Goal: Task Accomplishment & Management: Complete application form

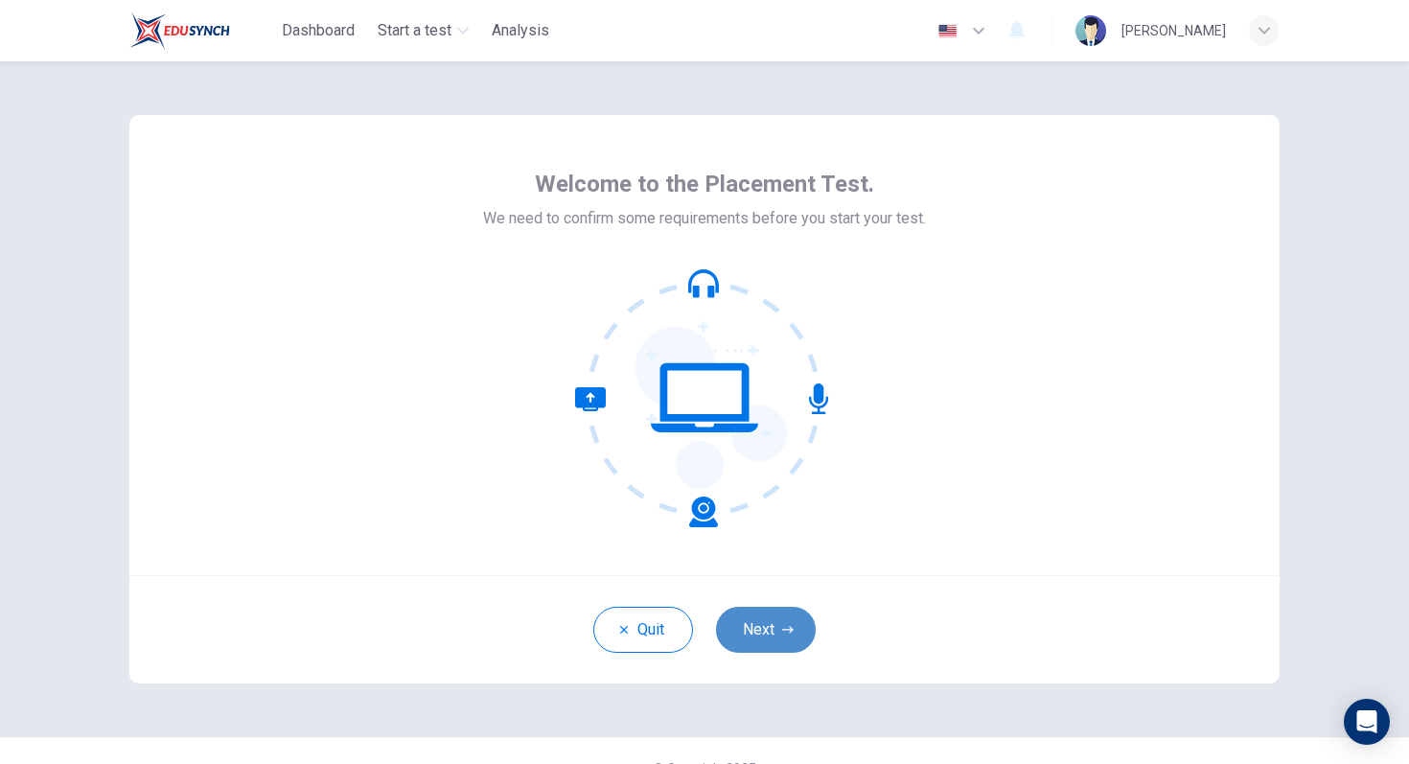
click at [769, 642] on button "Next" at bounding box center [766, 630] width 100 height 46
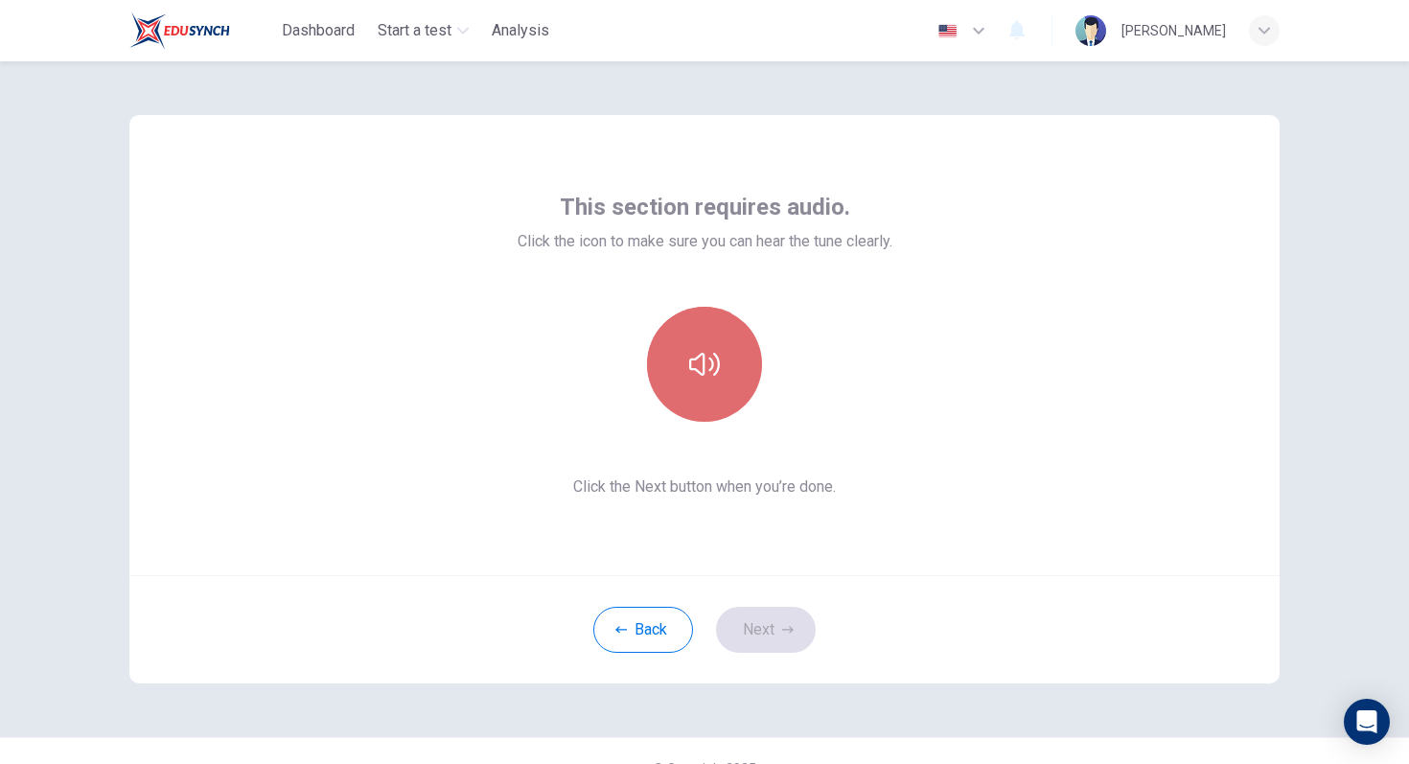
click at [696, 374] on icon "button" at bounding box center [704, 364] width 31 height 31
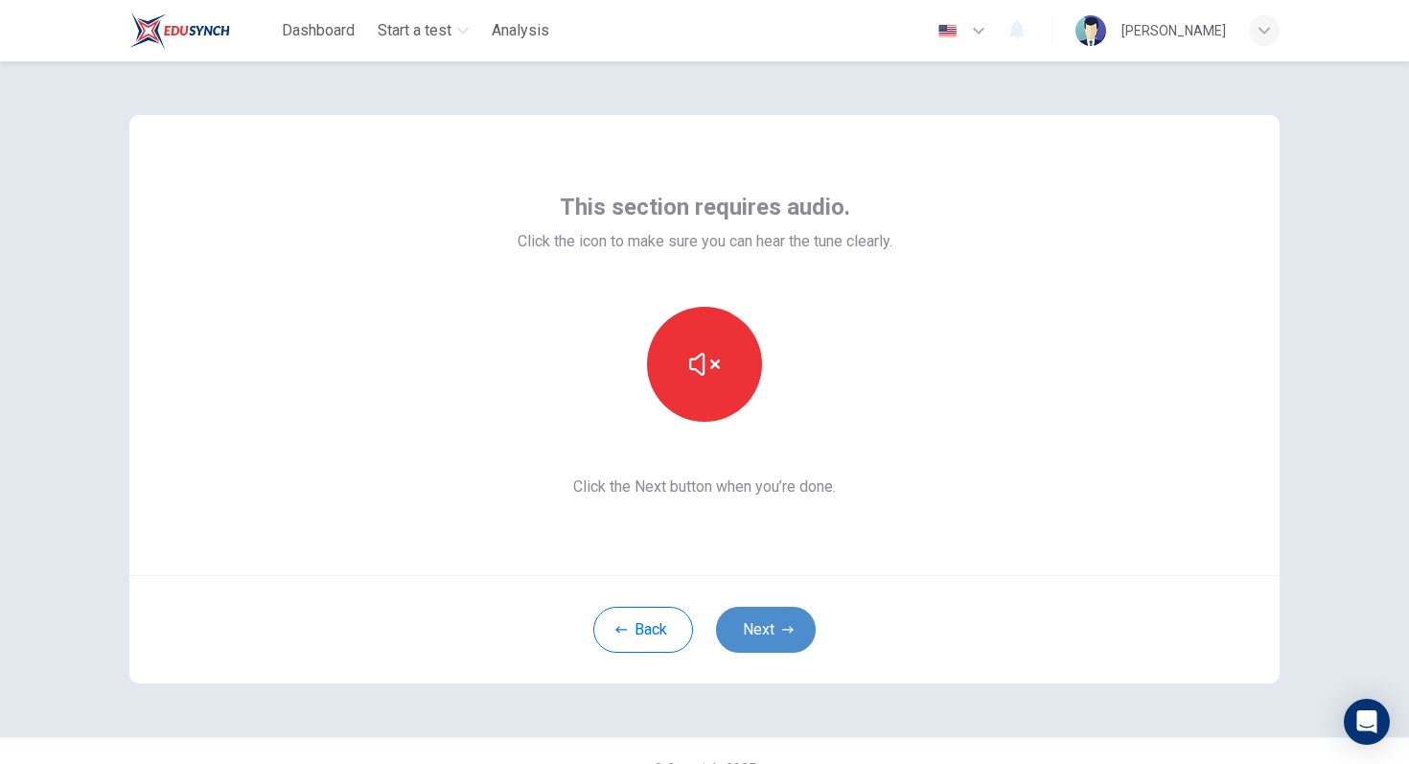
click at [735, 627] on button "Next" at bounding box center [766, 630] width 100 height 46
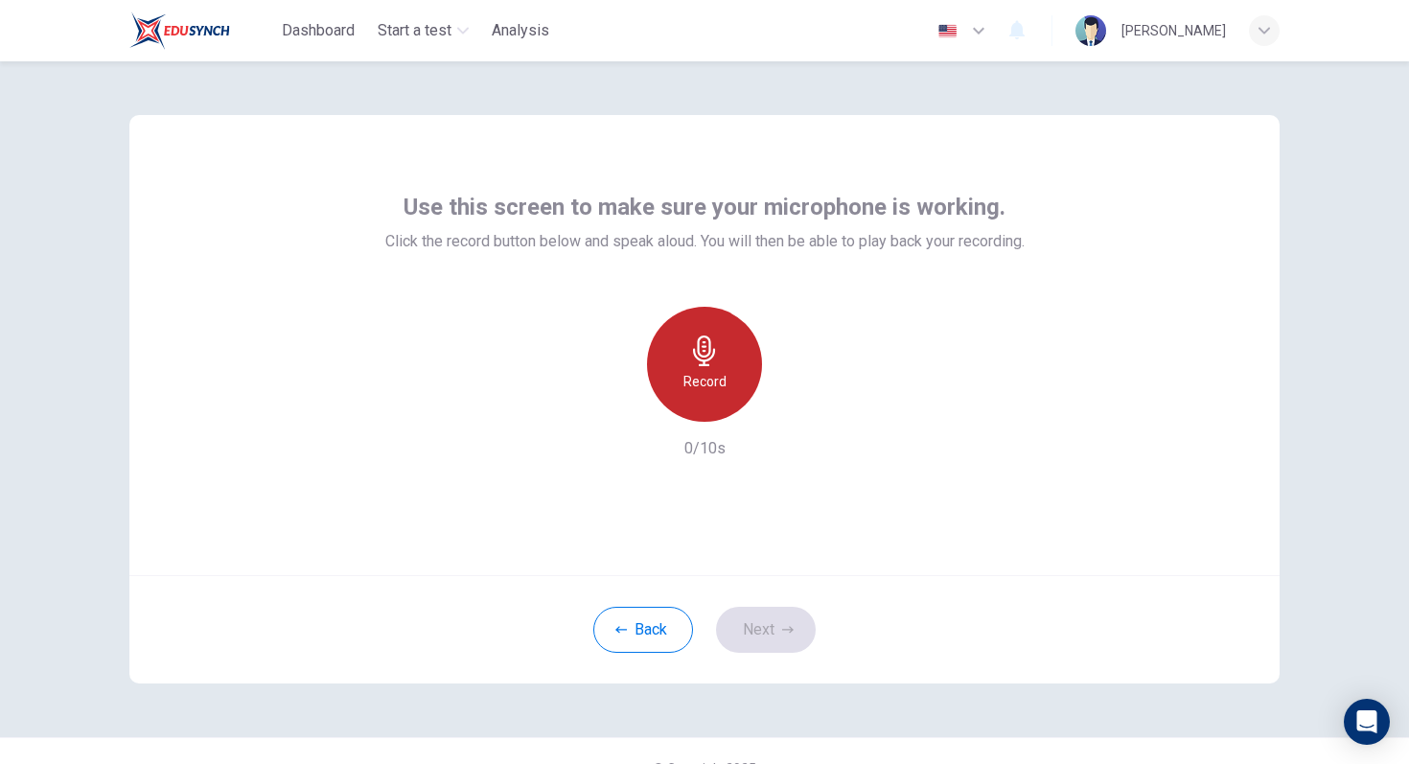
click at [725, 340] on div "Record" at bounding box center [704, 364] width 115 height 115
click at [721, 358] on div "Stop" at bounding box center [704, 364] width 115 height 115
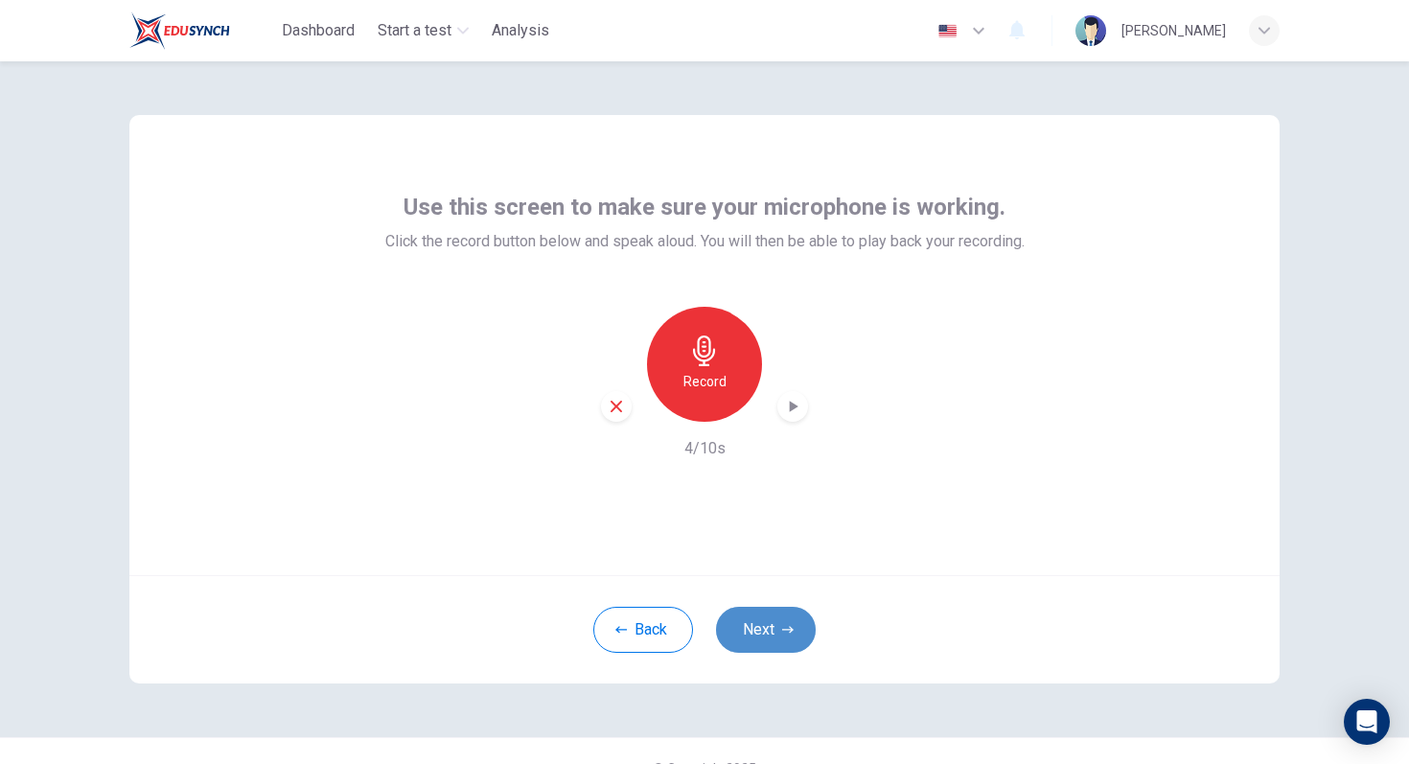
click at [761, 639] on button "Next" at bounding box center [766, 630] width 100 height 46
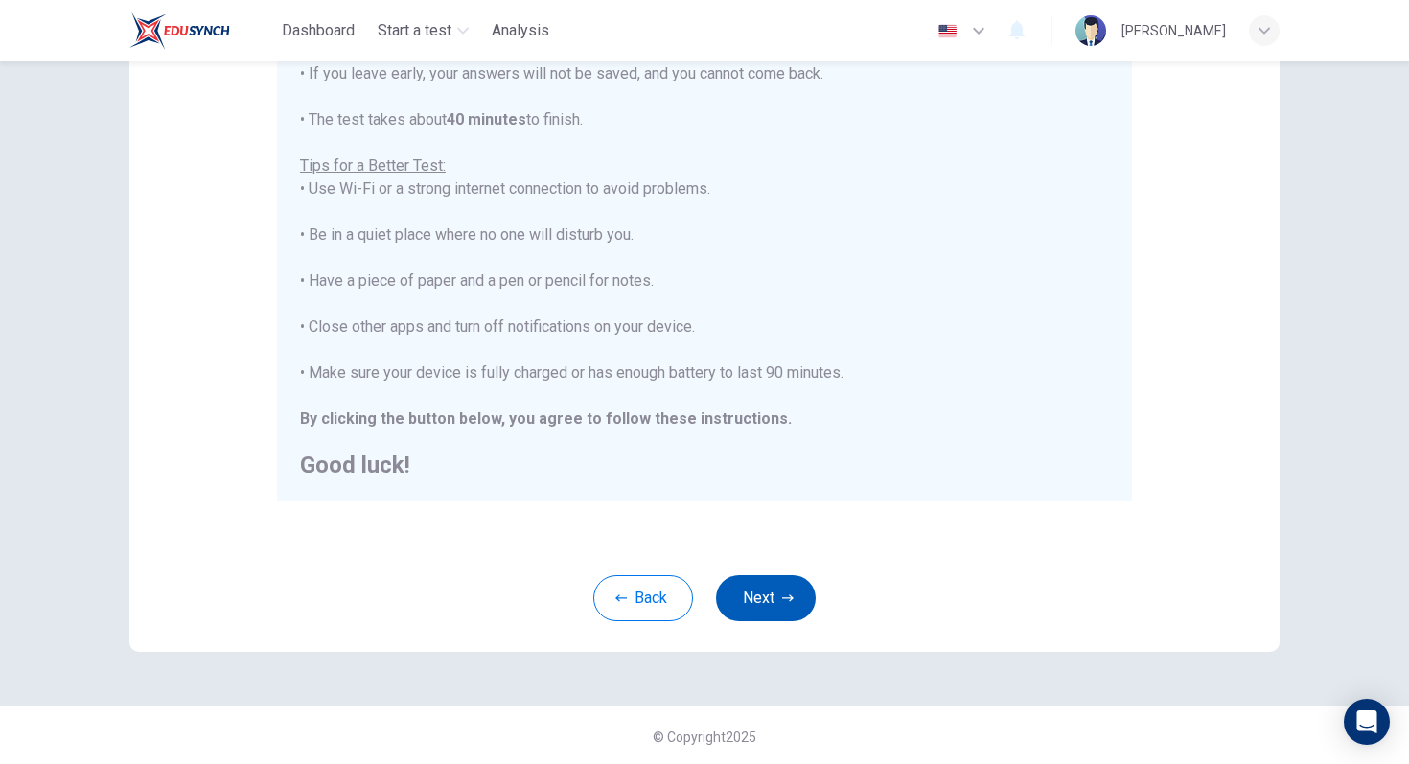
scroll to position [302, 0]
click at [754, 593] on button "Next" at bounding box center [766, 595] width 100 height 46
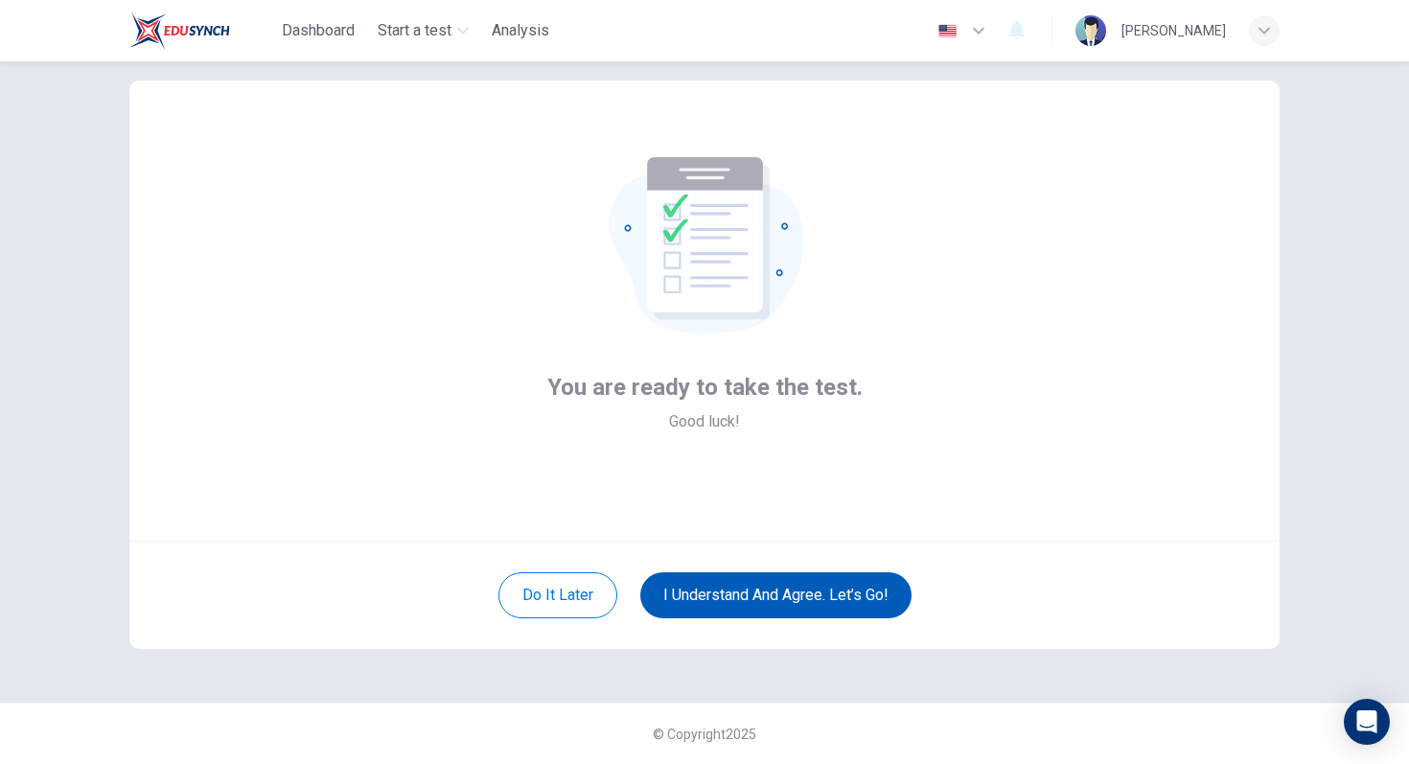
scroll to position [35, 0]
click at [746, 592] on button "I understand and agree. Let’s go!" at bounding box center [775, 595] width 271 height 46
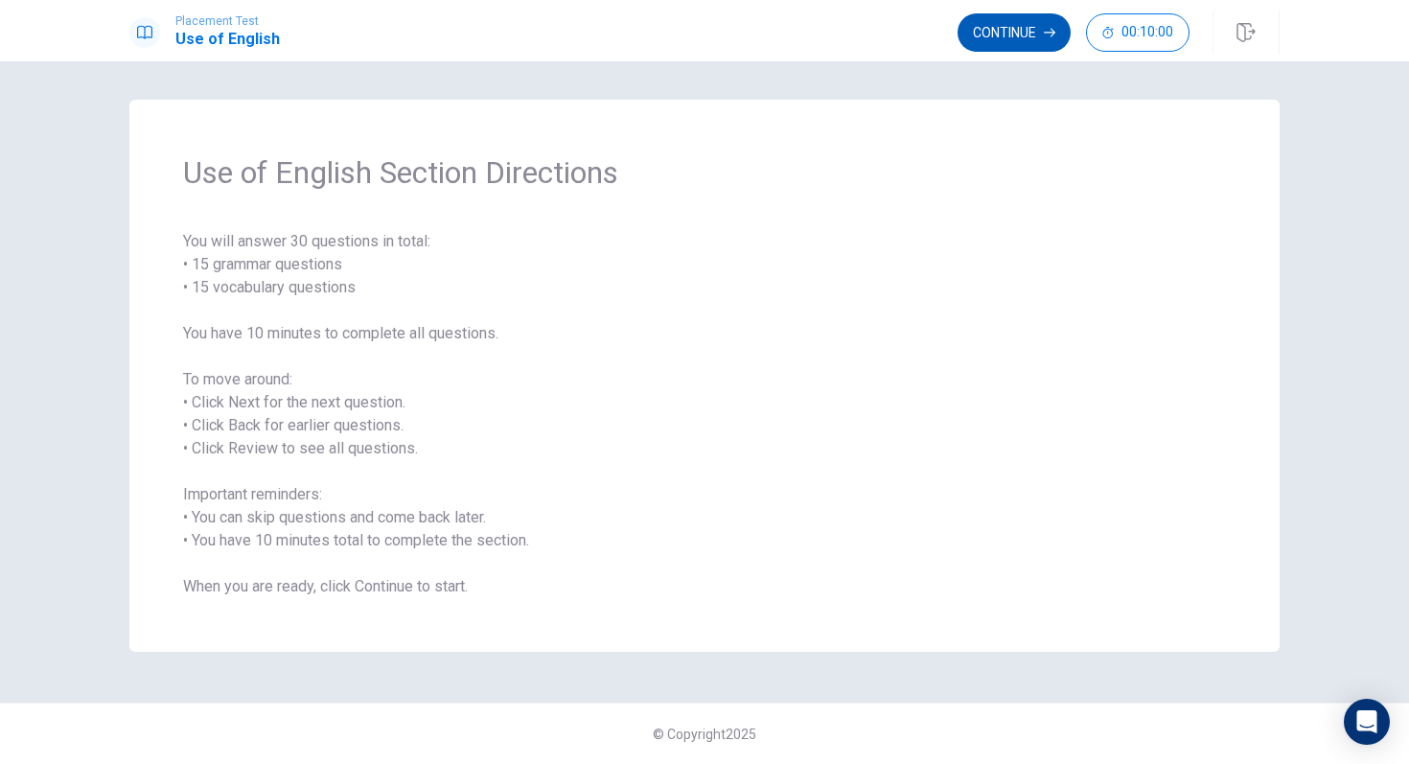
click at [1021, 35] on button "Continue" at bounding box center [1014, 32] width 113 height 38
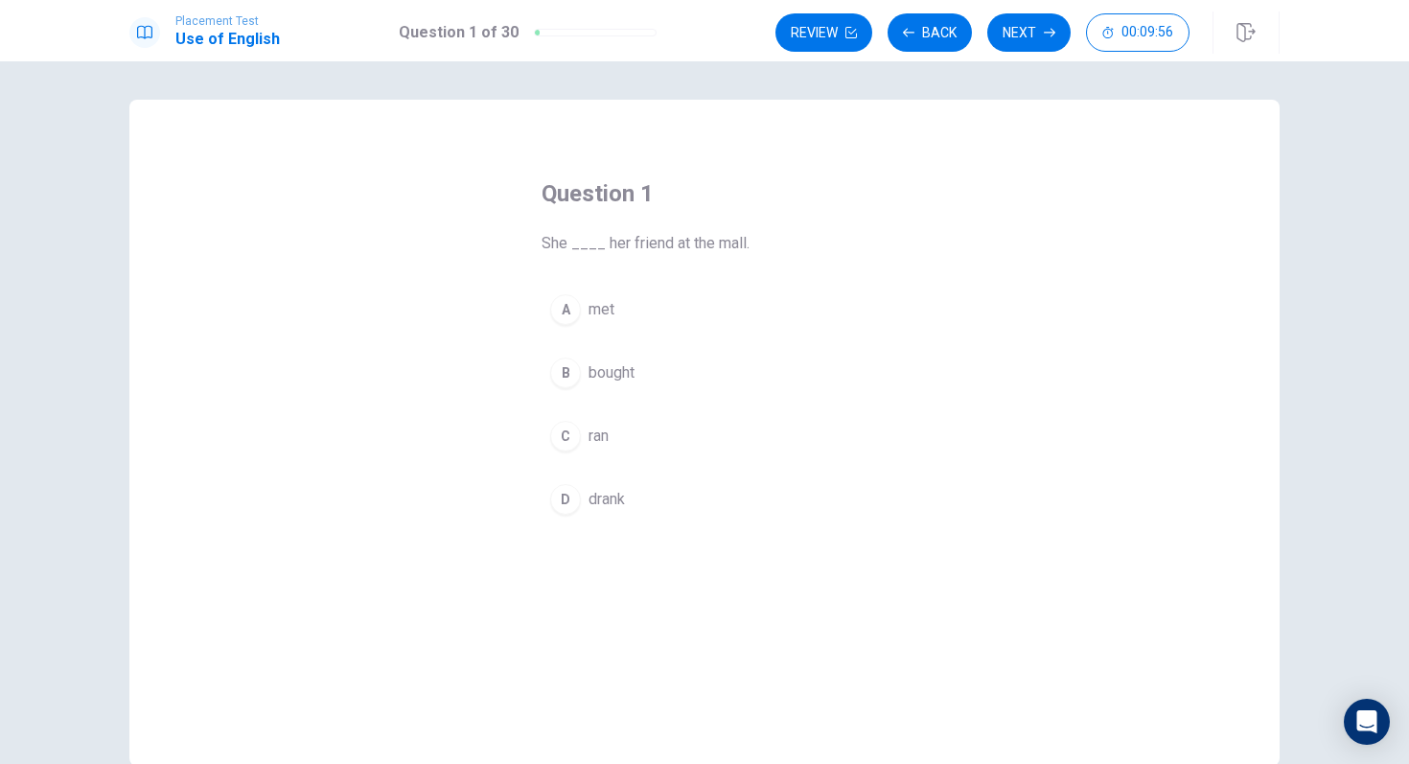
click at [564, 312] on div "A" at bounding box center [565, 309] width 31 height 31
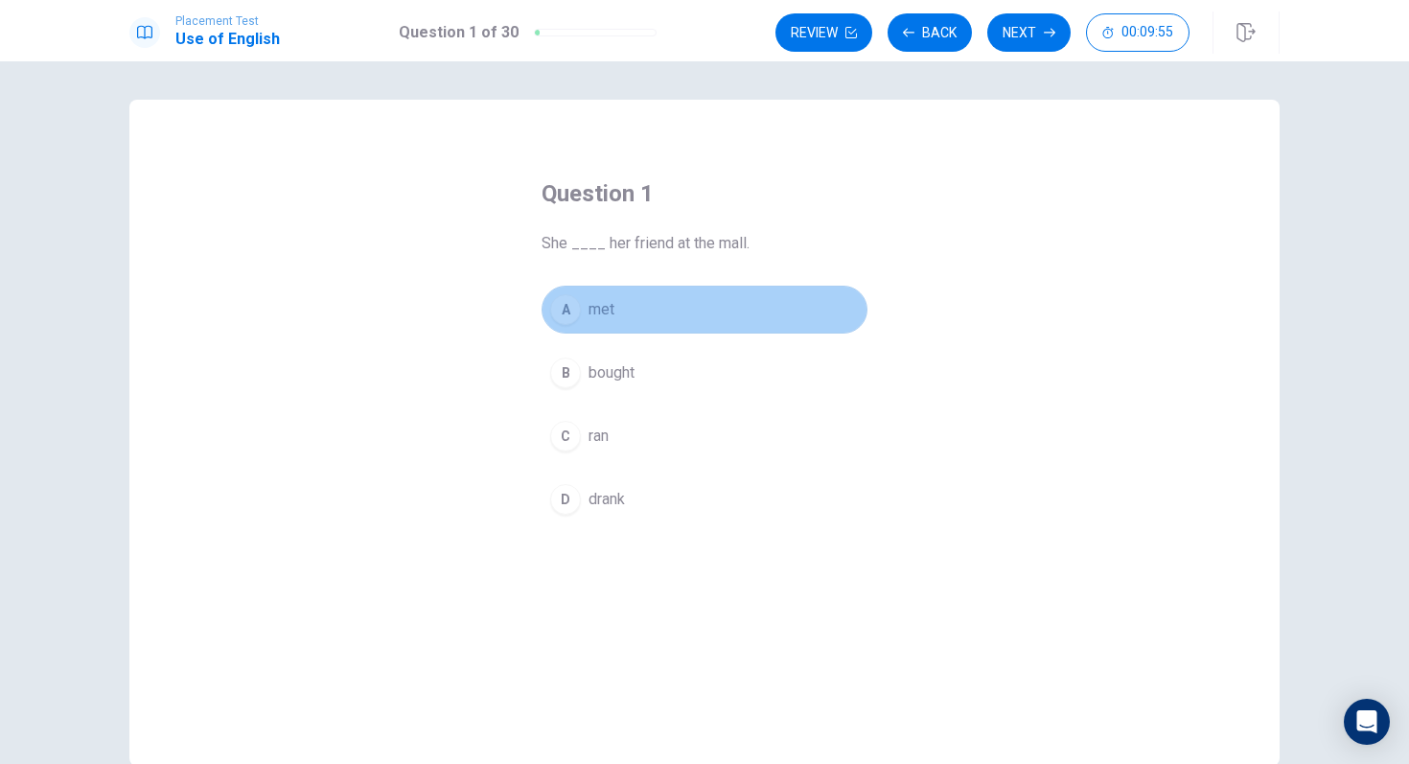
click at [592, 310] on span "met" at bounding box center [602, 309] width 26 height 23
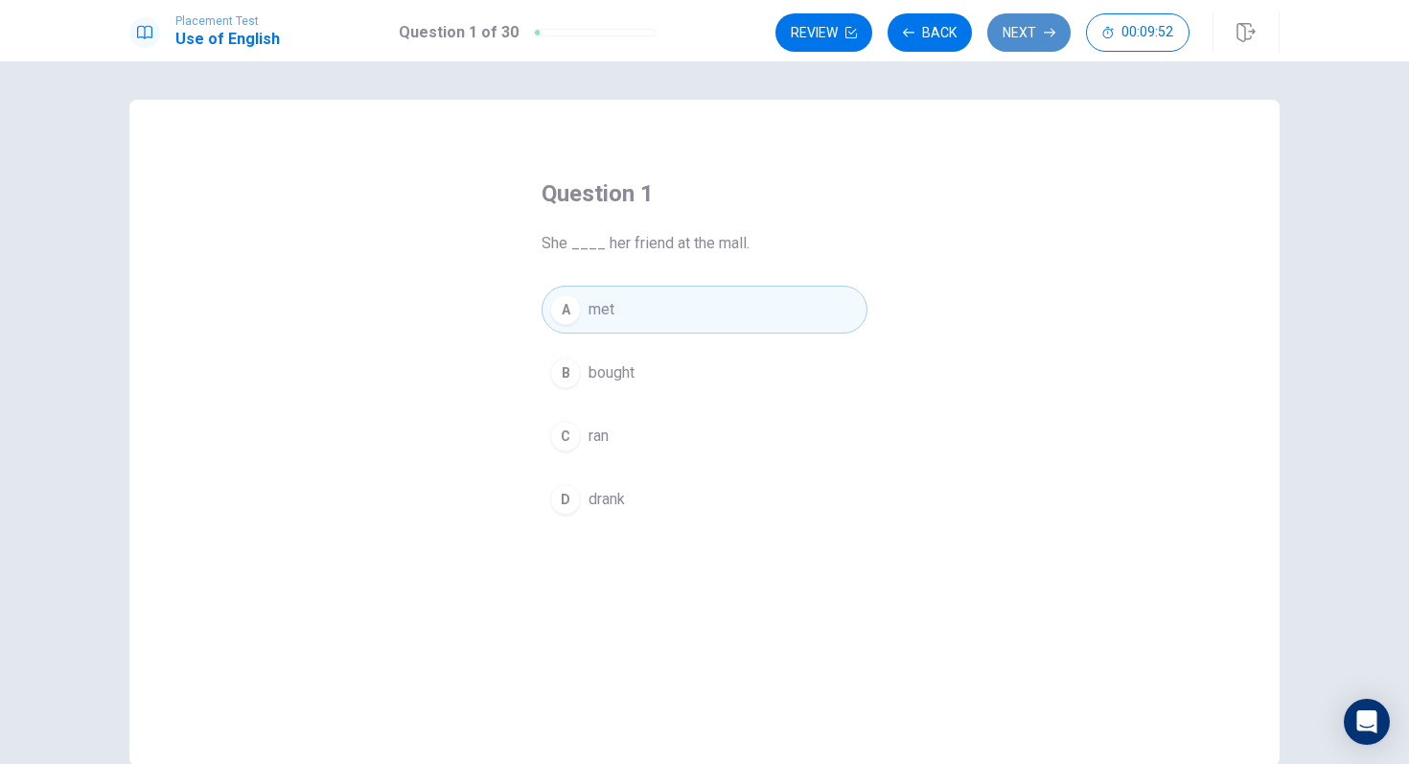
click at [1023, 42] on button "Next" at bounding box center [1028, 32] width 83 height 38
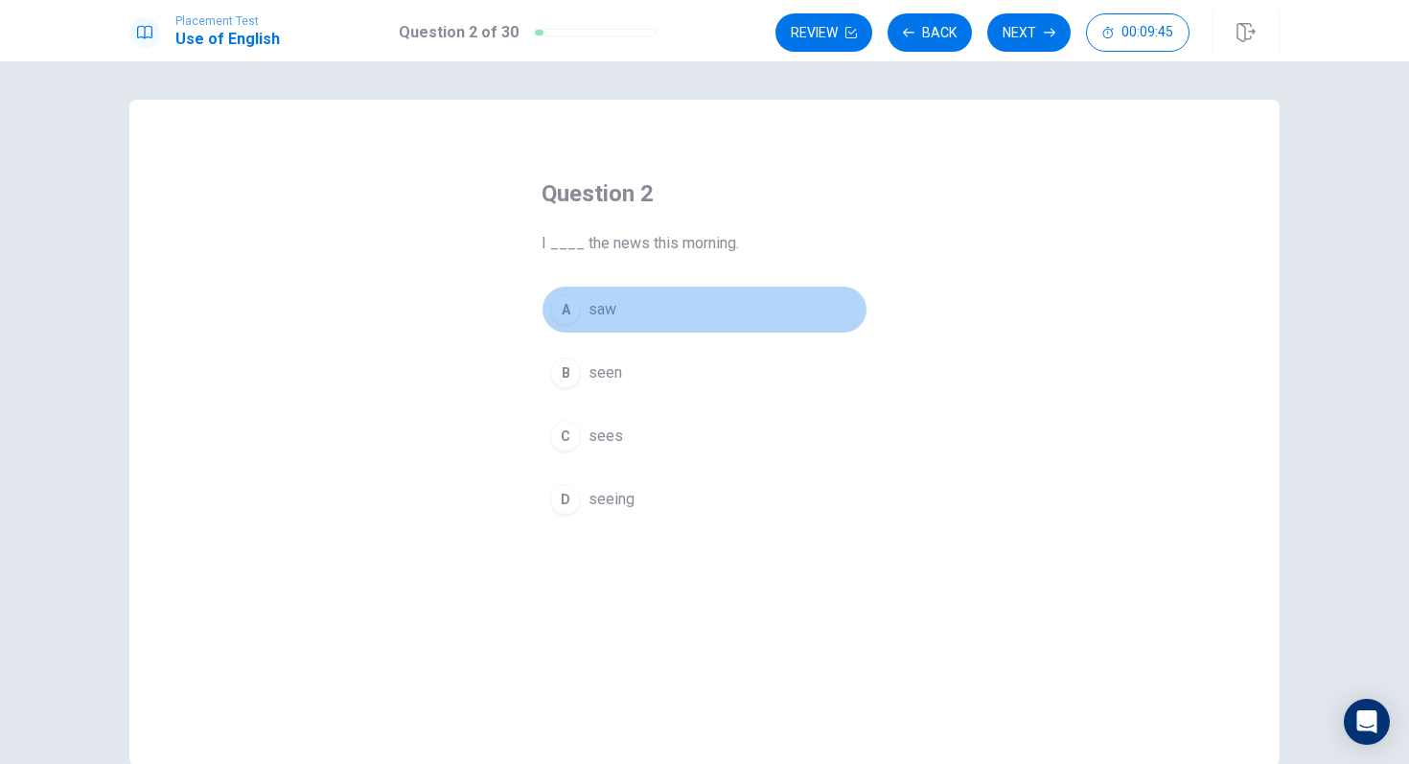
click at [570, 314] on div "A" at bounding box center [565, 309] width 31 height 31
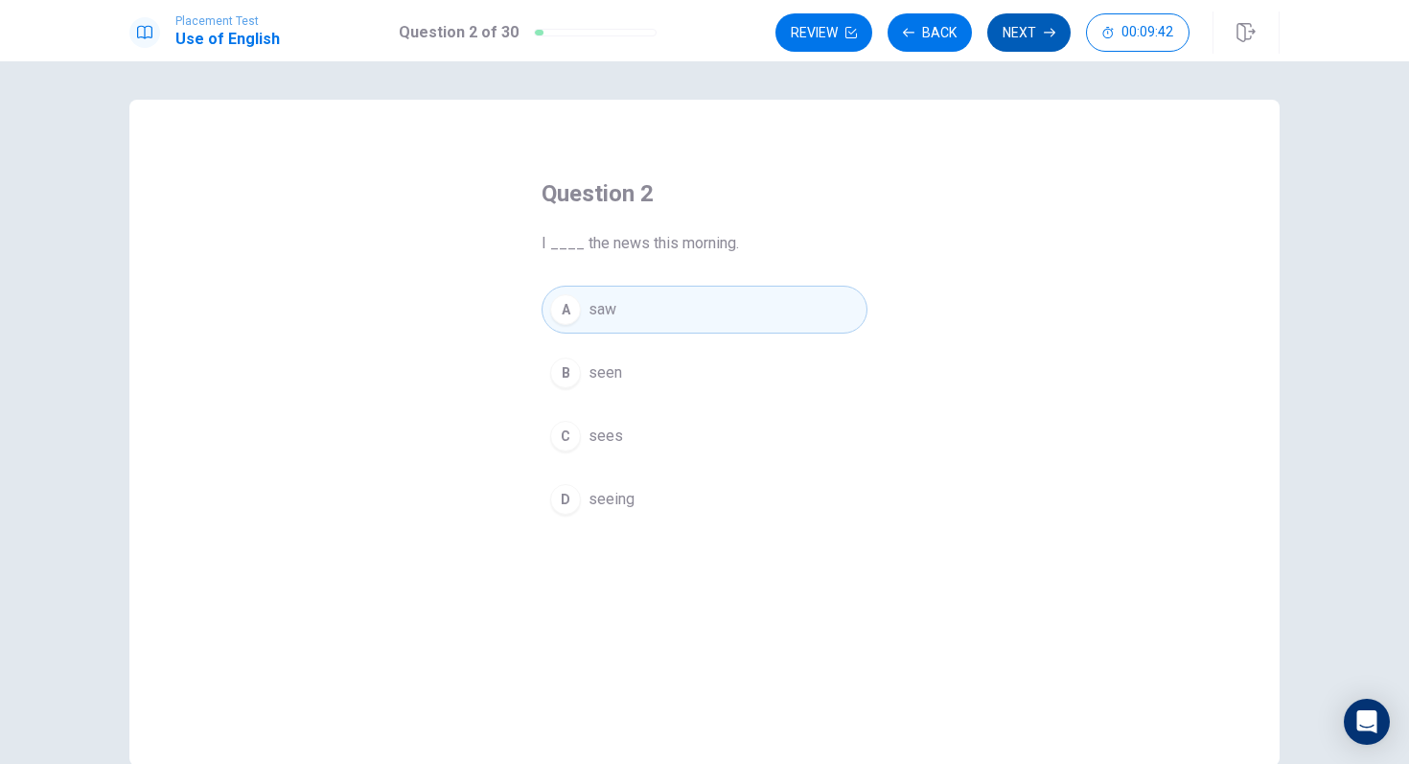
click at [1022, 31] on button "Next" at bounding box center [1028, 32] width 83 height 38
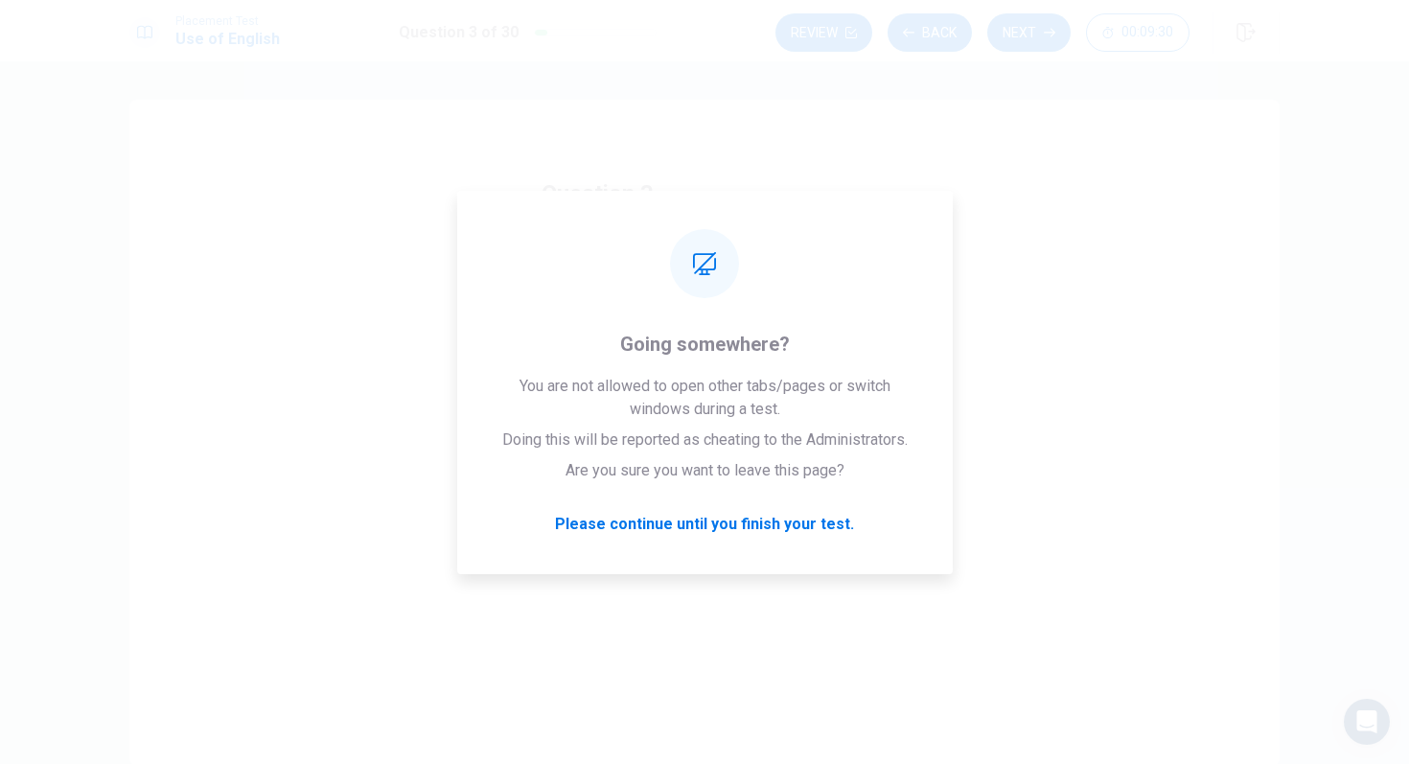
click at [963, 671] on div "Question 3 ____ you visit the museum last week? A Do B Is C Are D Did" at bounding box center [704, 433] width 1150 height 666
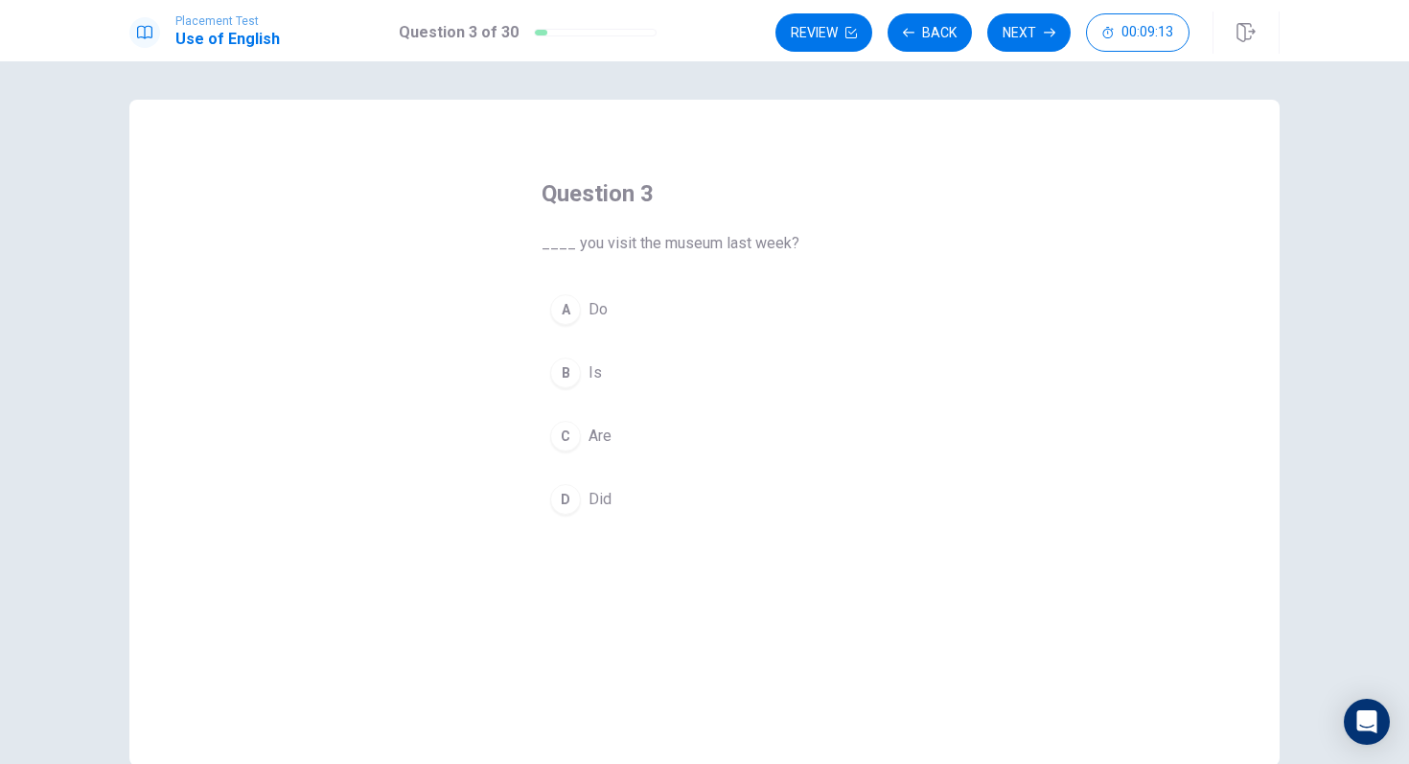
click at [568, 494] on div "D" at bounding box center [565, 499] width 31 height 31
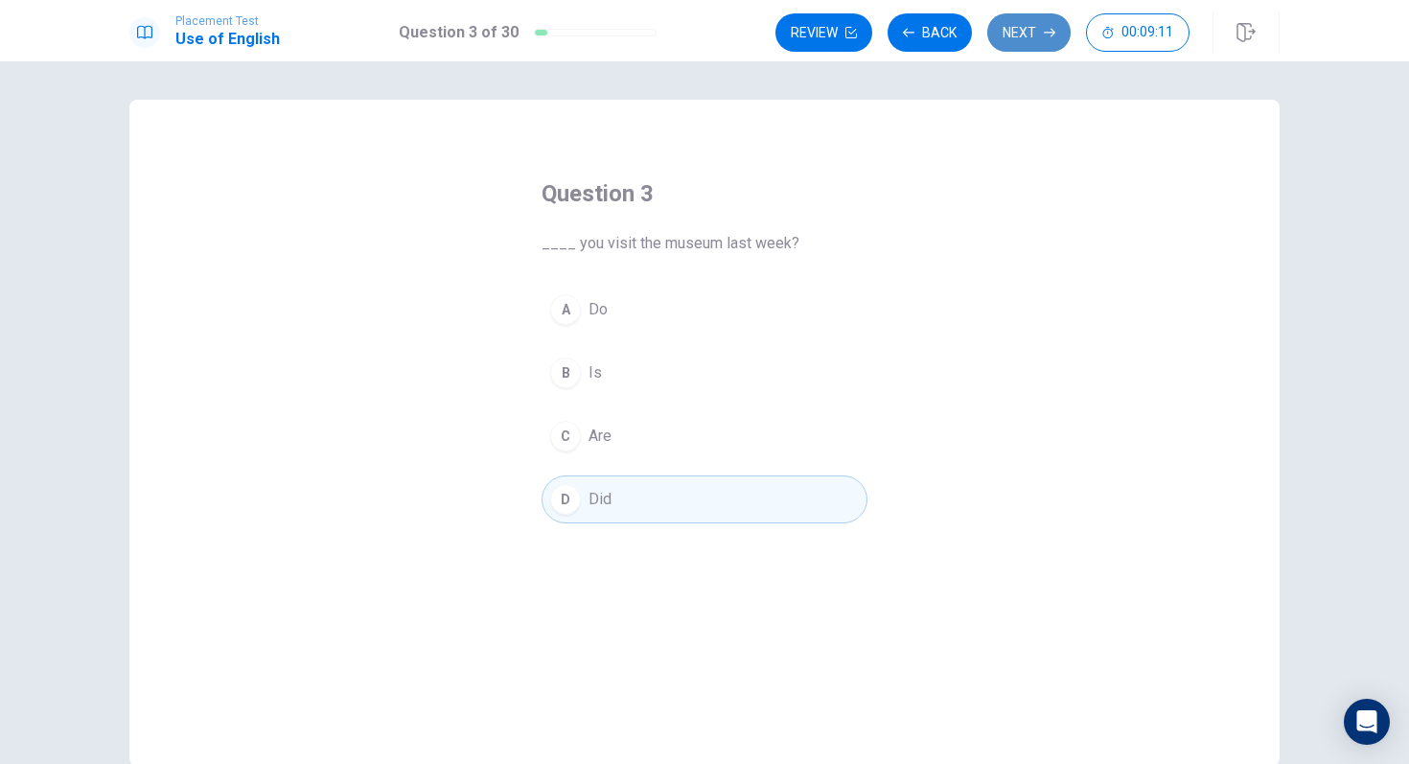
click at [1028, 37] on button "Next" at bounding box center [1028, 32] width 83 height 38
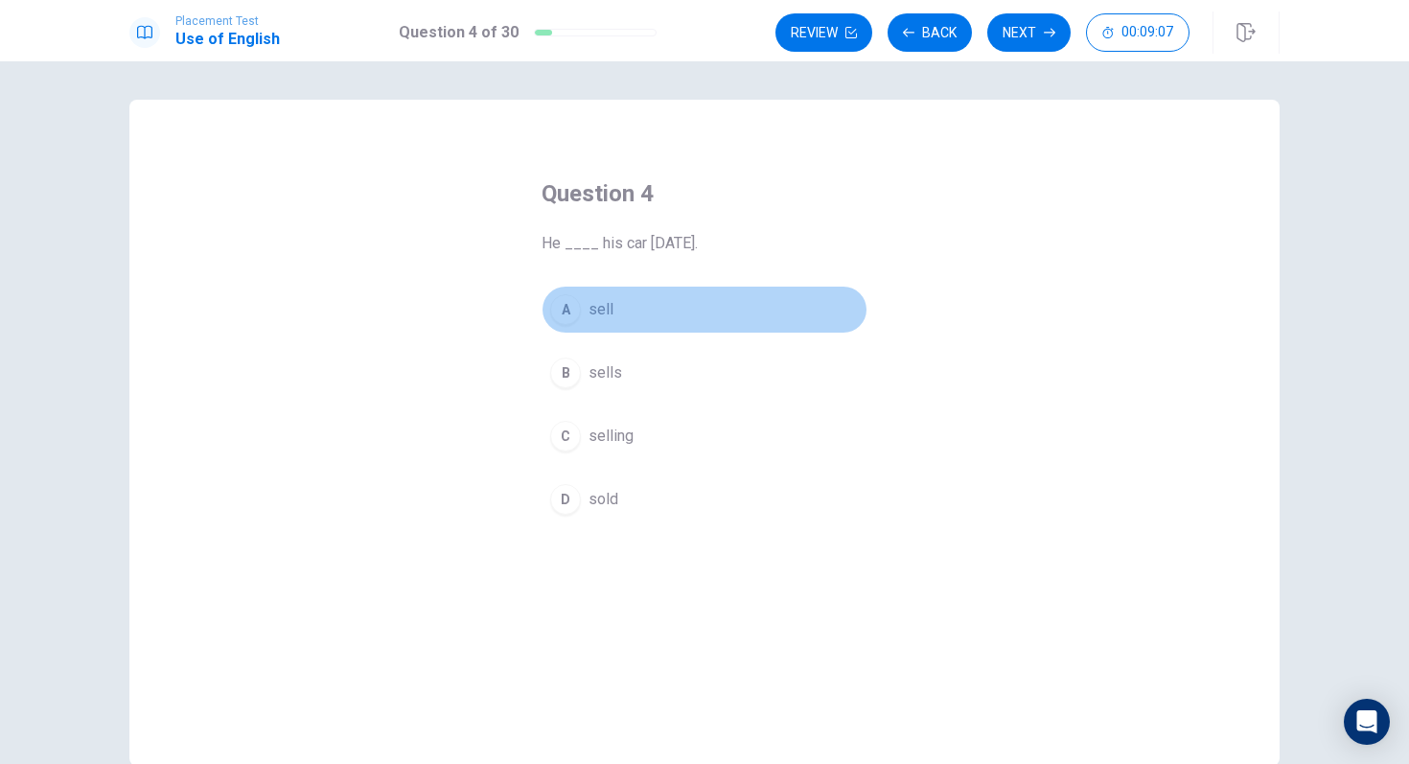
click at [567, 302] on div "A" at bounding box center [565, 309] width 31 height 31
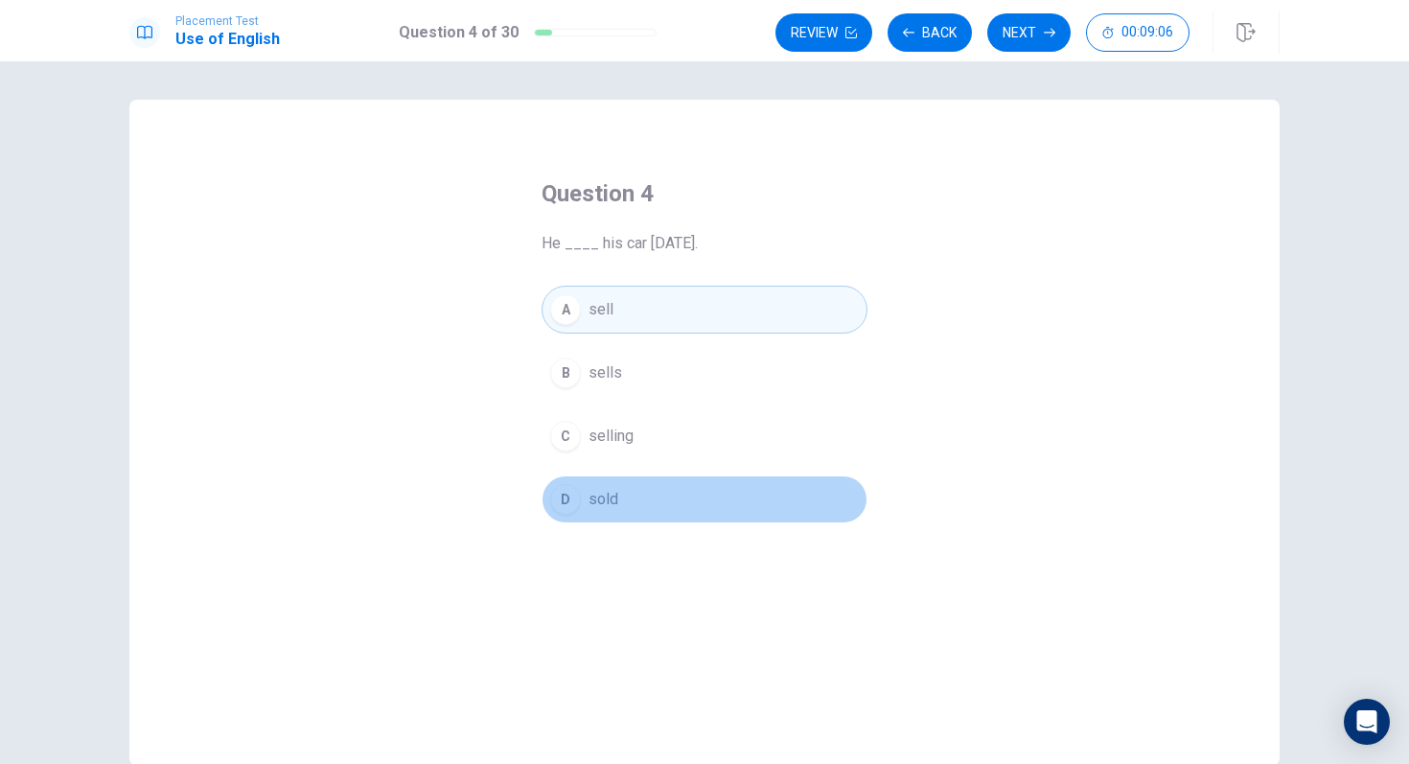
click at [572, 495] on div "D" at bounding box center [565, 499] width 31 height 31
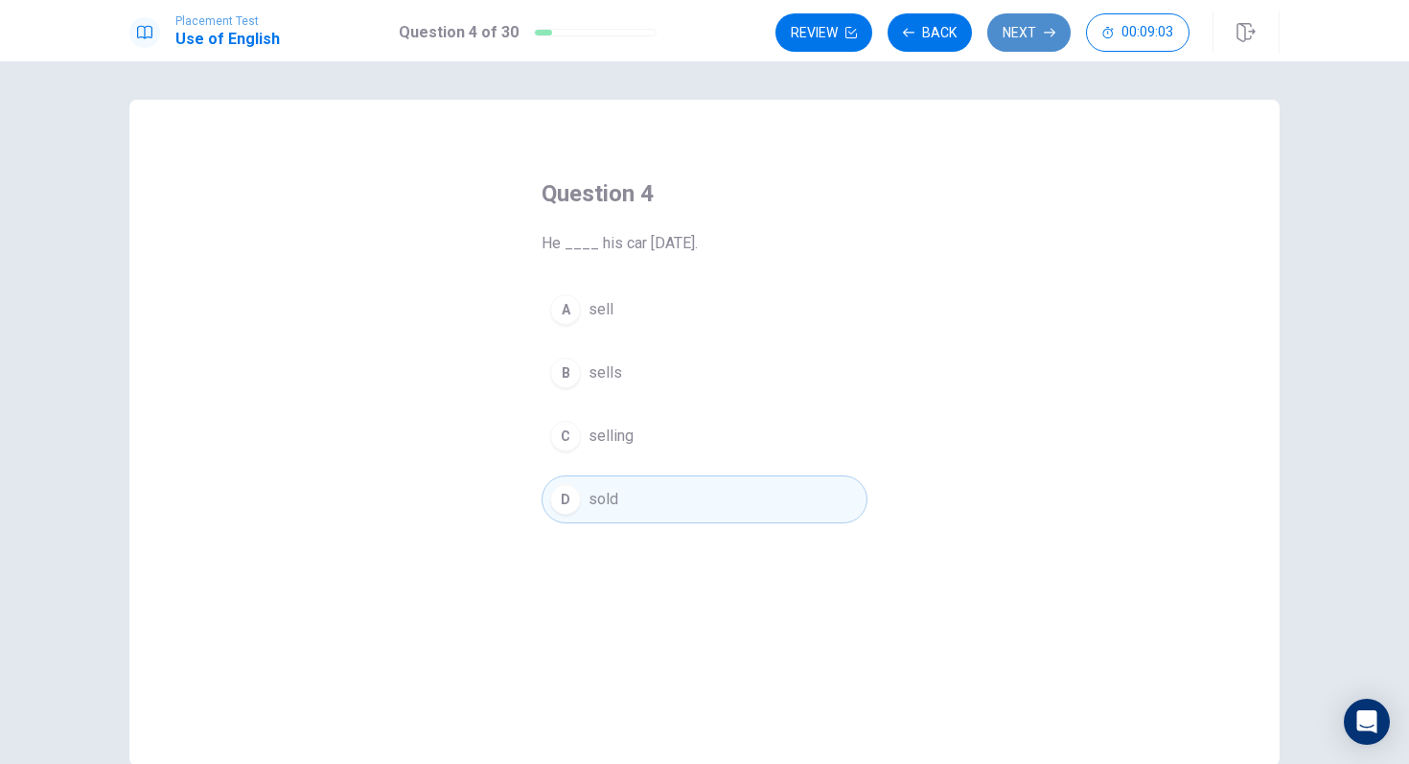
click at [1018, 39] on button "Next" at bounding box center [1028, 32] width 83 height 38
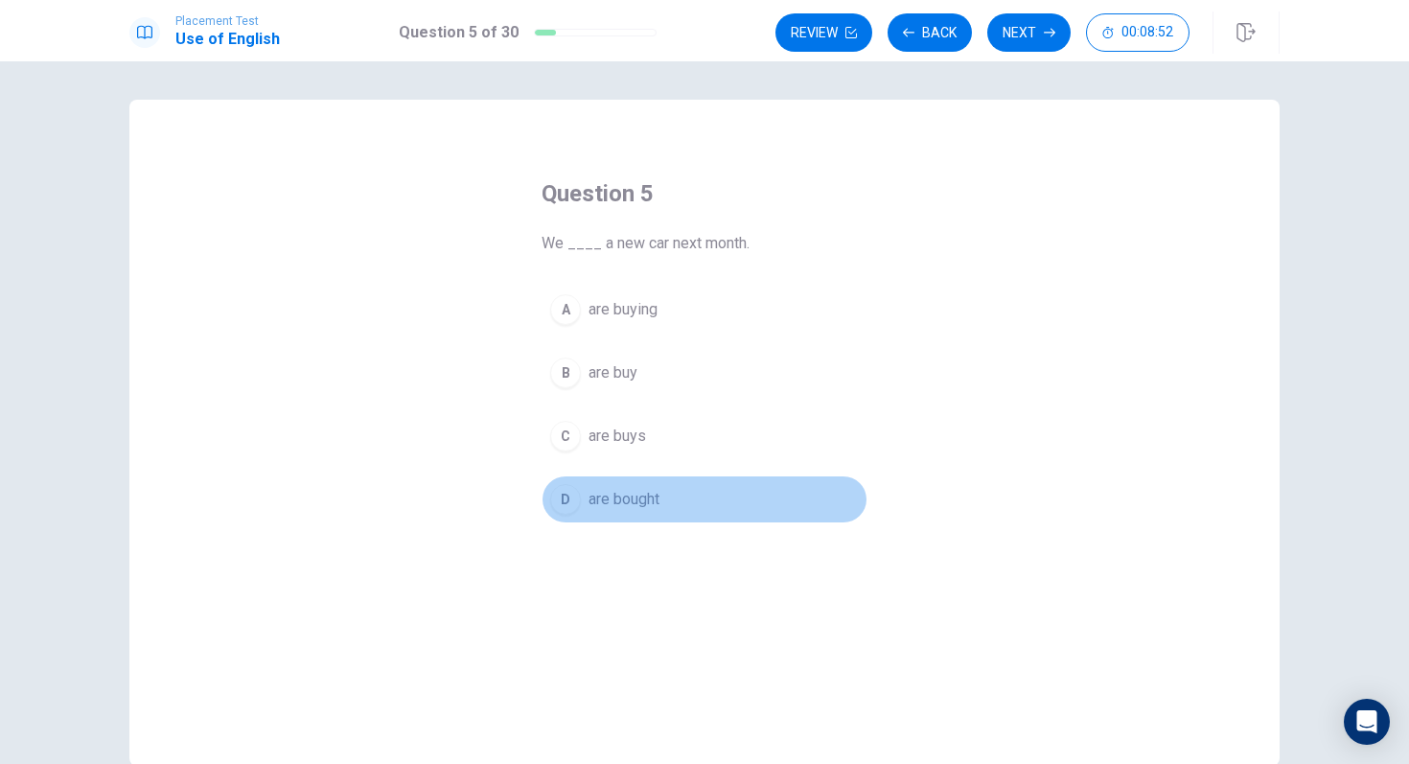
click at [600, 499] on span "are bought" at bounding box center [624, 499] width 71 height 23
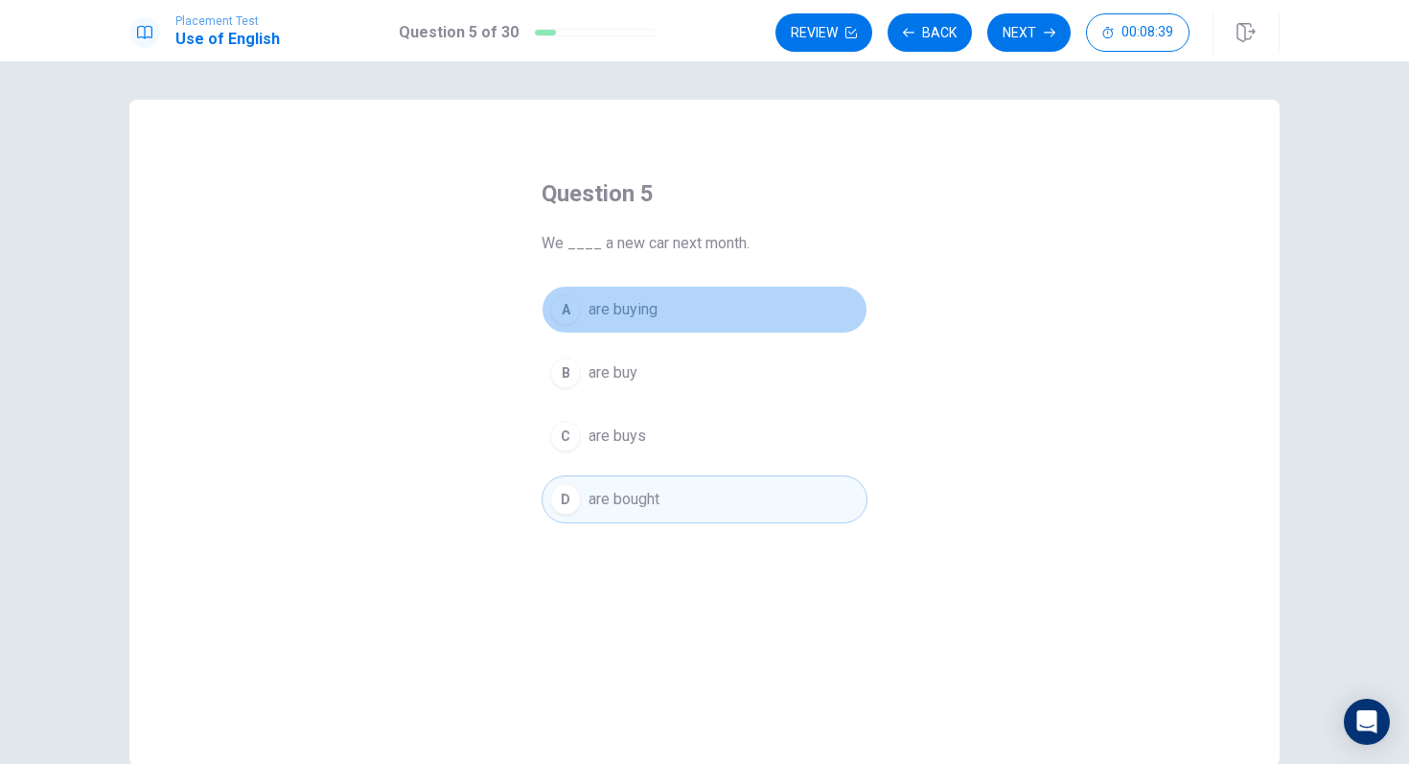
click at [564, 303] on div "A" at bounding box center [565, 309] width 31 height 31
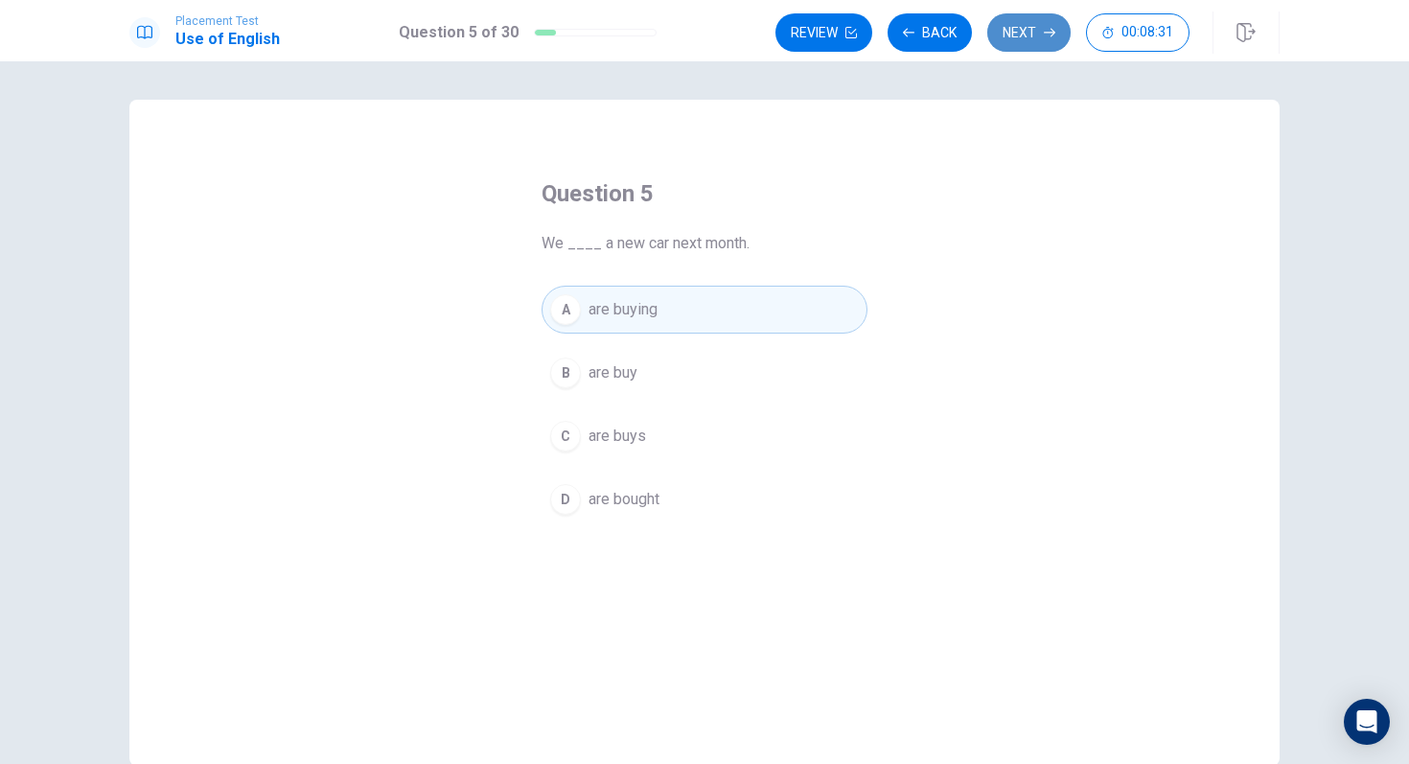
click at [1028, 27] on button "Next" at bounding box center [1028, 32] width 83 height 38
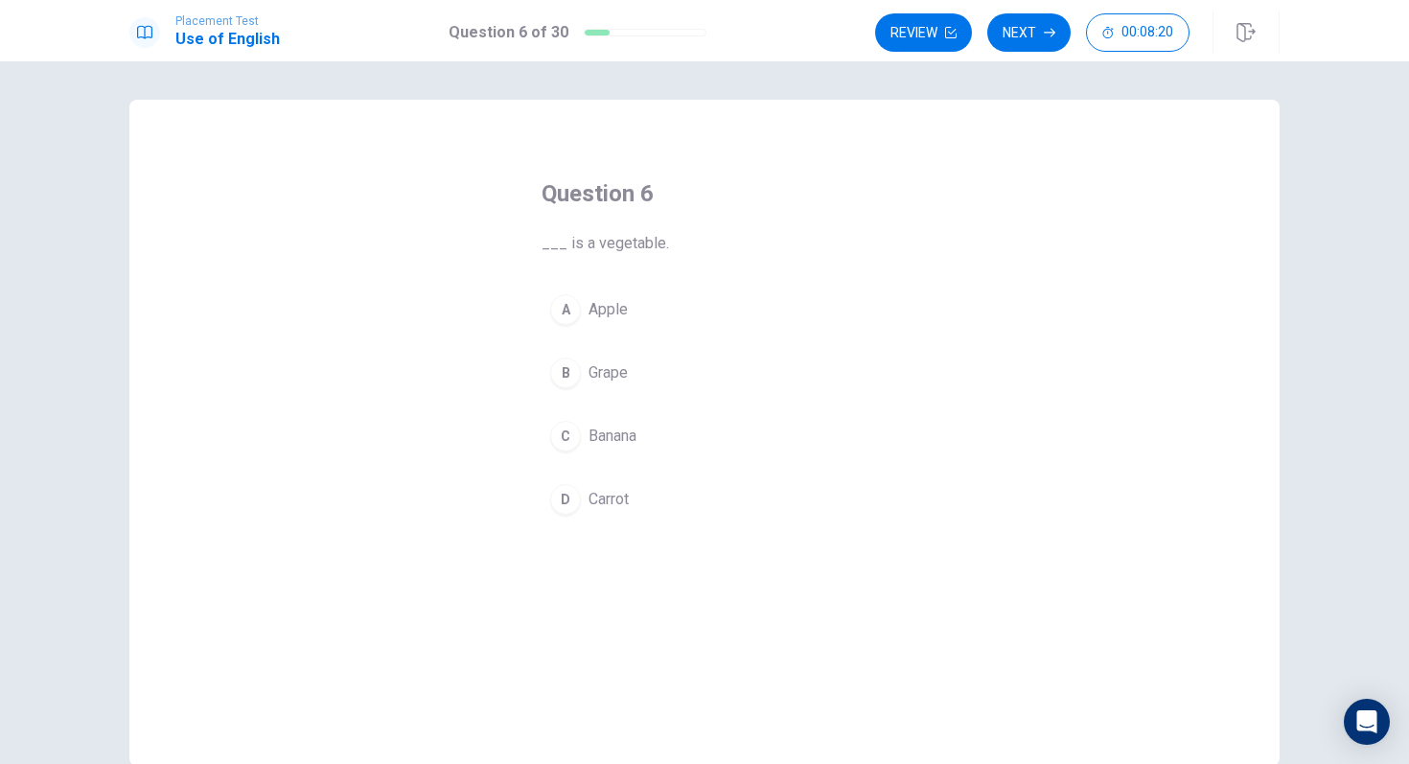
click at [602, 511] on button "D Carrot" at bounding box center [705, 500] width 326 height 48
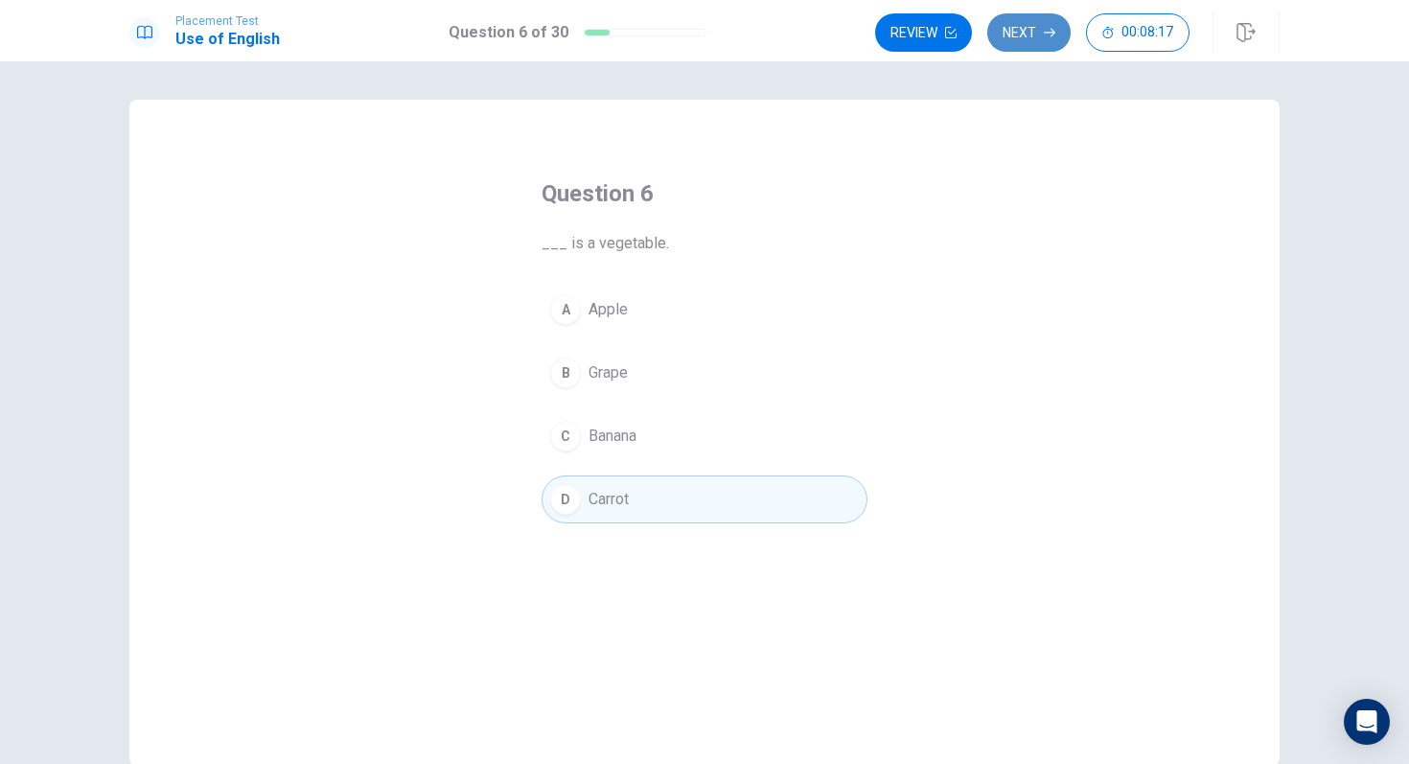
click at [1023, 28] on button "Next" at bounding box center [1028, 32] width 83 height 38
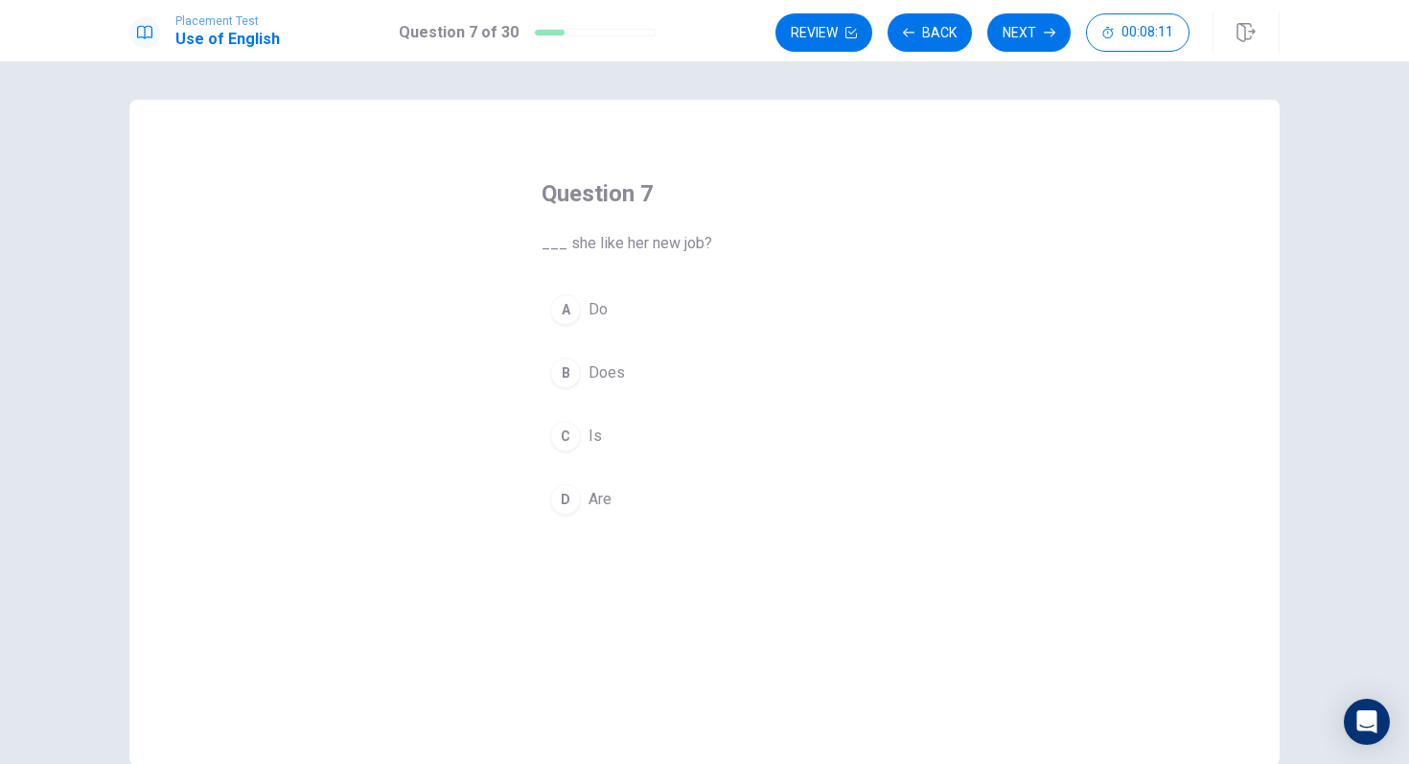
click at [565, 374] on div "B" at bounding box center [565, 373] width 31 height 31
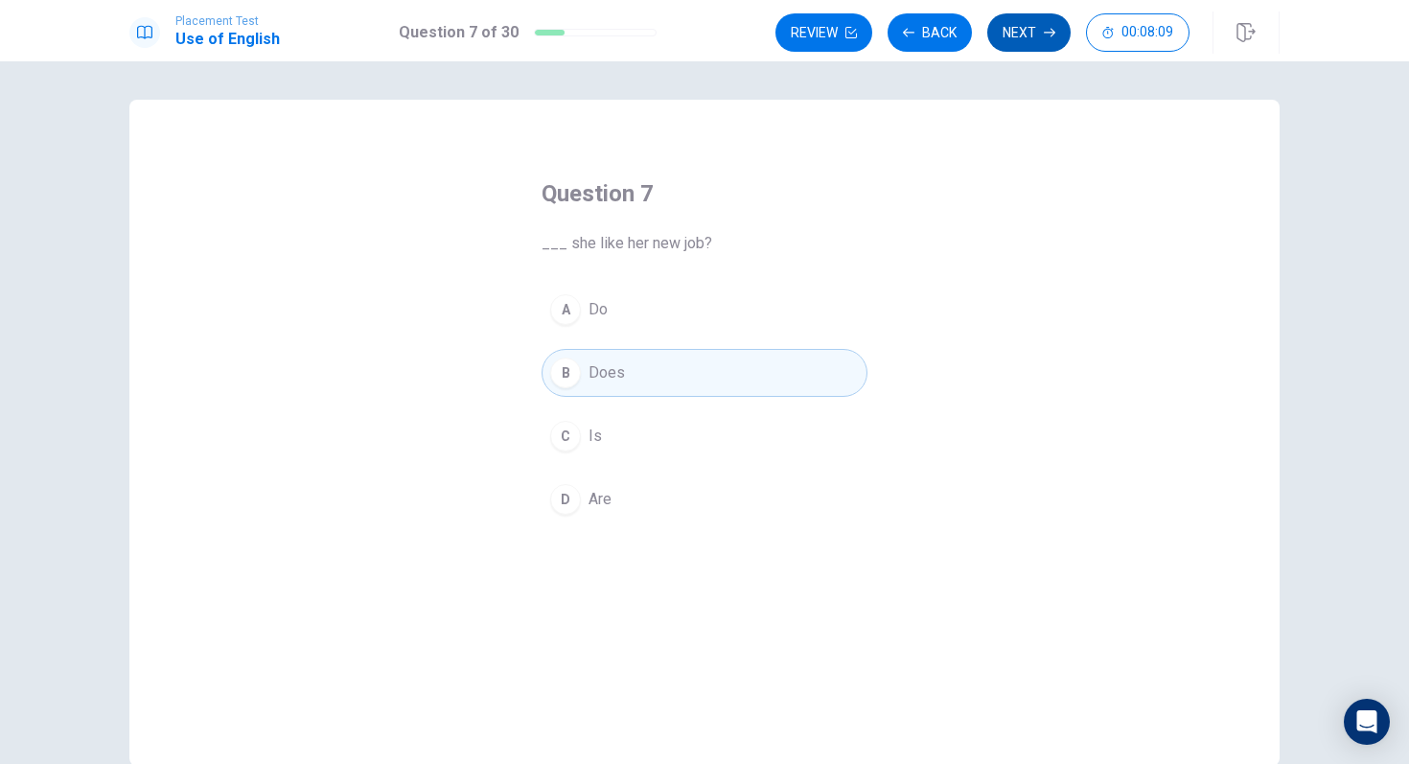
click at [1027, 24] on button "Next" at bounding box center [1028, 32] width 83 height 38
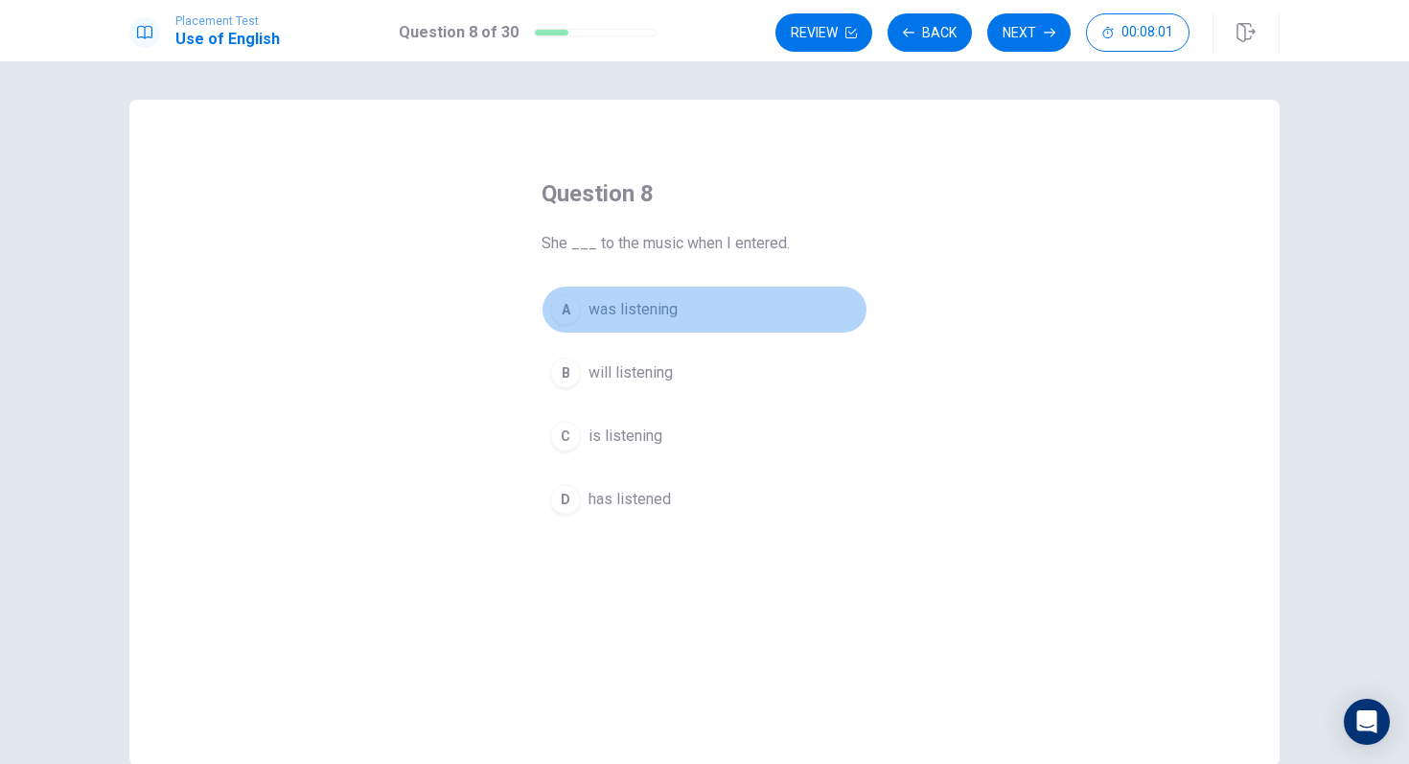
click at [609, 315] on span "was listening" at bounding box center [633, 309] width 89 height 23
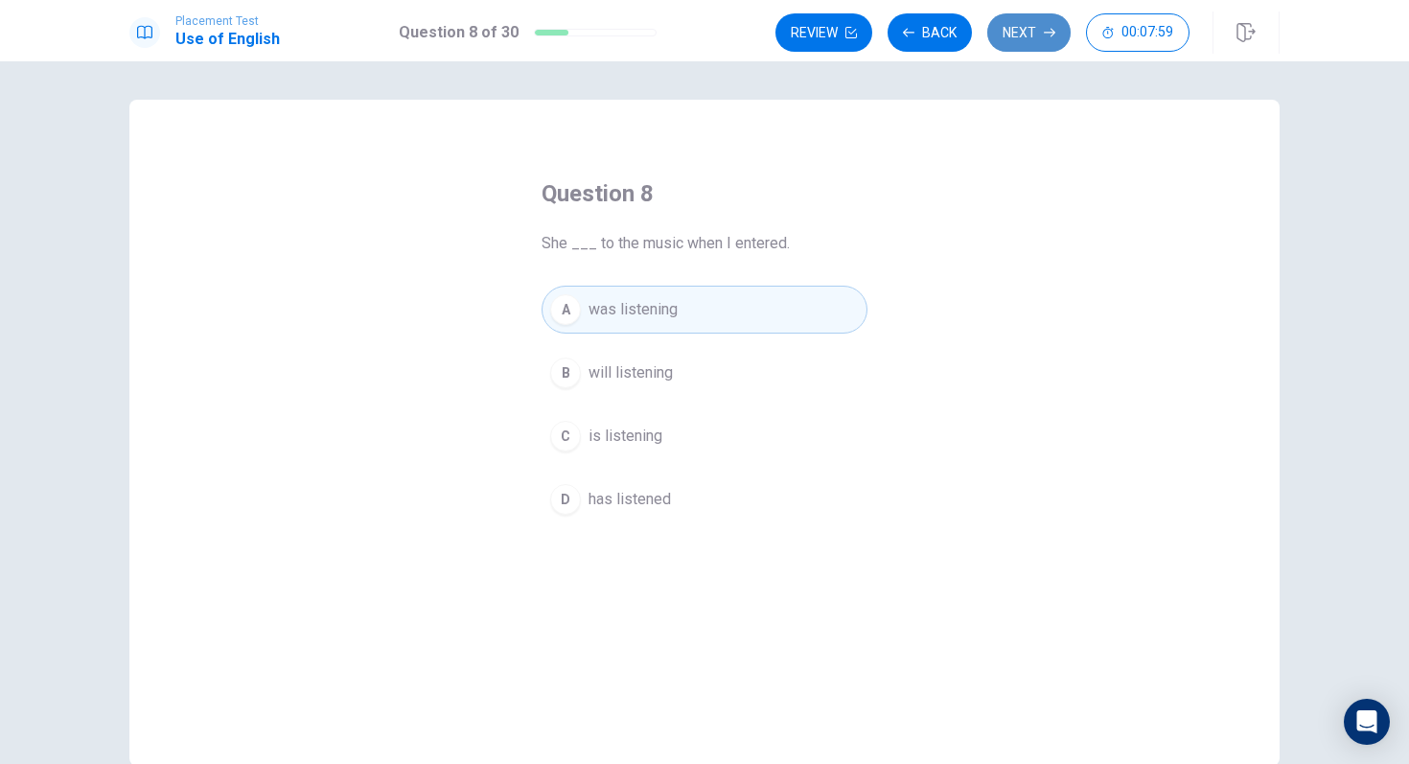
click at [1026, 17] on button "Next" at bounding box center [1028, 32] width 83 height 38
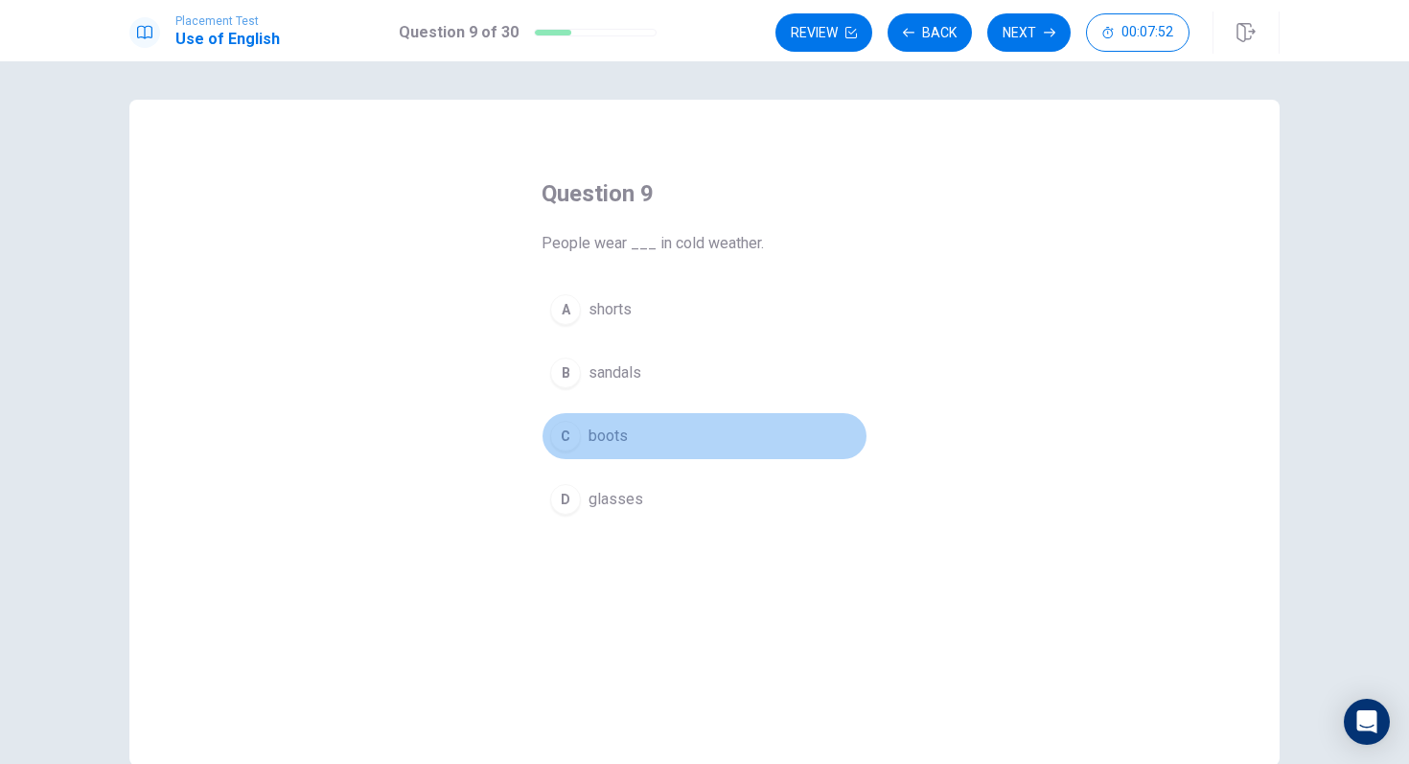
click at [576, 440] on div "C" at bounding box center [565, 436] width 31 height 31
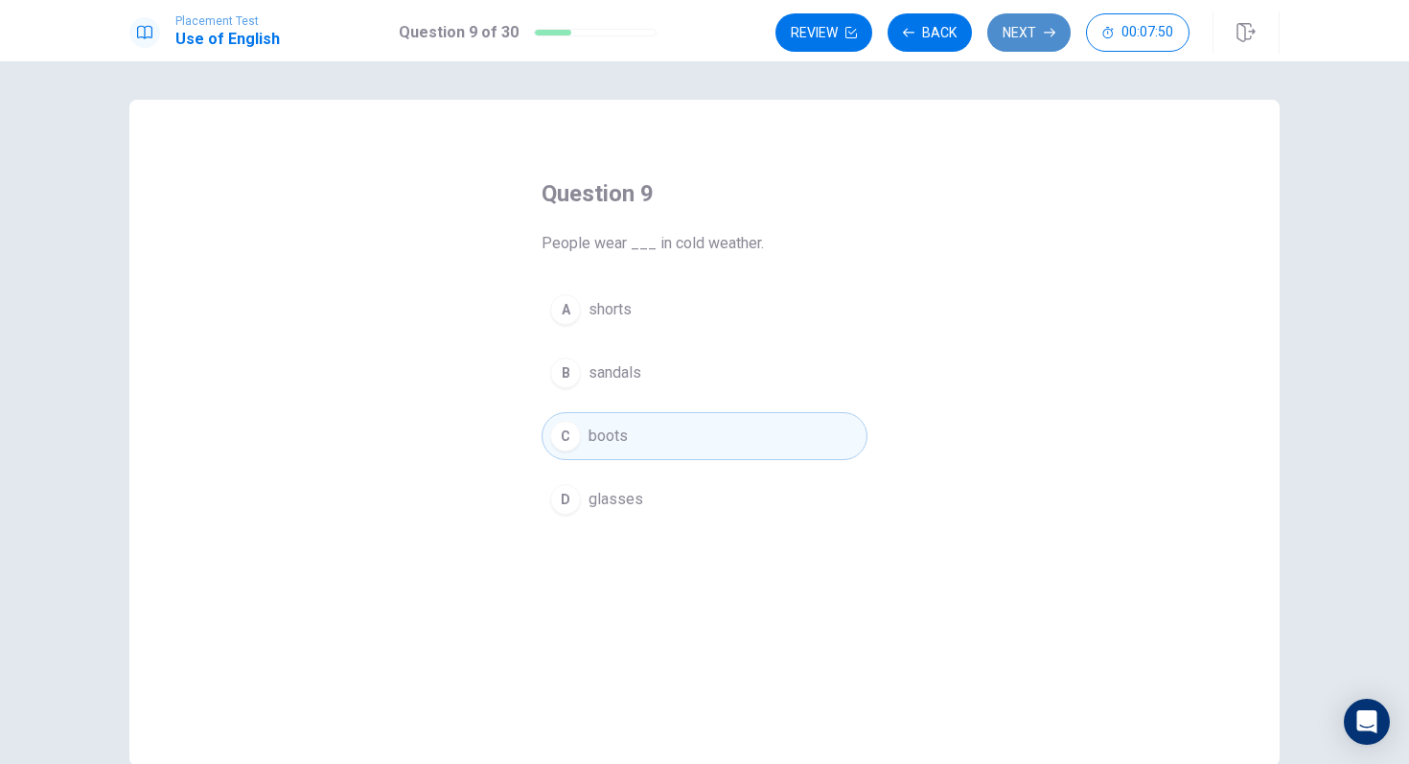
click at [1031, 34] on button "Next" at bounding box center [1028, 32] width 83 height 38
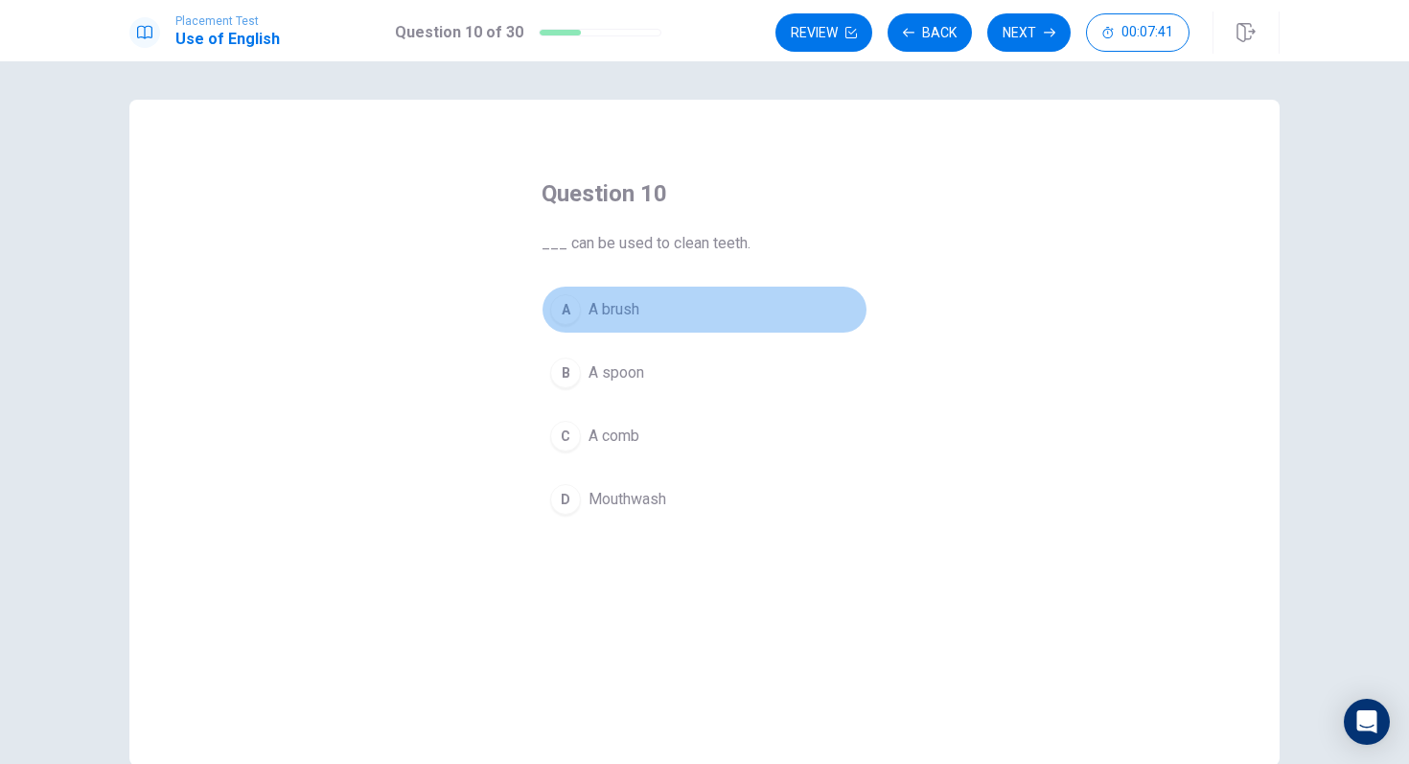
click at [561, 303] on div "A" at bounding box center [565, 309] width 31 height 31
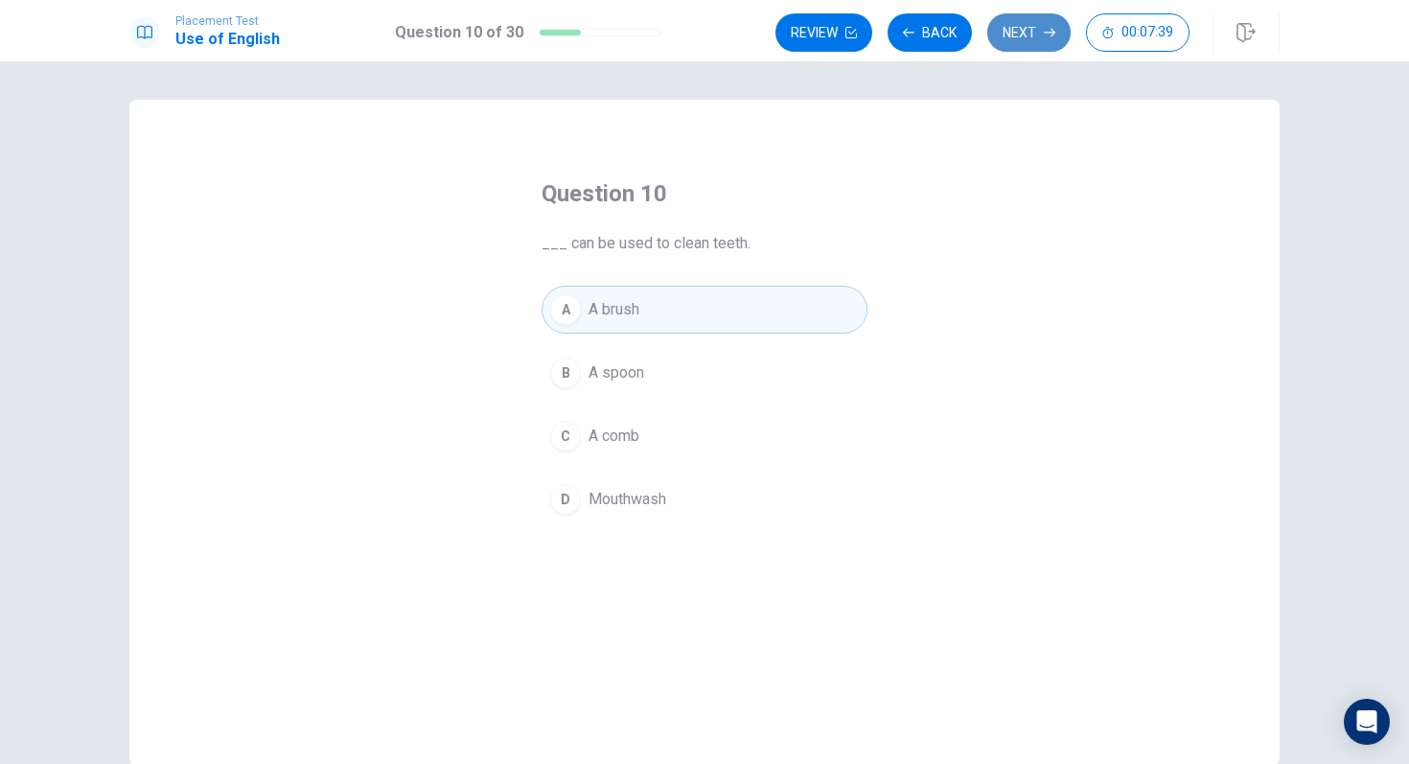
click at [1040, 21] on button "Next" at bounding box center [1028, 32] width 83 height 38
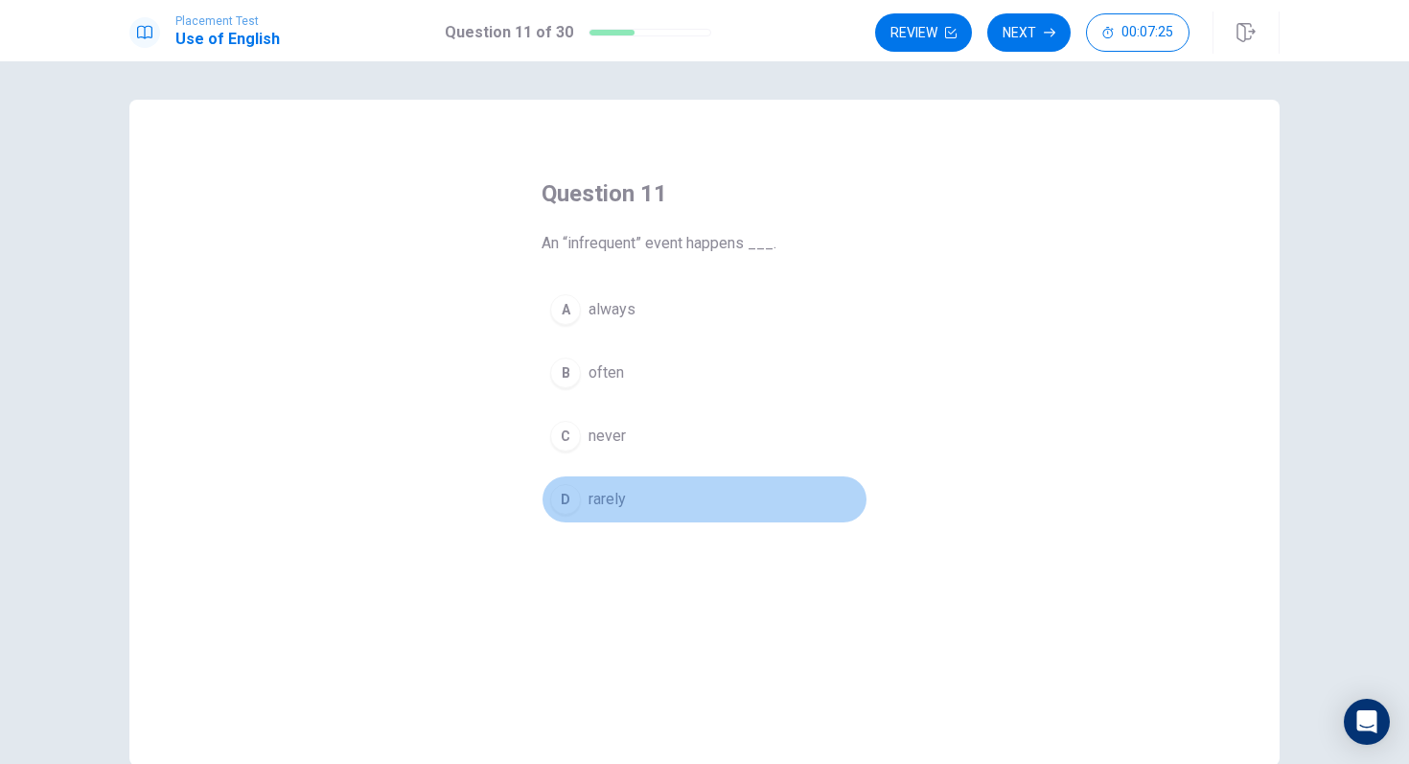
click at [565, 515] on button "D rarely" at bounding box center [705, 500] width 326 height 48
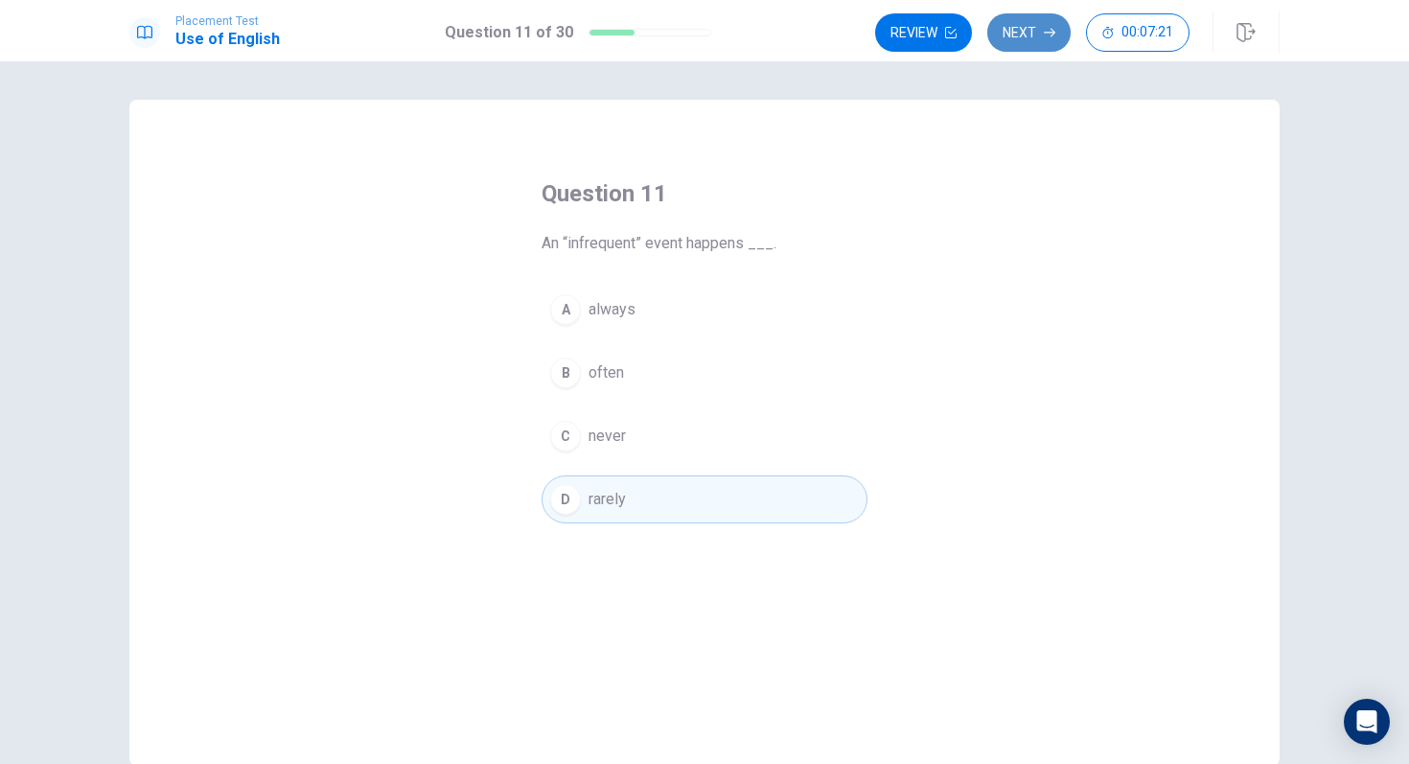
click at [1014, 30] on button "Next" at bounding box center [1028, 32] width 83 height 38
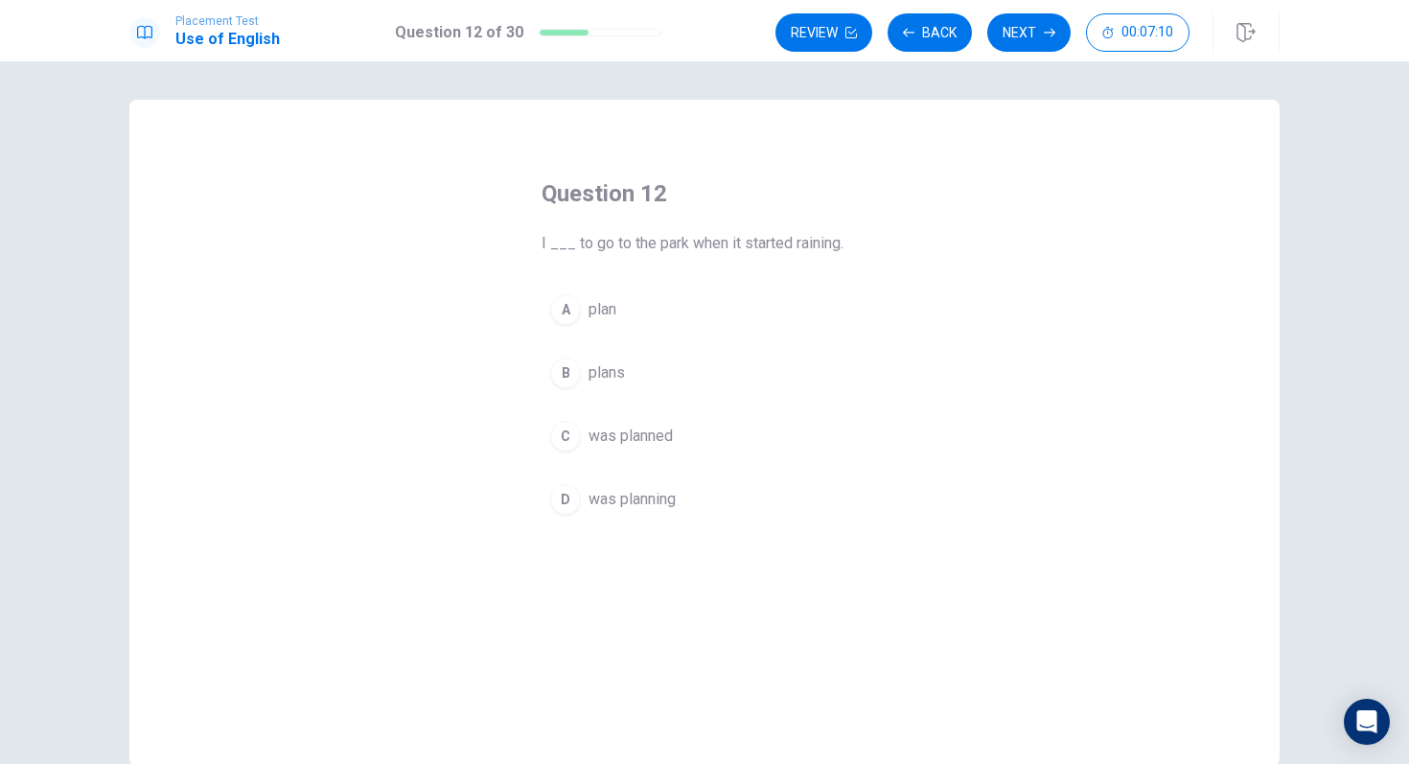
click at [570, 500] on div "D" at bounding box center [565, 499] width 31 height 31
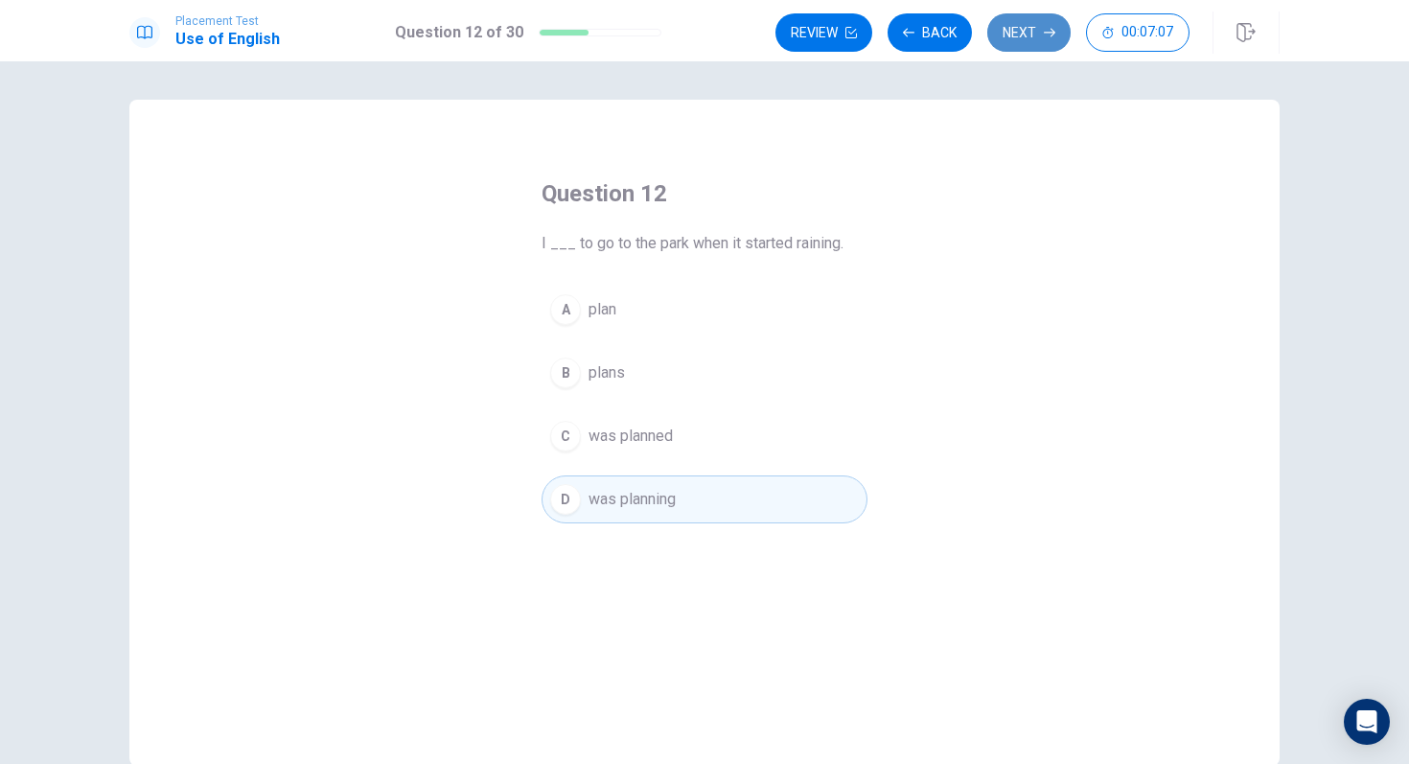
click at [1020, 32] on button "Next" at bounding box center [1028, 32] width 83 height 38
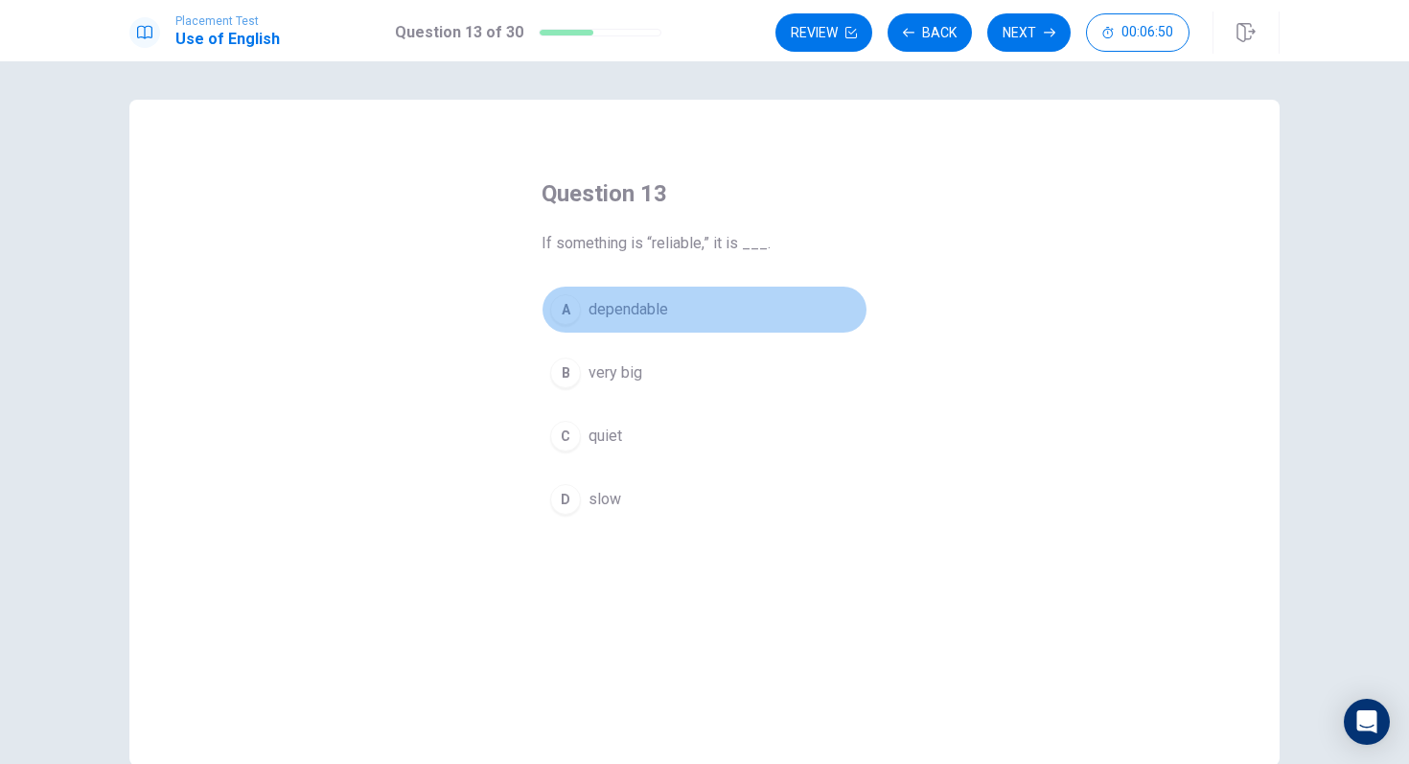
click at [620, 309] on span "dependable" at bounding box center [629, 309] width 80 height 23
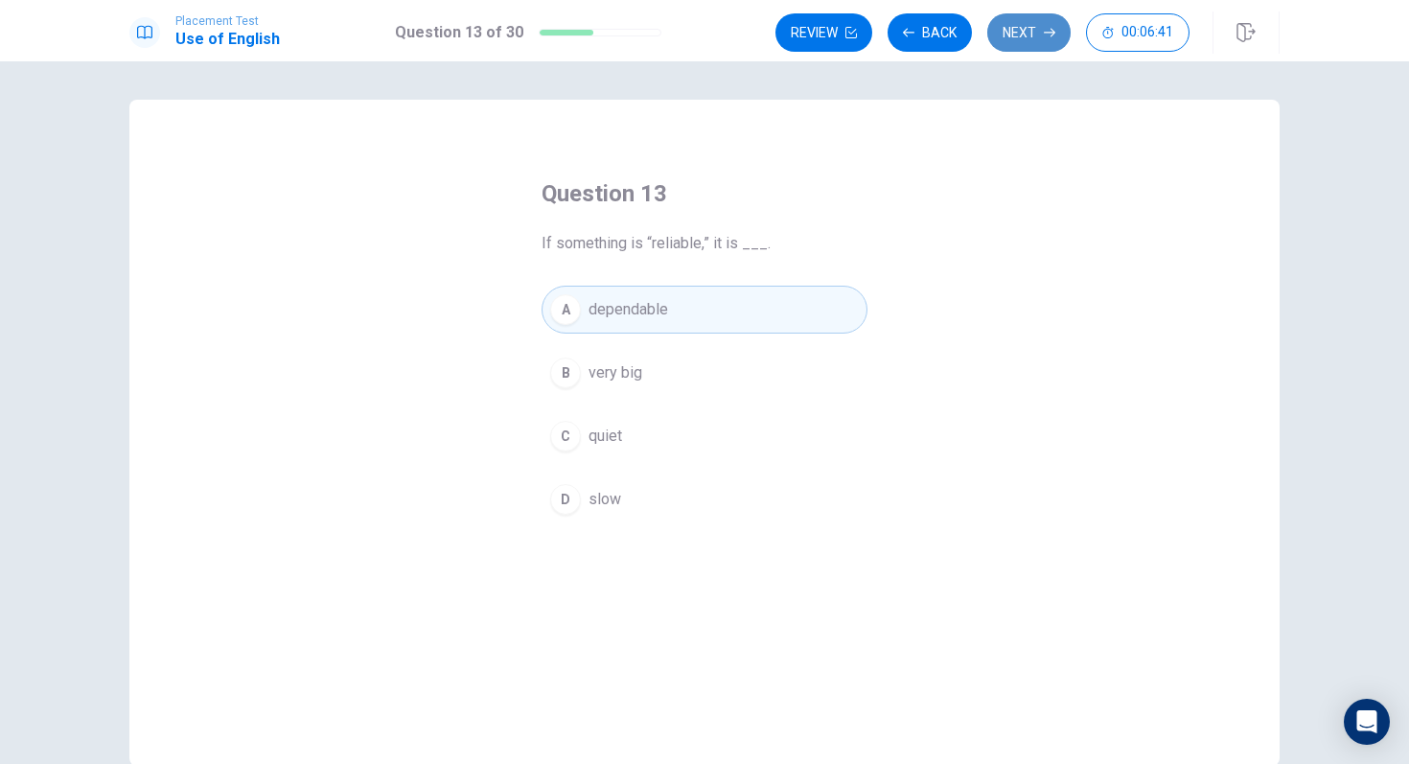
click at [1020, 29] on button "Next" at bounding box center [1028, 32] width 83 height 38
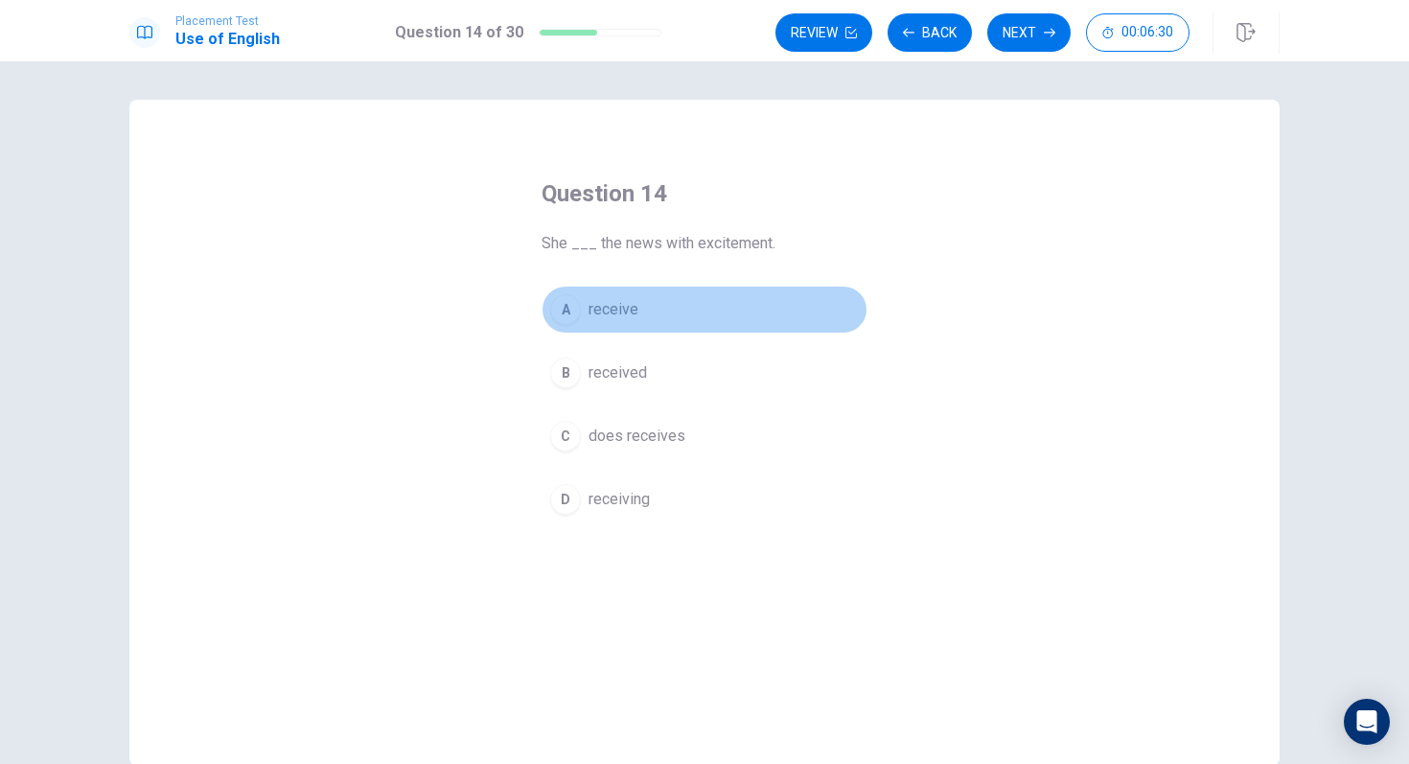
click at [606, 313] on span "receive" at bounding box center [614, 309] width 50 height 23
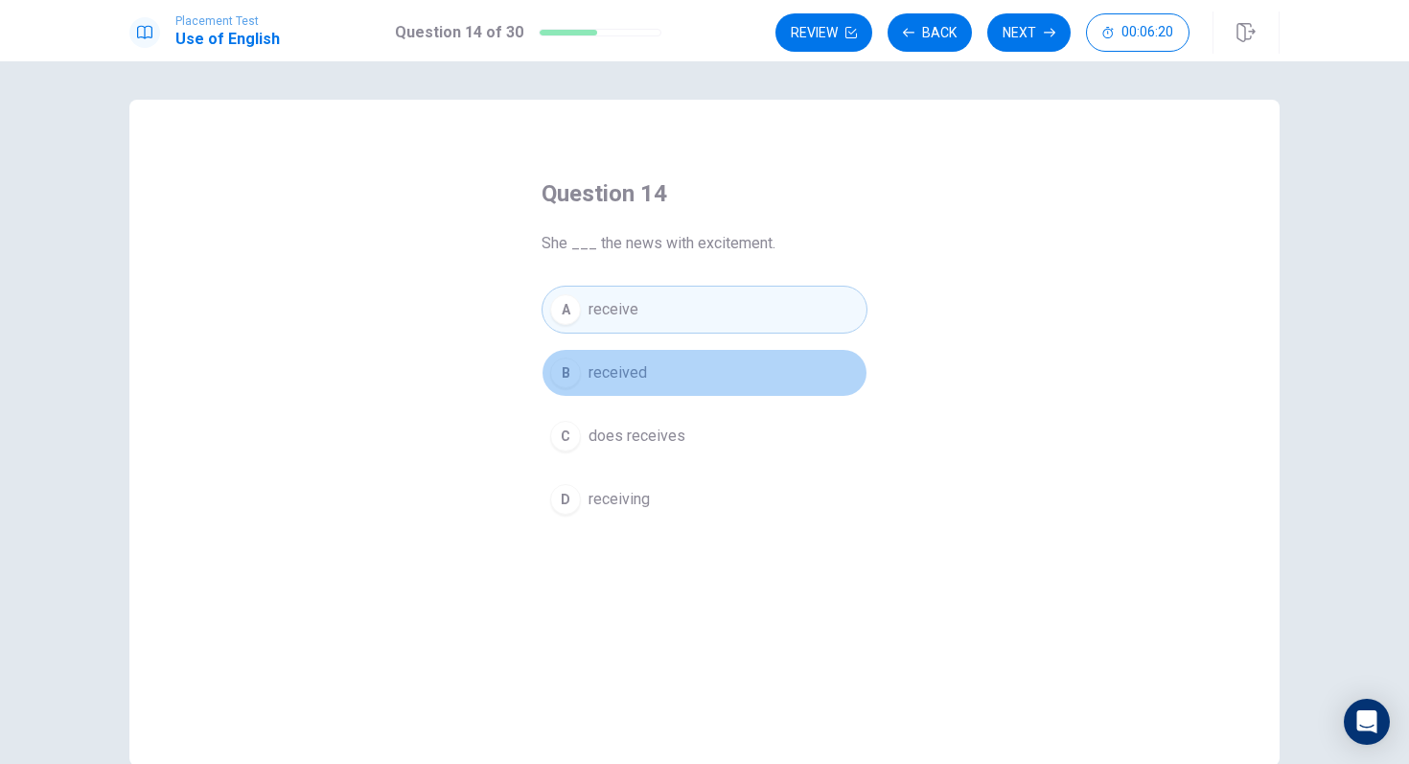
click at [614, 377] on span "received" at bounding box center [618, 372] width 58 height 23
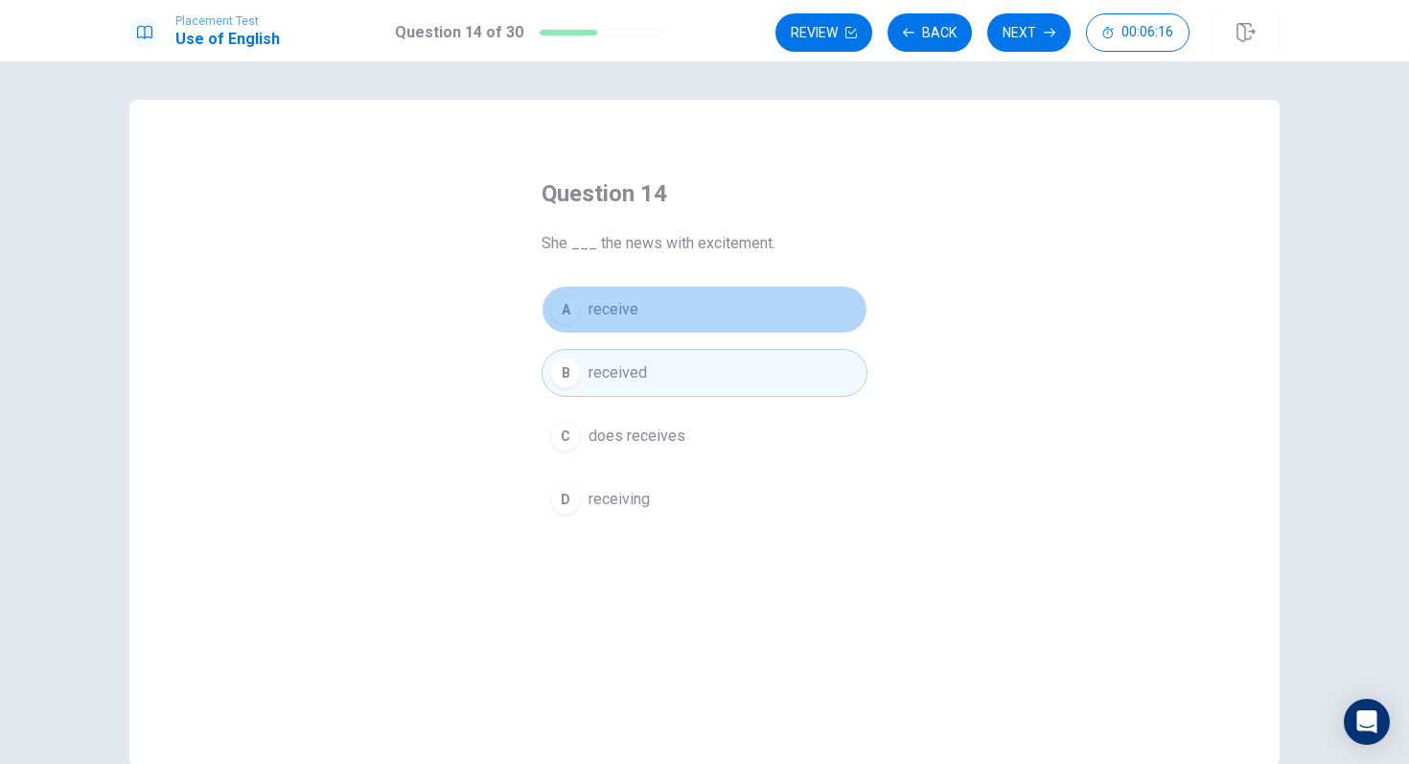
click at [631, 315] on span "receive" at bounding box center [614, 309] width 50 height 23
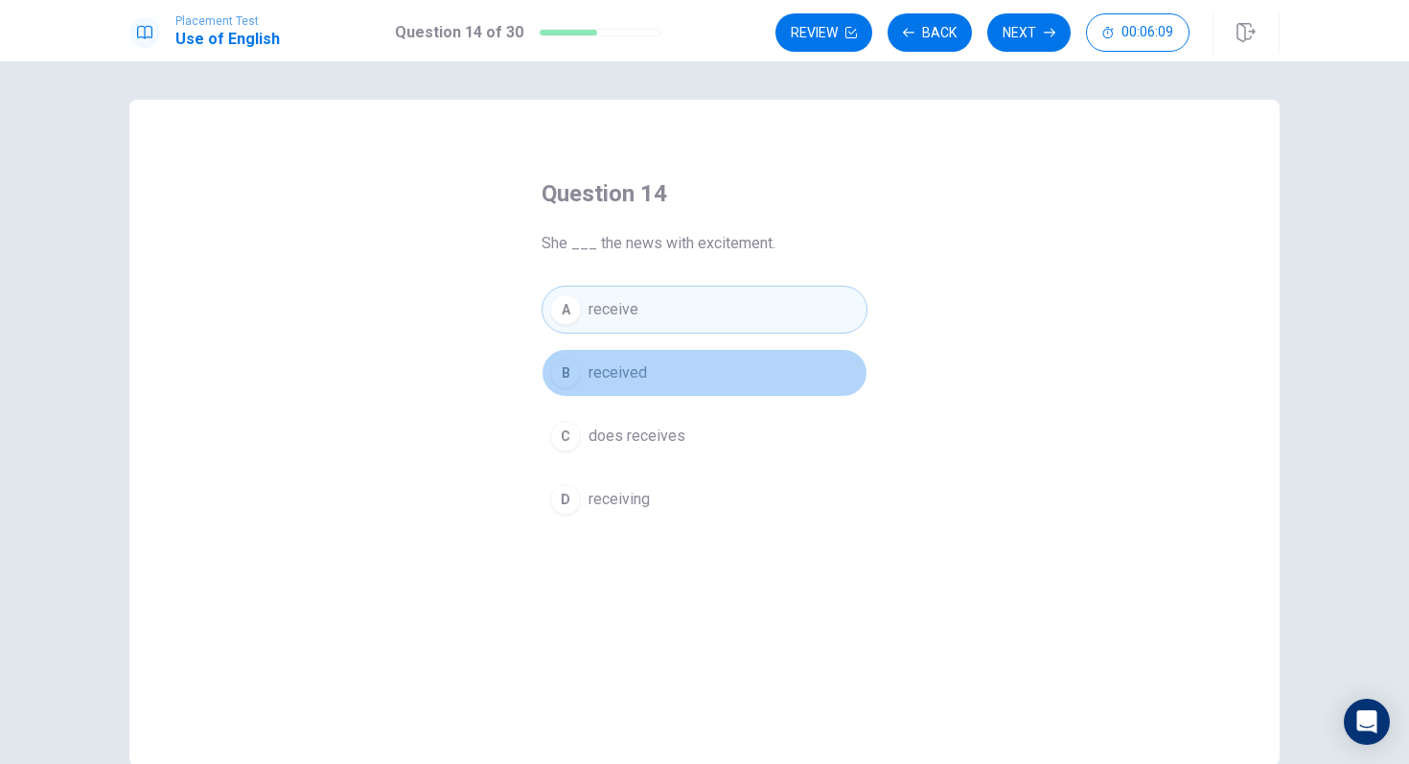
click at [613, 379] on span "received" at bounding box center [618, 372] width 58 height 23
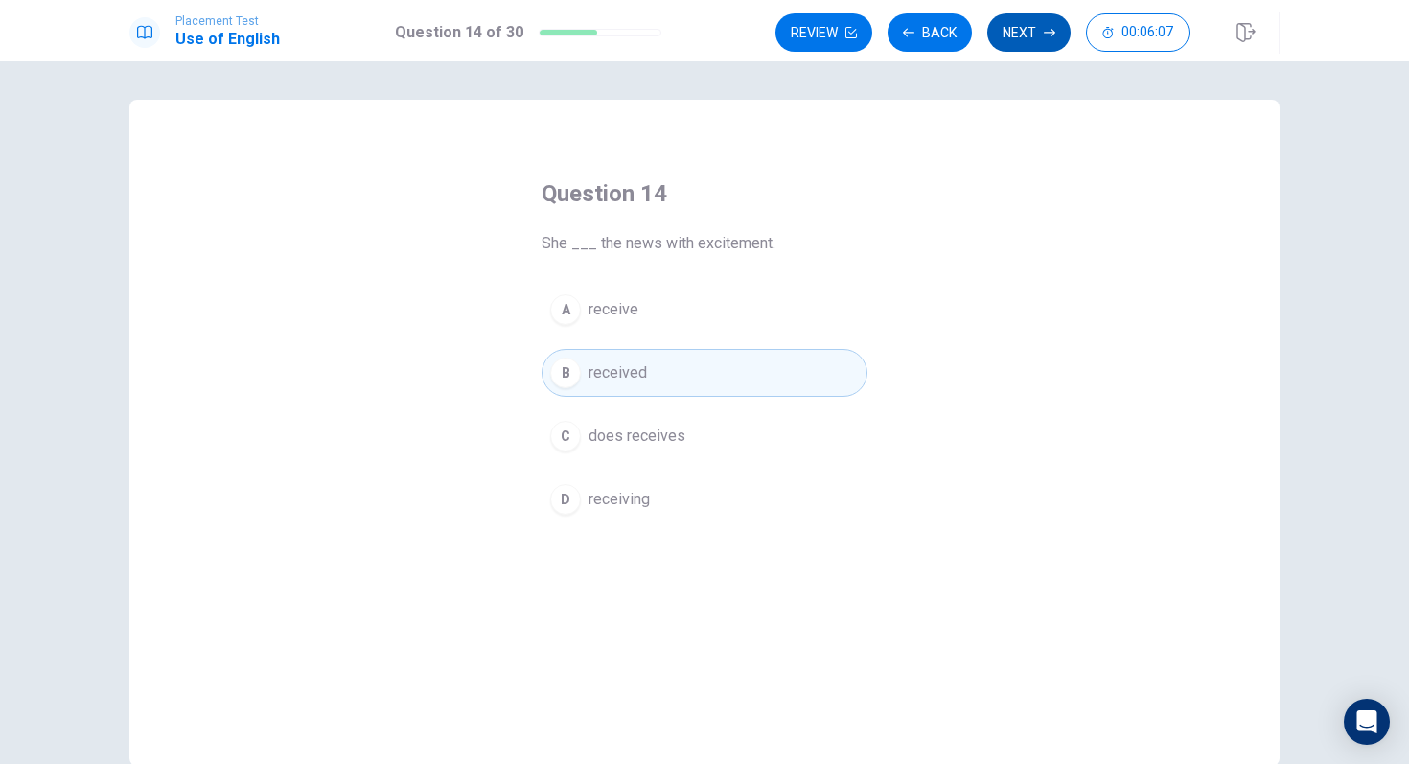
click at [1014, 31] on button "Next" at bounding box center [1028, 32] width 83 height 38
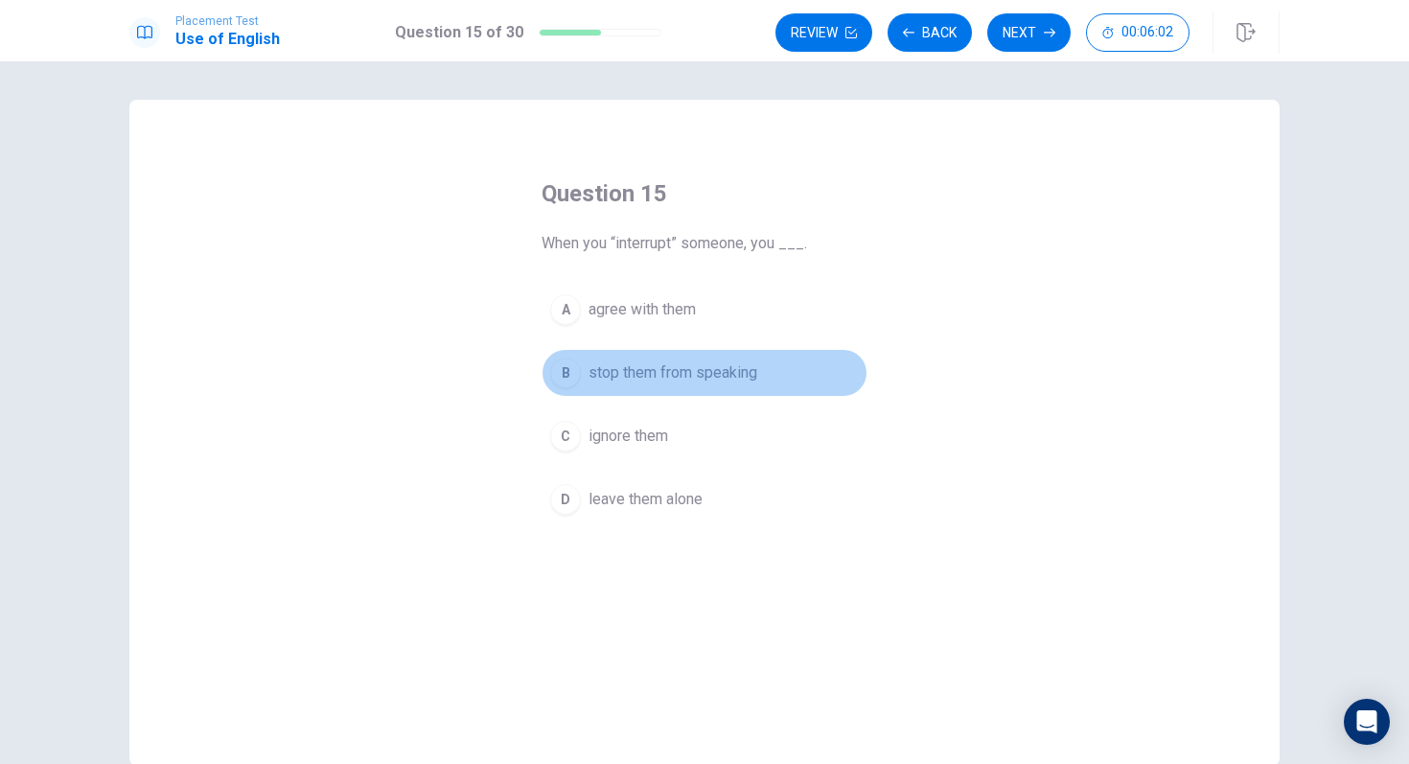
click at [576, 375] on div "B" at bounding box center [565, 373] width 31 height 31
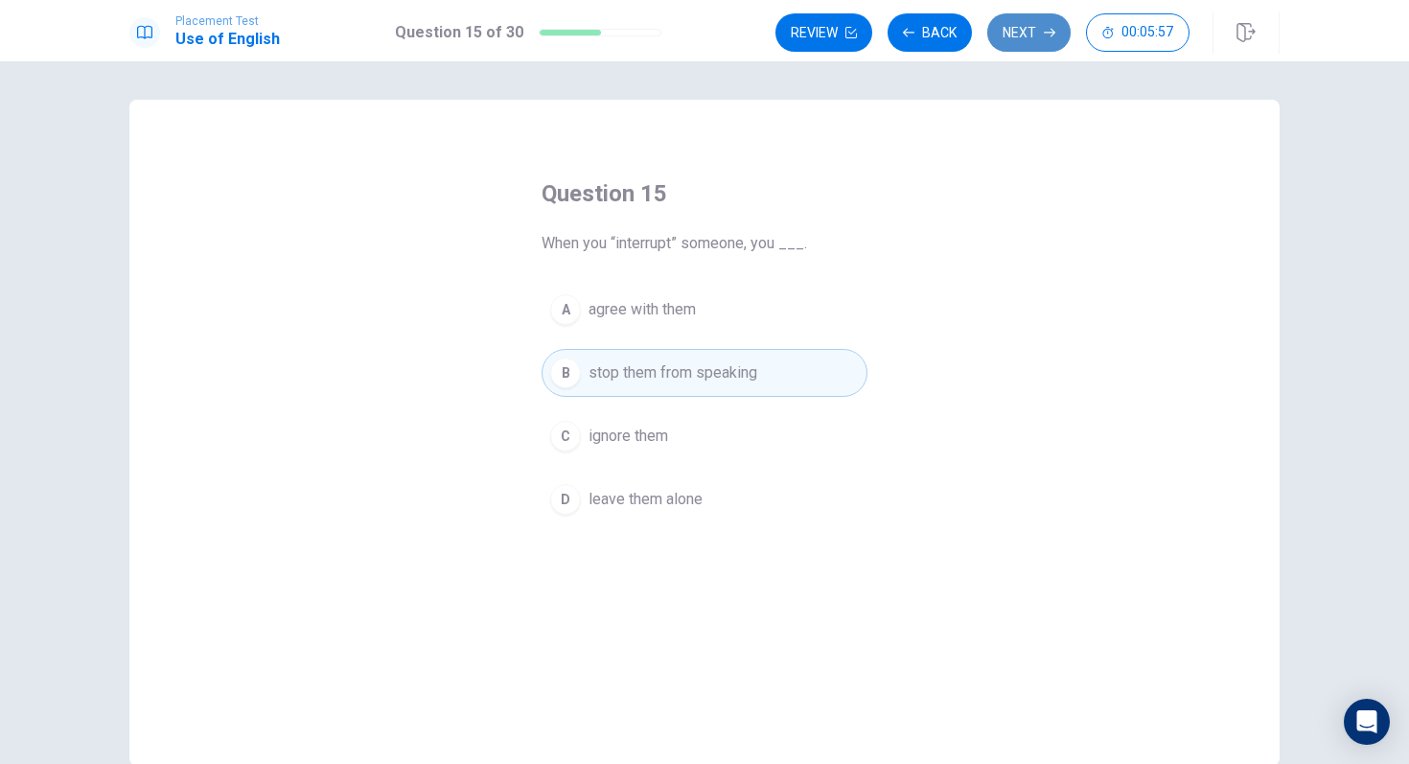
click at [1041, 31] on button "Next" at bounding box center [1028, 32] width 83 height 38
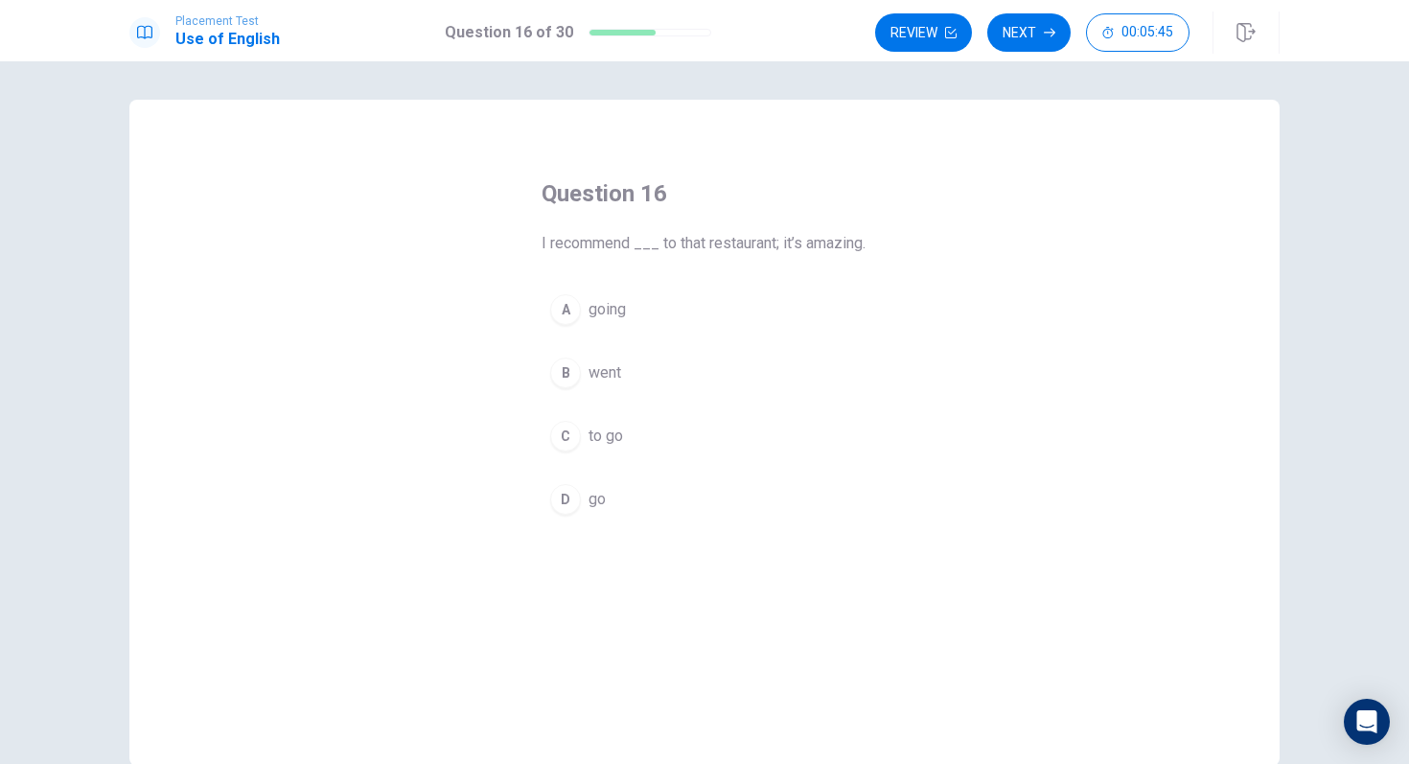
click at [573, 451] on div "C" at bounding box center [565, 436] width 31 height 31
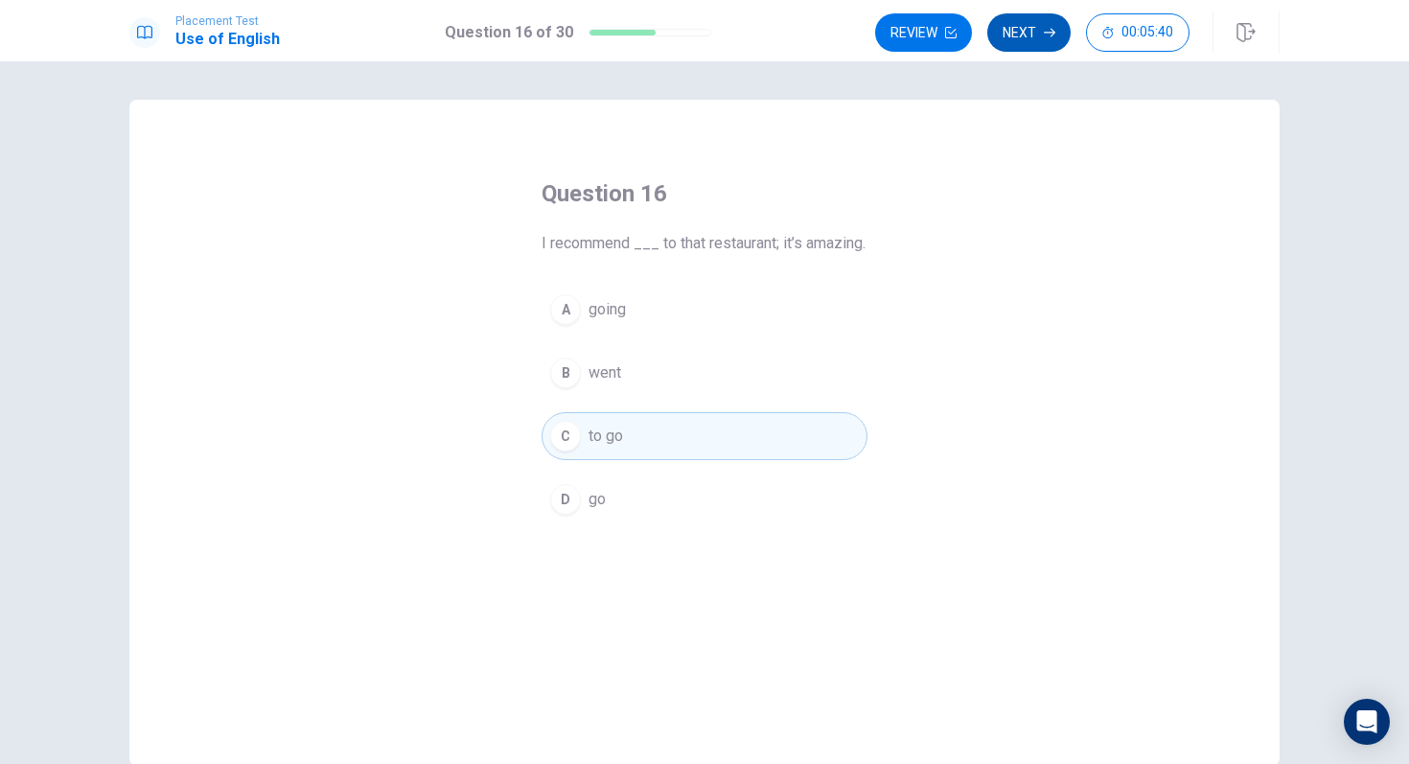
click at [1034, 35] on button "Next" at bounding box center [1028, 32] width 83 height 38
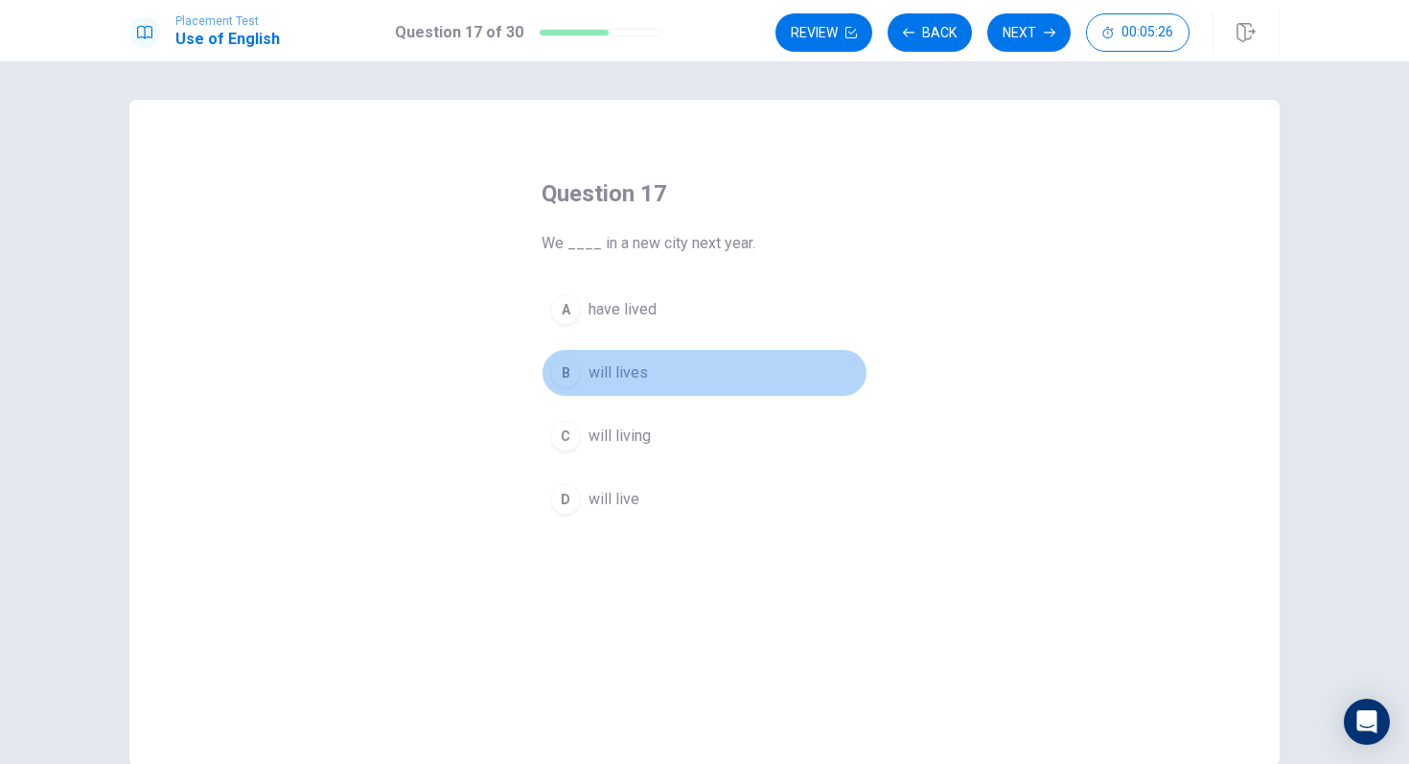
click at [595, 369] on span "will lives" at bounding box center [618, 372] width 59 height 23
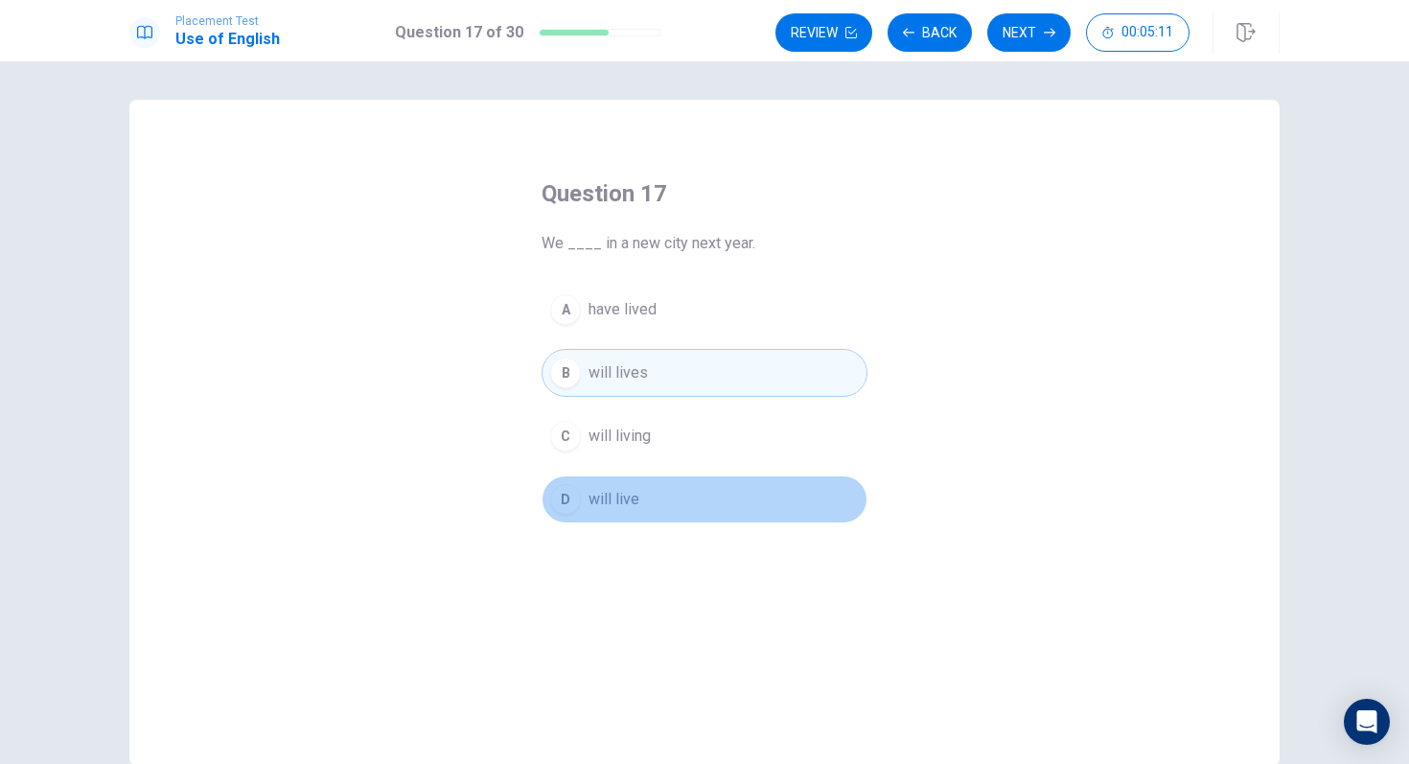
click at [617, 498] on span "will live" at bounding box center [614, 499] width 51 height 23
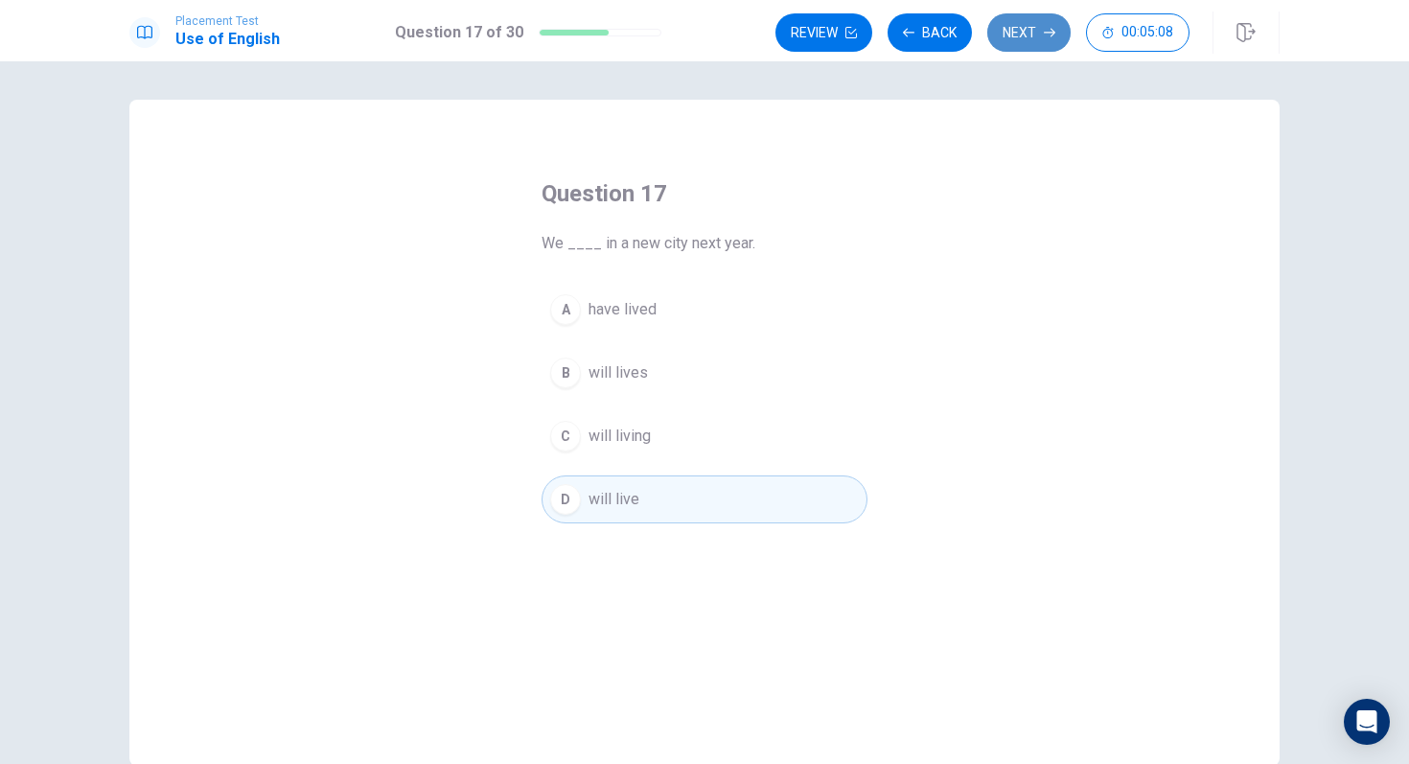
click at [1029, 36] on button "Next" at bounding box center [1028, 32] width 83 height 38
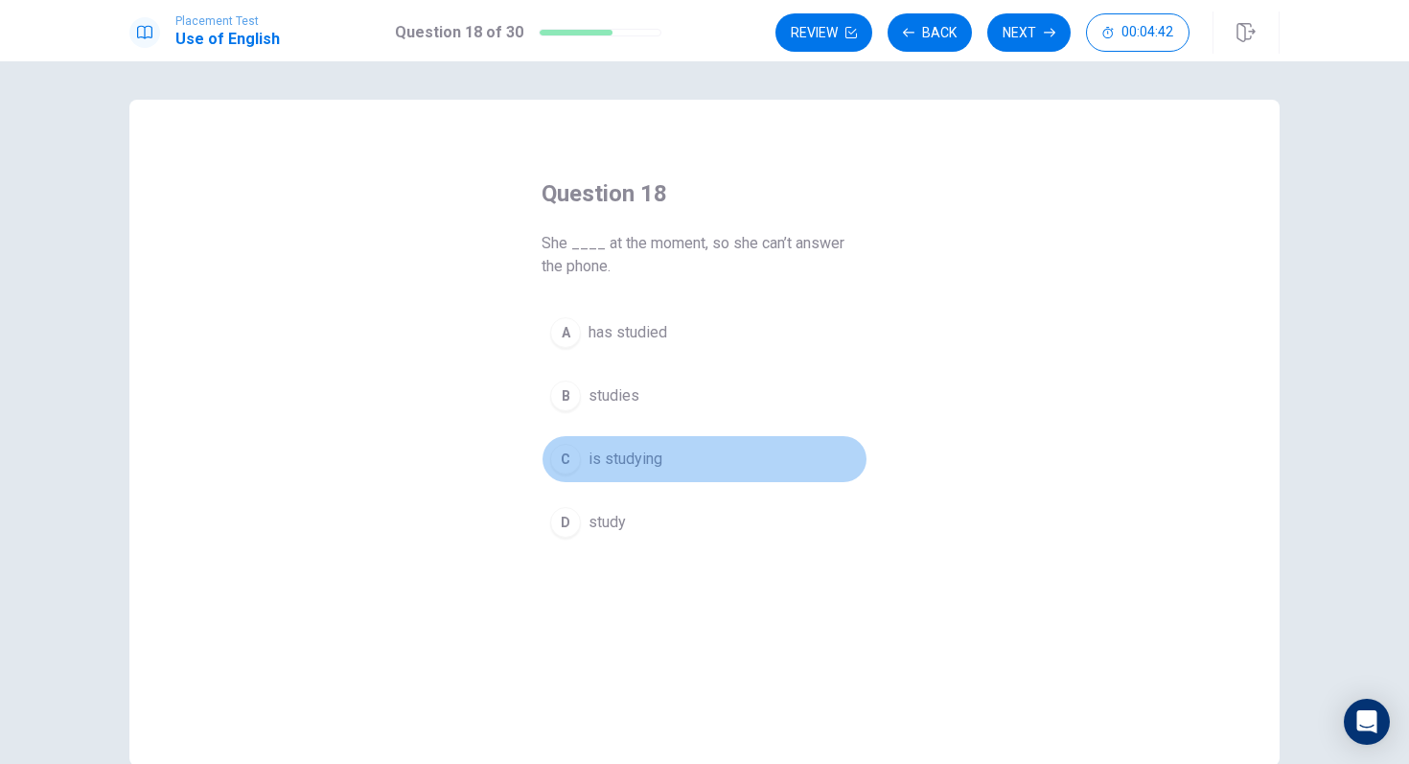
click at [600, 451] on span "is studying" at bounding box center [626, 459] width 74 height 23
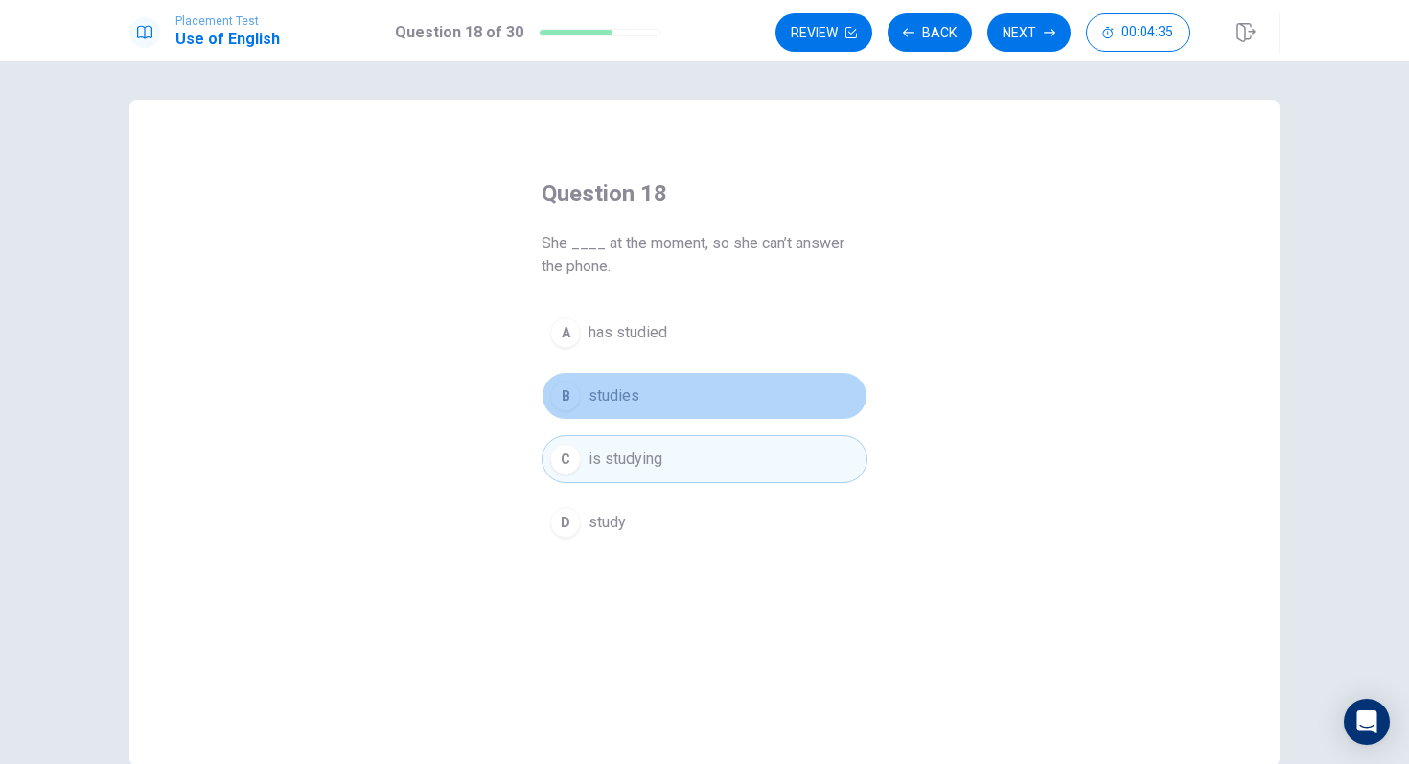
click at [619, 391] on span "studies" at bounding box center [614, 395] width 51 height 23
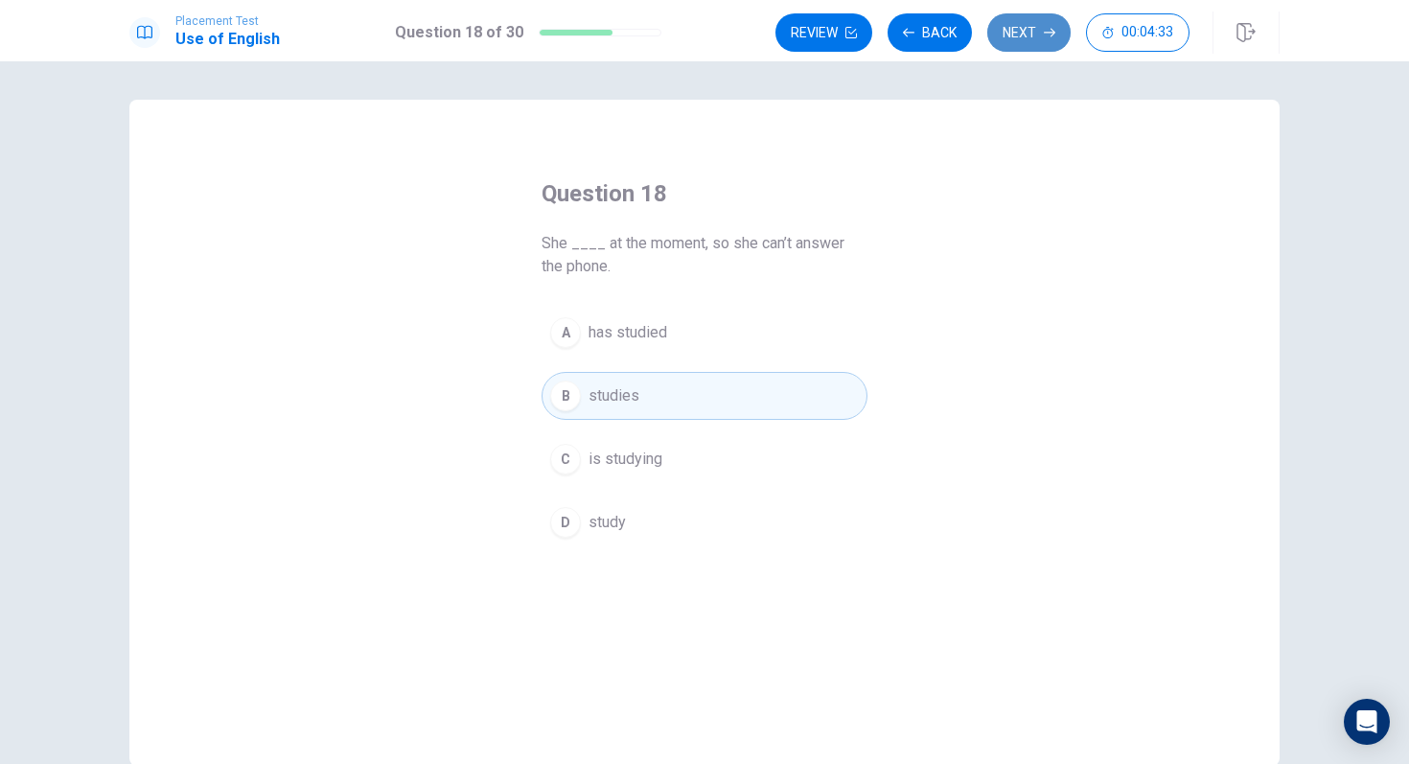
click at [1011, 44] on button "Next" at bounding box center [1028, 32] width 83 height 38
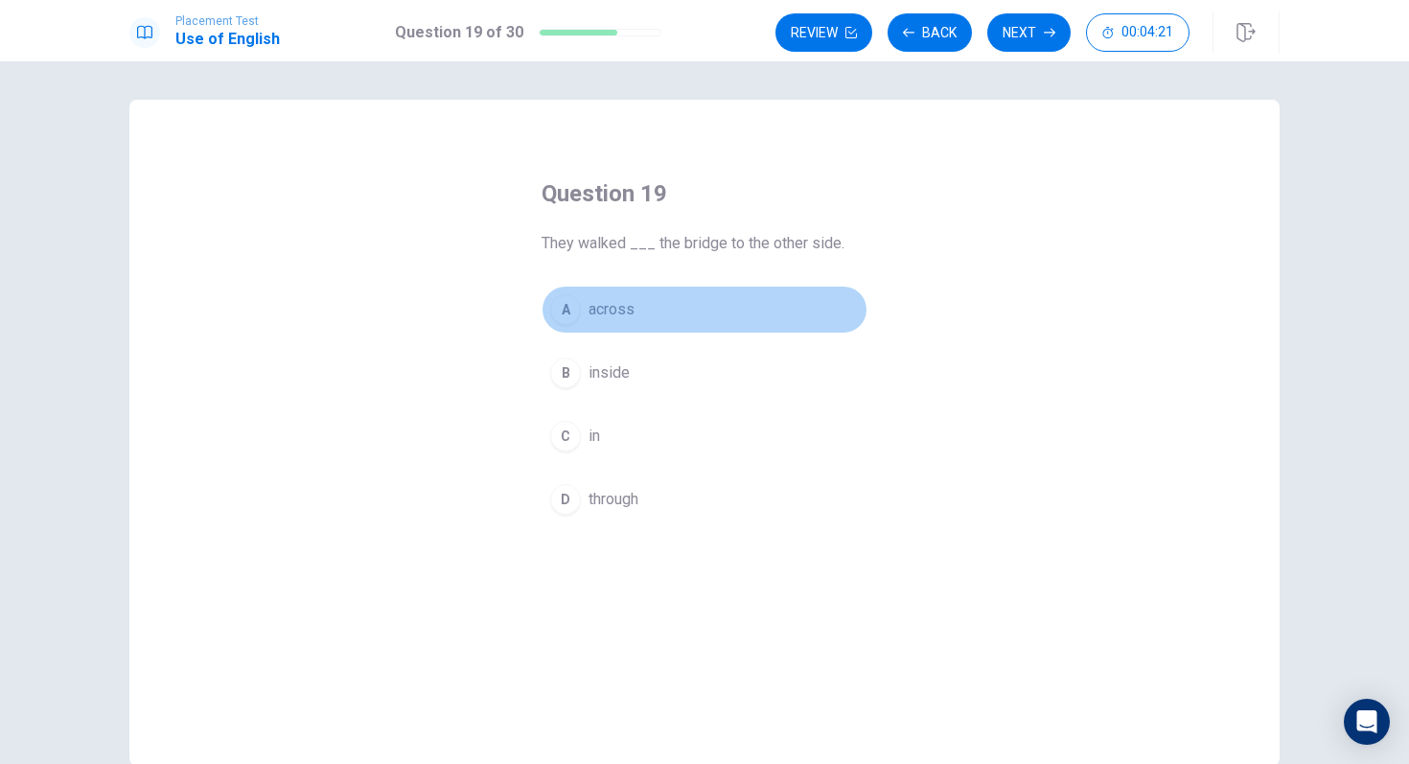
click at [563, 303] on div "A" at bounding box center [565, 309] width 31 height 31
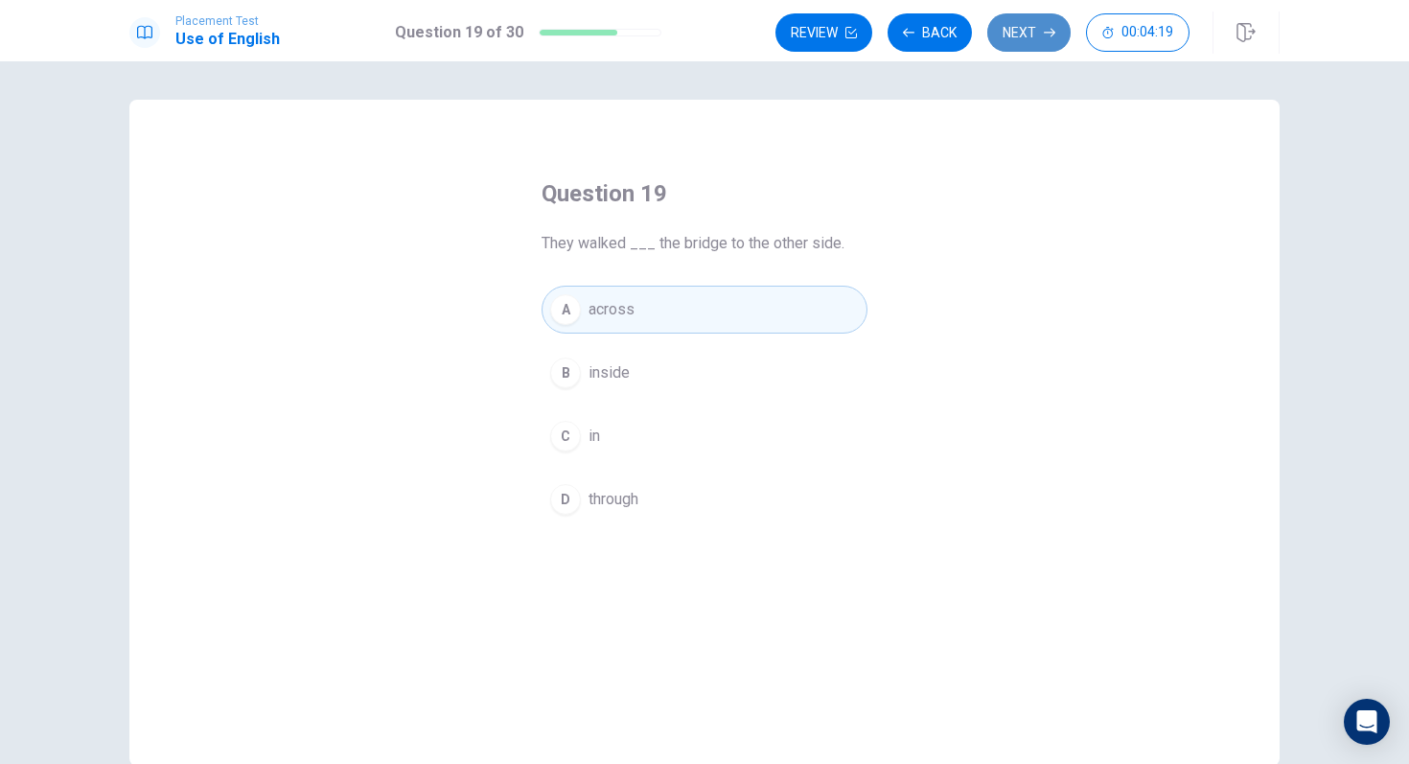
click at [1008, 28] on button "Next" at bounding box center [1028, 32] width 83 height 38
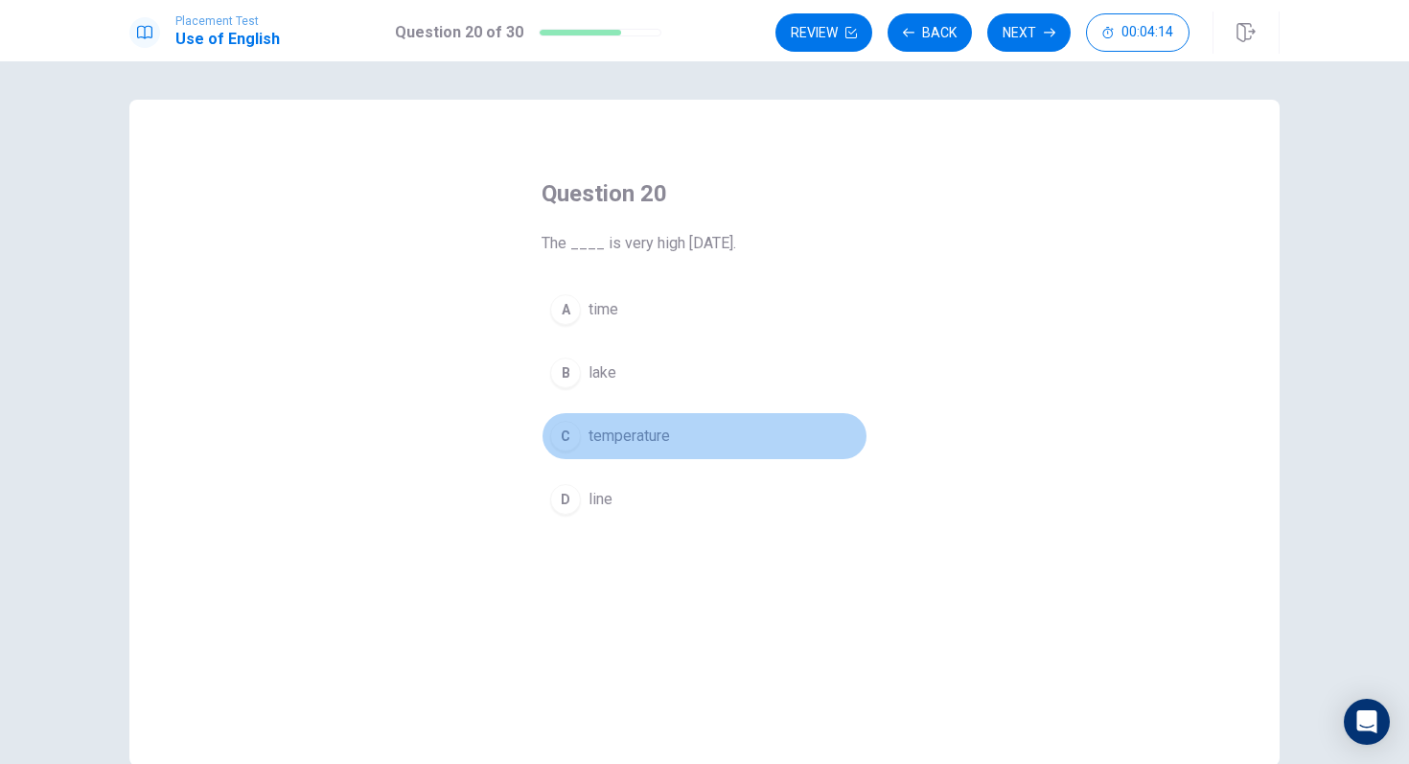
click at [559, 438] on div "C" at bounding box center [565, 436] width 31 height 31
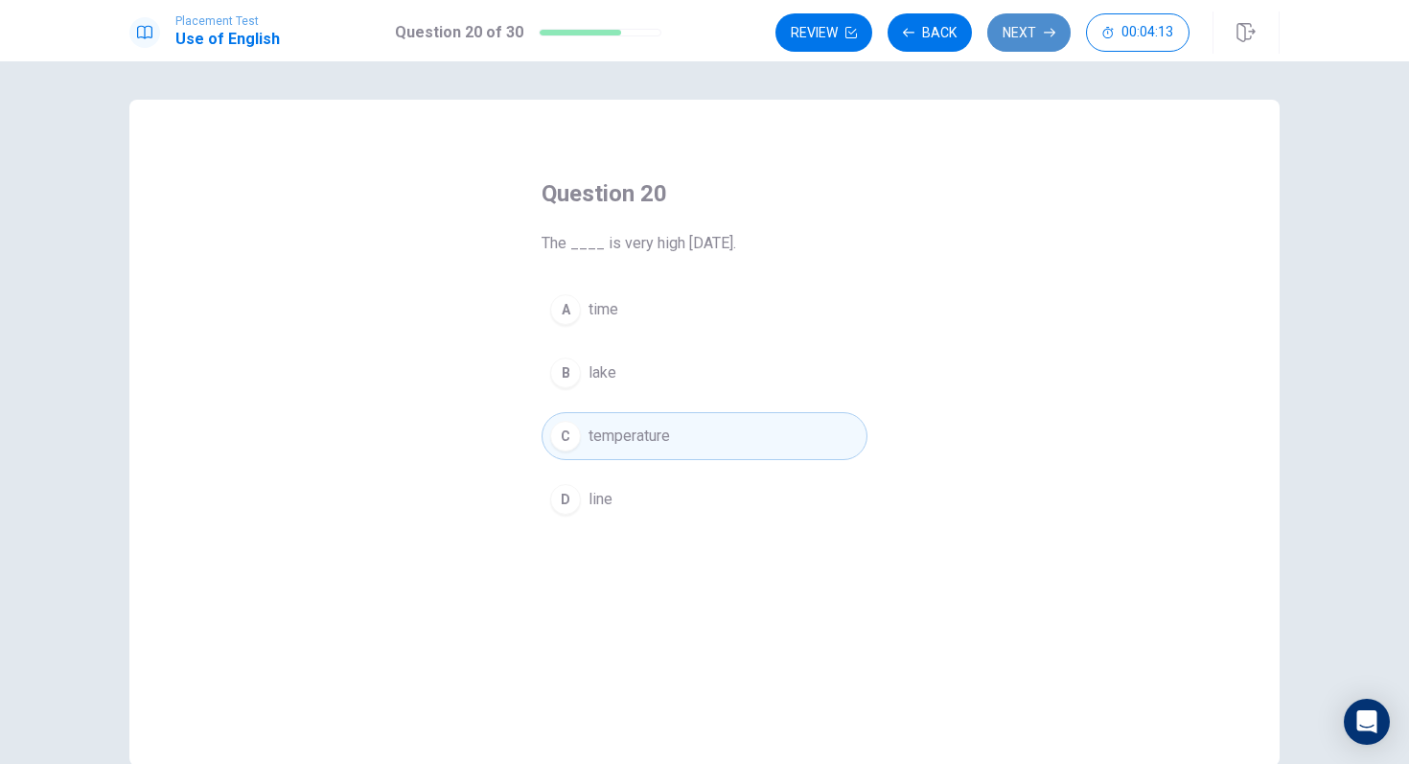
click at [1013, 30] on button "Next" at bounding box center [1028, 32] width 83 height 38
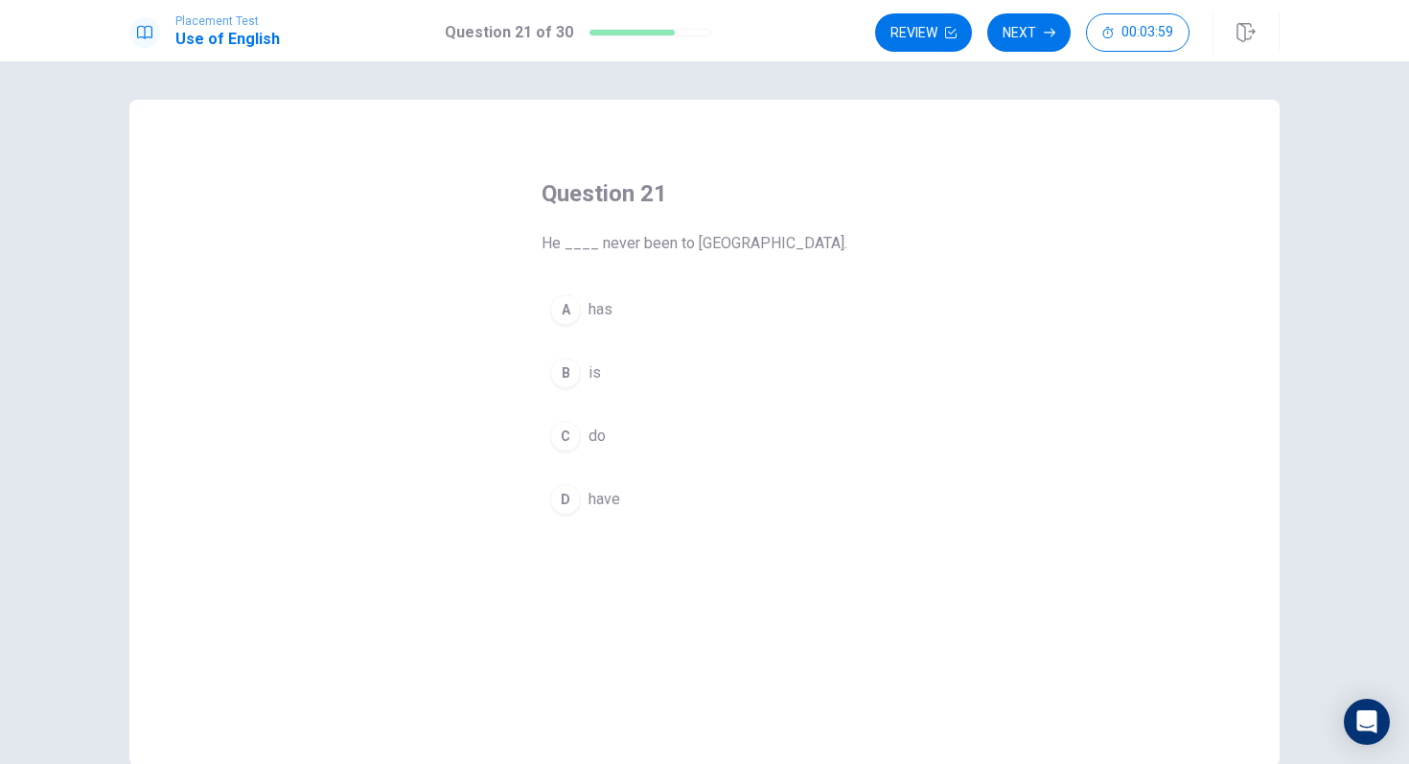
click at [566, 318] on div "A" at bounding box center [565, 309] width 31 height 31
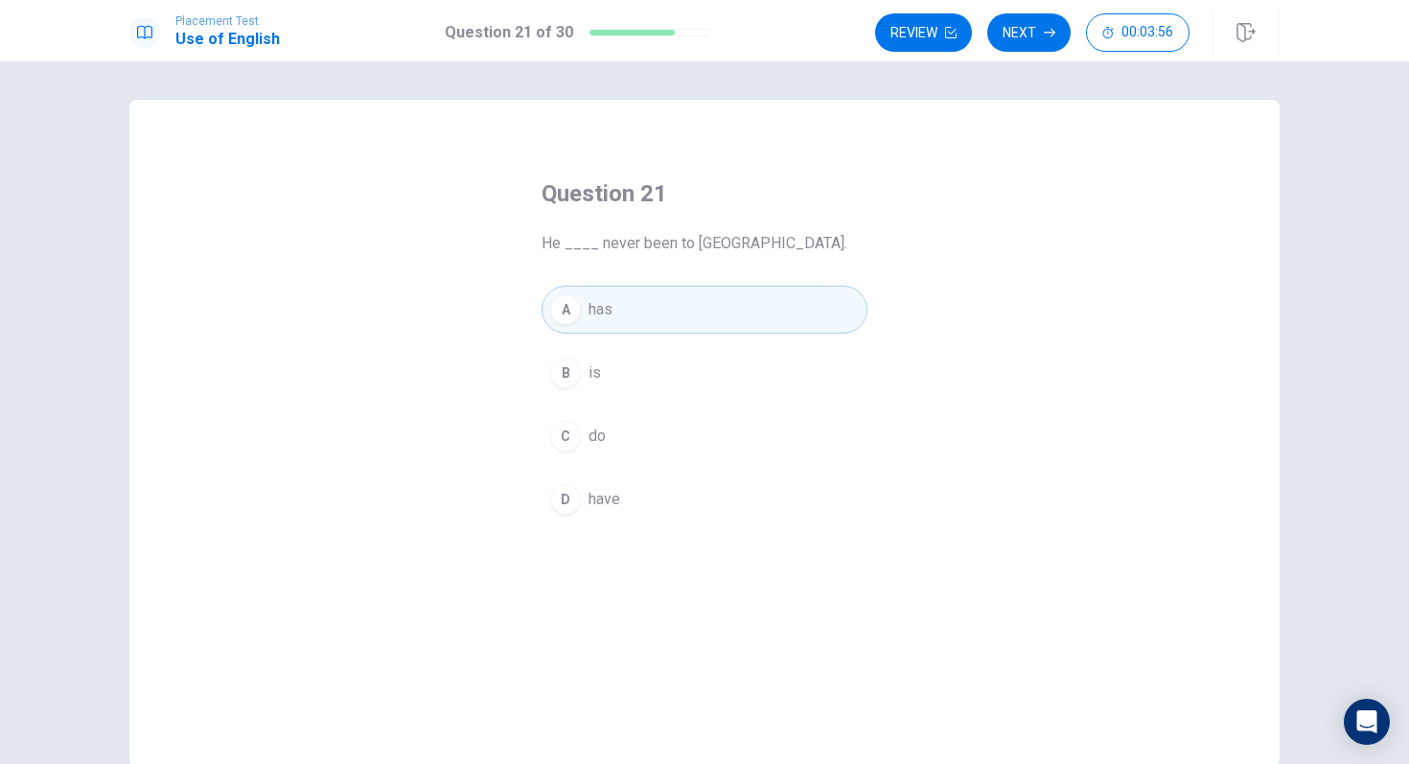
click at [549, 521] on div "A has B is C do D have" at bounding box center [705, 405] width 326 height 238
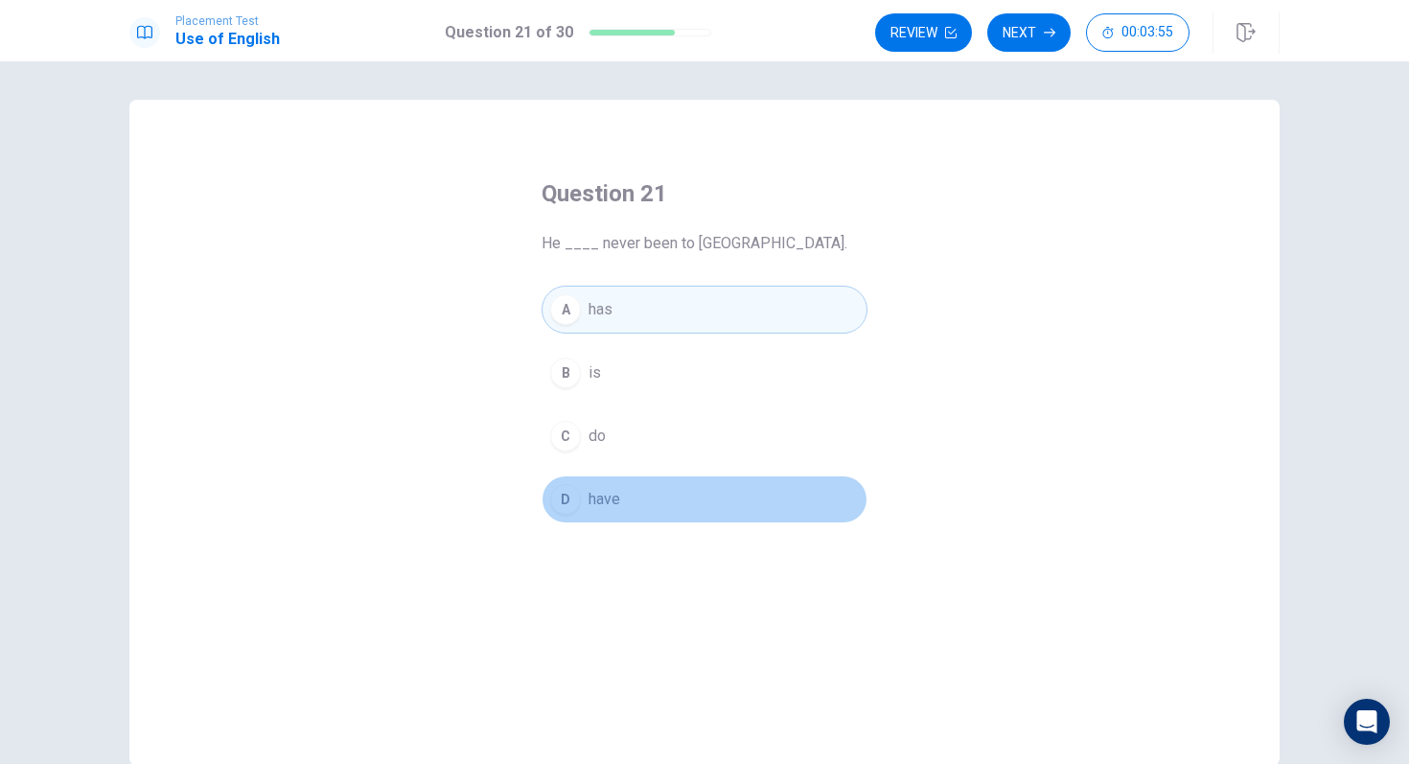
click at [555, 506] on div "D" at bounding box center [565, 499] width 31 height 31
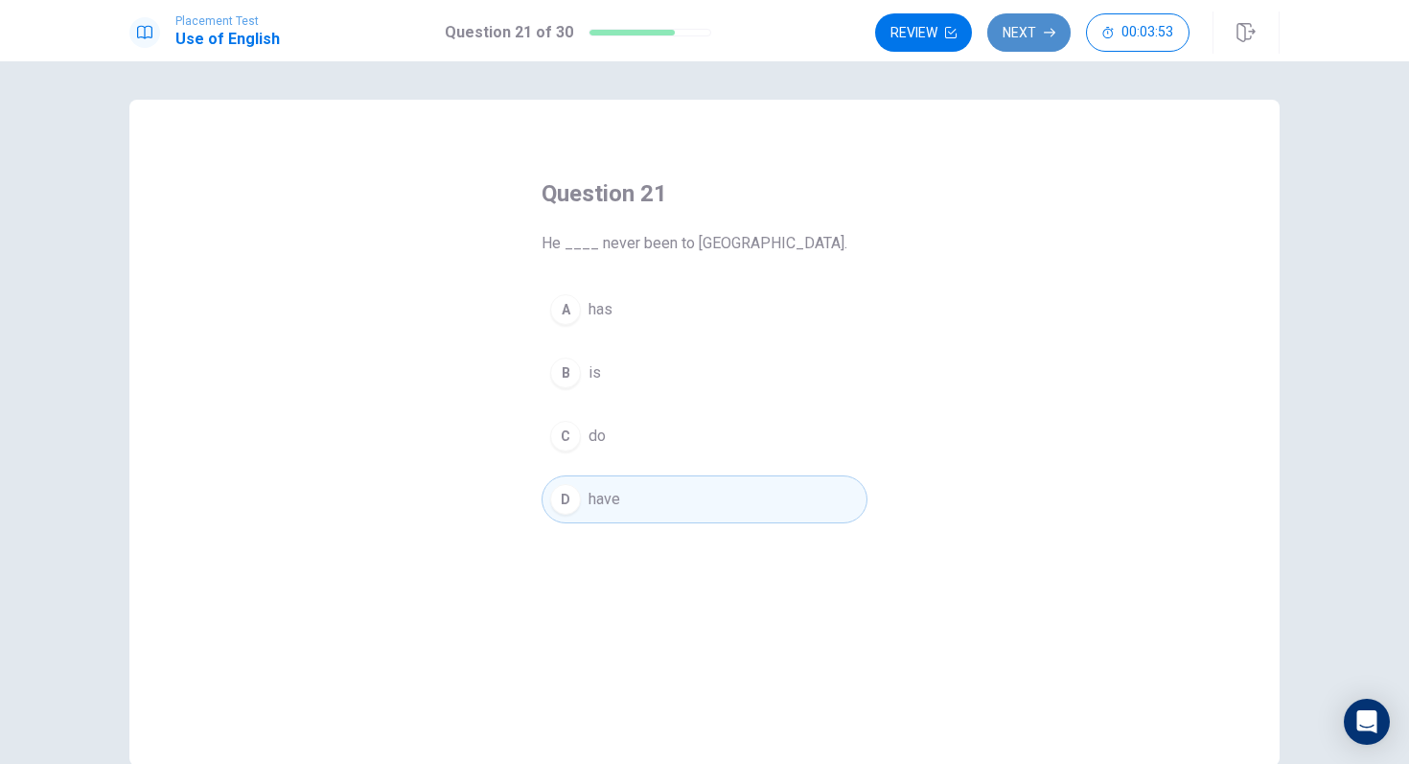
click at [1033, 25] on button "Next" at bounding box center [1028, 32] width 83 height 38
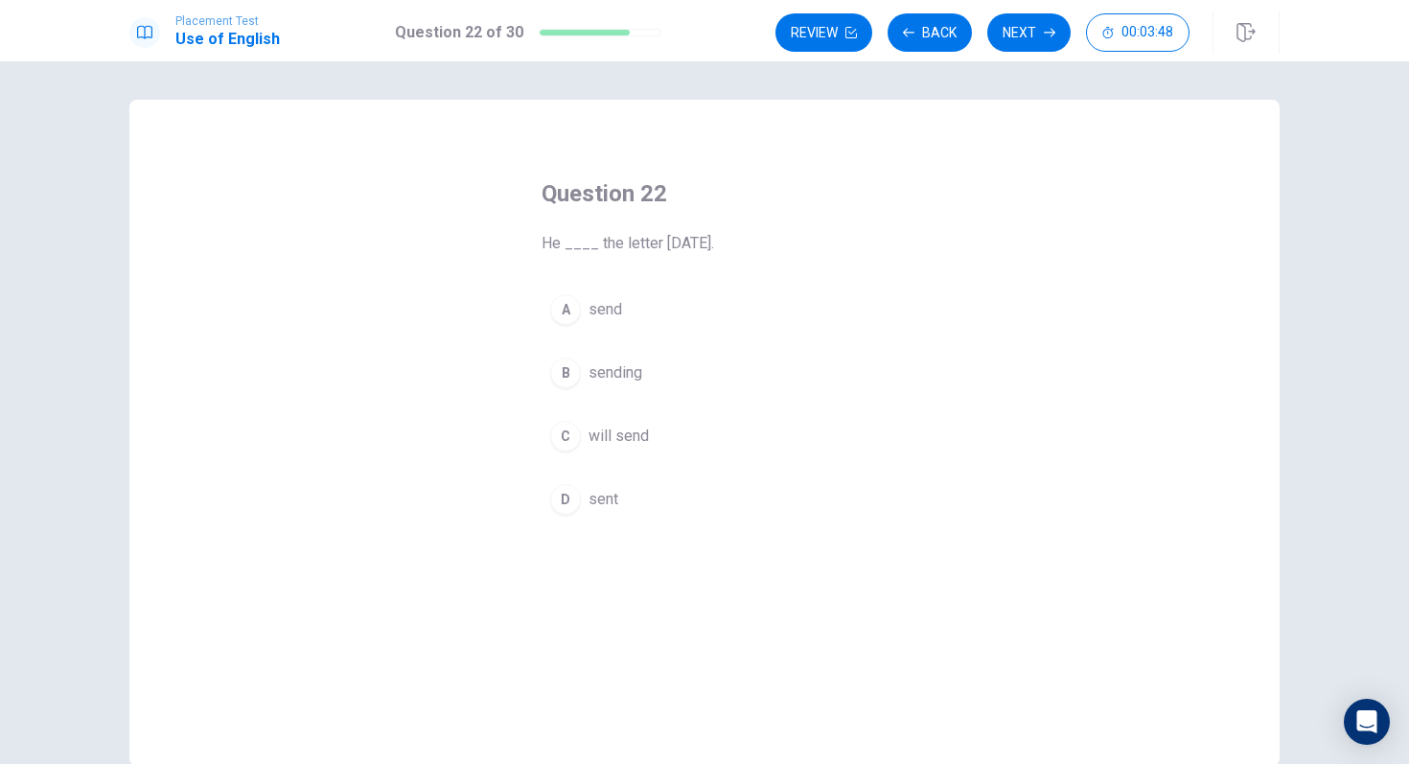
click at [571, 431] on div "C" at bounding box center [565, 436] width 31 height 31
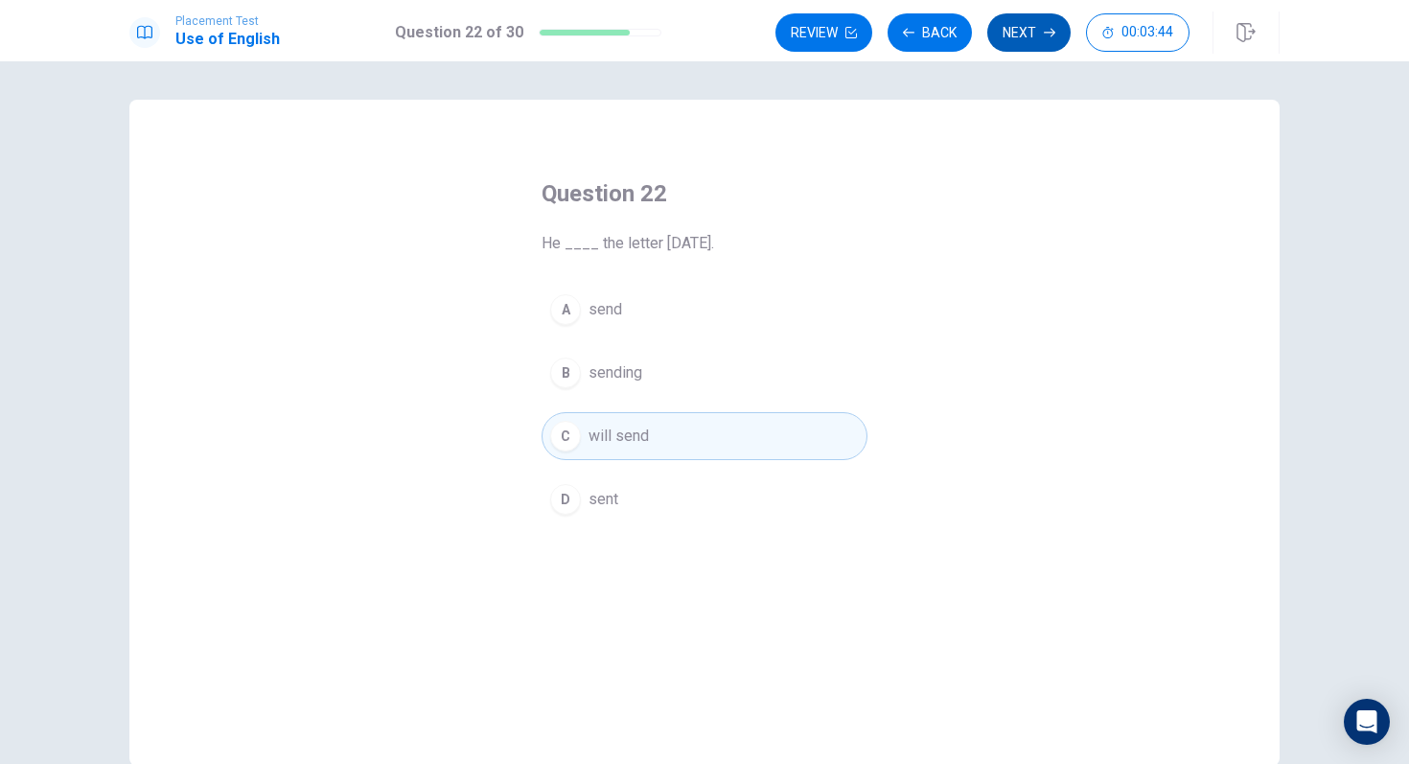
click at [1033, 32] on button "Next" at bounding box center [1028, 32] width 83 height 38
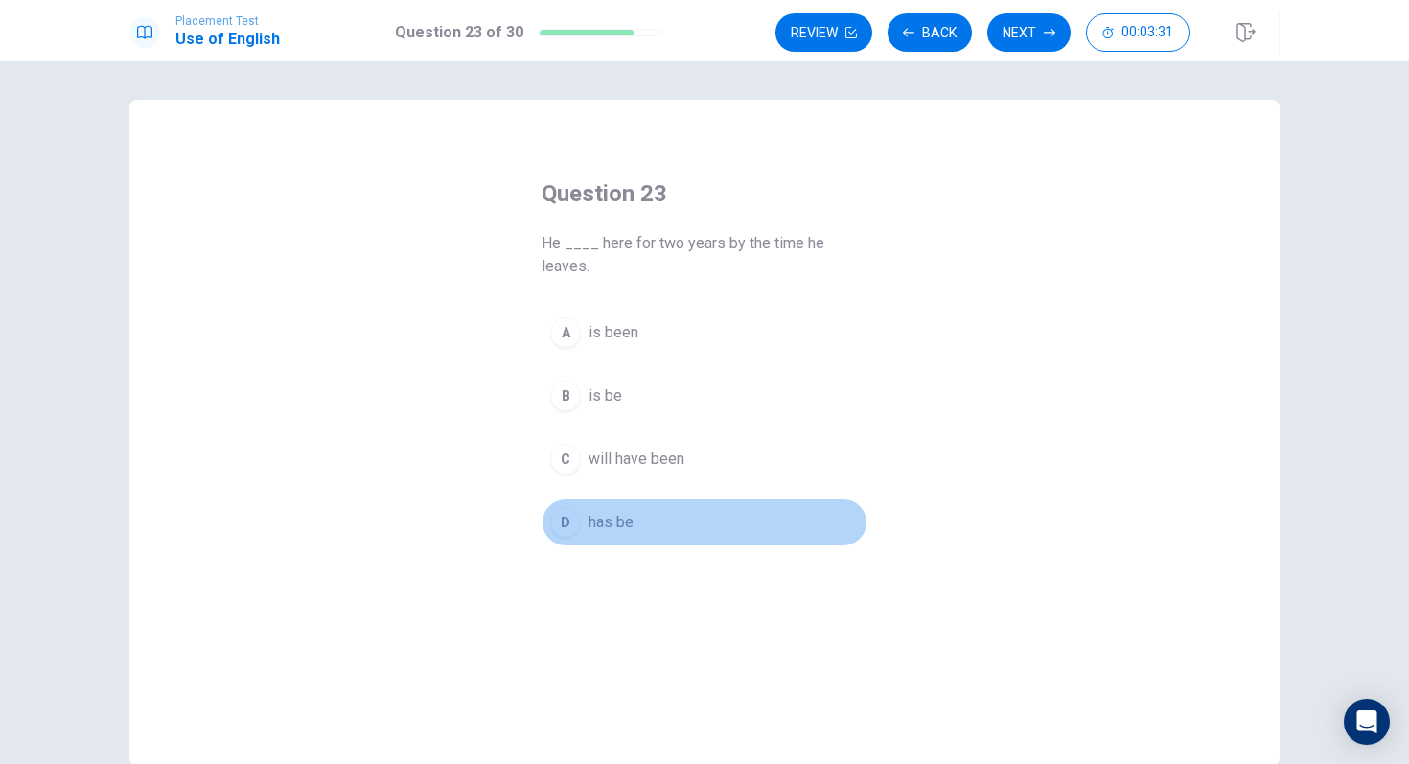
click at [584, 523] on button "D has be" at bounding box center [705, 523] width 326 height 48
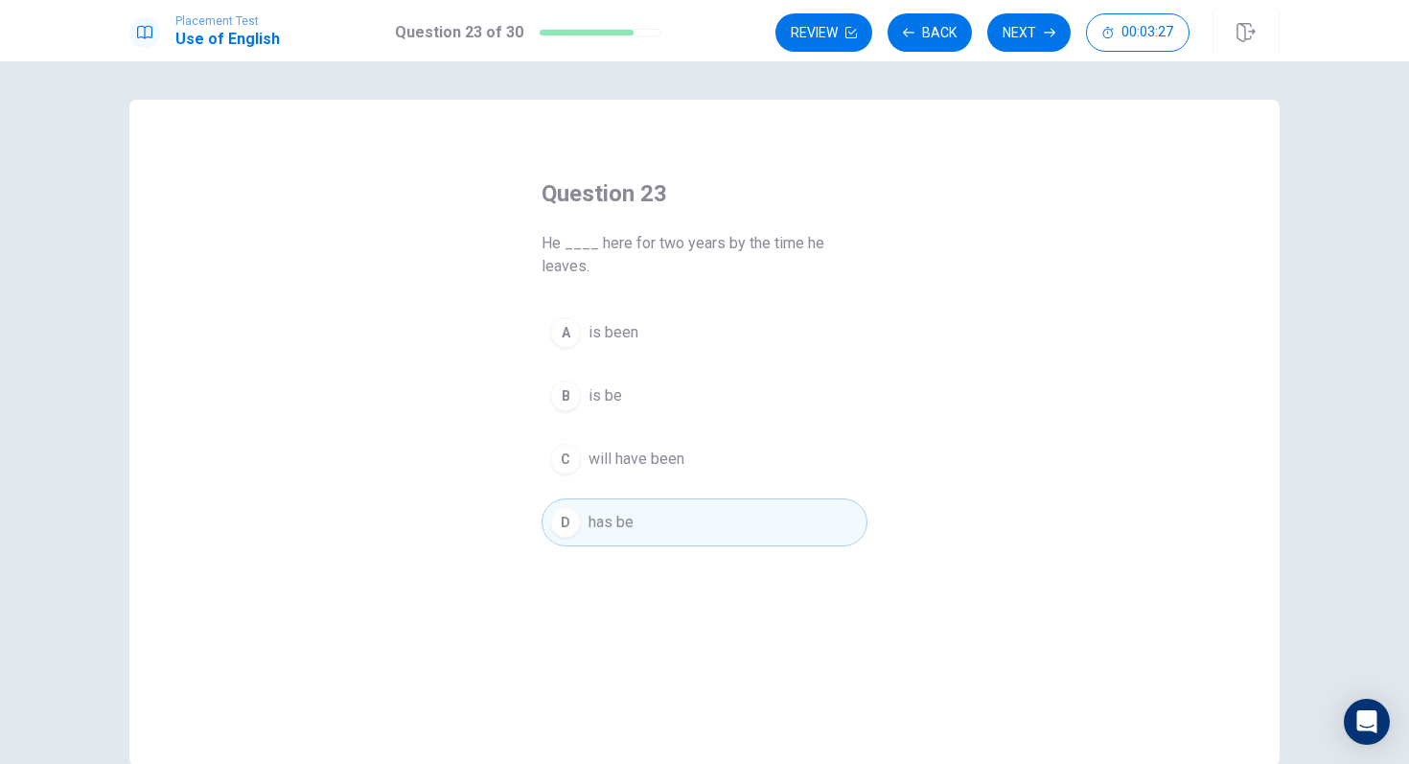
click at [1044, 12] on div "Review Back Next 00:03:27" at bounding box center [1028, 33] width 504 height 42
click at [1040, 24] on button "Next" at bounding box center [1028, 32] width 83 height 38
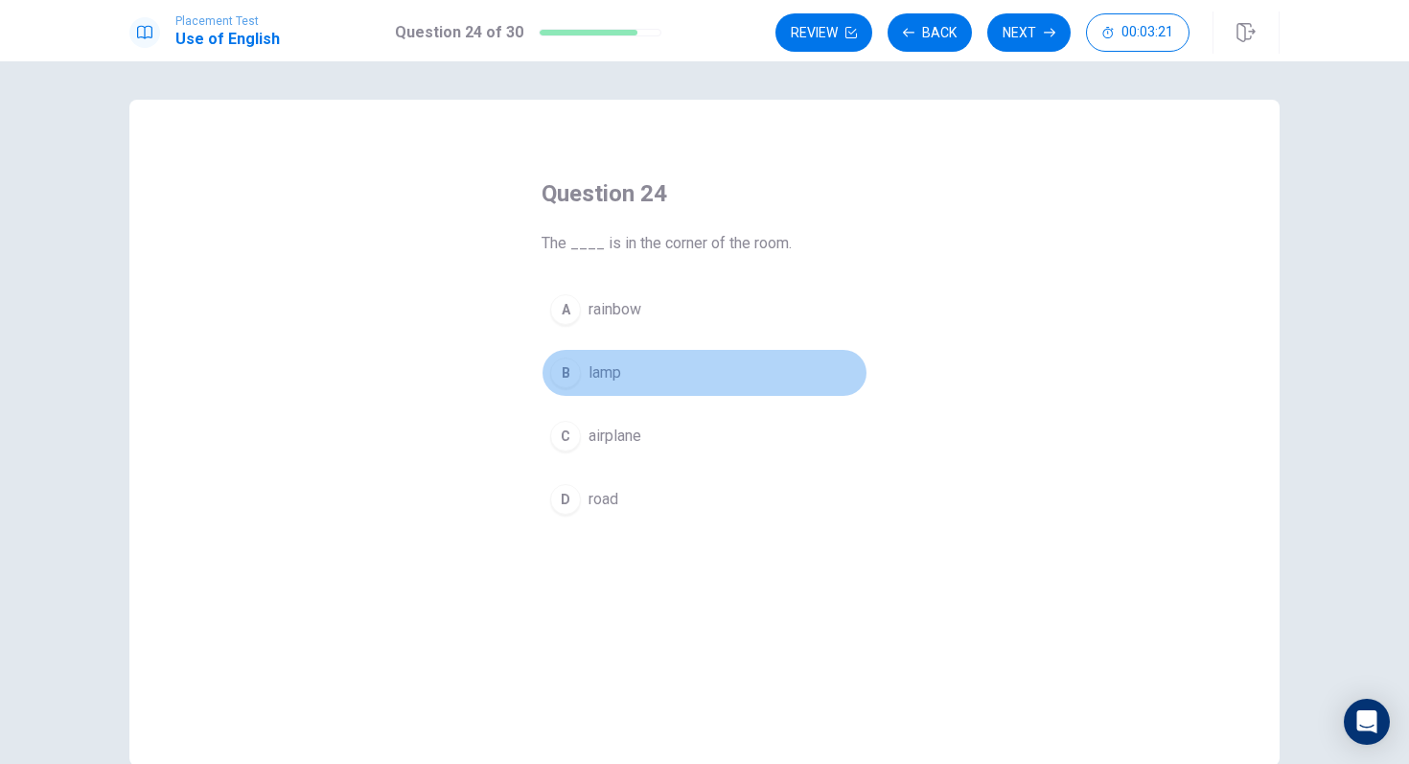
click at [586, 373] on button "B lamp" at bounding box center [705, 373] width 326 height 48
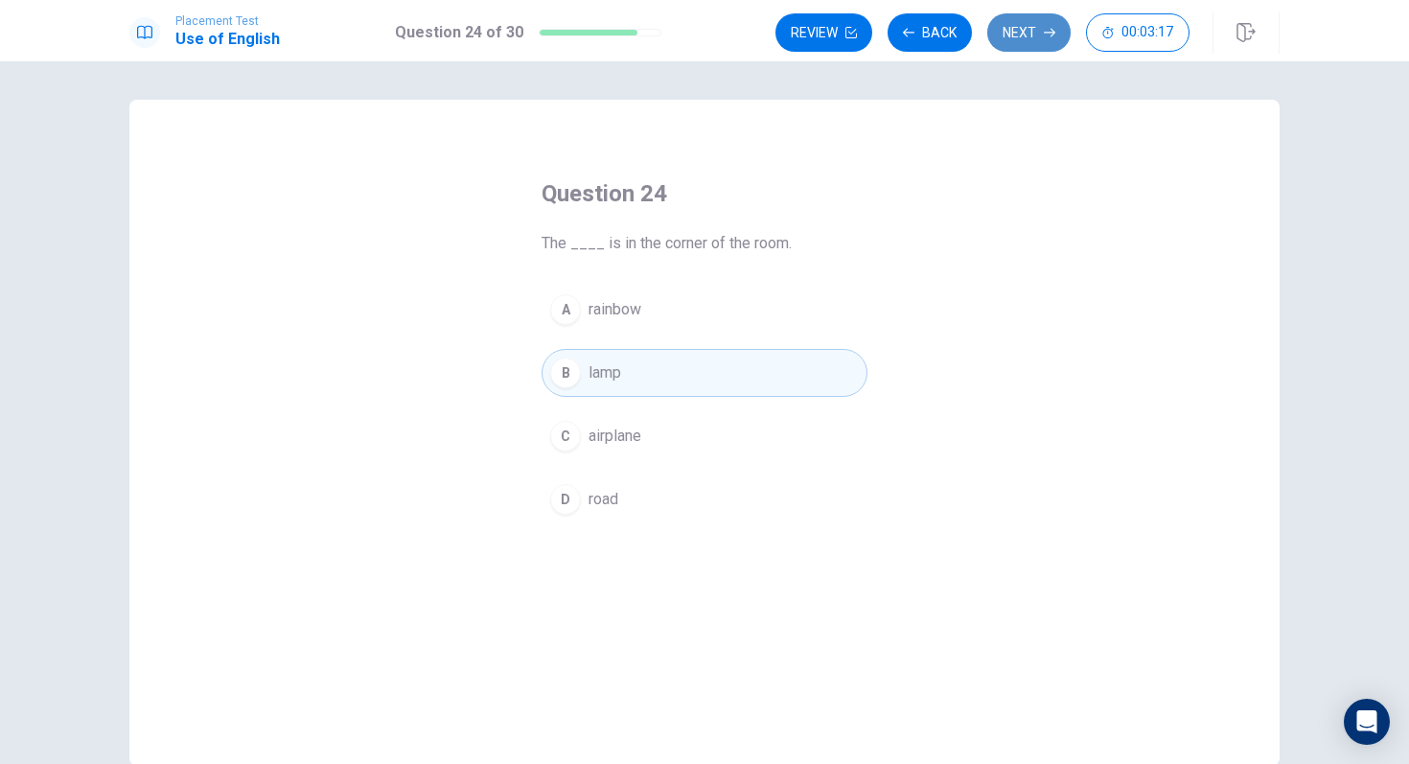
click at [1034, 37] on button "Next" at bounding box center [1028, 32] width 83 height 38
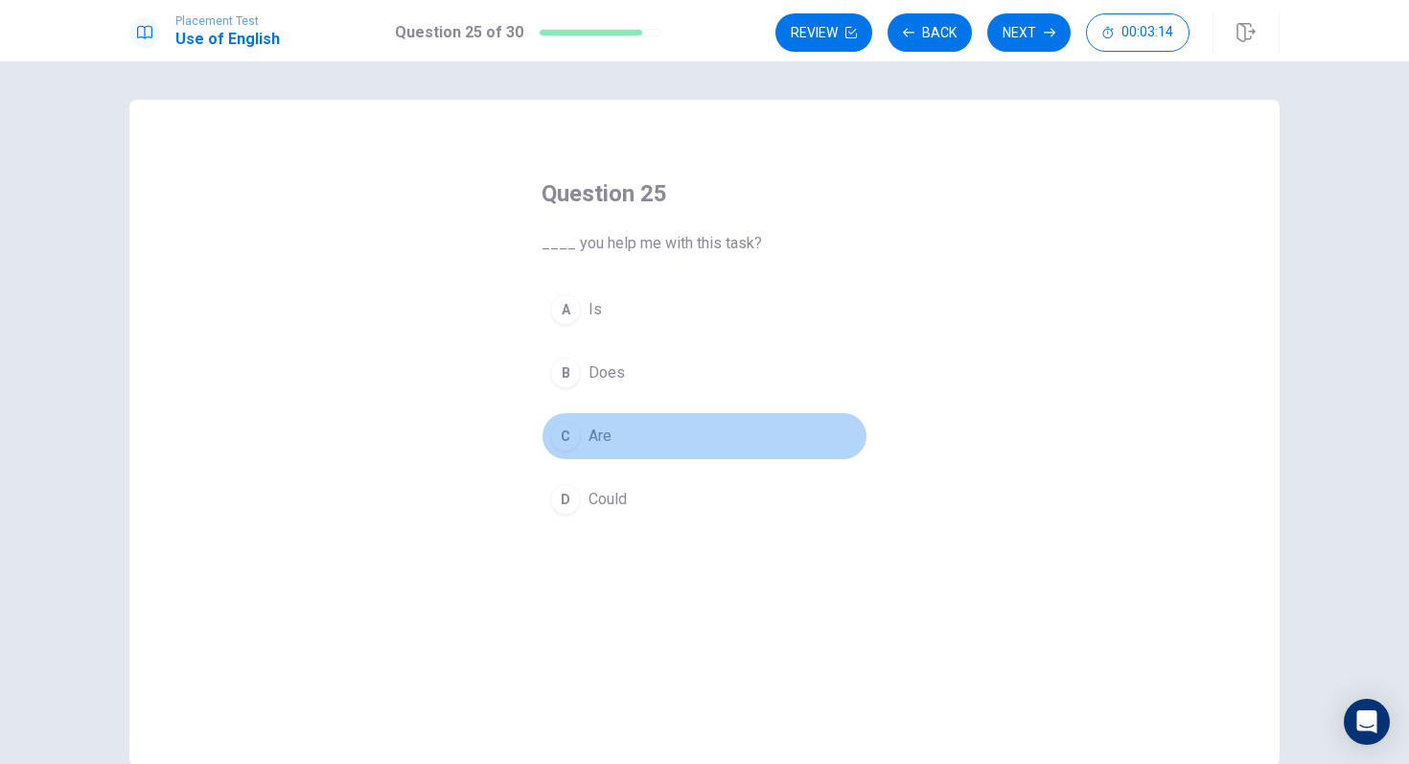
click at [570, 427] on div "C" at bounding box center [565, 436] width 31 height 31
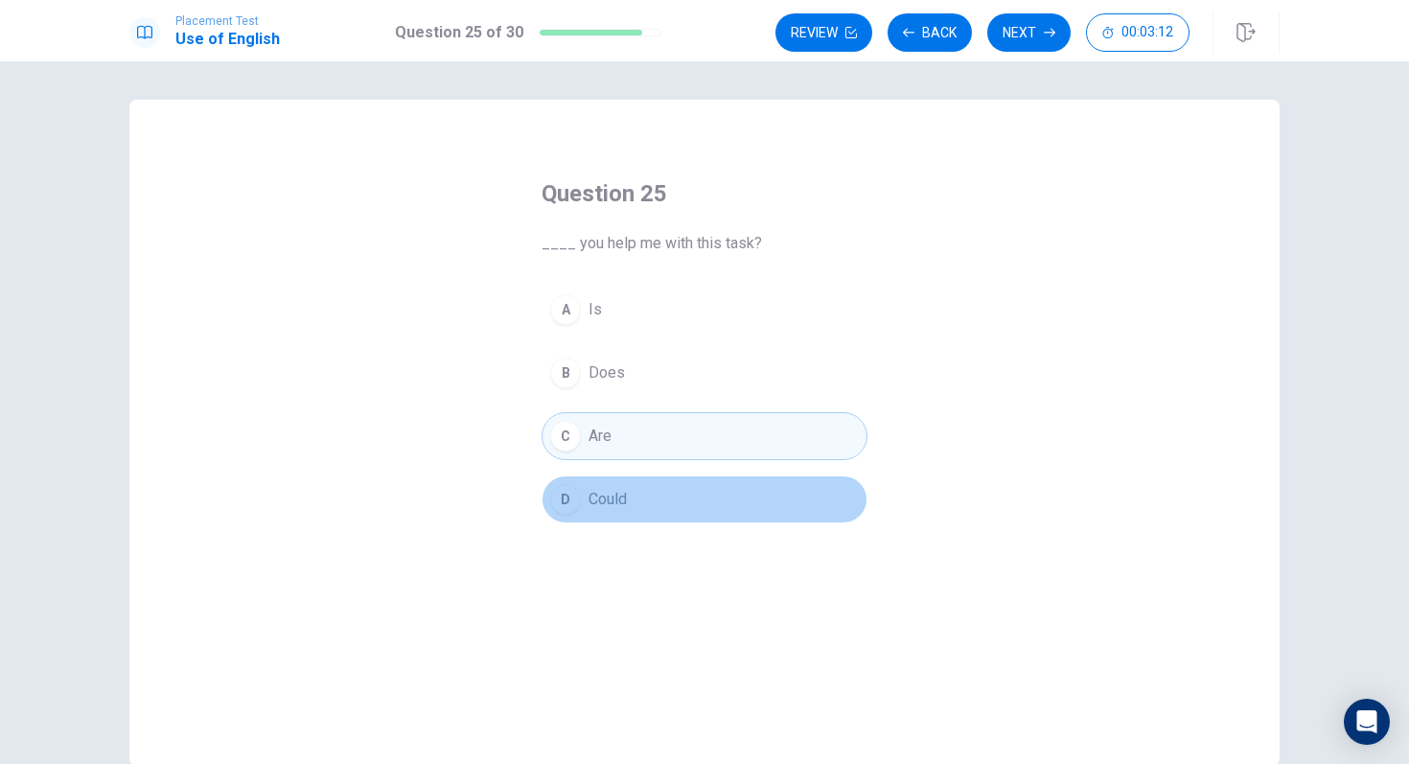
click at [607, 508] on span "Could" at bounding box center [608, 499] width 38 height 23
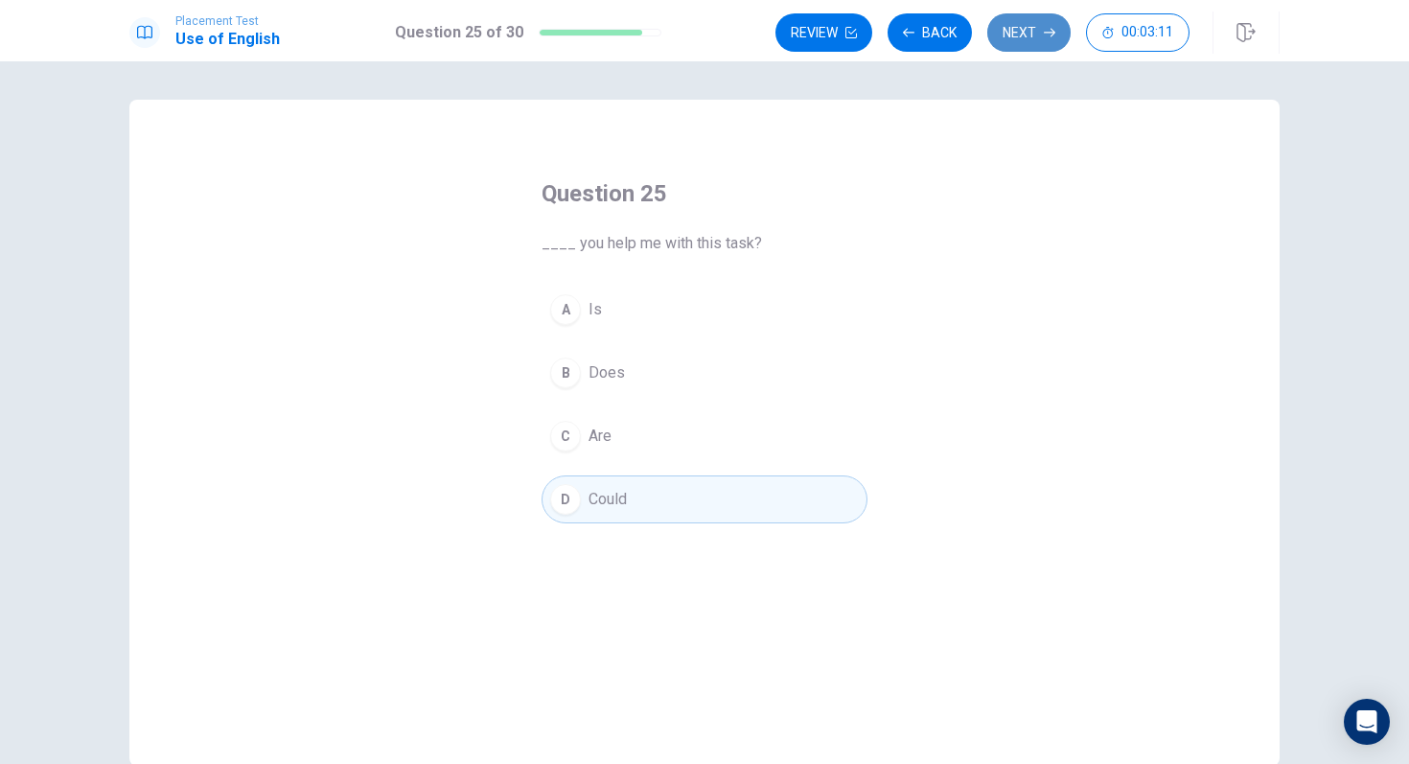
click at [1015, 43] on button "Next" at bounding box center [1028, 32] width 83 height 38
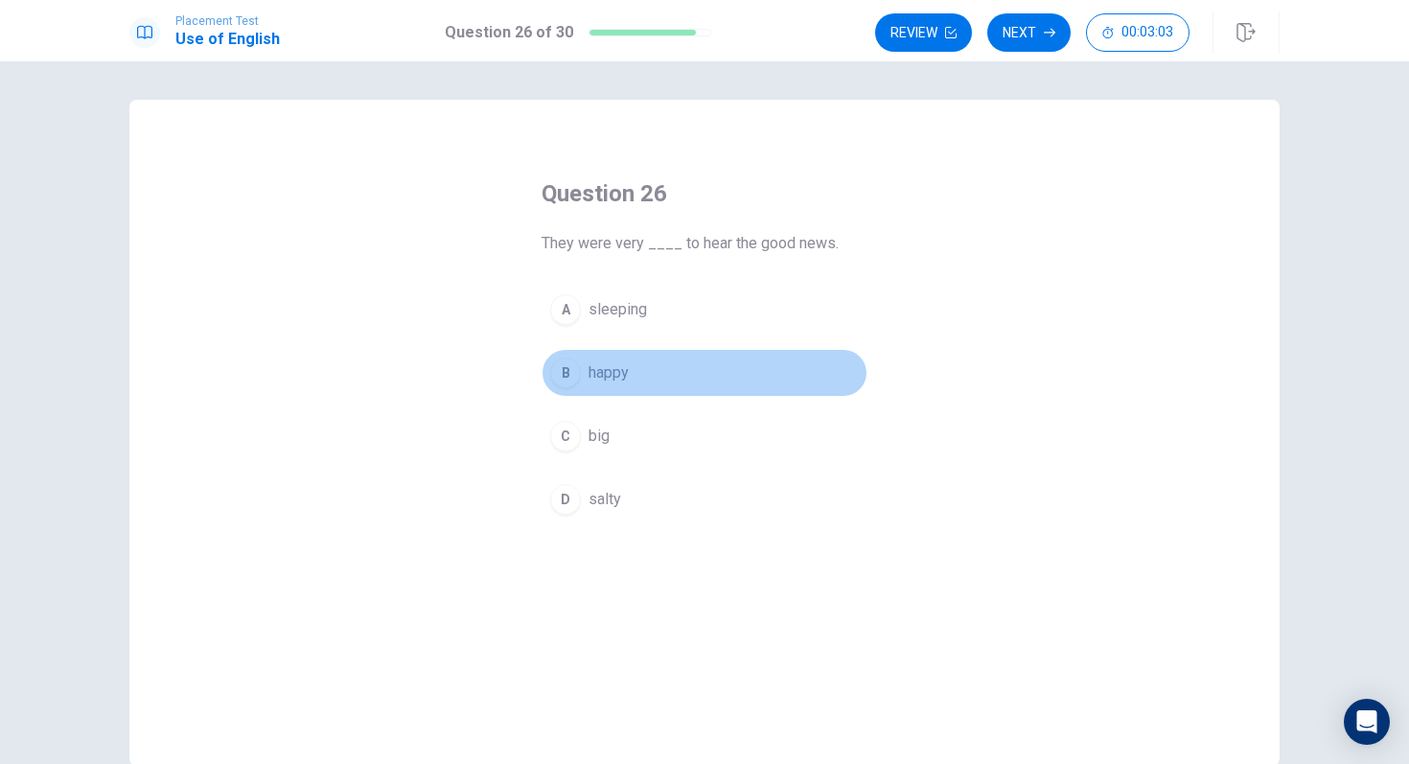
click at [585, 380] on button "B happy" at bounding box center [705, 373] width 326 height 48
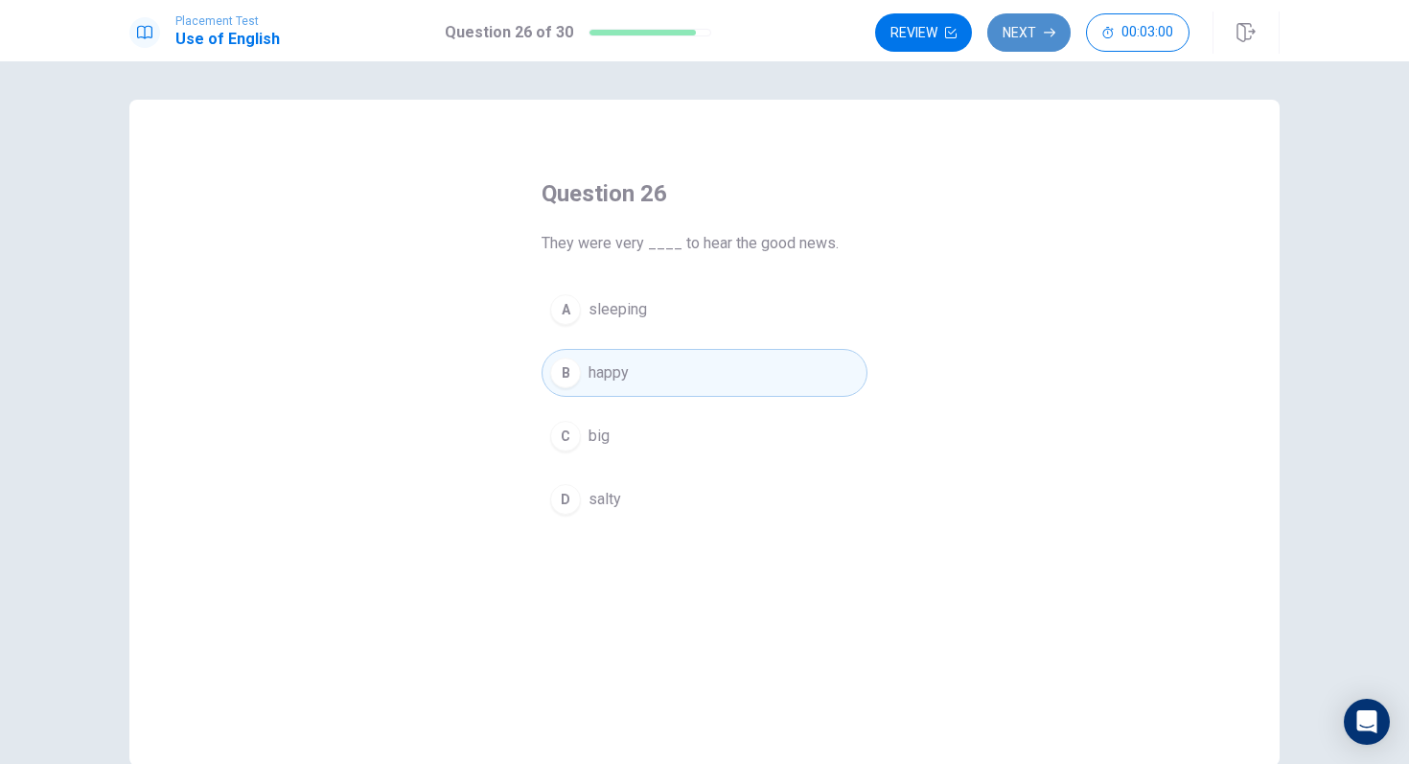
click at [1013, 48] on button "Next" at bounding box center [1028, 32] width 83 height 38
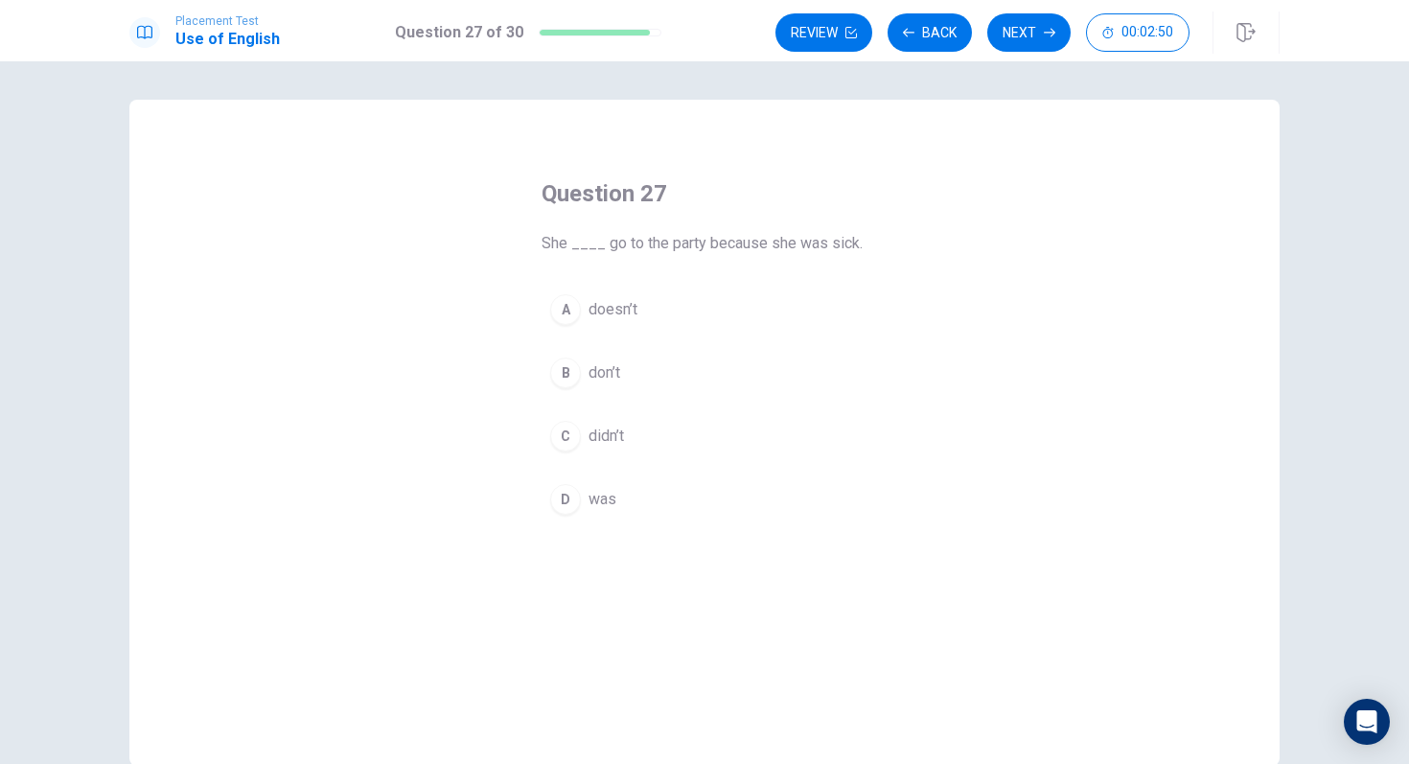
click at [567, 373] on div "B" at bounding box center [565, 373] width 31 height 31
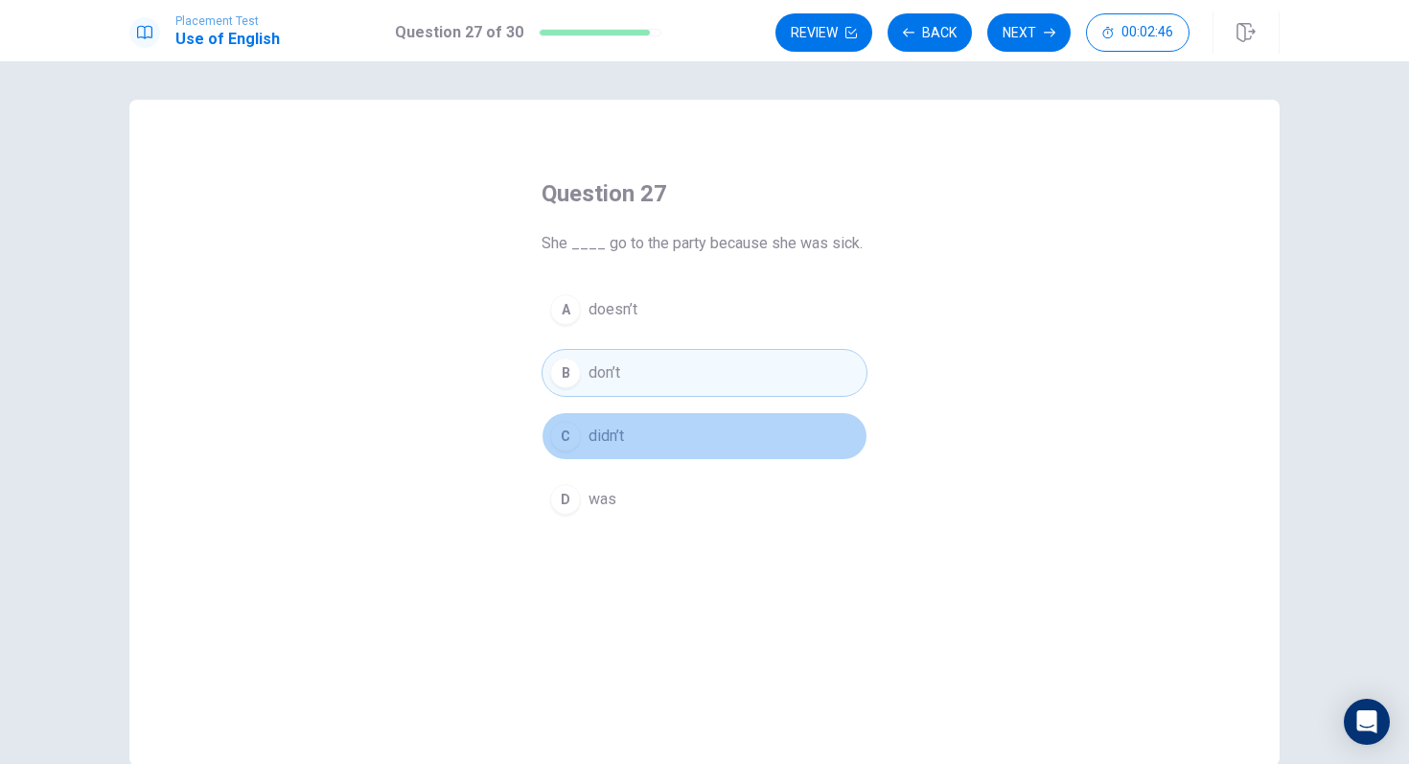
click at [592, 446] on span "didn’t" at bounding box center [606, 436] width 35 height 23
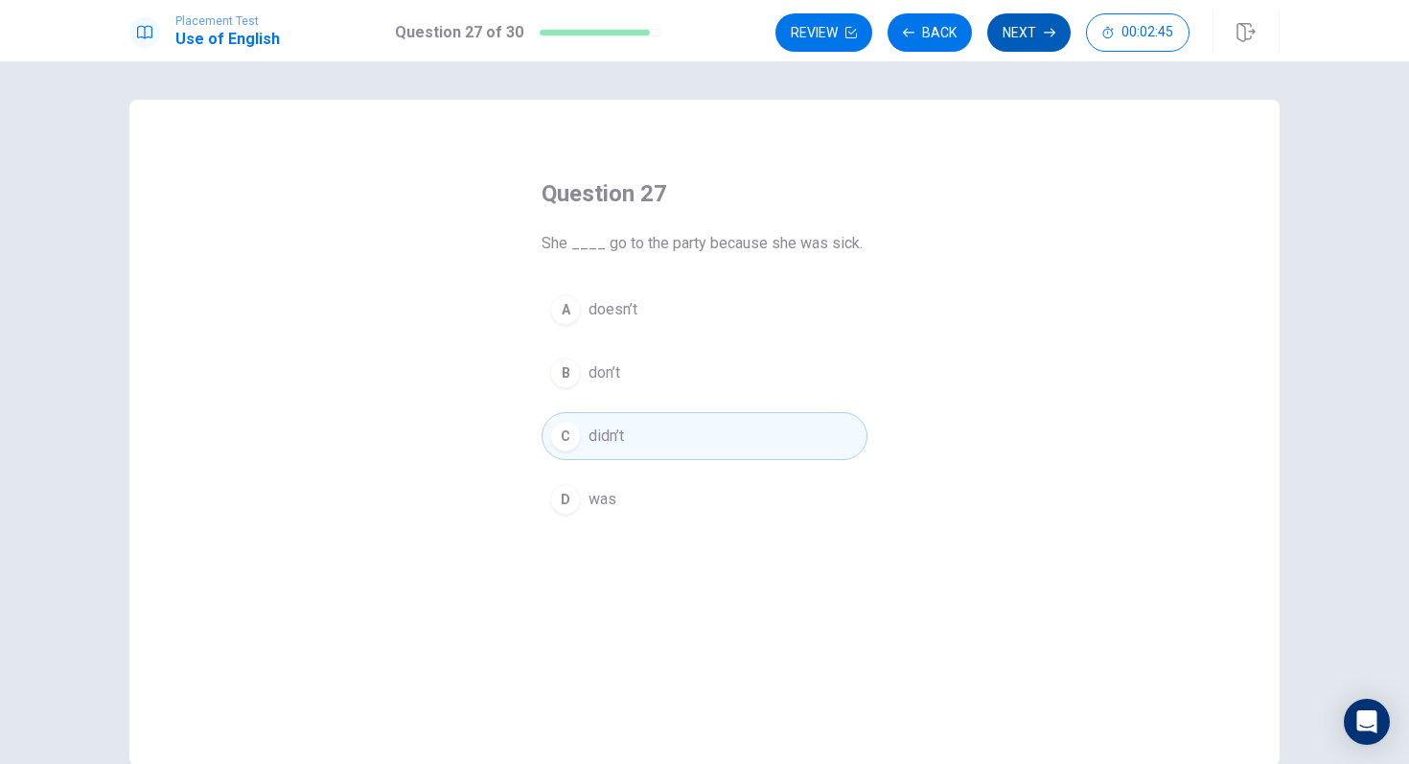
click at [1013, 14] on button "Next" at bounding box center [1028, 32] width 83 height 38
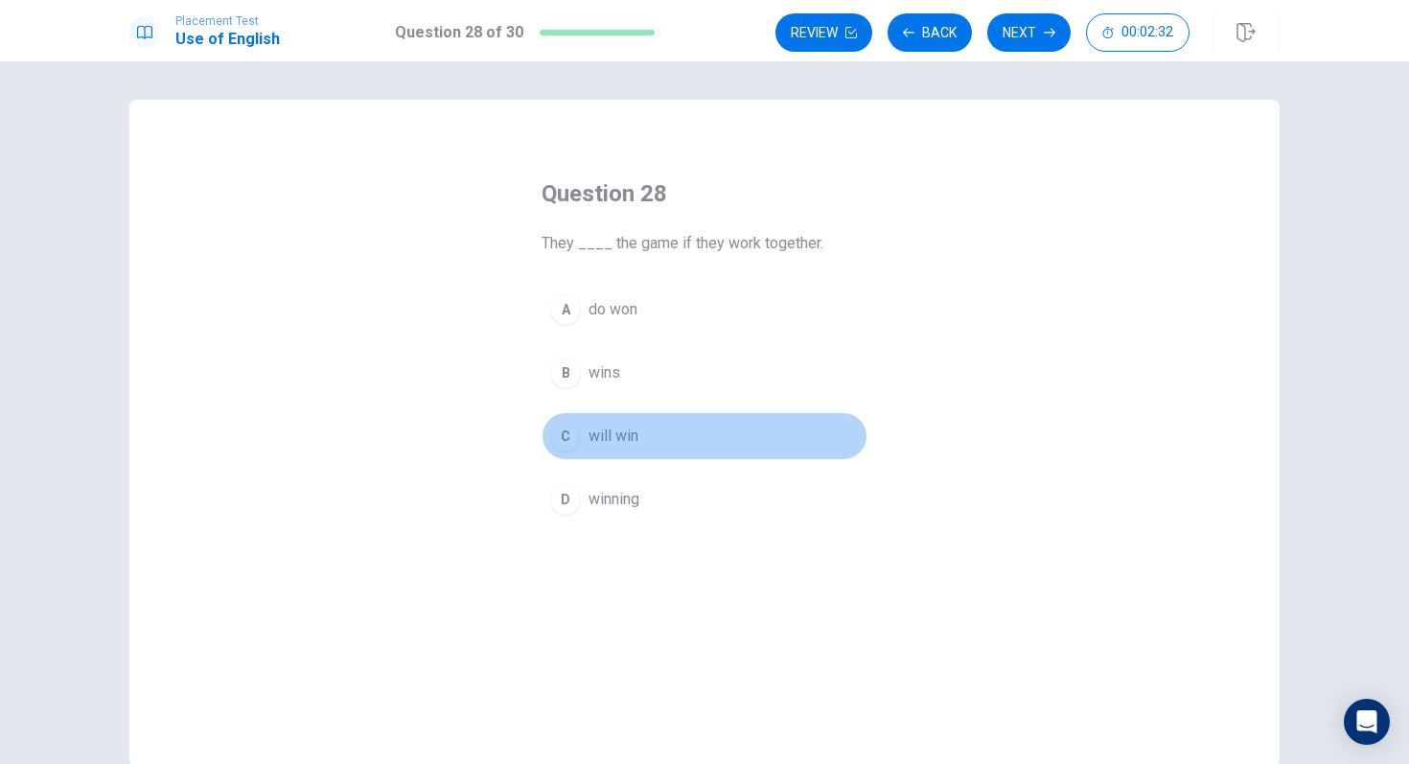
click at [593, 431] on span "will win" at bounding box center [614, 436] width 50 height 23
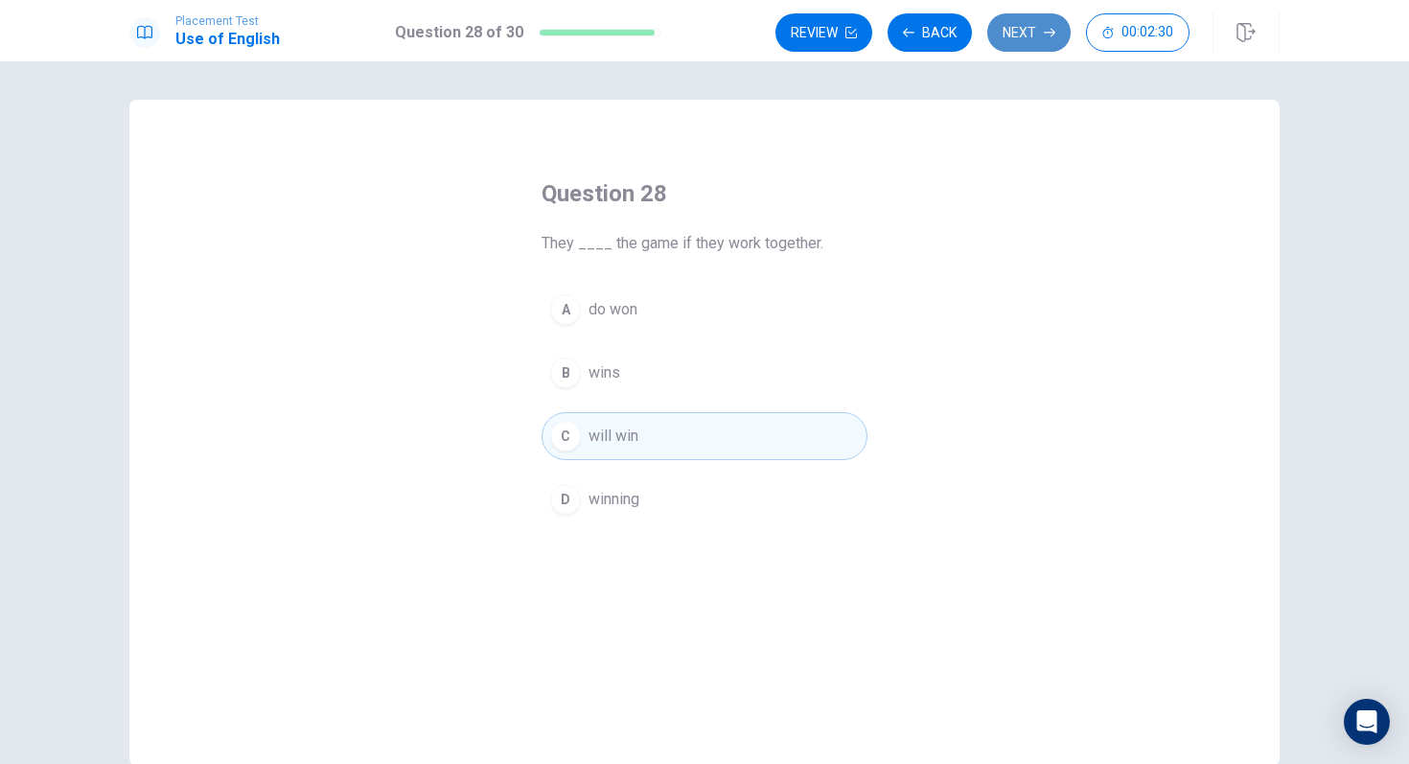
click at [1054, 30] on icon "button" at bounding box center [1050, 33] width 12 height 12
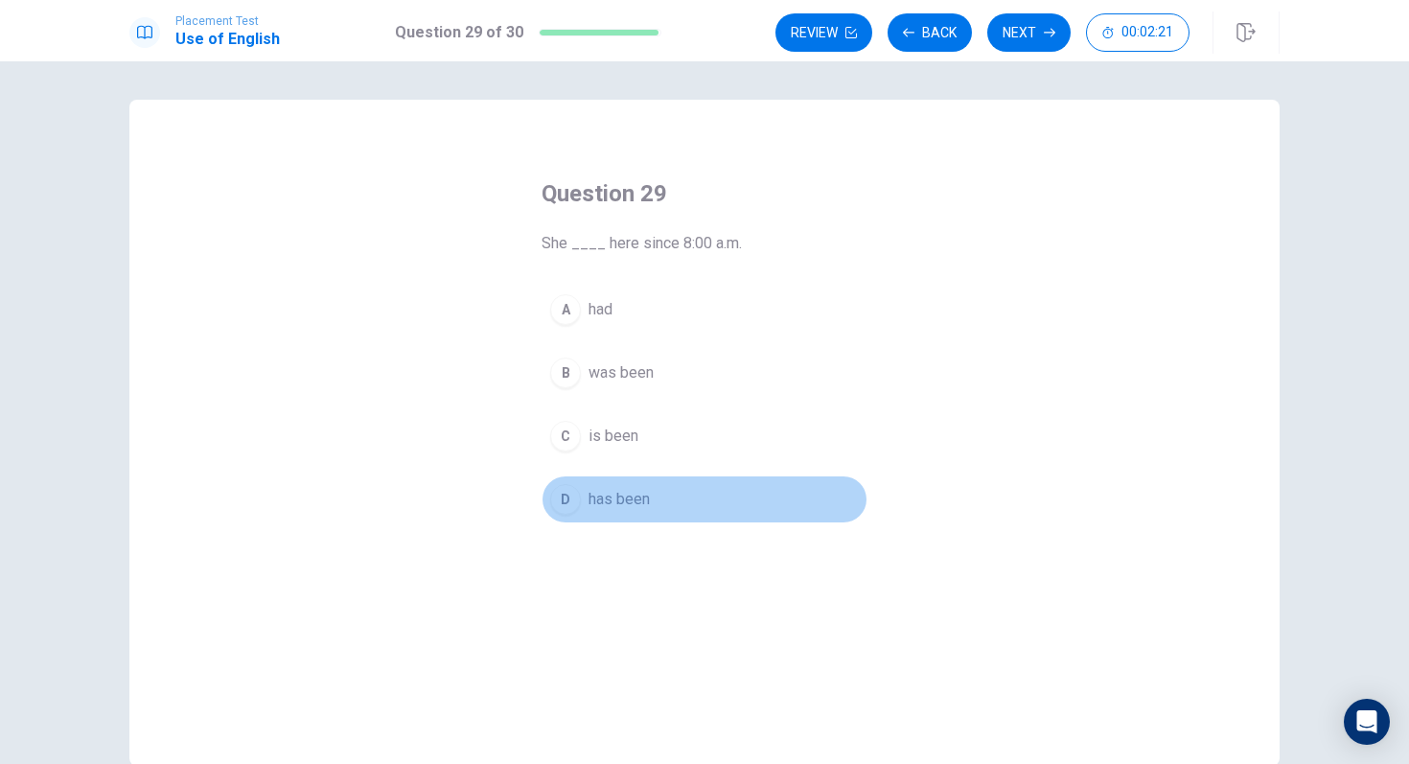
click at [611, 496] on span "has been" at bounding box center [619, 499] width 61 height 23
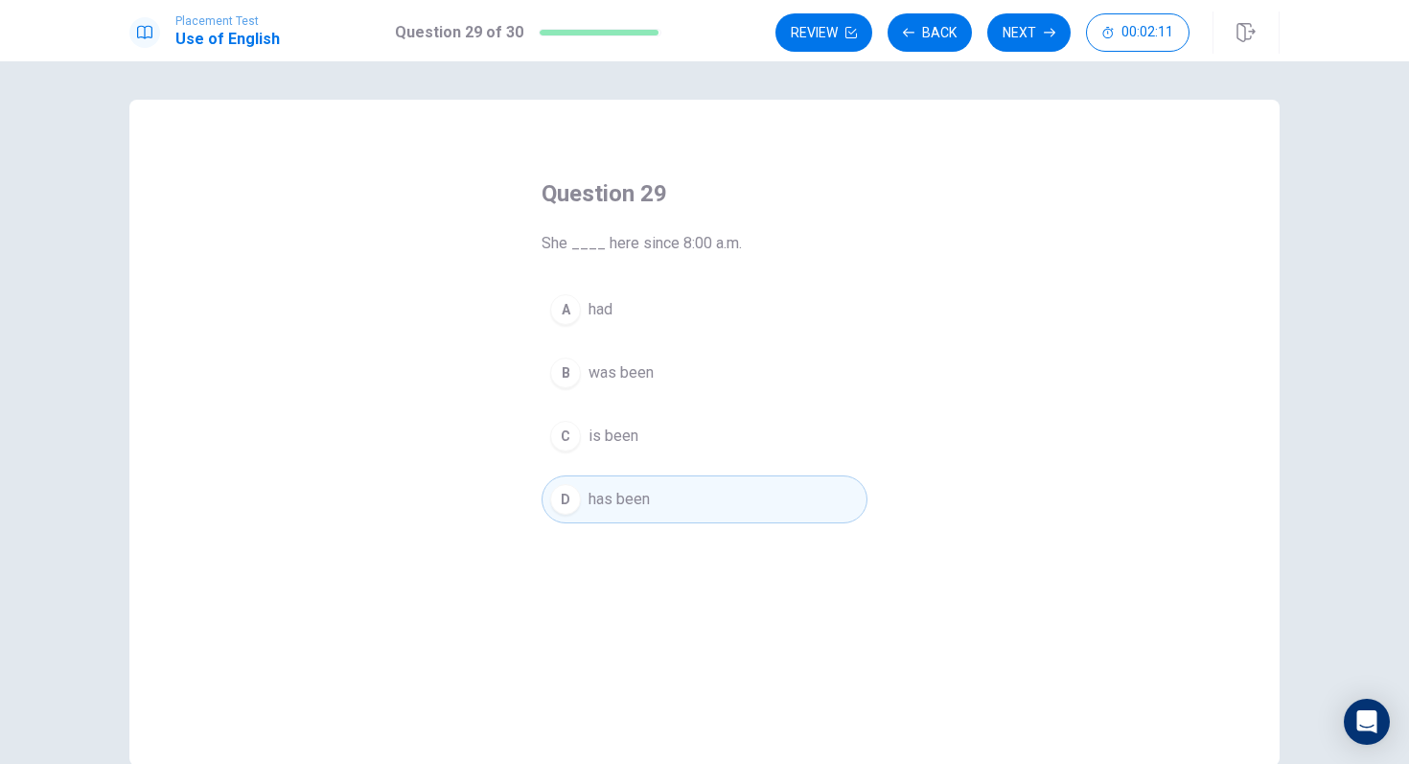
click at [617, 378] on span "was been" at bounding box center [621, 372] width 65 height 23
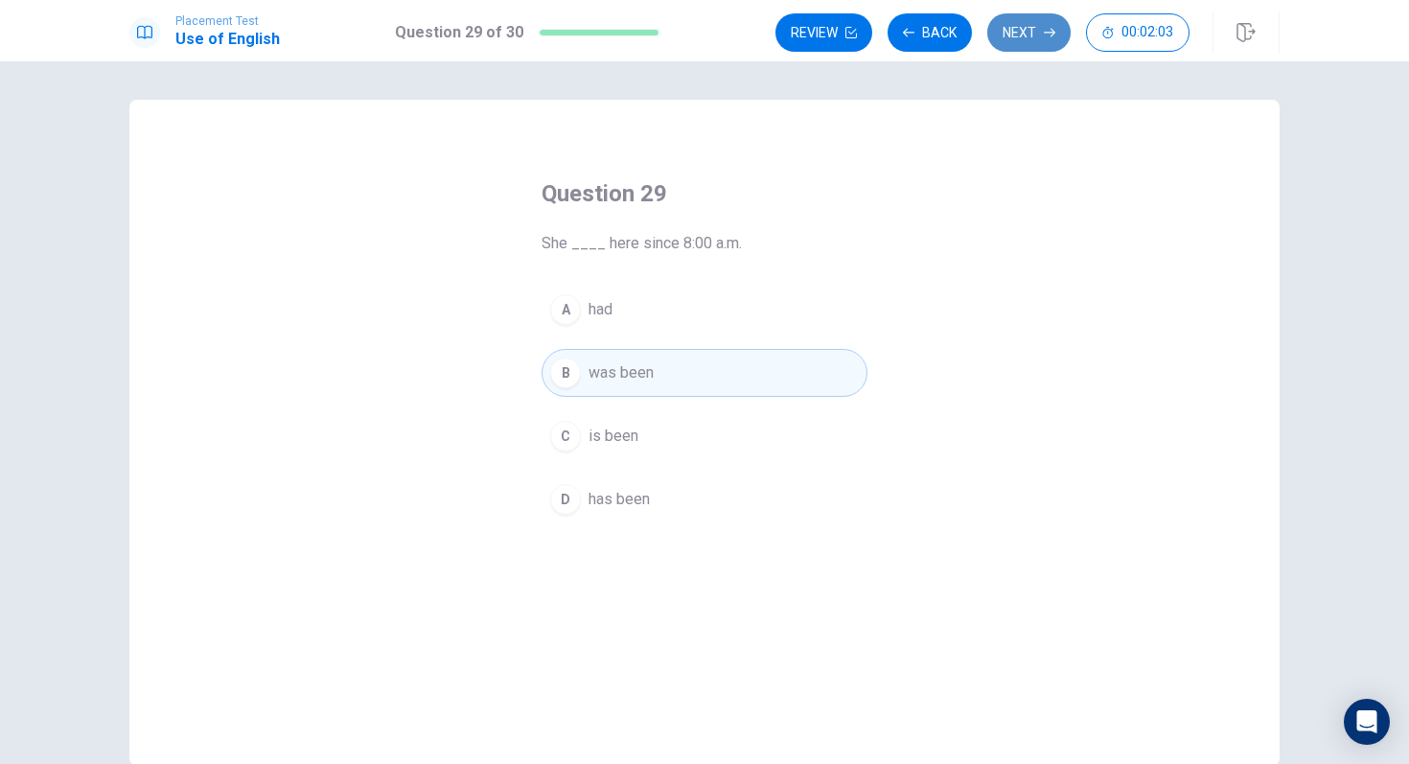
click at [1027, 37] on button "Next" at bounding box center [1028, 32] width 83 height 38
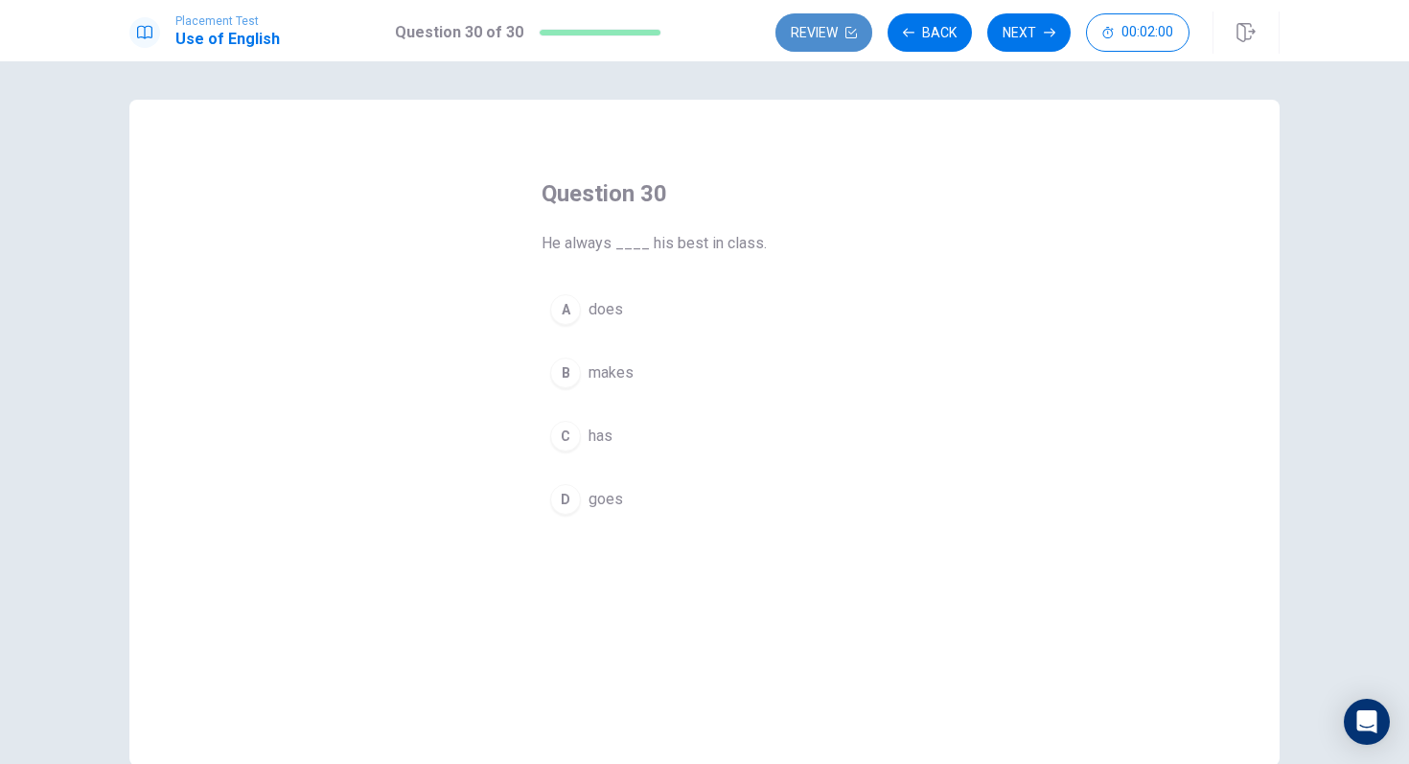
click at [839, 43] on button "Review" at bounding box center [824, 32] width 97 height 38
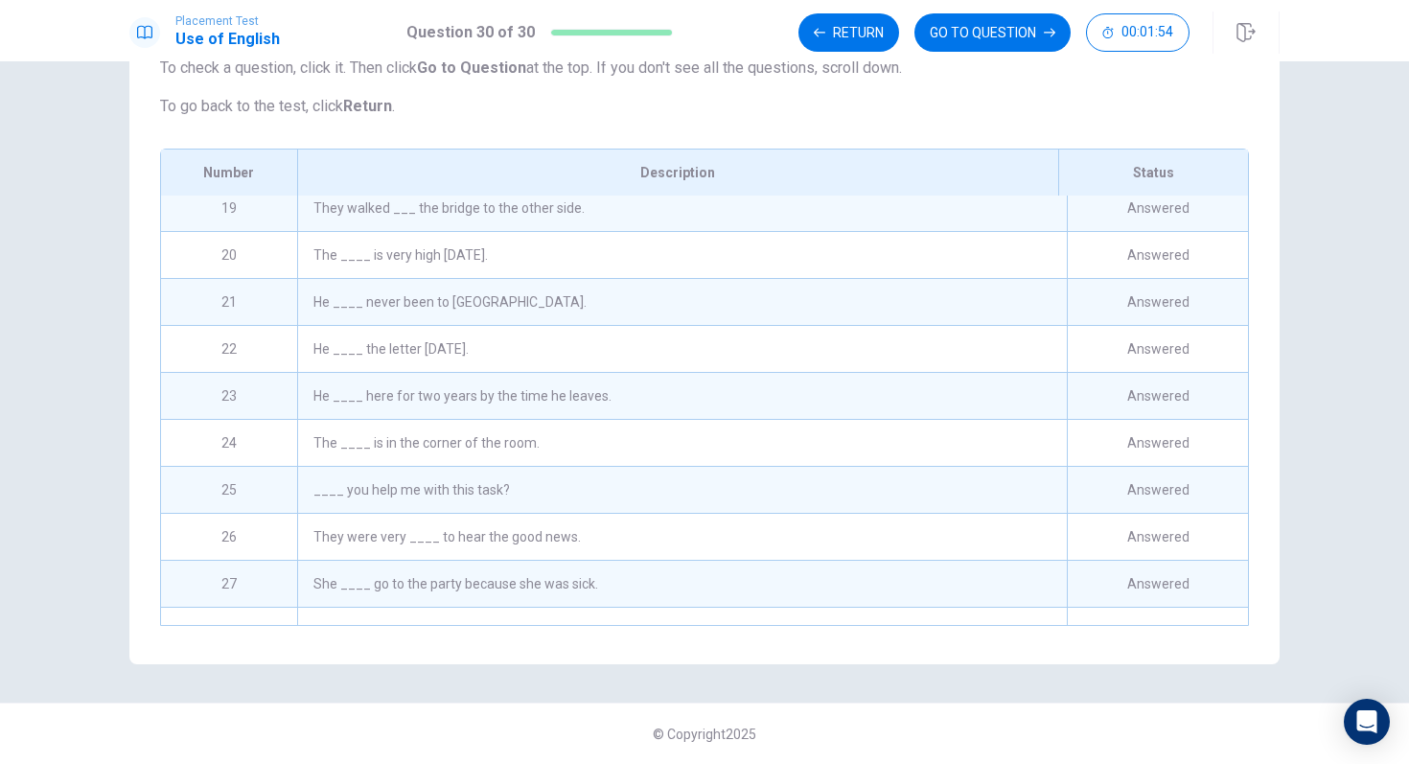
scroll to position [979, 0]
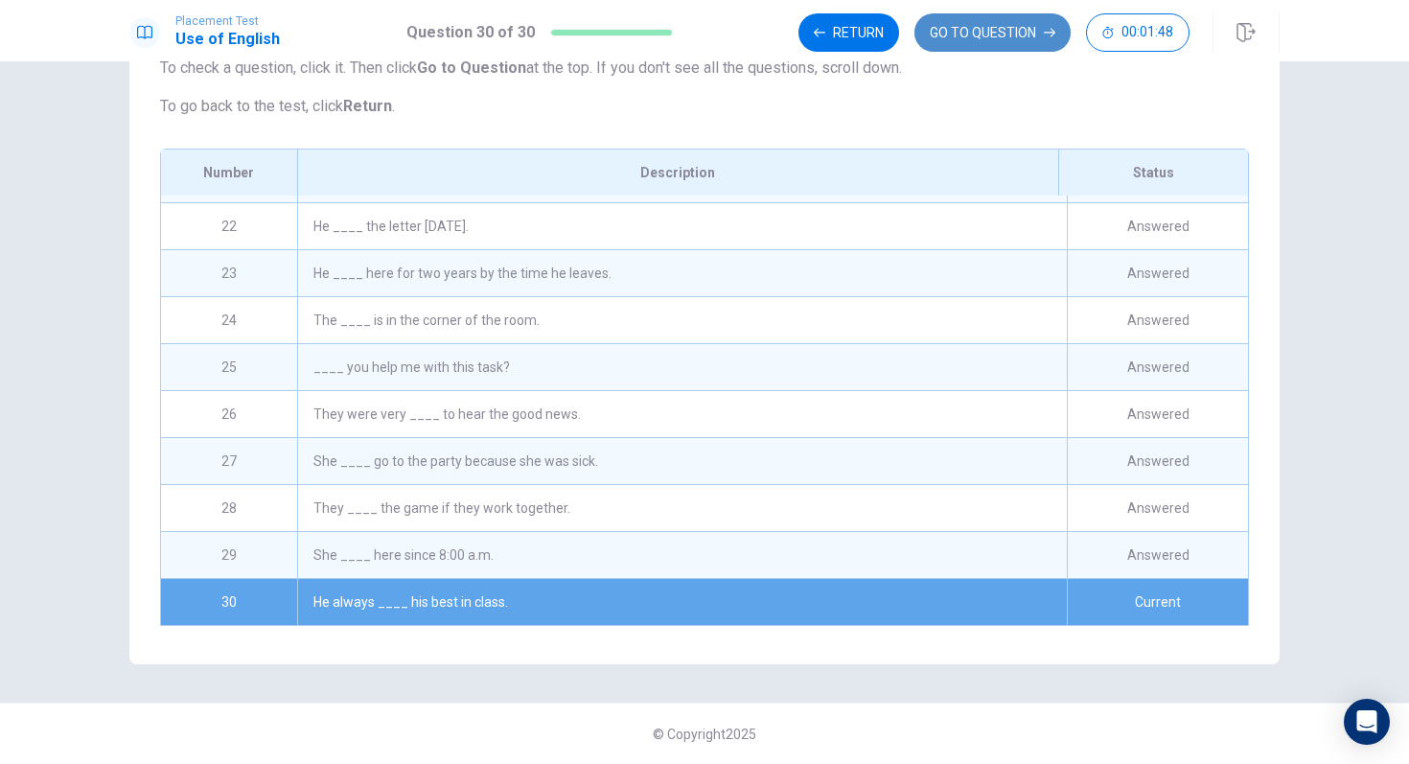
click at [974, 32] on button "GO TO QUESTION" at bounding box center [993, 32] width 156 height 38
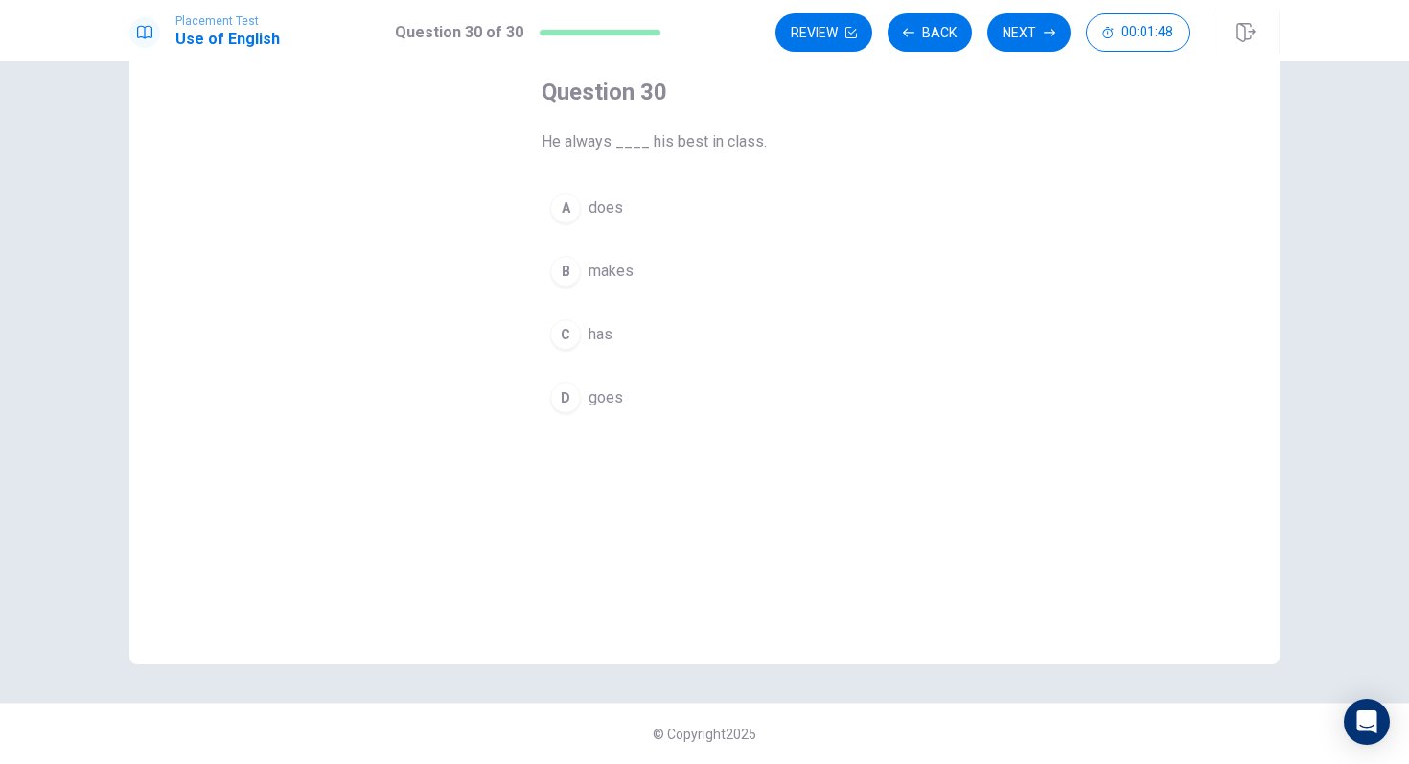
scroll to position [102, 0]
click at [1021, 41] on button "Next" at bounding box center [1028, 32] width 83 height 38
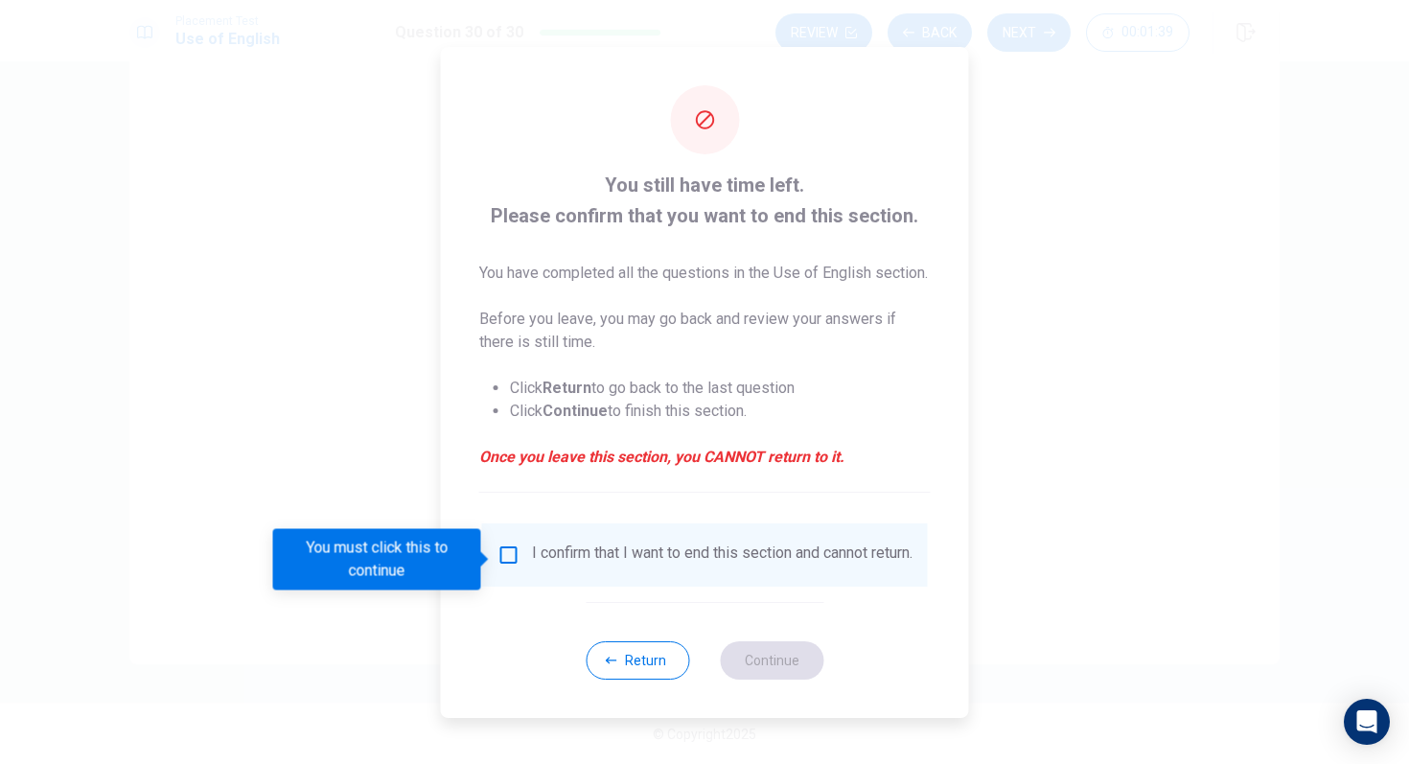
click at [503, 567] on input "You must click this to continue" at bounding box center [509, 555] width 23 height 23
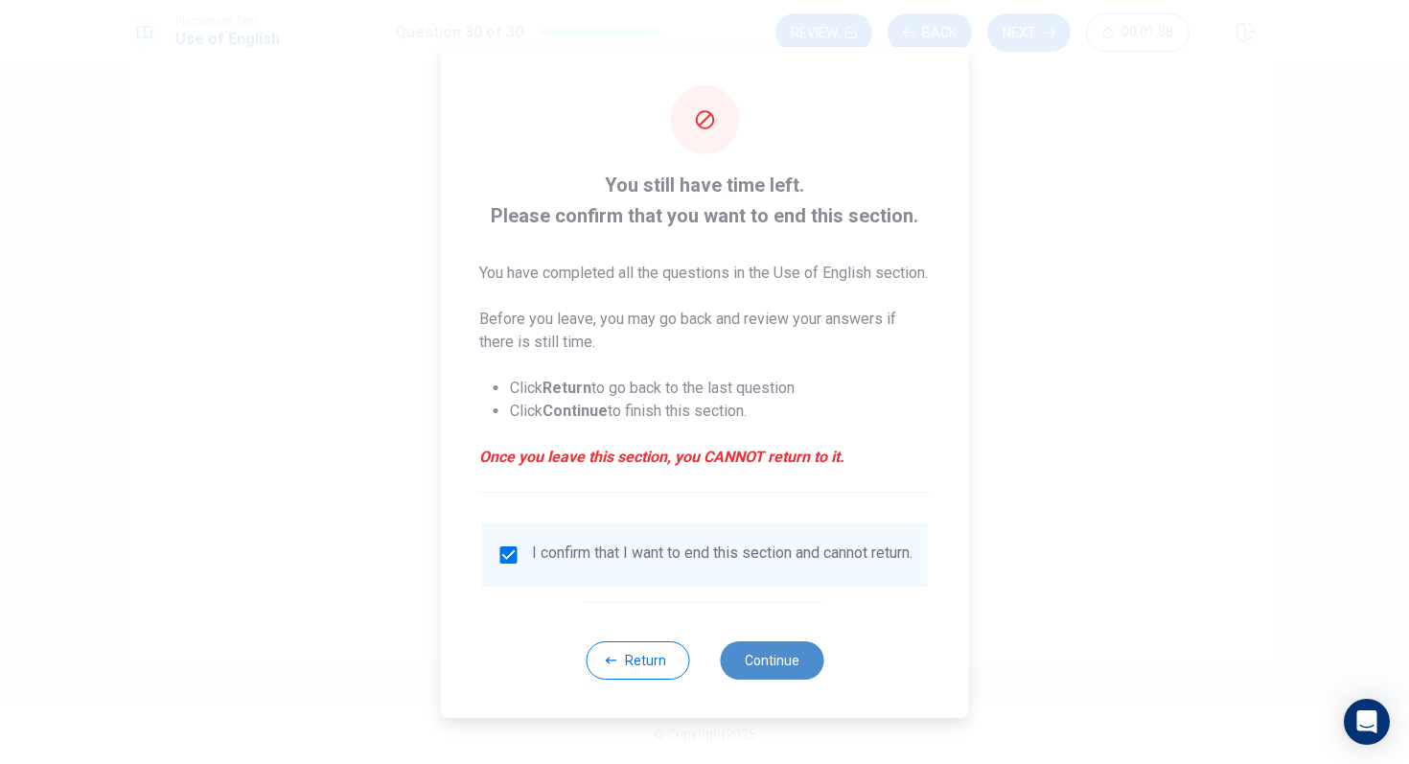
click at [773, 680] on button "Continue" at bounding box center [772, 660] width 104 height 38
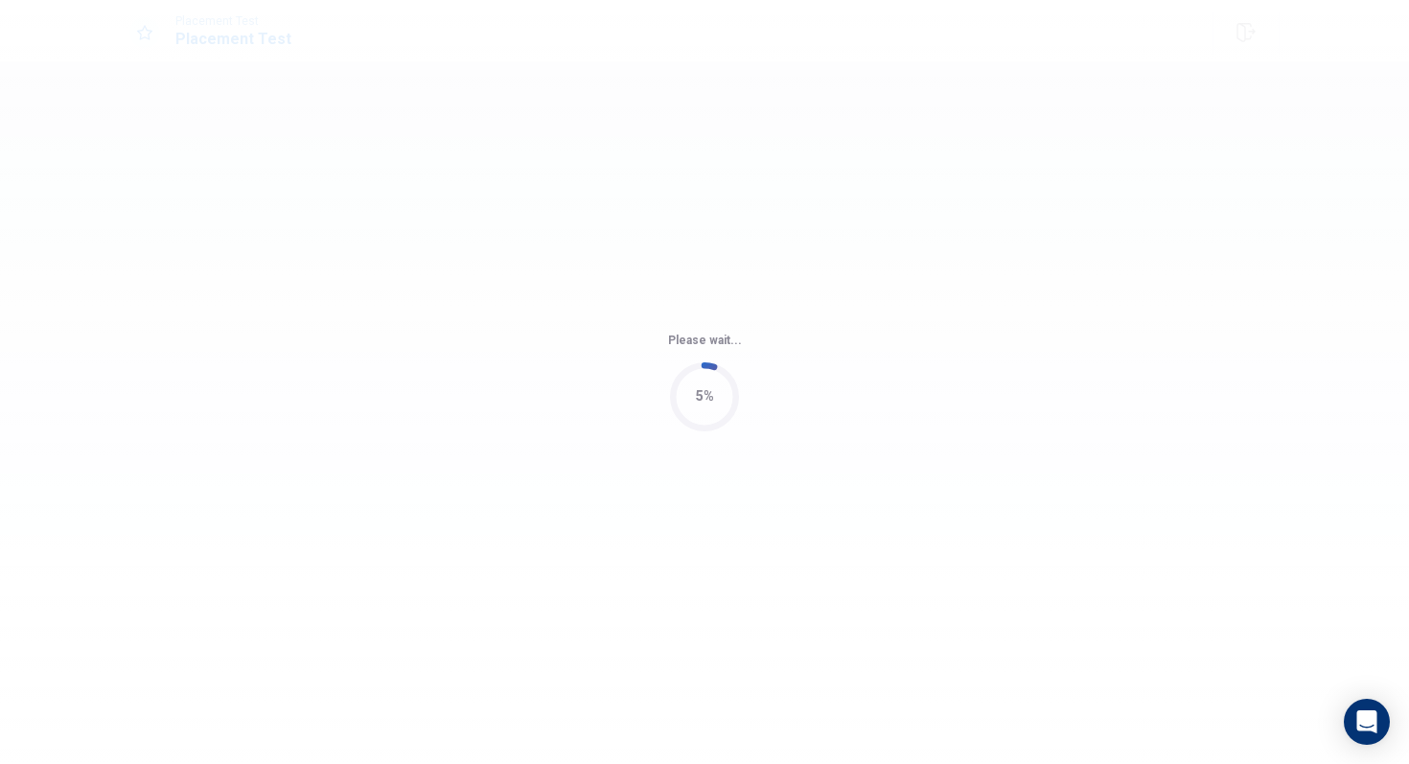
scroll to position [0, 0]
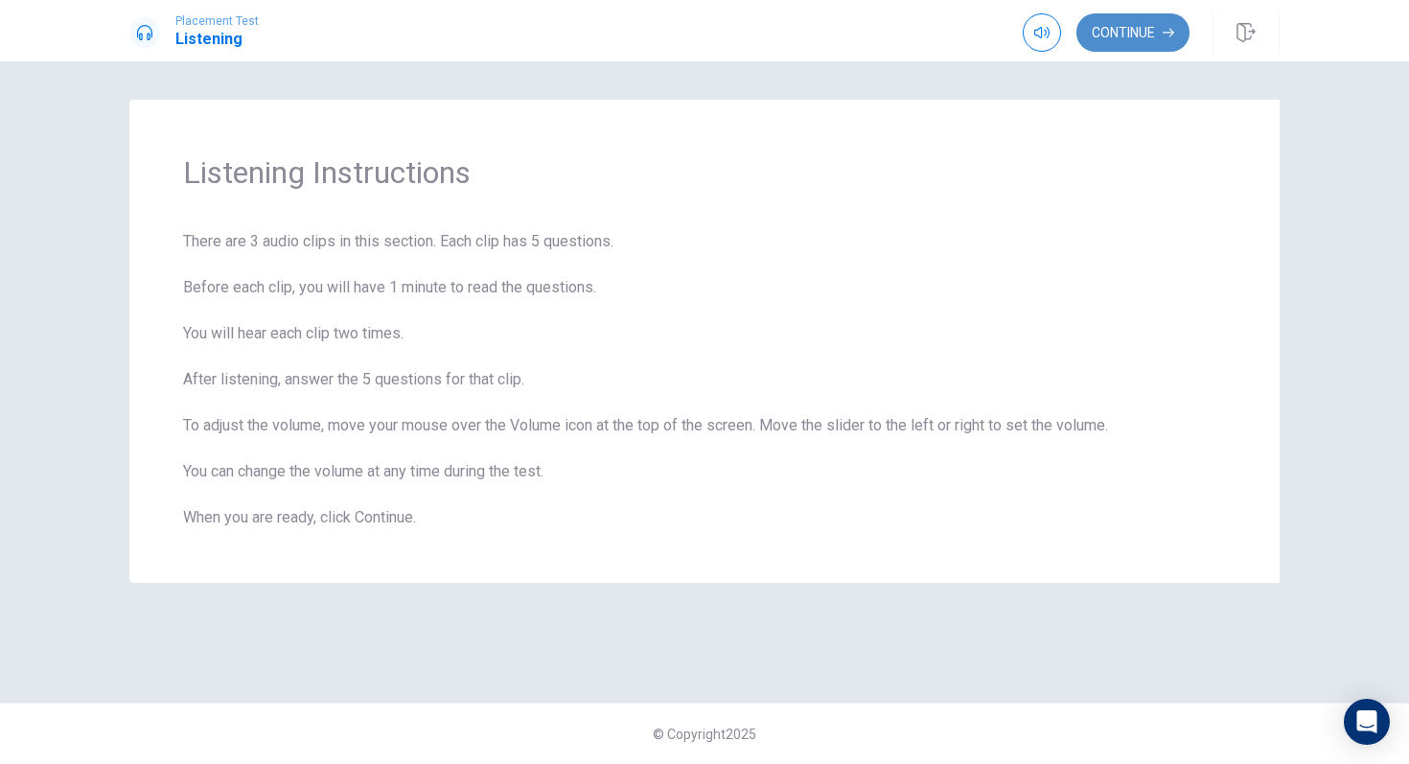
click at [1136, 30] on button "Continue" at bounding box center [1133, 32] width 113 height 38
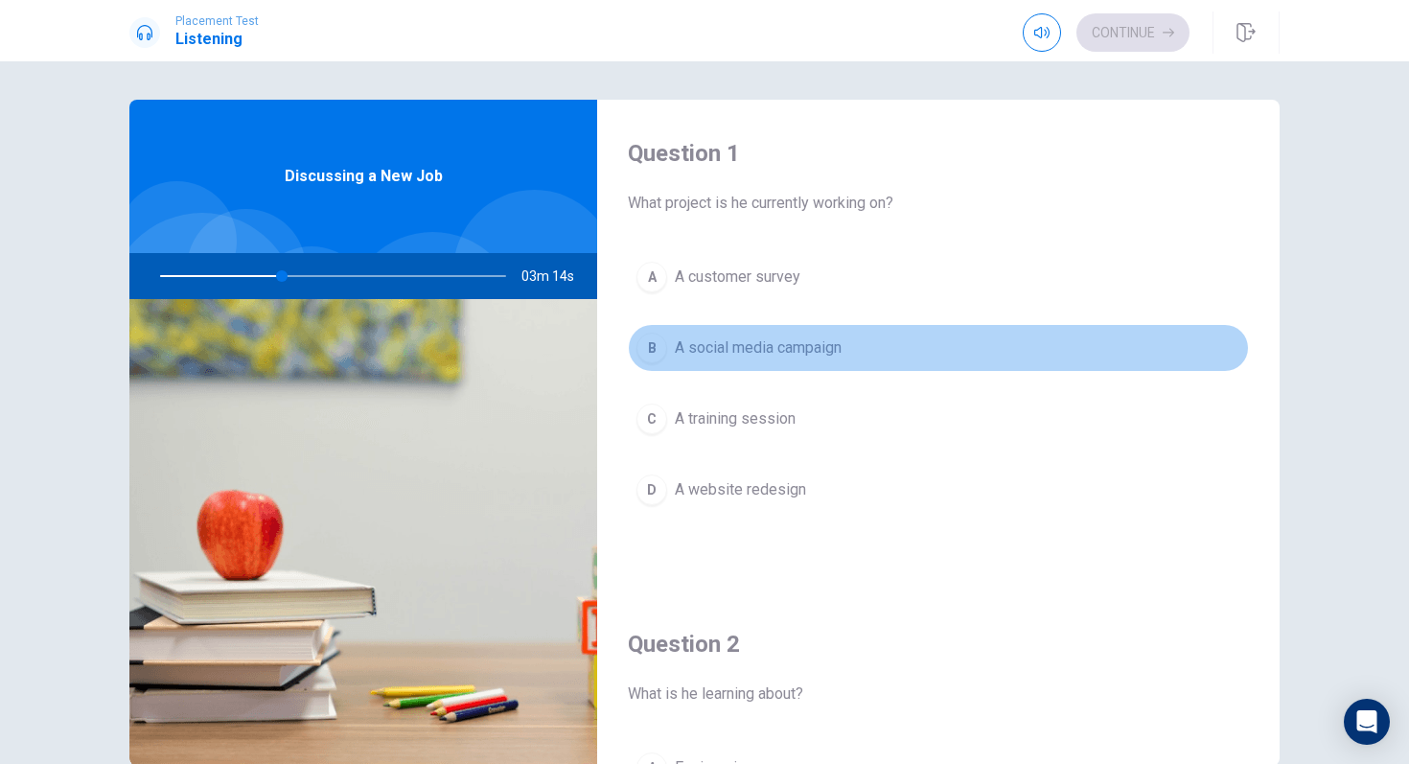
click at [648, 350] on div "B" at bounding box center [652, 348] width 31 height 31
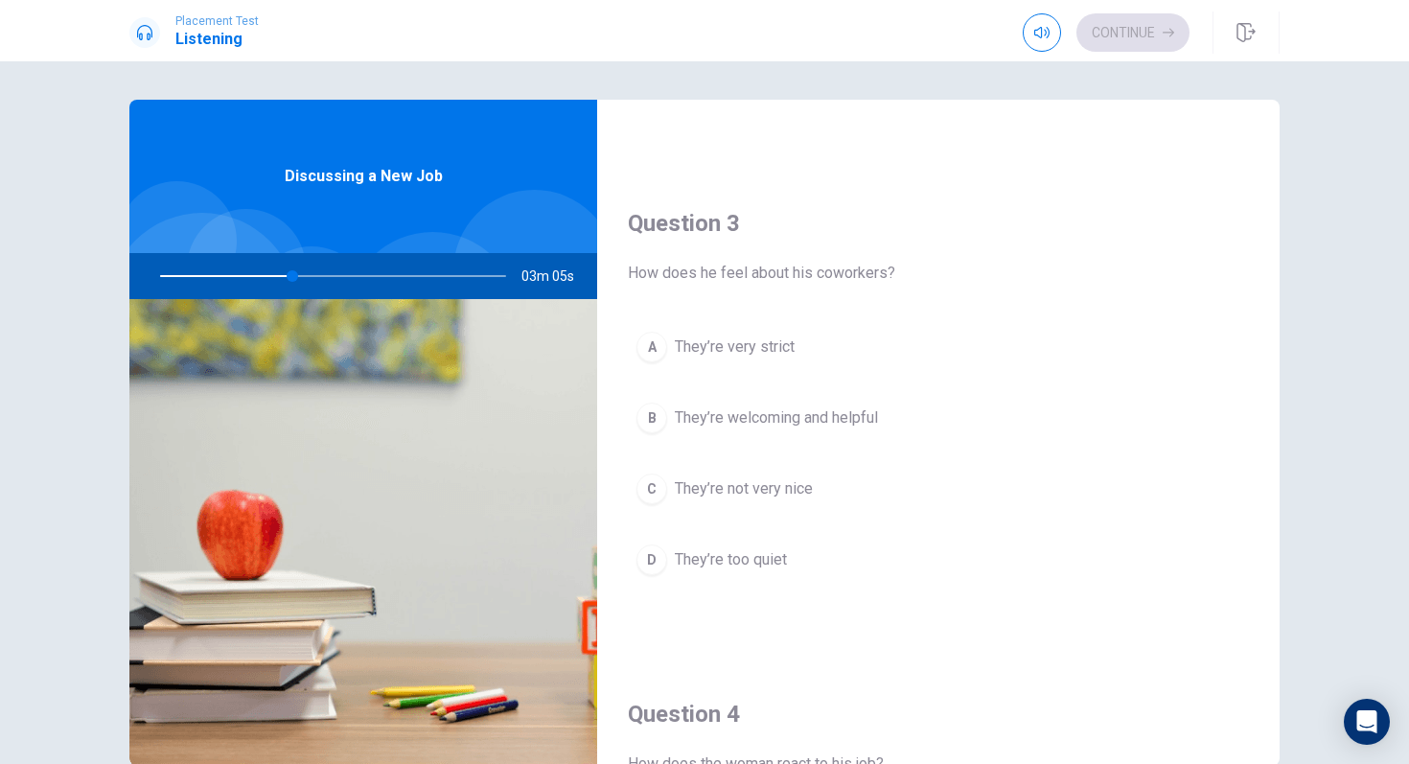
scroll to position [927, 0]
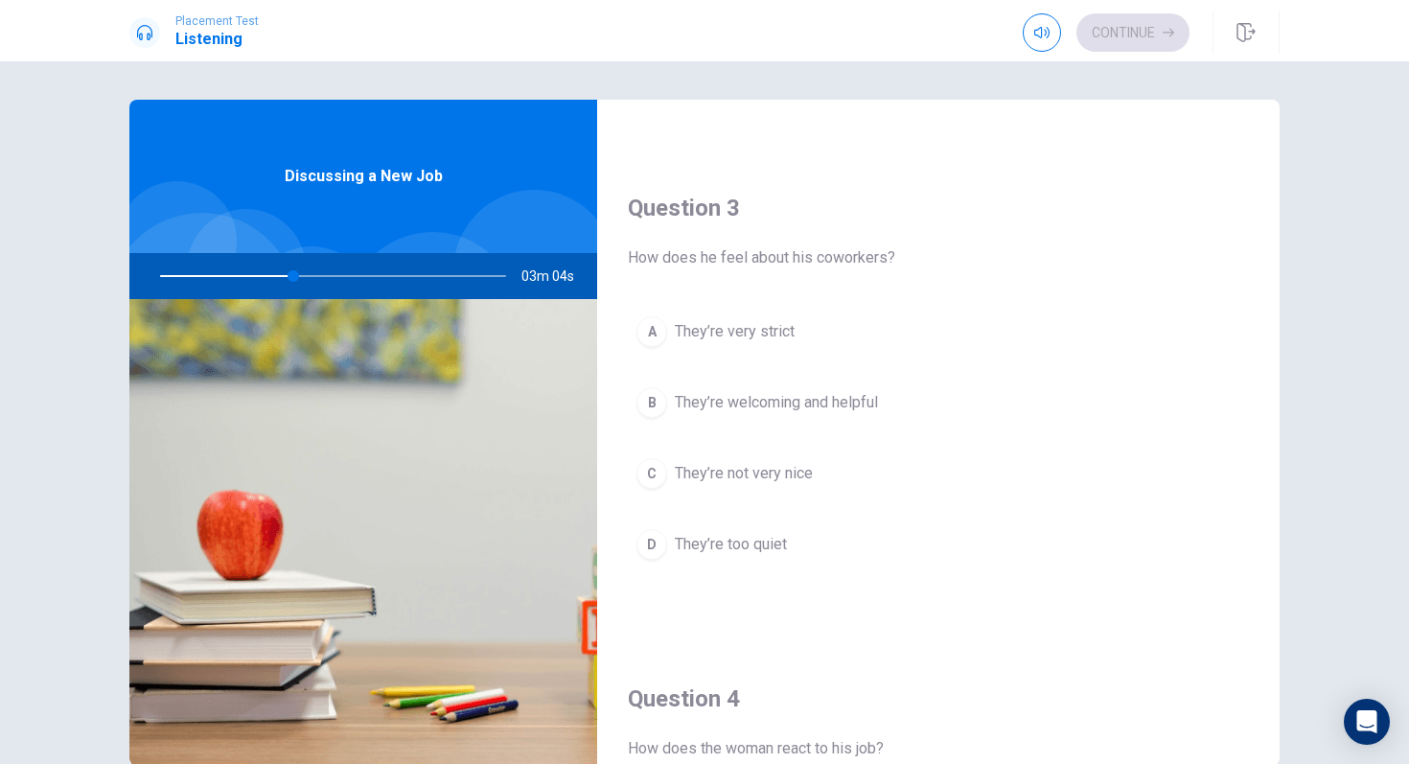
click at [650, 401] on div "B" at bounding box center [652, 402] width 31 height 31
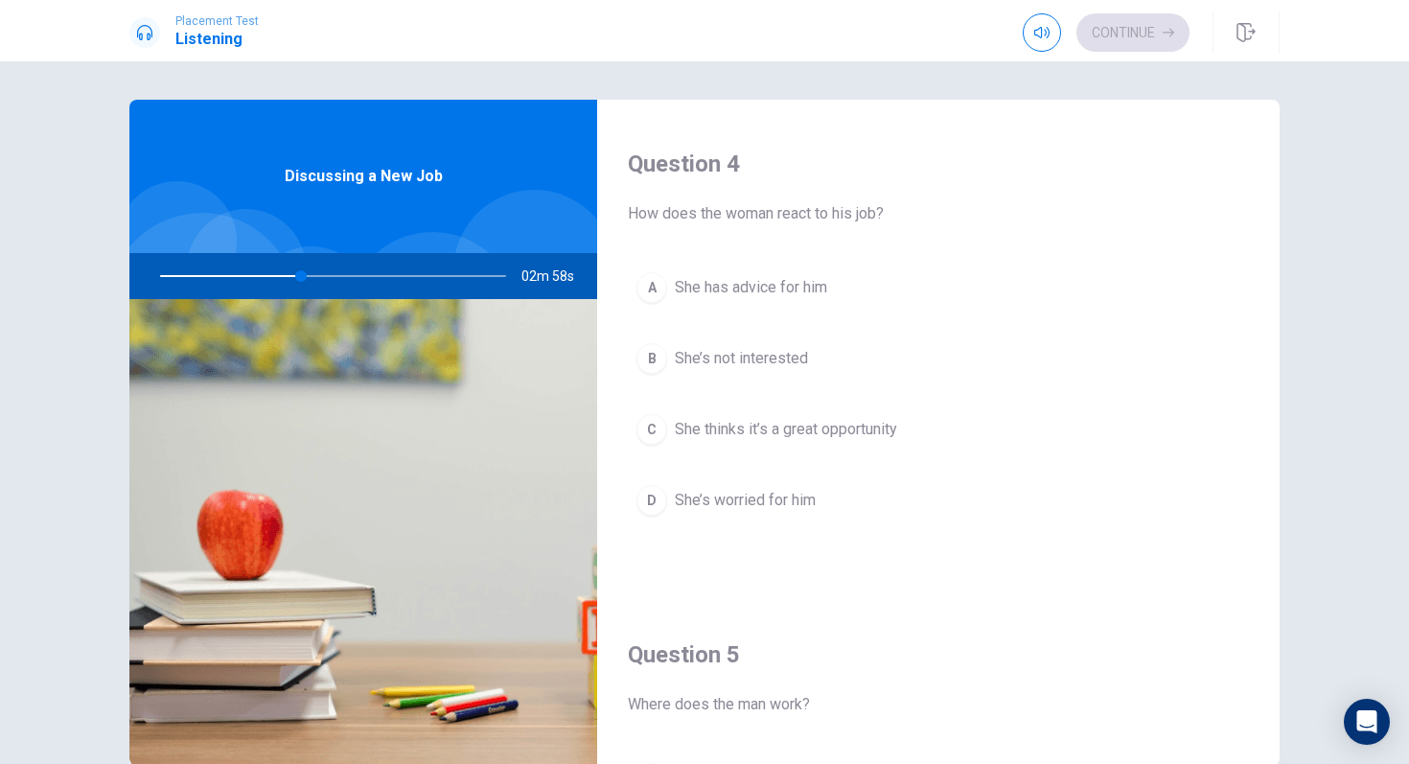
scroll to position [1460, 0]
click at [645, 428] on div "C" at bounding box center [652, 431] width 31 height 31
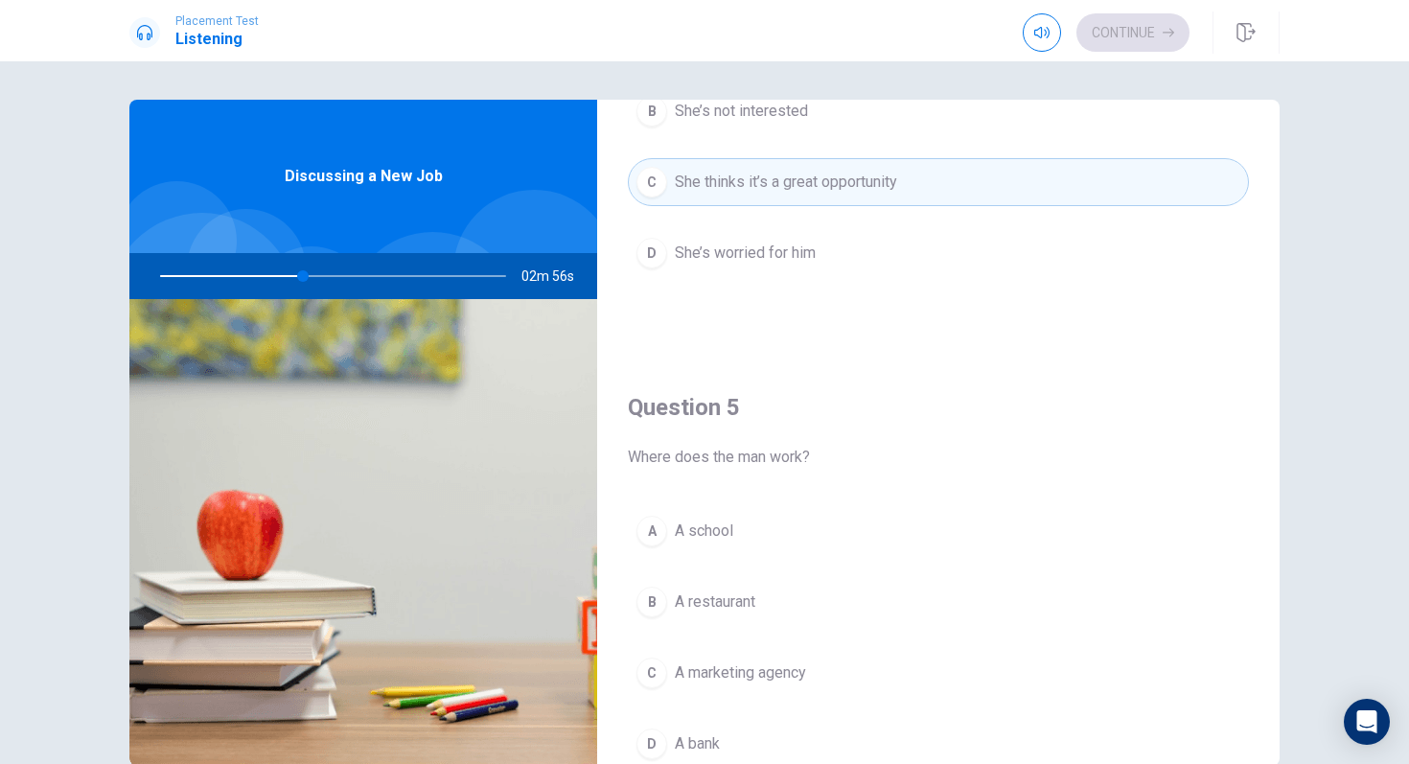
scroll to position [1788, 0]
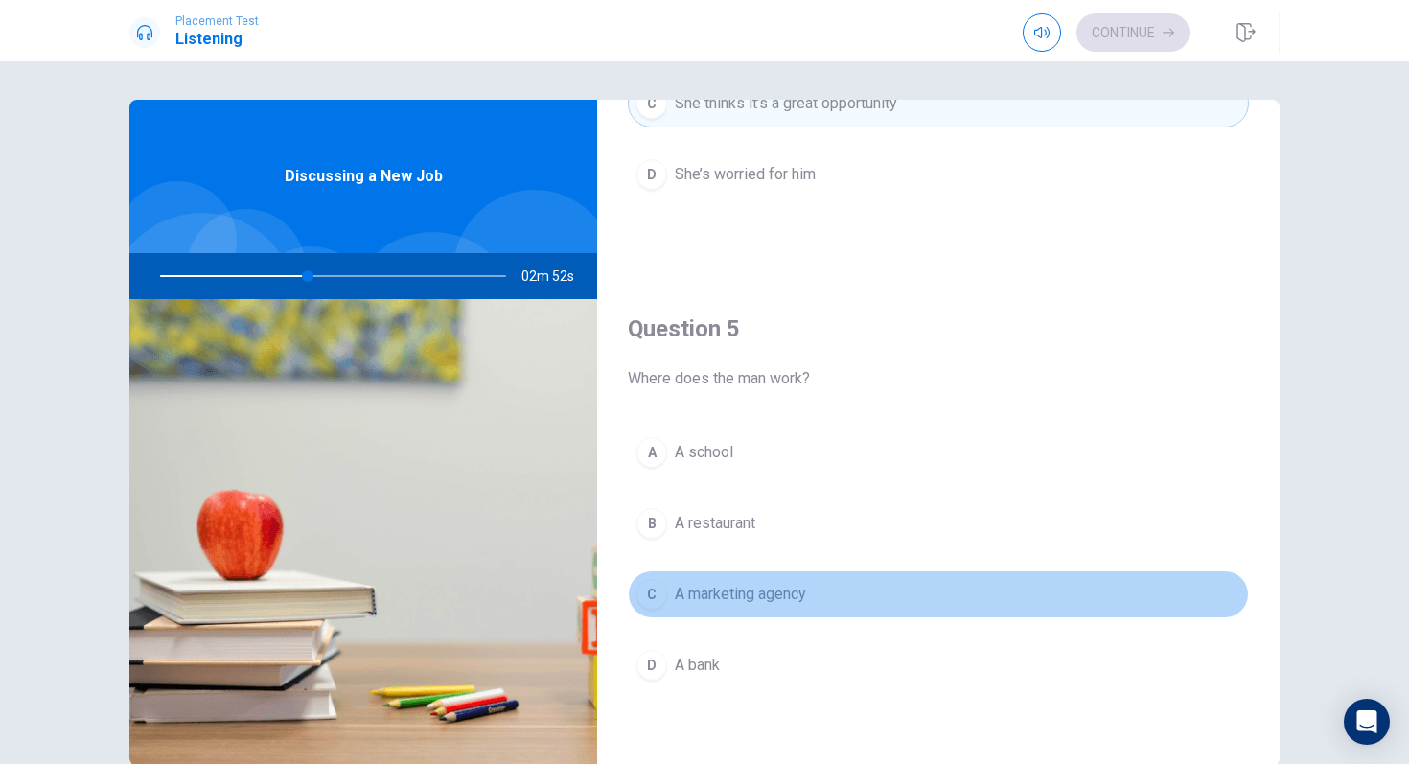
click at [649, 599] on div "C" at bounding box center [652, 594] width 31 height 31
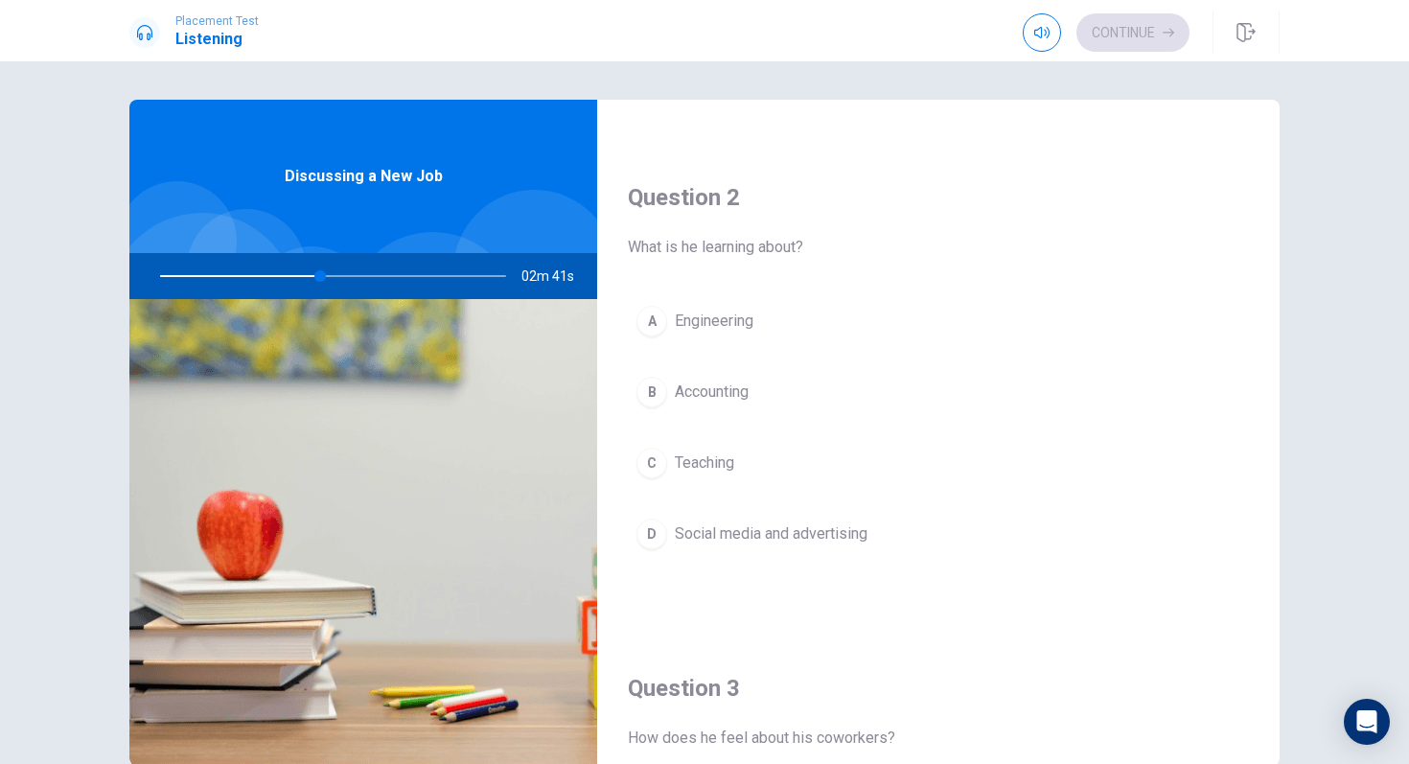
scroll to position [445, 0]
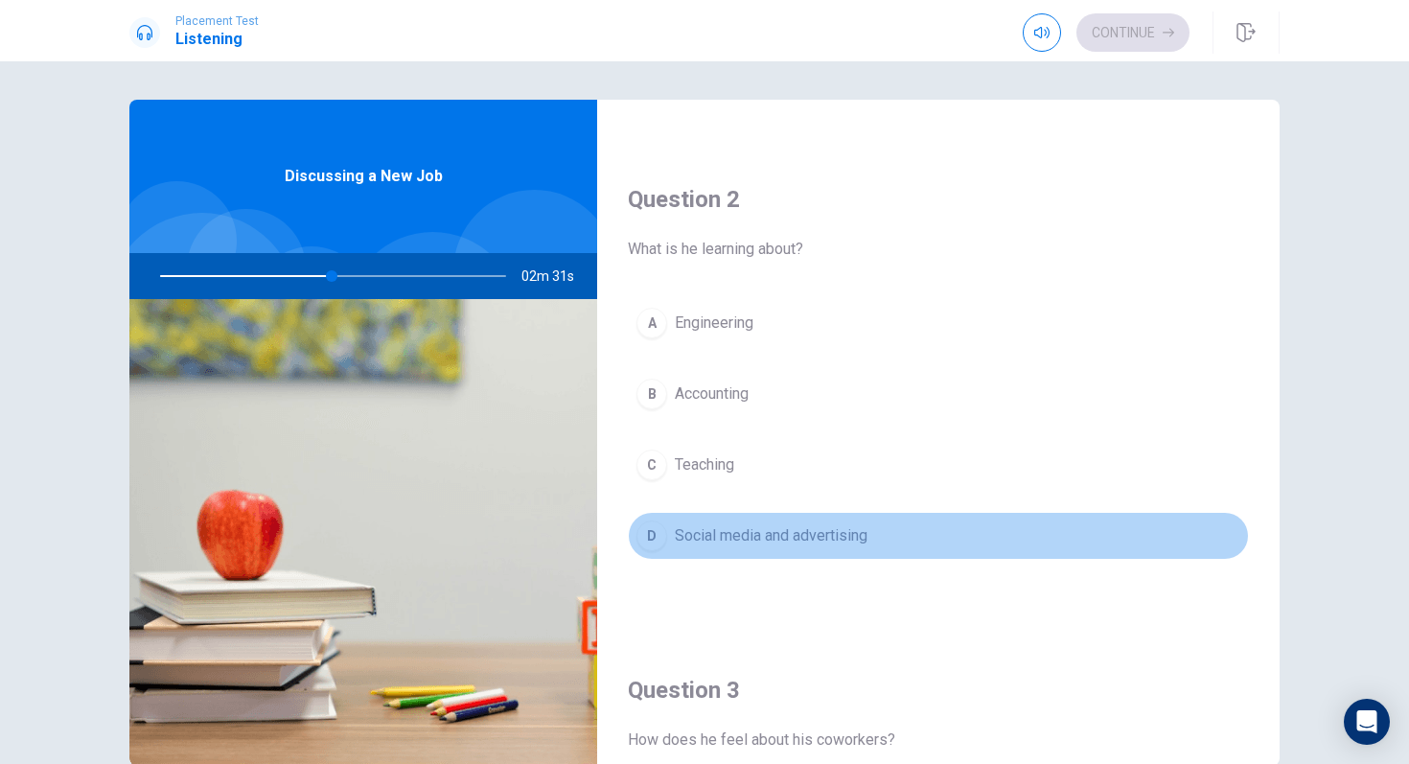
click at [638, 544] on button "D Social media and advertising" at bounding box center [938, 536] width 621 height 48
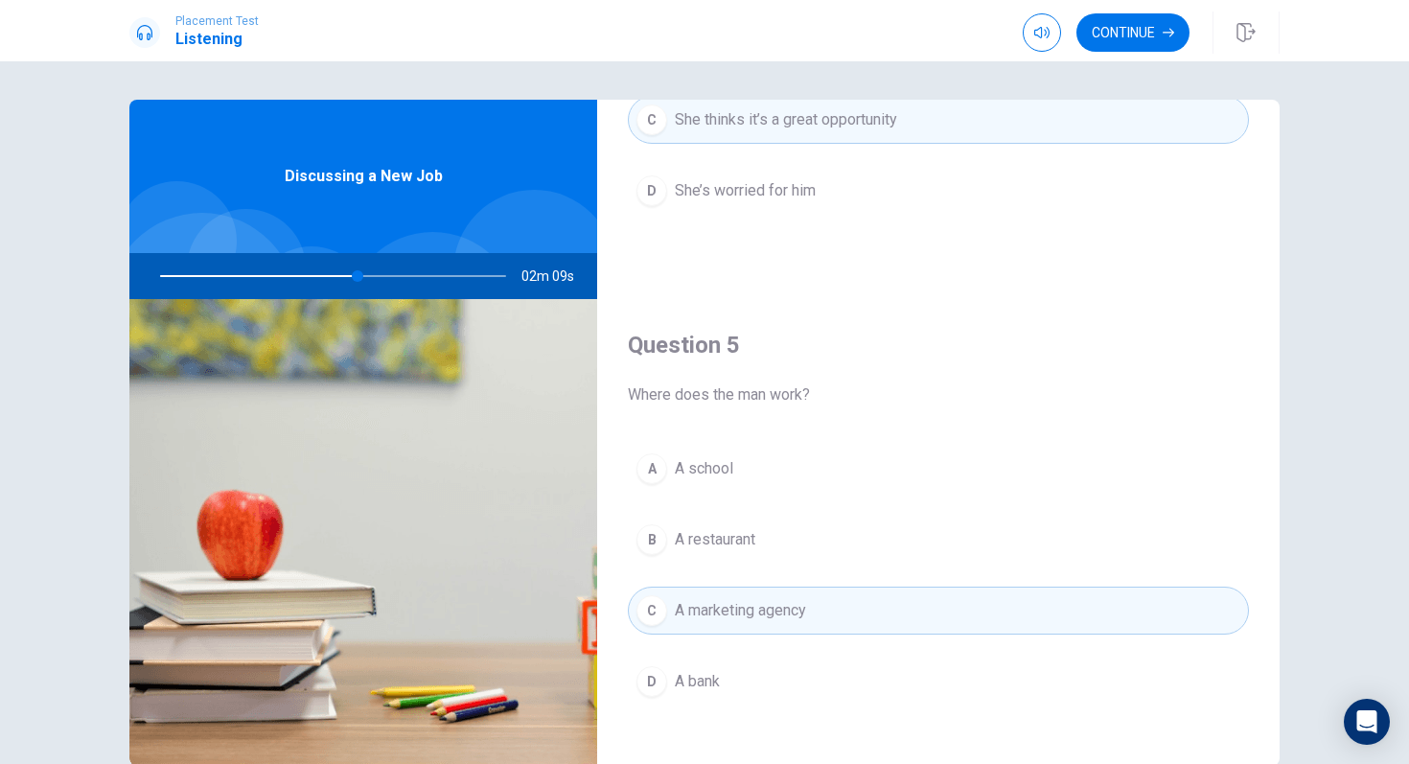
scroll to position [1788, 0]
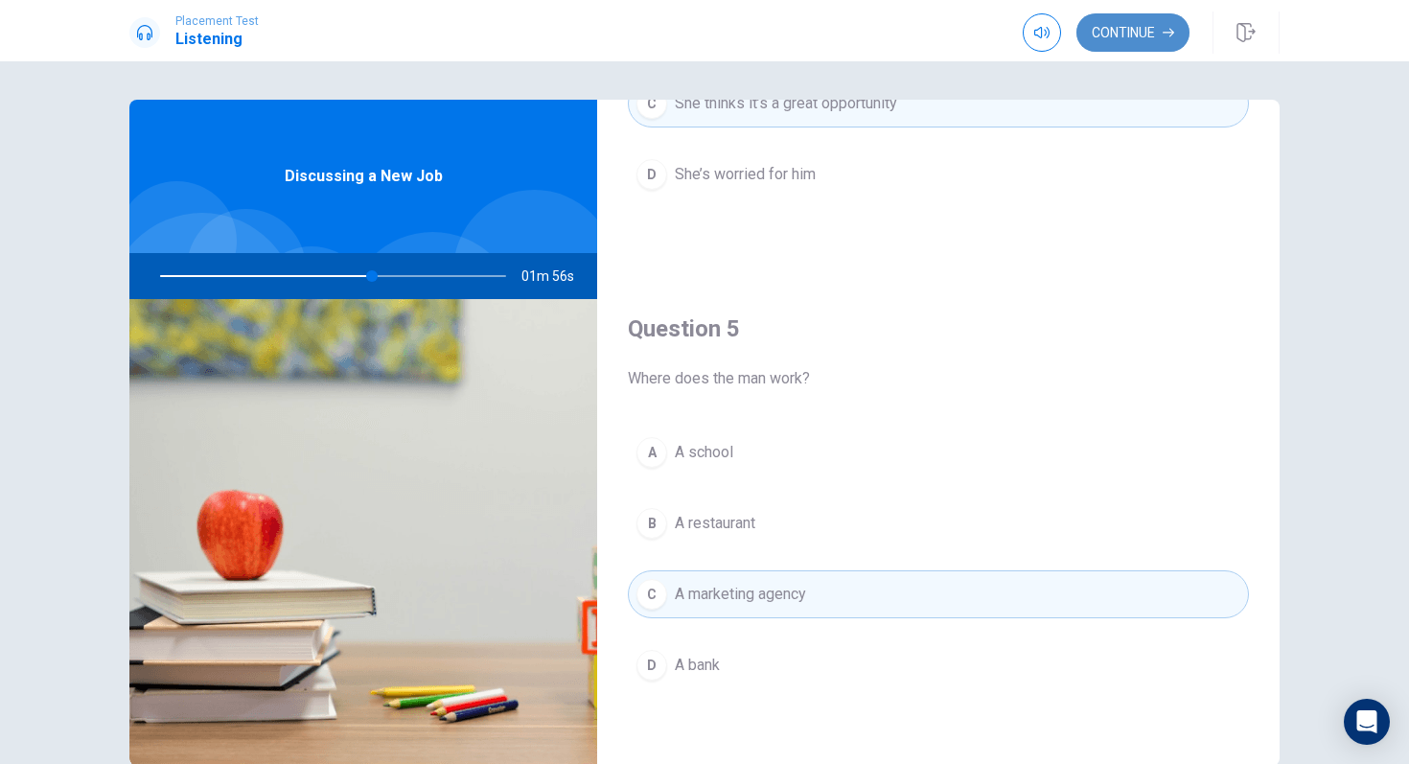
click at [1102, 36] on button "Continue" at bounding box center [1133, 32] width 113 height 38
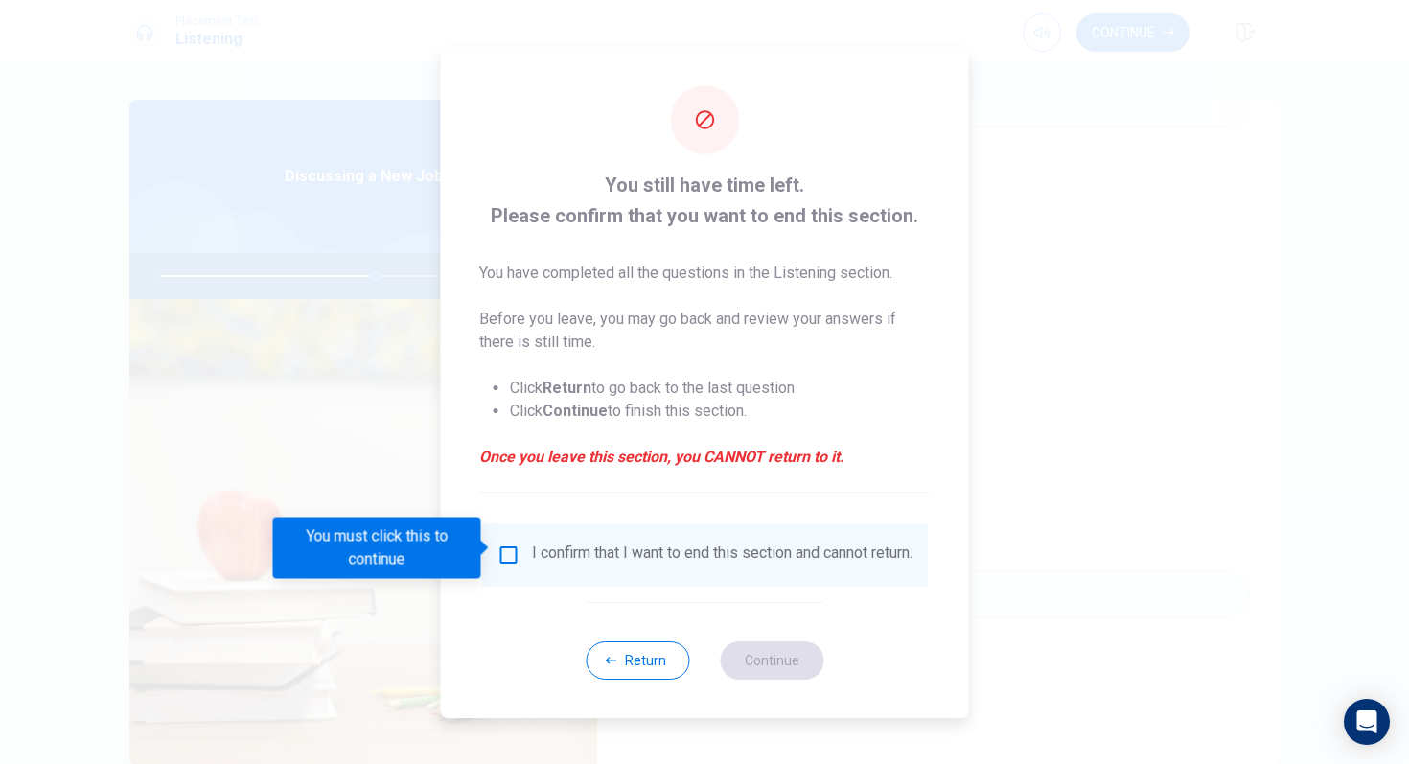
click at [505, 547] on input "You must click this to continue" at bounding box center [509, 555] width 23 height 23
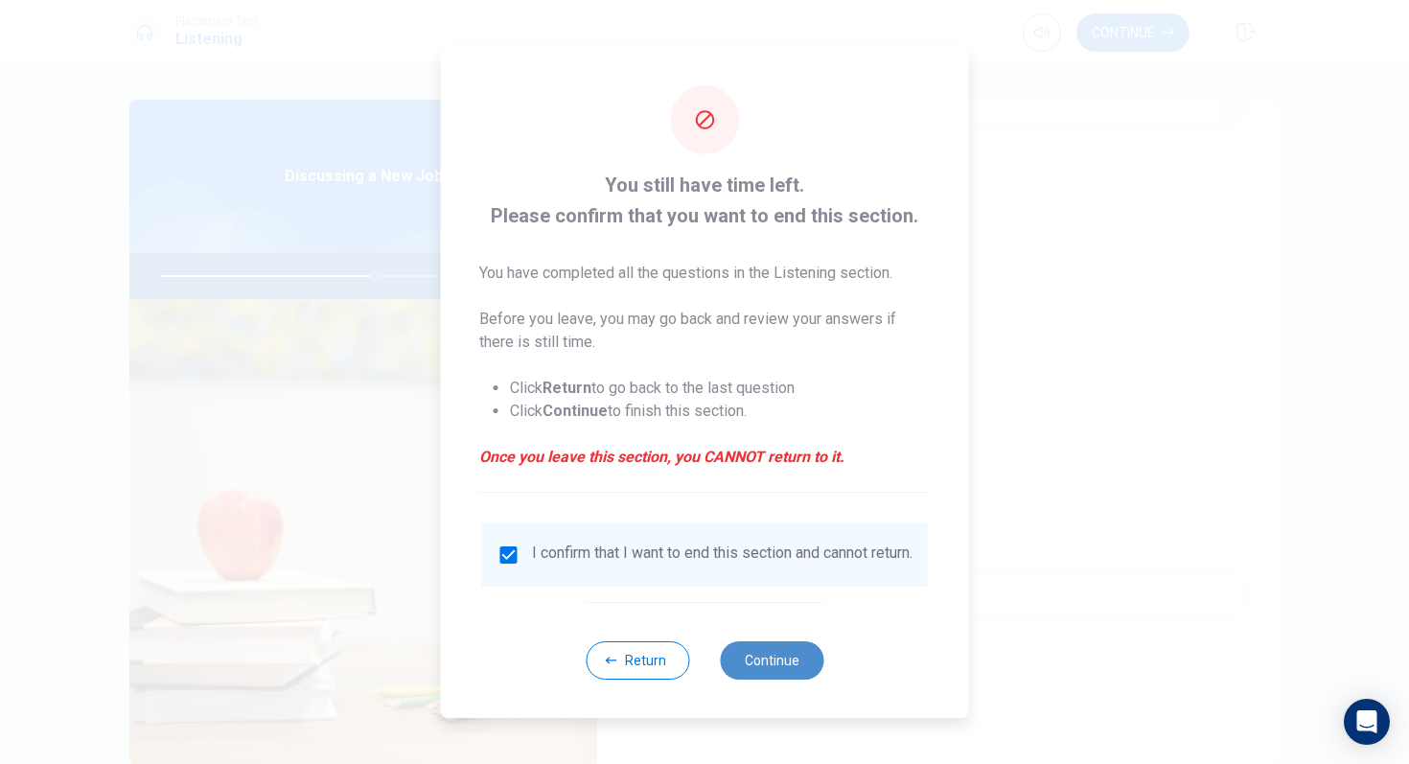
click at [761, 656] on button "Continue" at bounding box center [772, 660] width 104 height 38
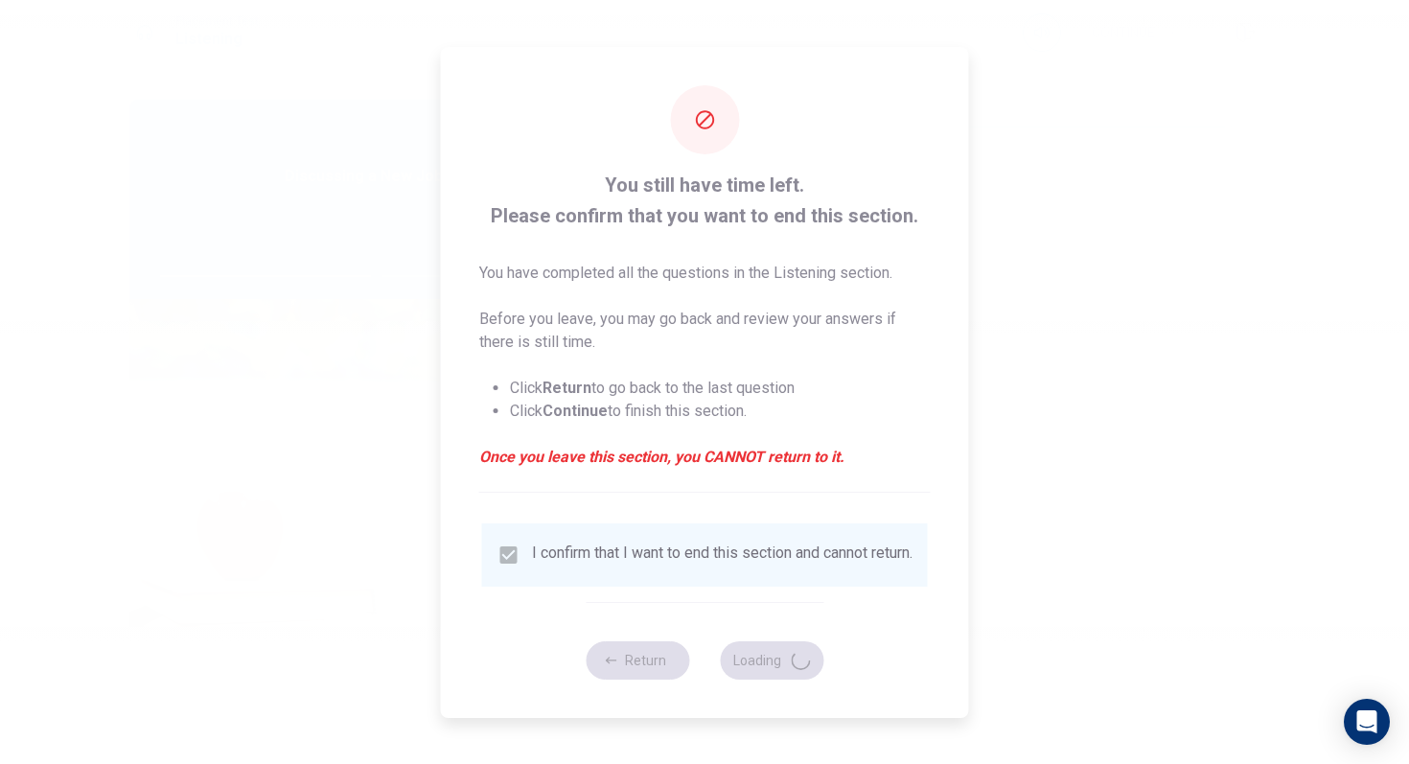
type input "63"
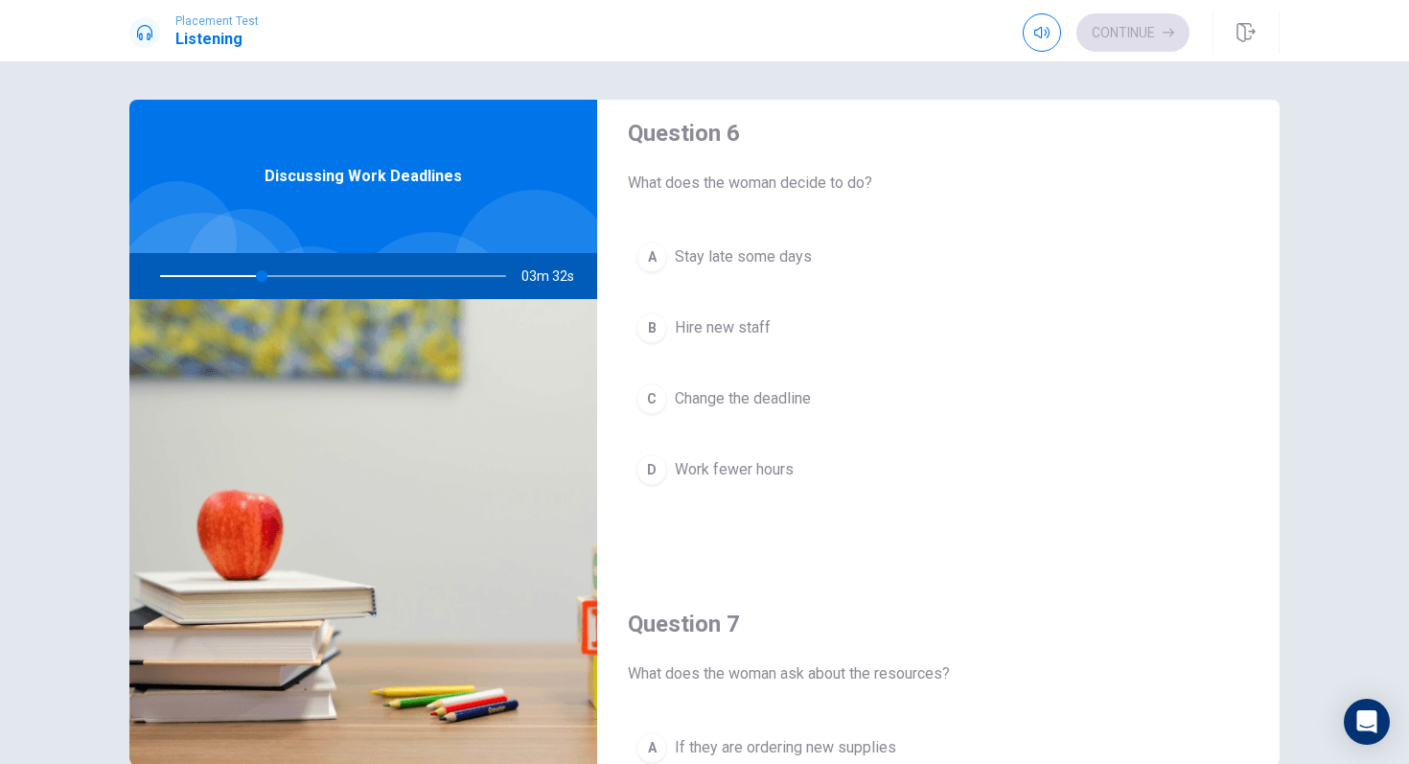
scroll to position [12, 0]
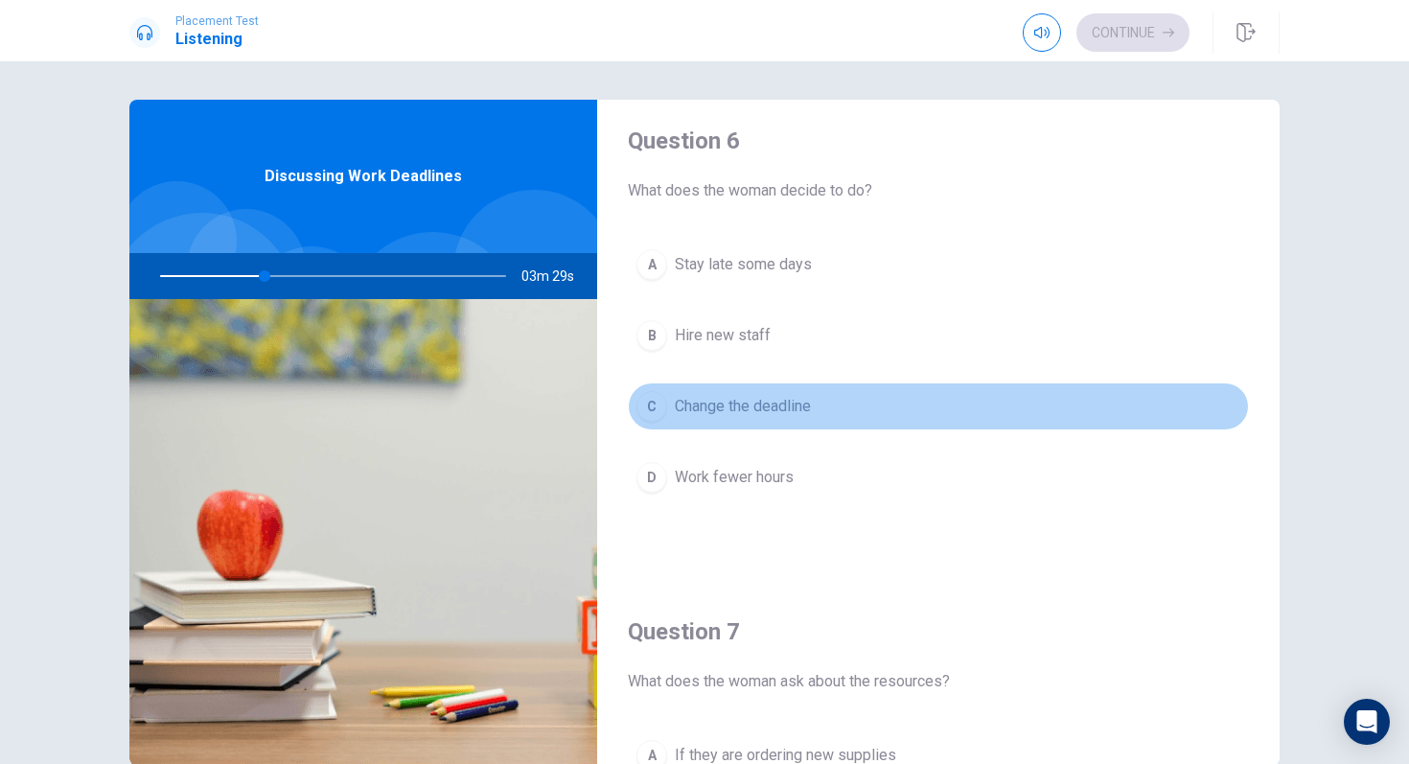
click at [655, 422] on button "C Change the deadline" at bounding box center [938, 407] width 621 height 48
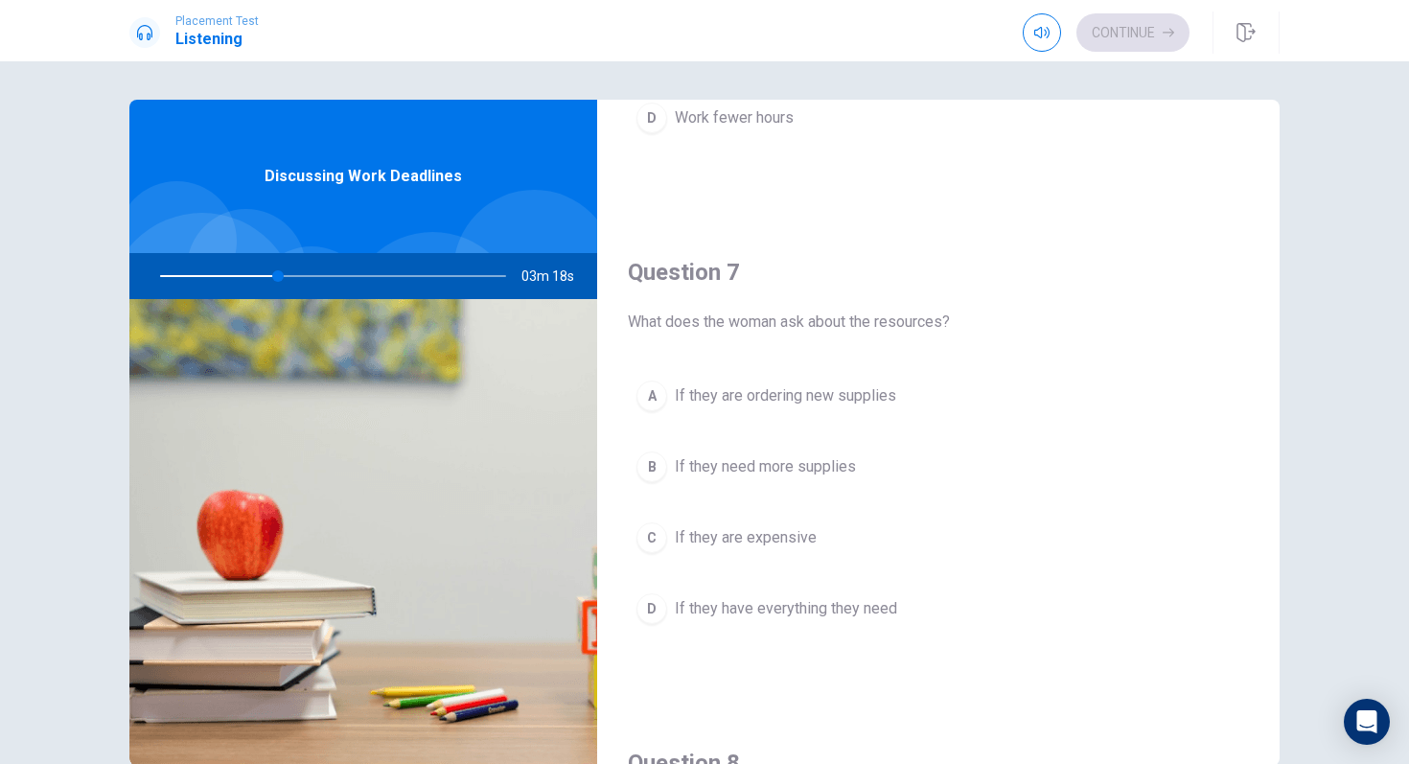
scroll to position [379, 0]
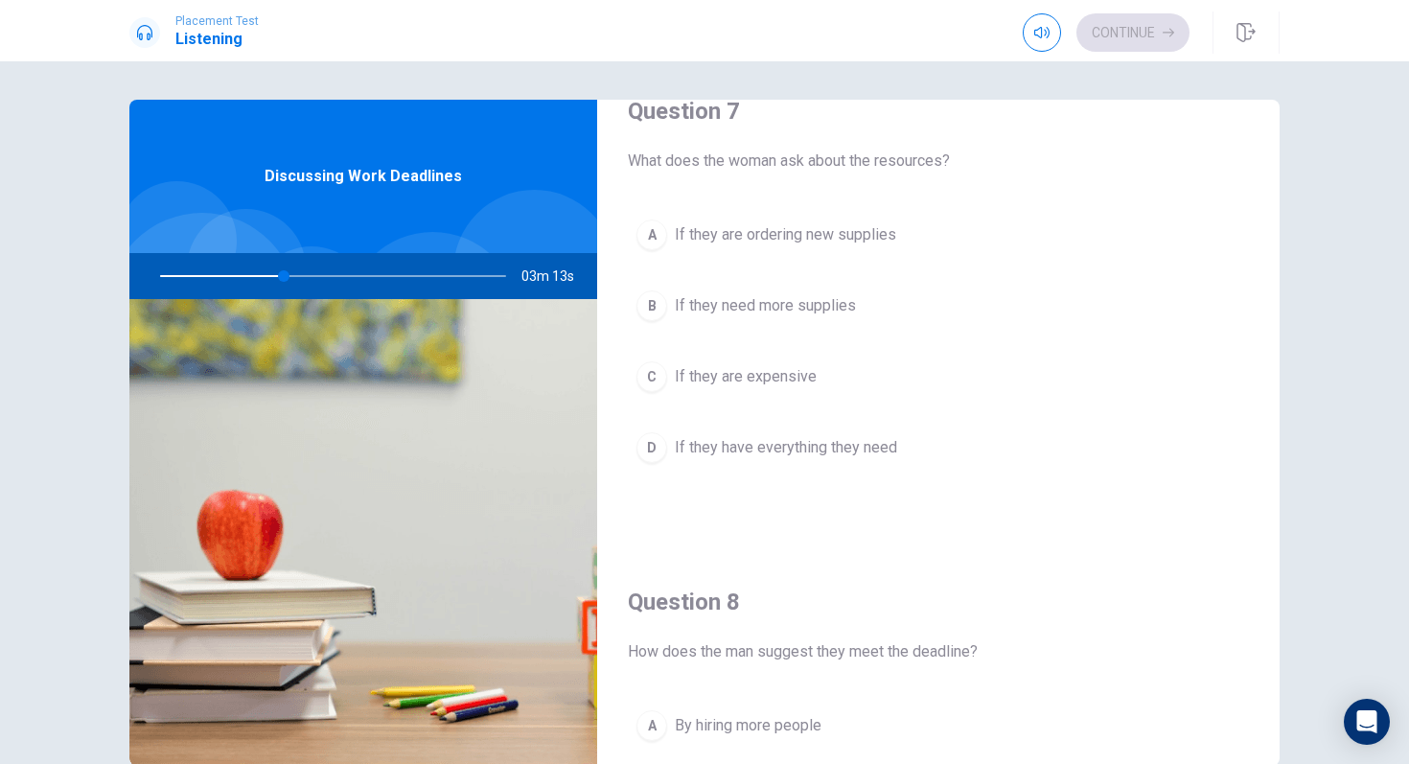
click at [646, 442] on div "D" at bounding box center [652, 447] width 31 height 31
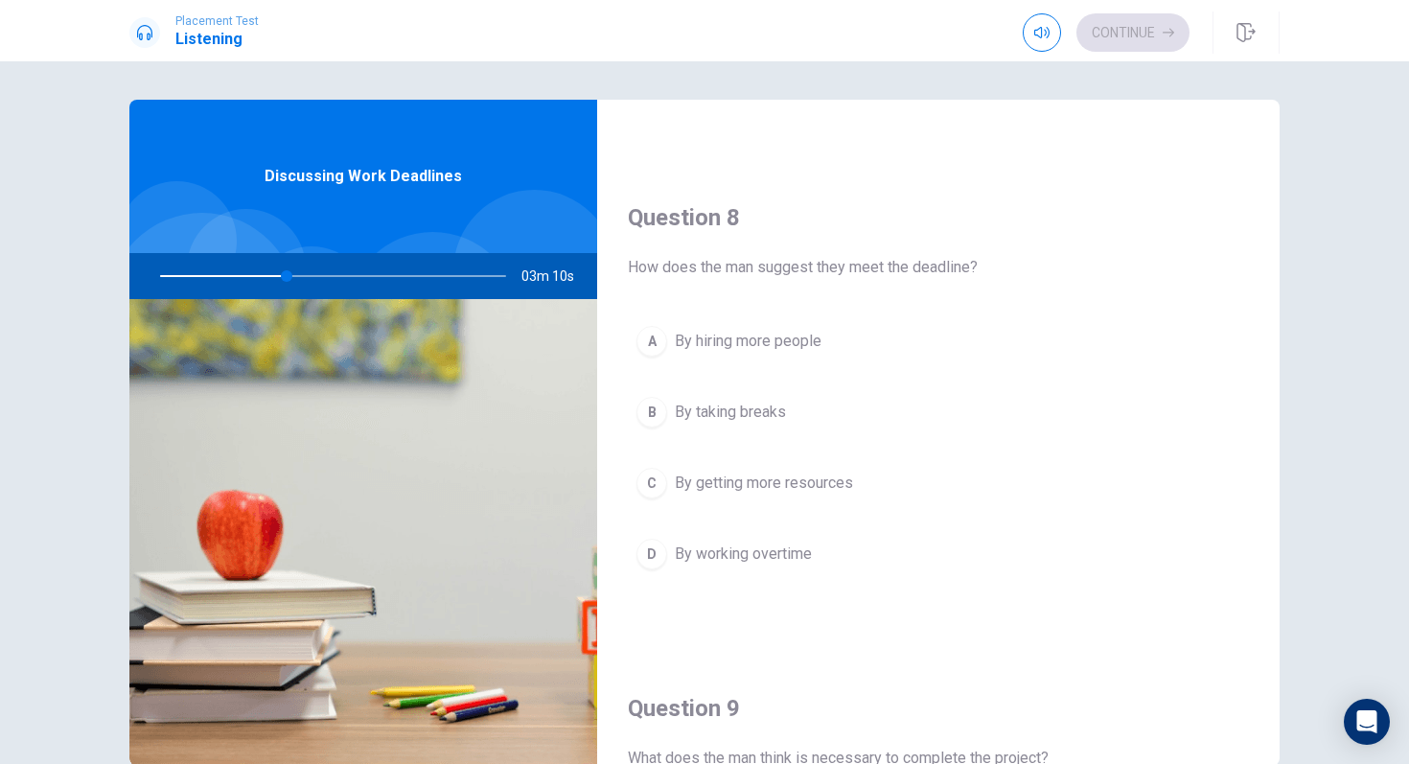
scroll to position [941, 0]
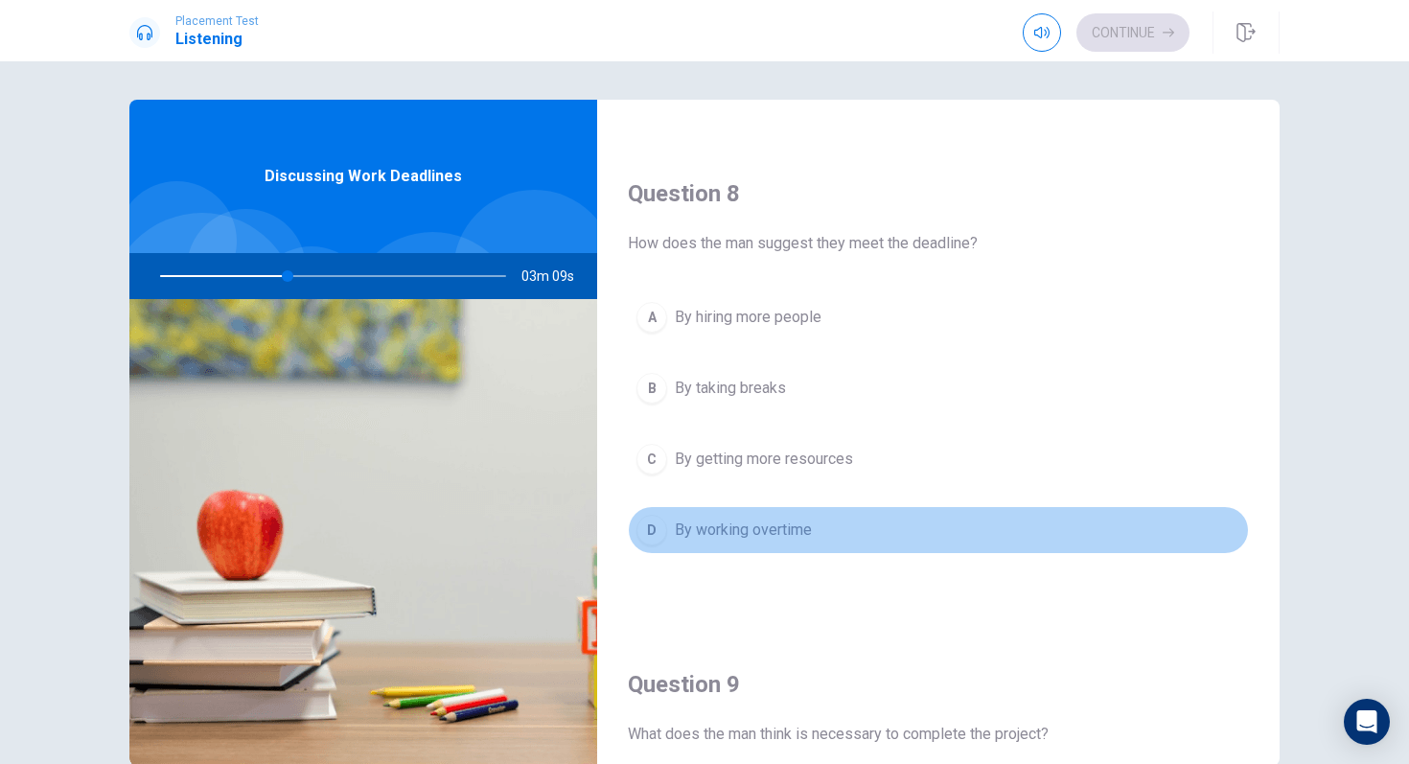
click at [649, 530] on div "D" at bounding box center [652, 530] width 31 height 31
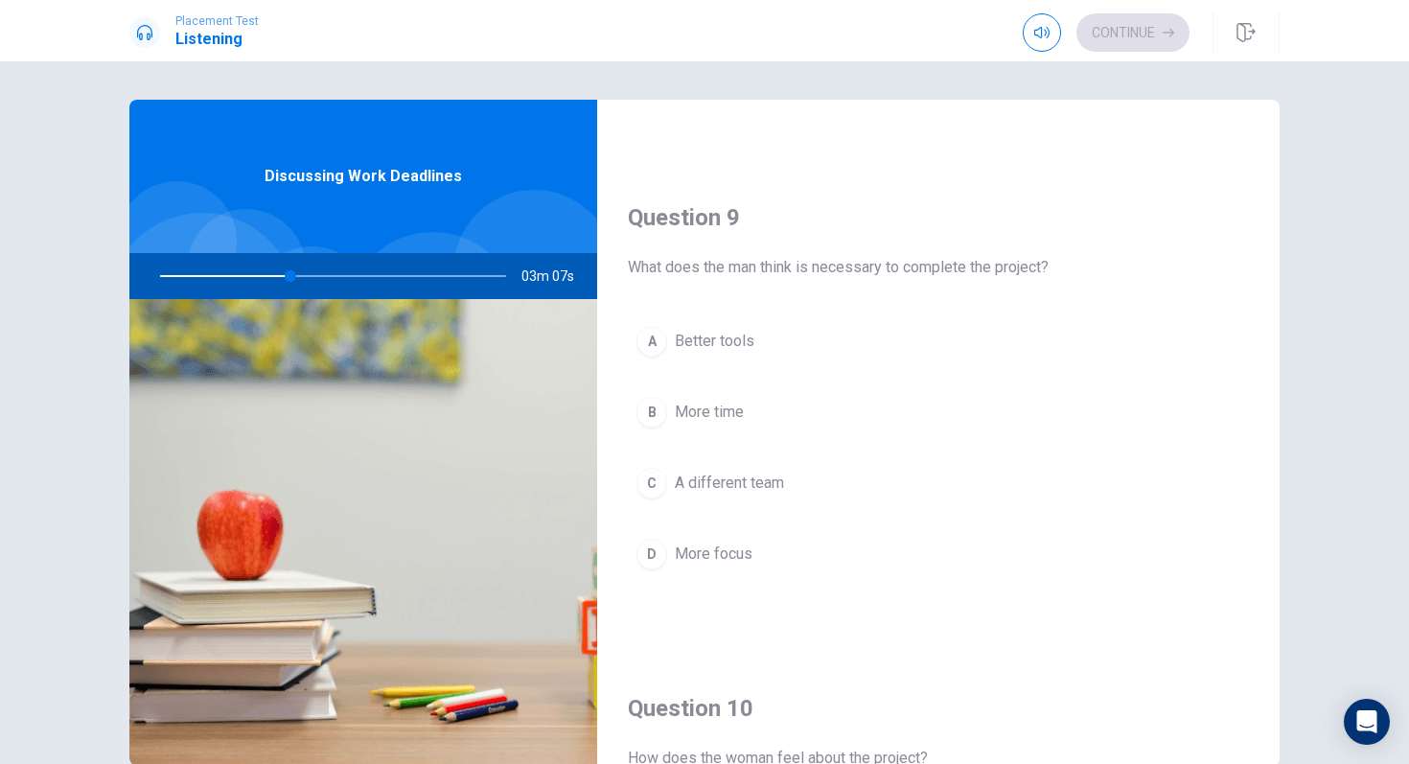
scroll to position [1410, 0]
click at [653, 406] on div "B" at bounding box center [652, 410] width 31 height 31
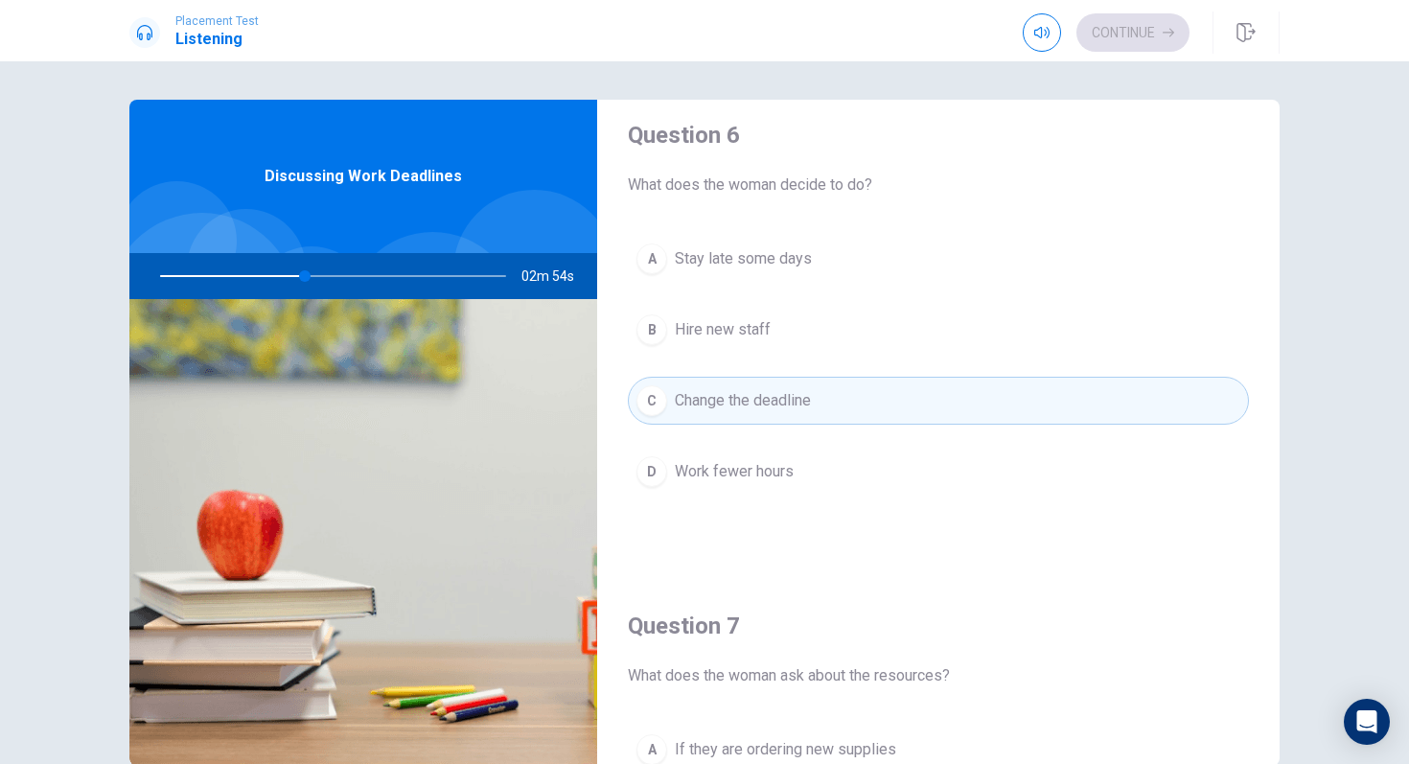
scroll to position [22, 0]
click at [662, 245] on div "A" at bounding box center [652, 255] width 31 height 31
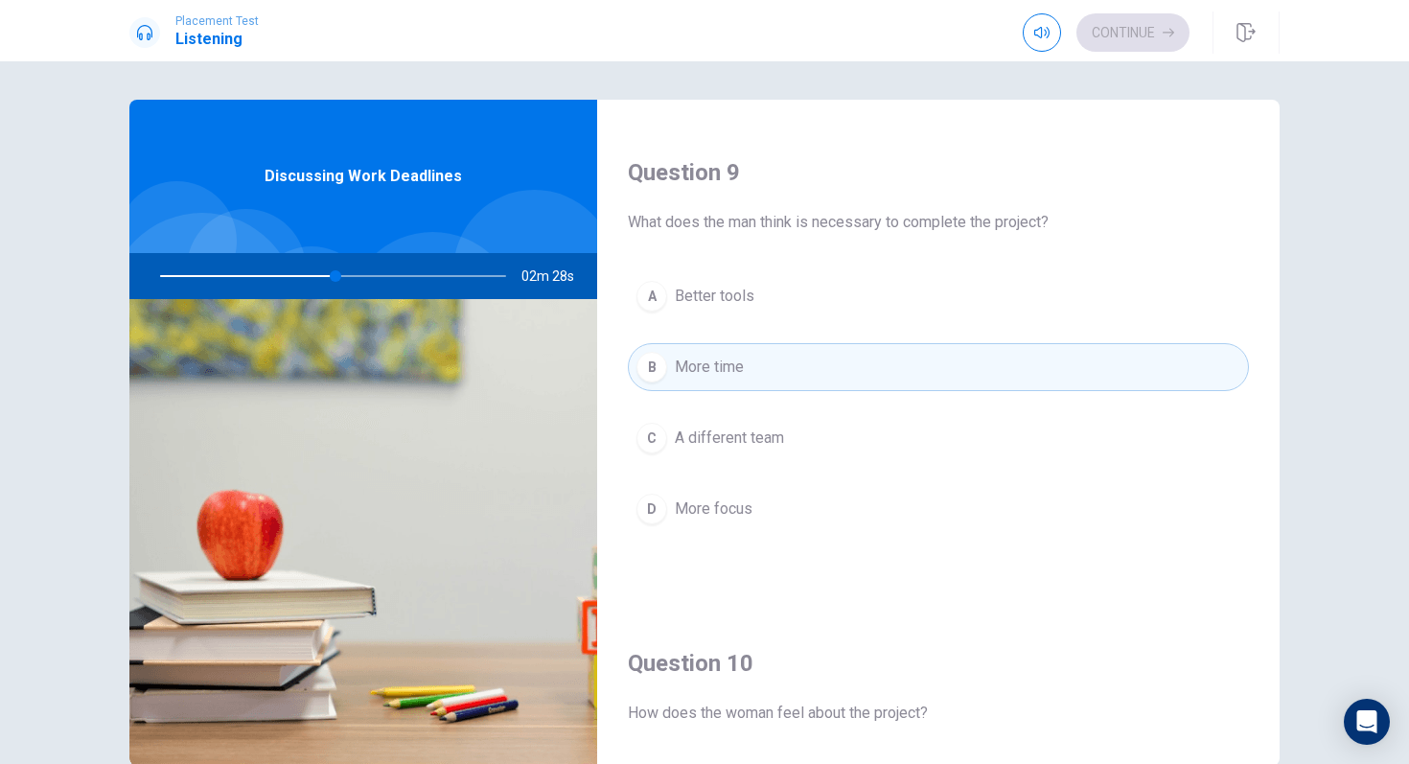
scroll to position [1458, 0]
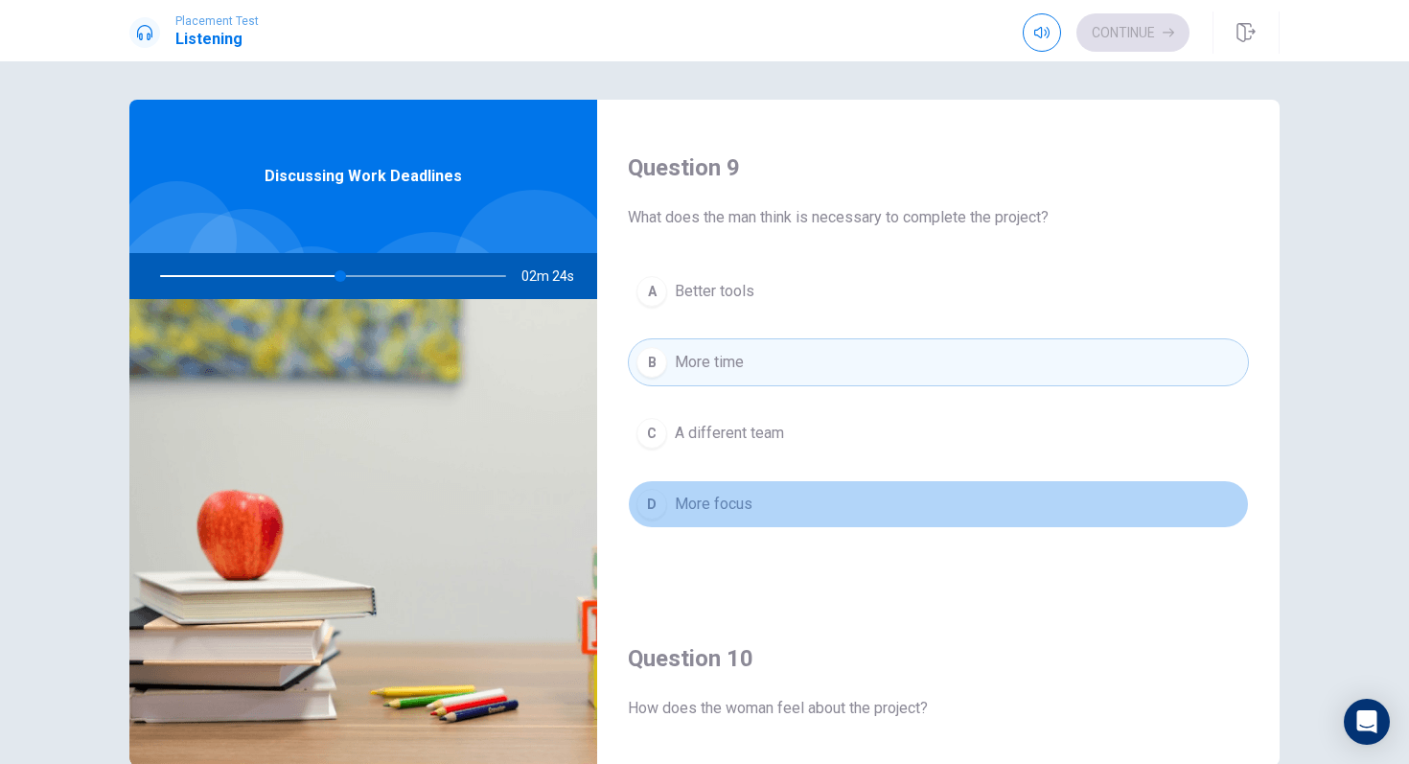
click at [706, 515] on span "More focus" at bounding box center [714, 504] width 78 height 23
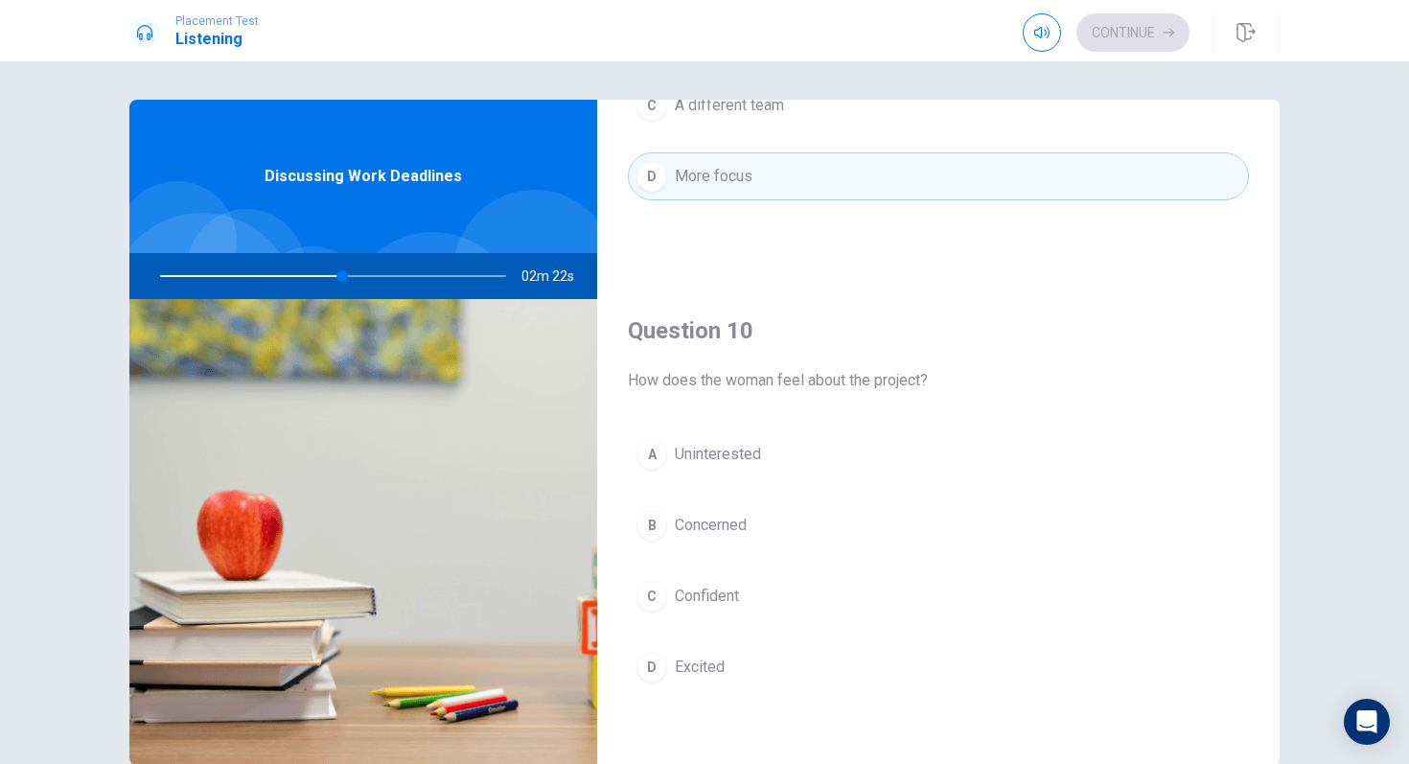
scroll to position [1788, 0]
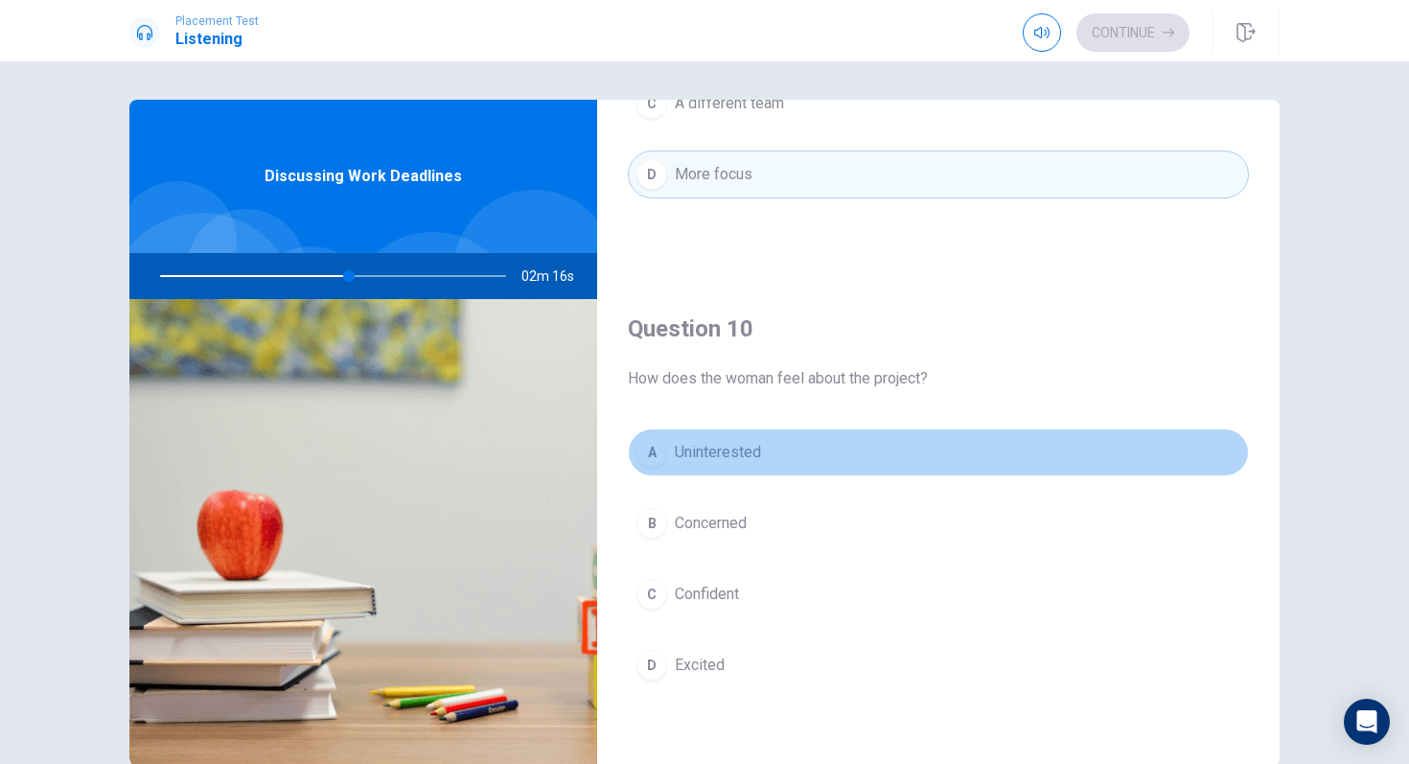
click at [676, 442] on span "Uninterested" at bounding box center [718, 452] width 86 height 23
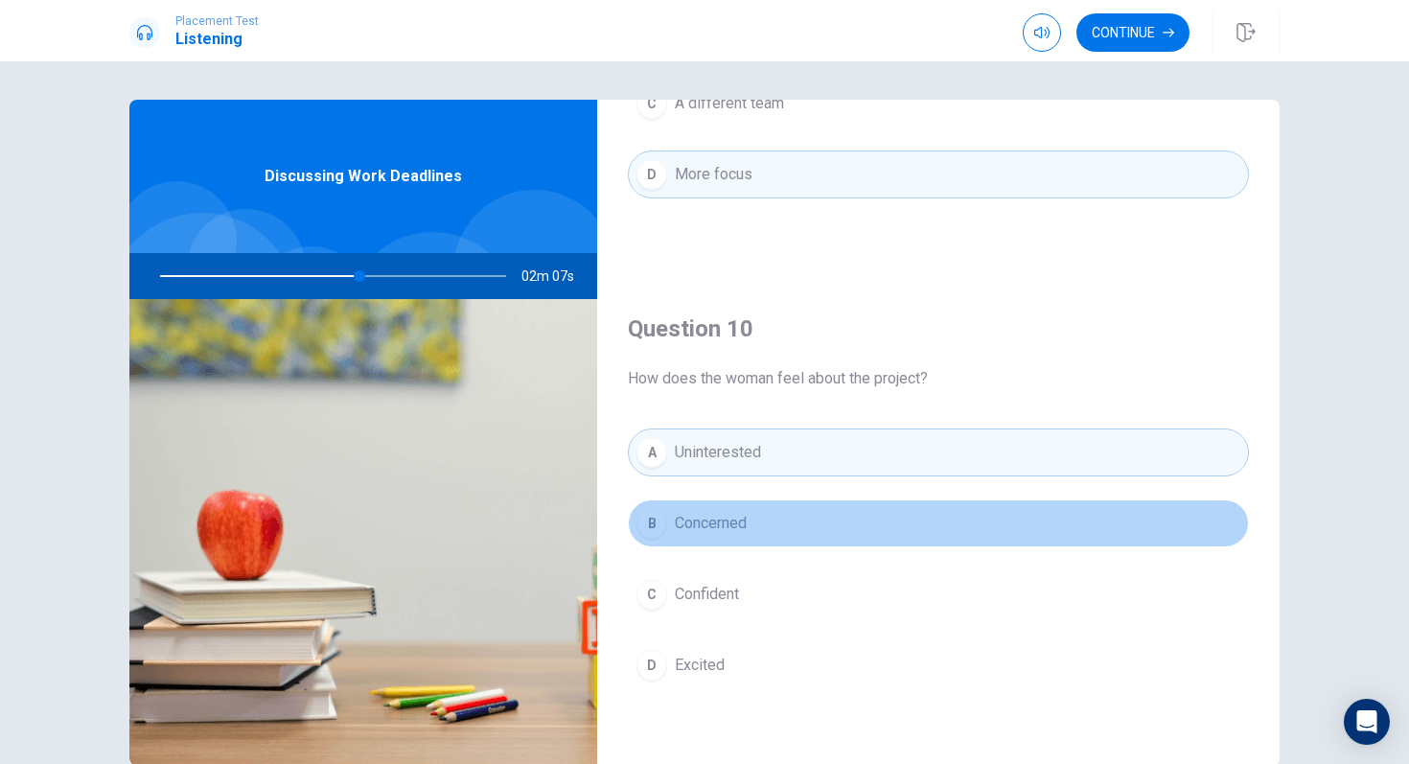
click at [689, 529] on span "Concerned" at bounding box center [711, 523] width 72 height 23
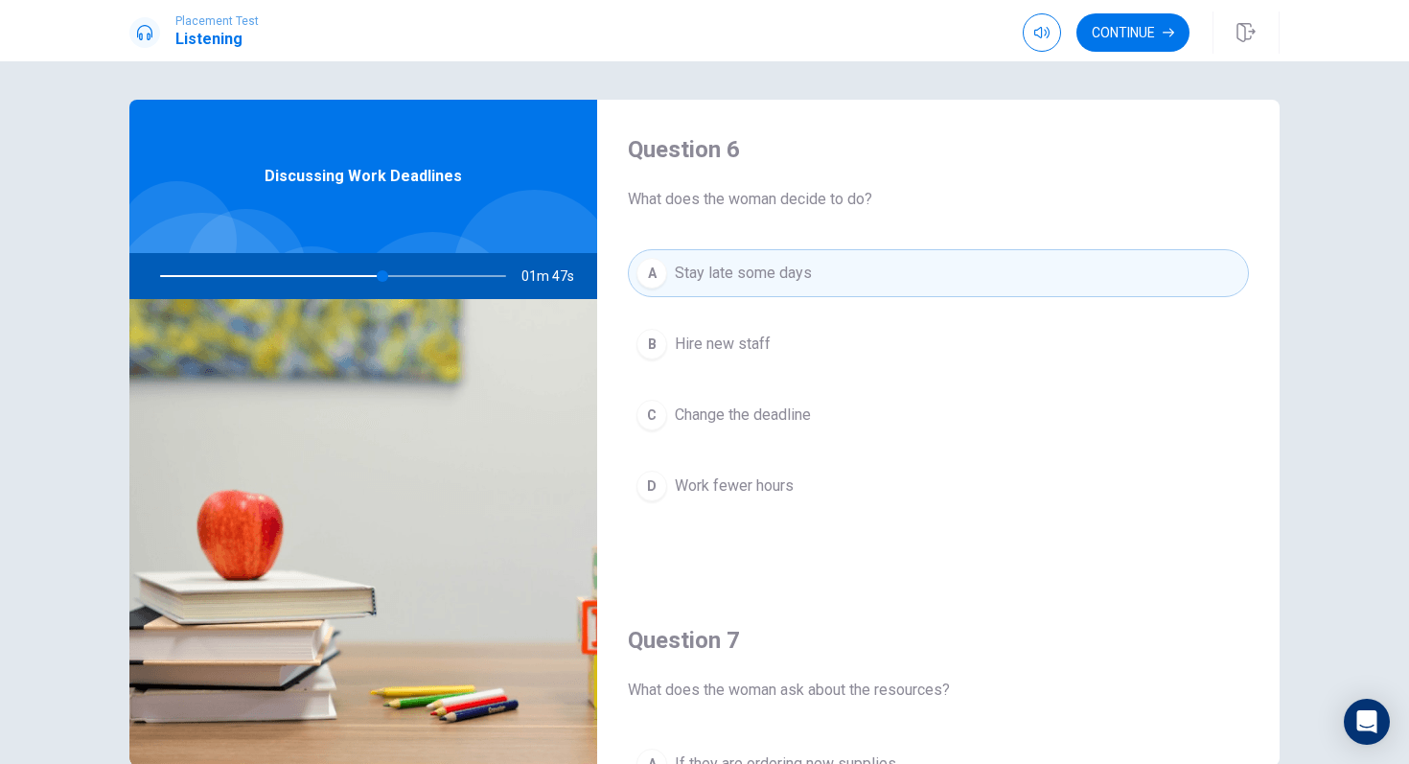
scroll to position [0, 0]
click at [1115, 35] on button "Continue" at bounding box center [1133, 32] width 113 height 38
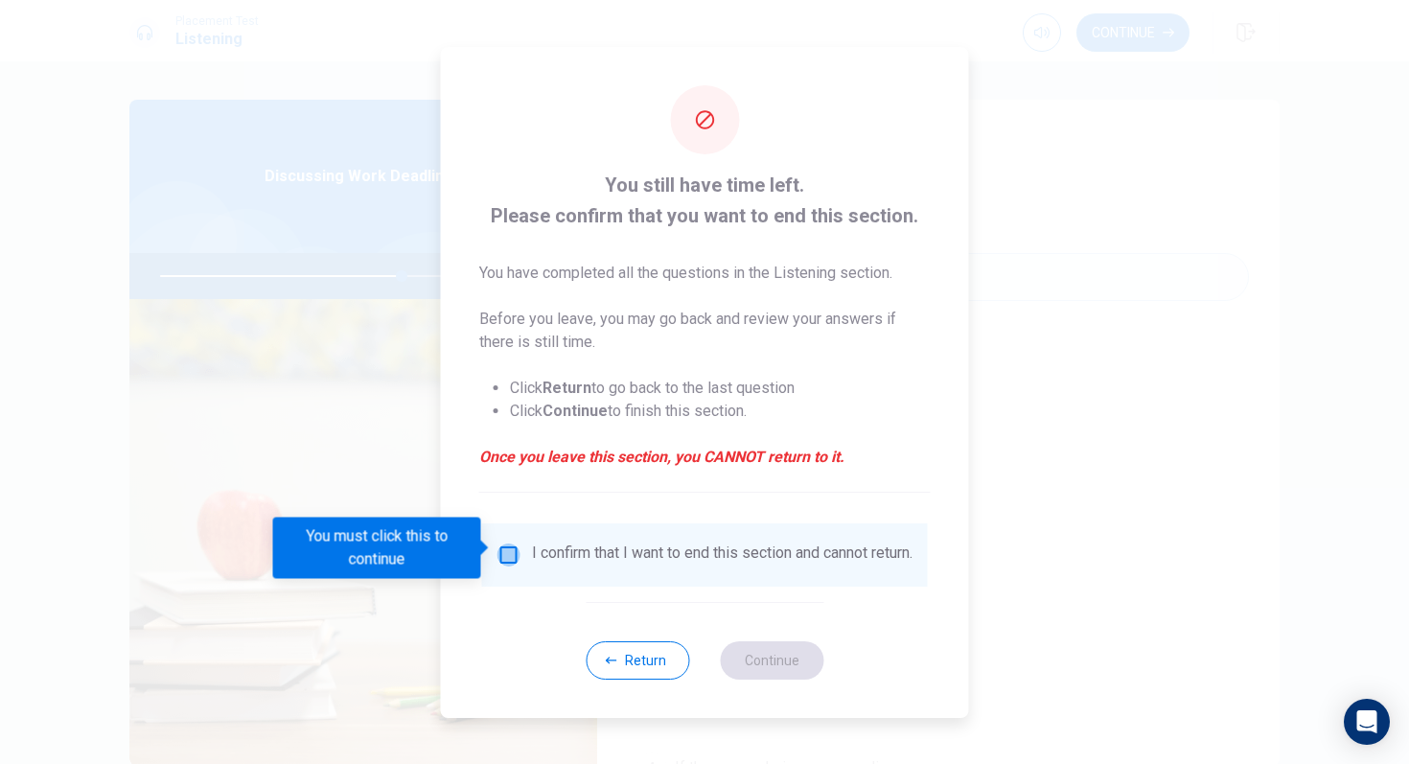
click at [509, 549] on input "You must click this to continue" at bounding box center [509, 555] width 23 height 23
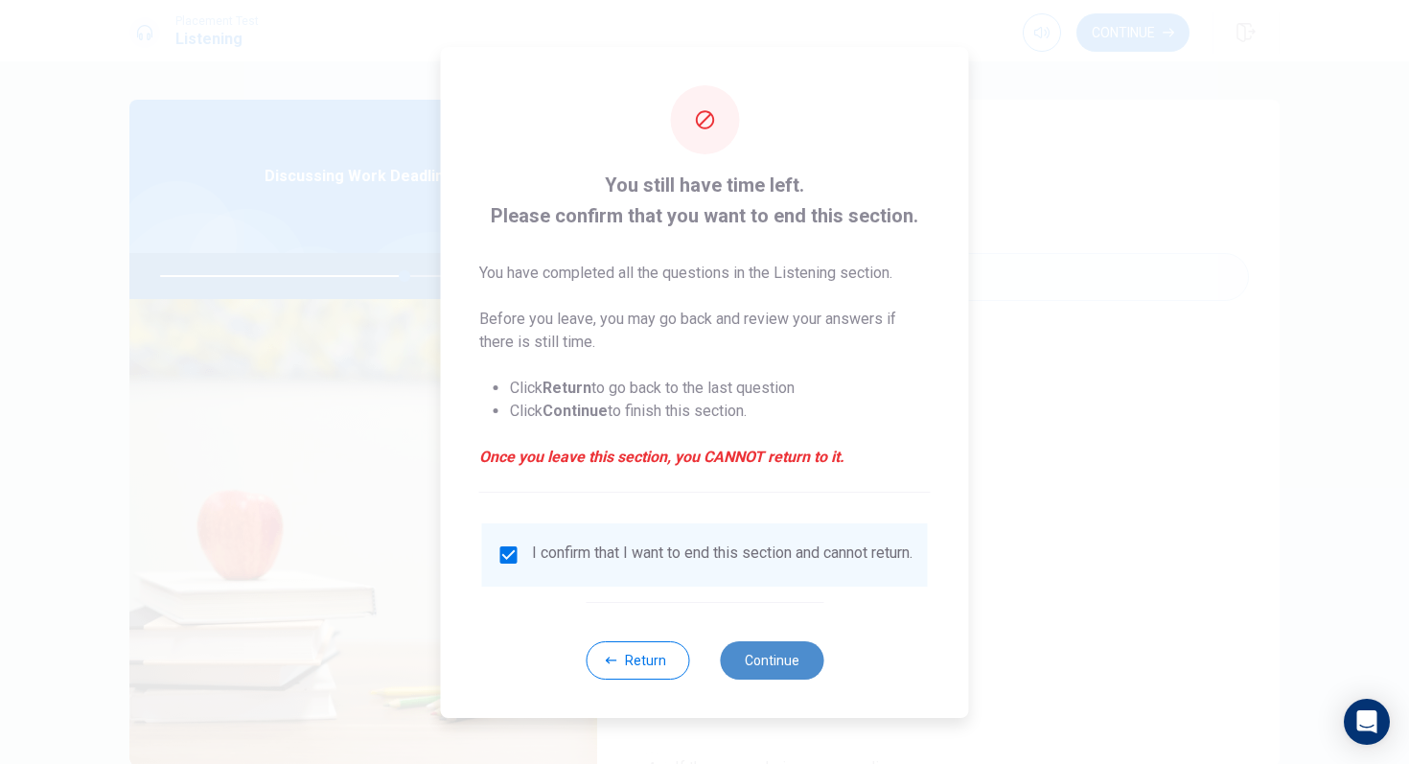
click at [762, 671] on button "Continue" at bounding box center [772, 660] width 104 height 38
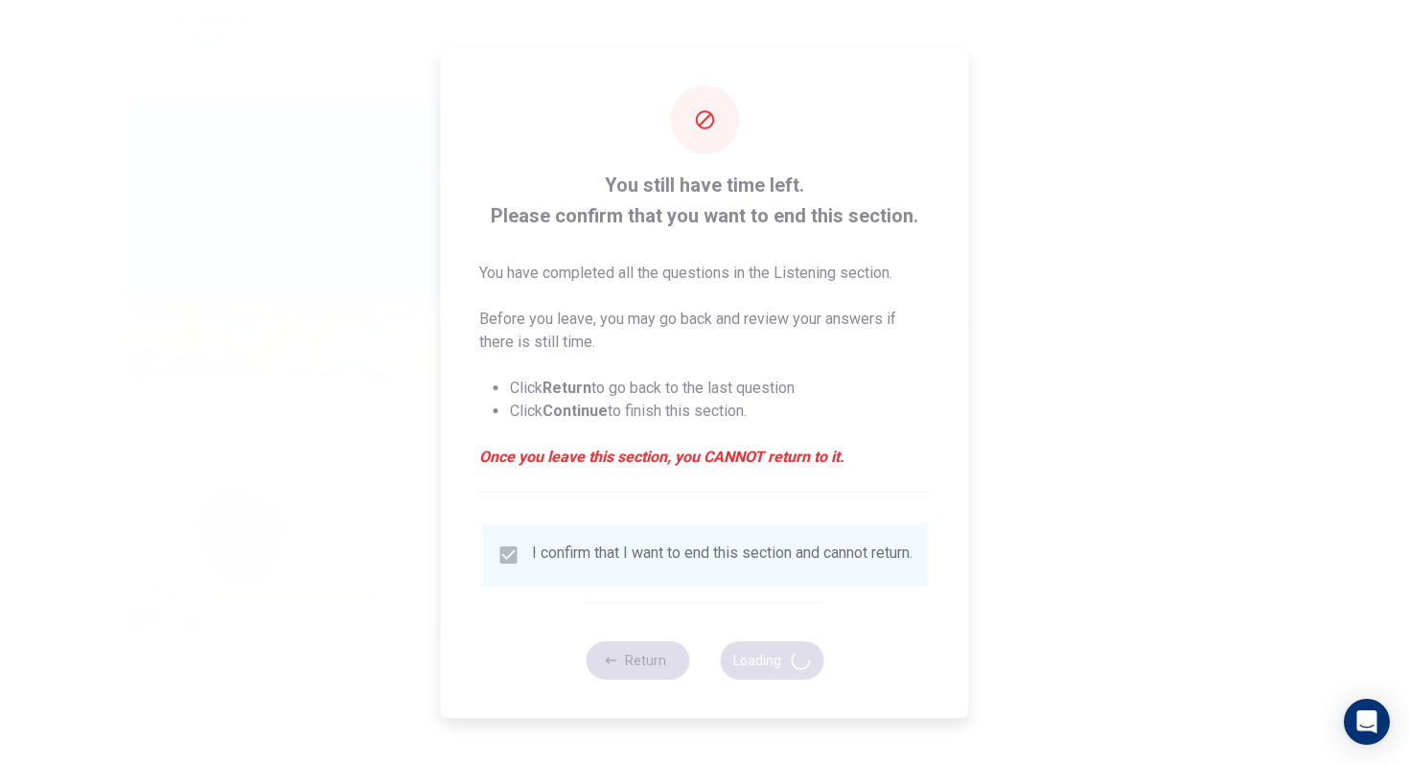
type input "71"
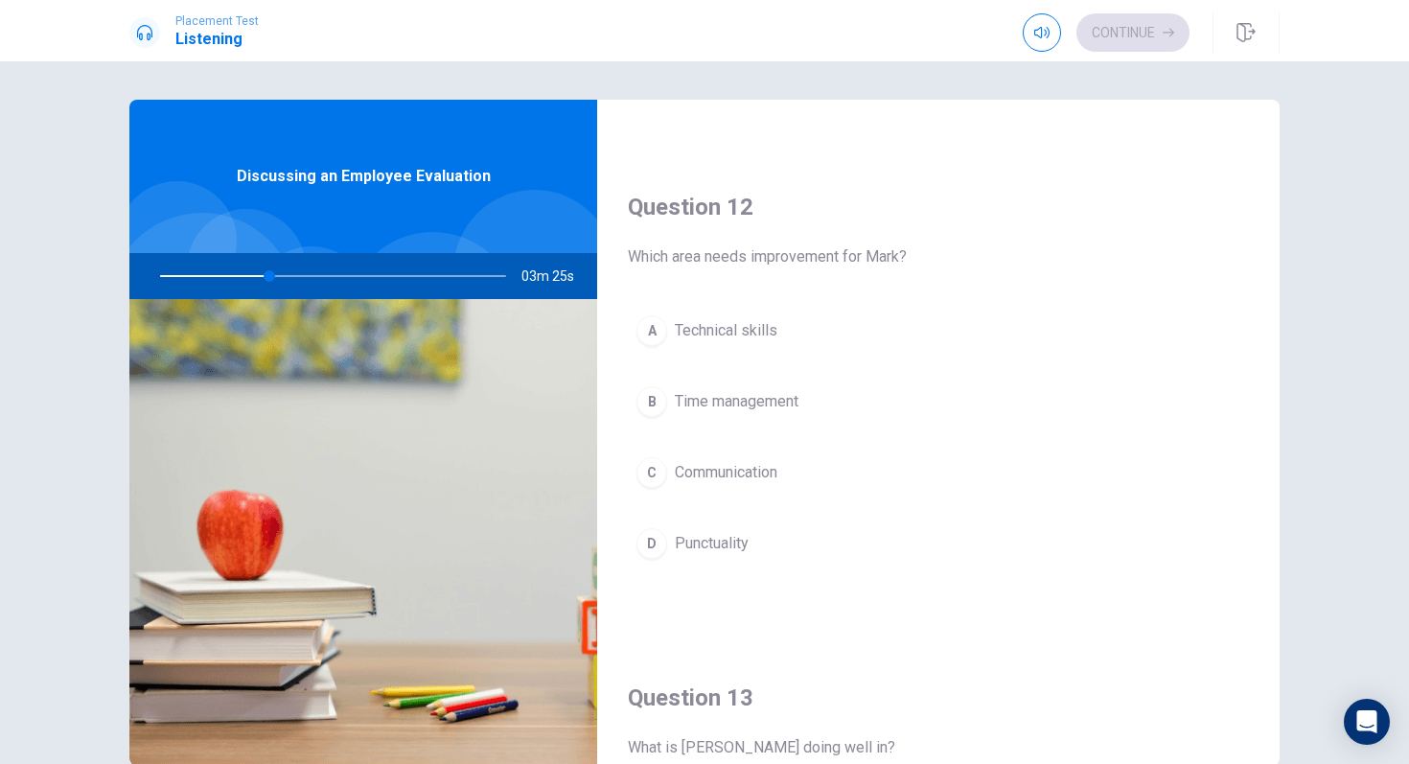
scroll to position [439, 0]
click at [657, 404] on div "B" at bounding box center [652, 399] width 31 height 31
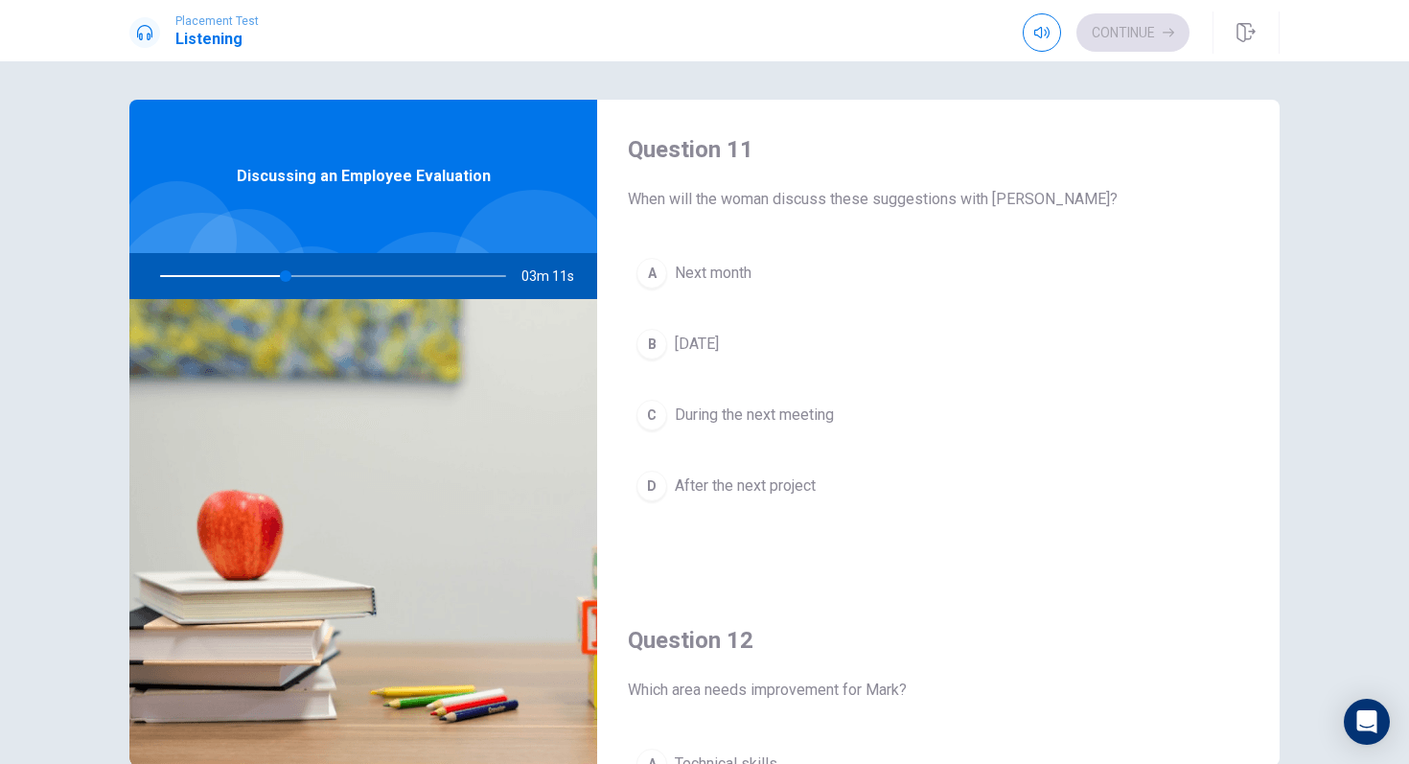
scroll to position [0, 0]
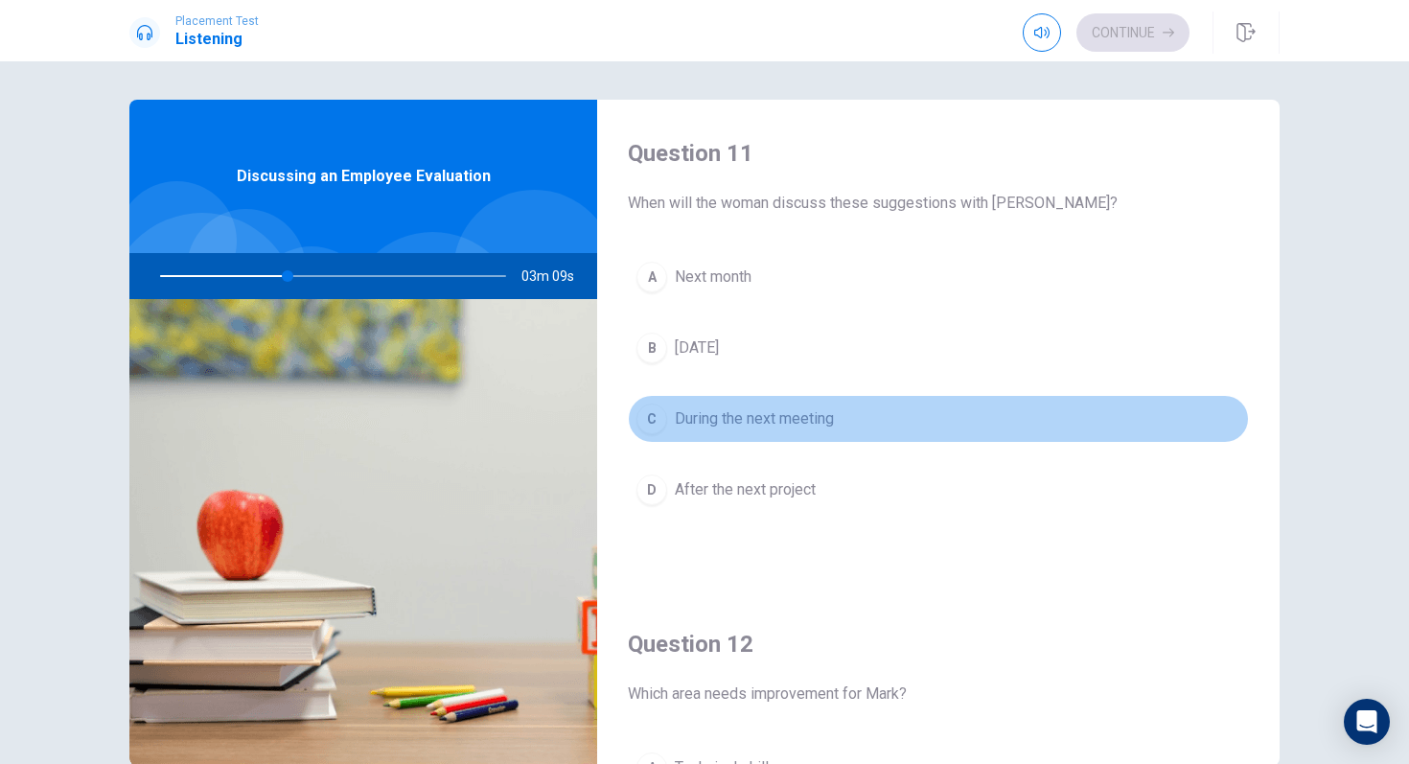
click at [646, 411] on div "C" at bounding box center [652, 419] width 31 height 31
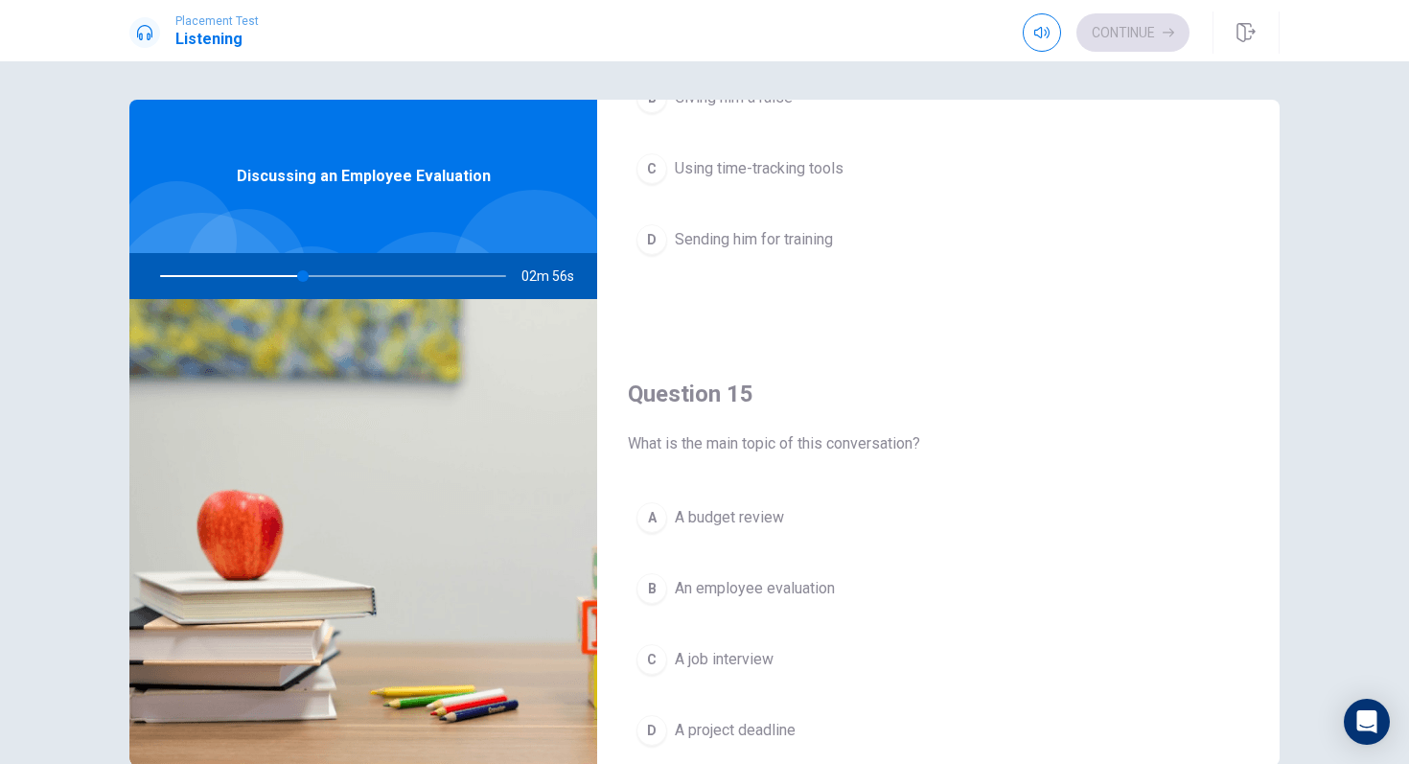
scroll to position [1788, 0]
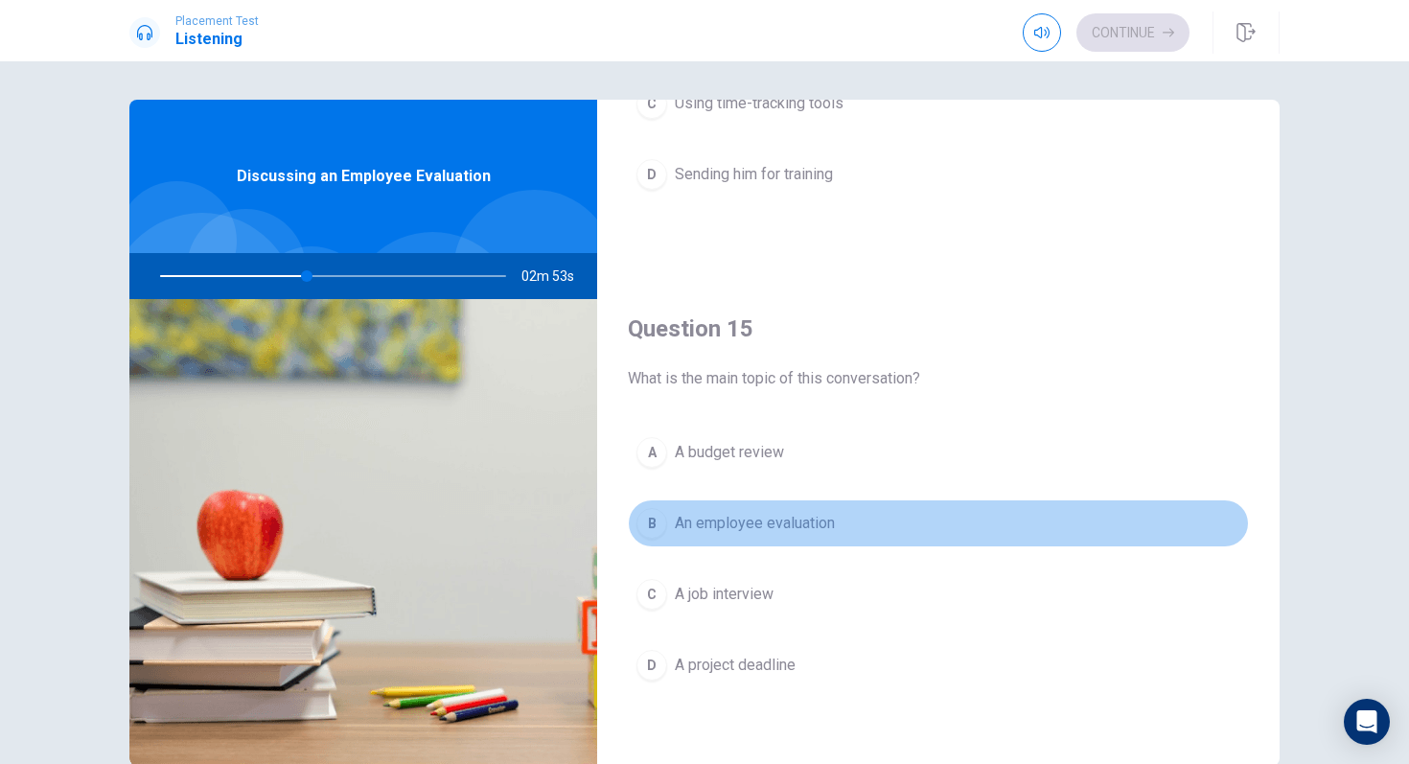
click at [651, 534] on div "B" at bounding box center [652, 523] width 31 height 31
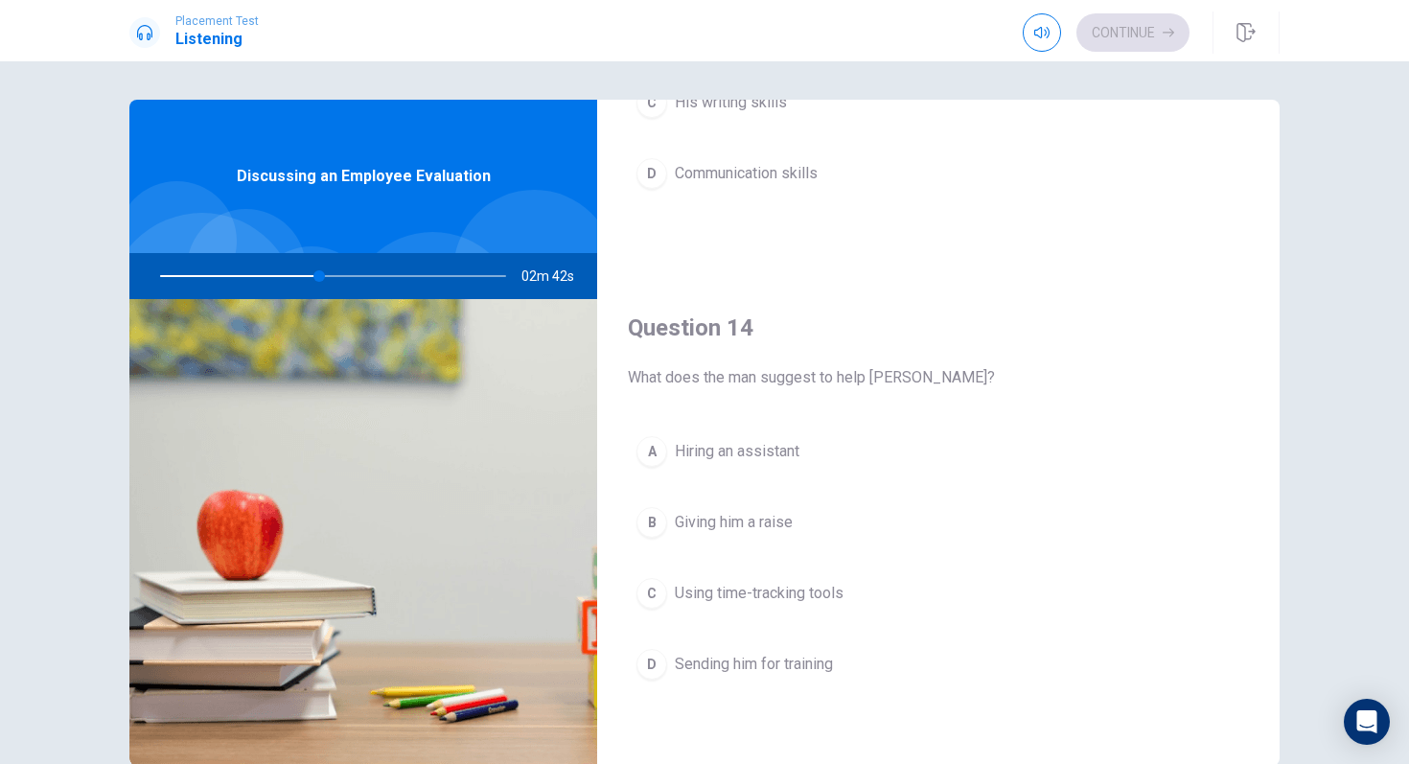
scroll to position [1297, 0]
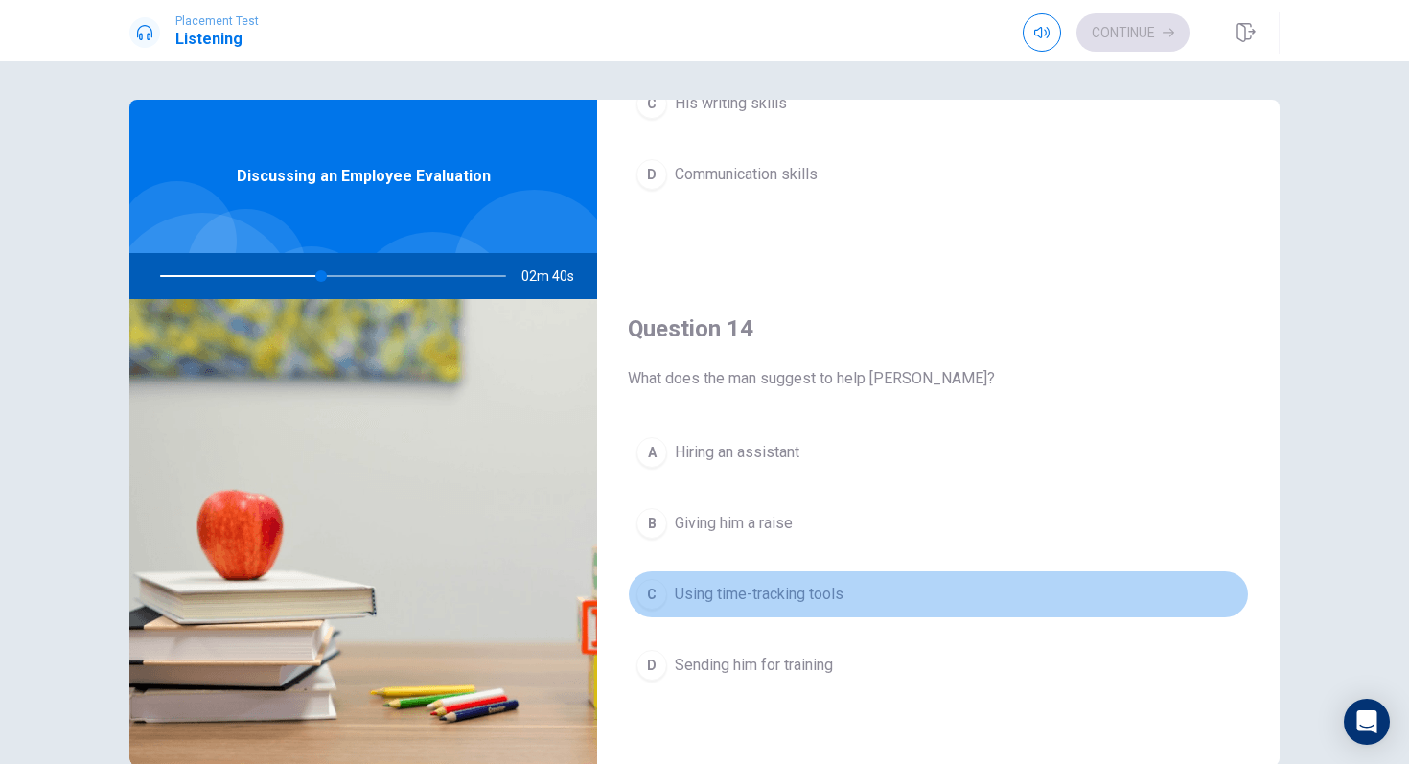
click at [651, 602] on div "C" at bounding box center [652, 594] width 31 height 31
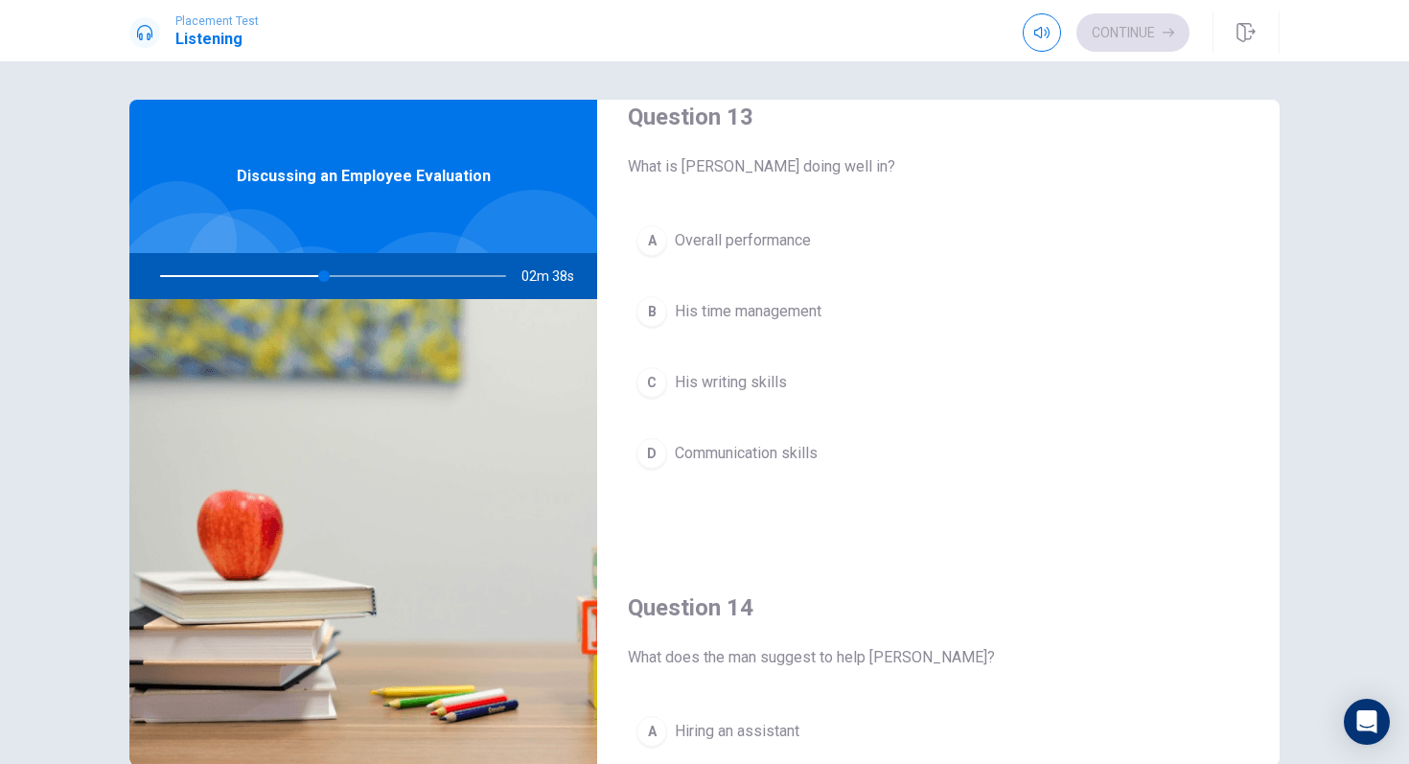
scroll to position [1023, 0]
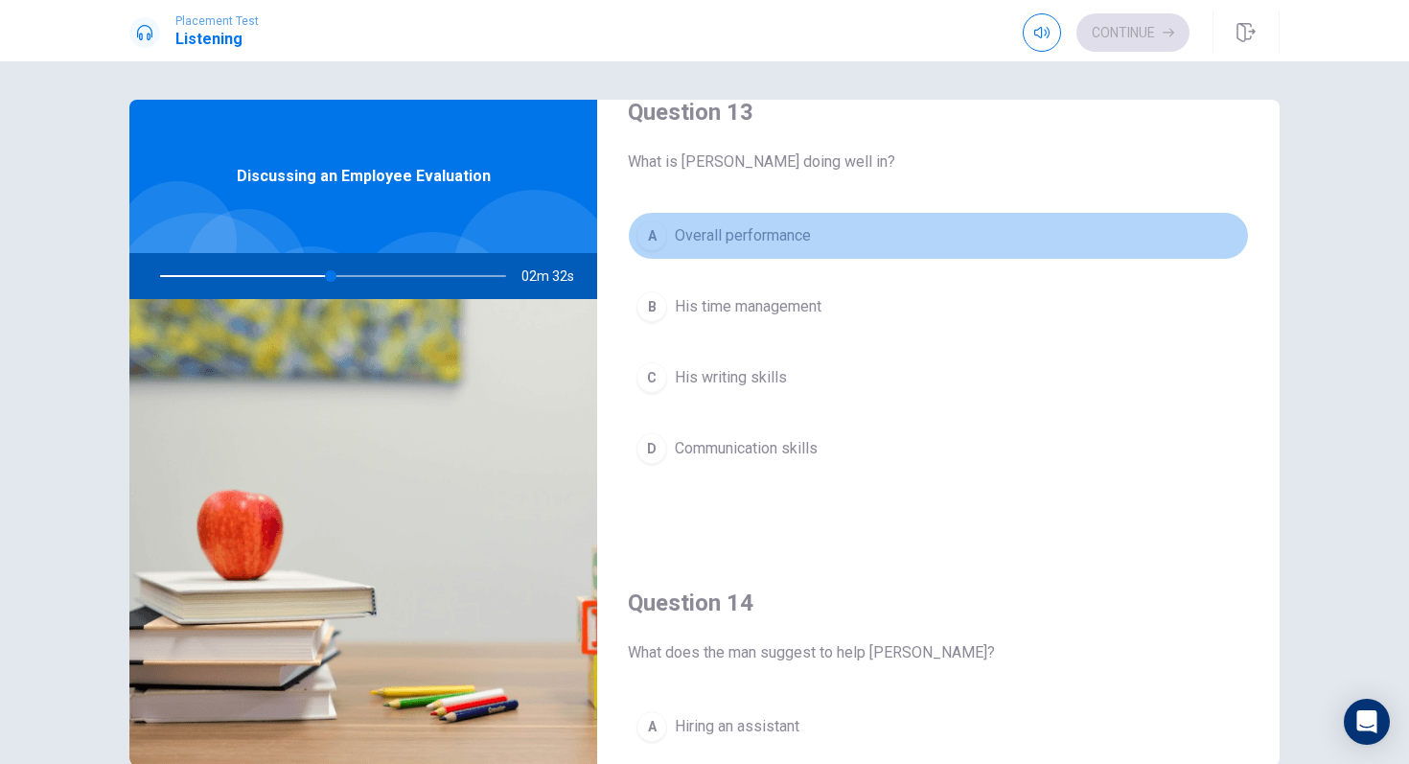
click at [645, 237] on div "A" at bounding box center [652, 235] width 31 height 31
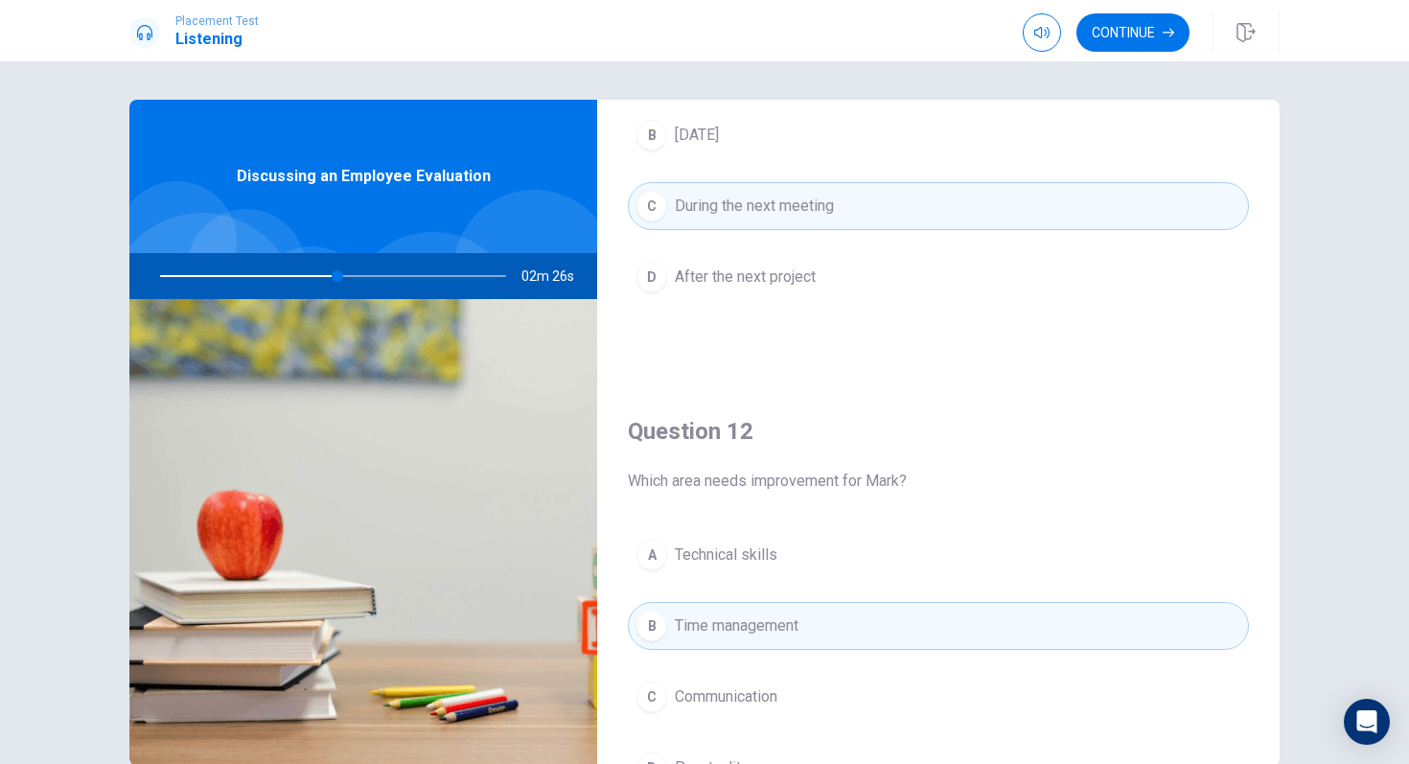
scroll to position [0, 0]
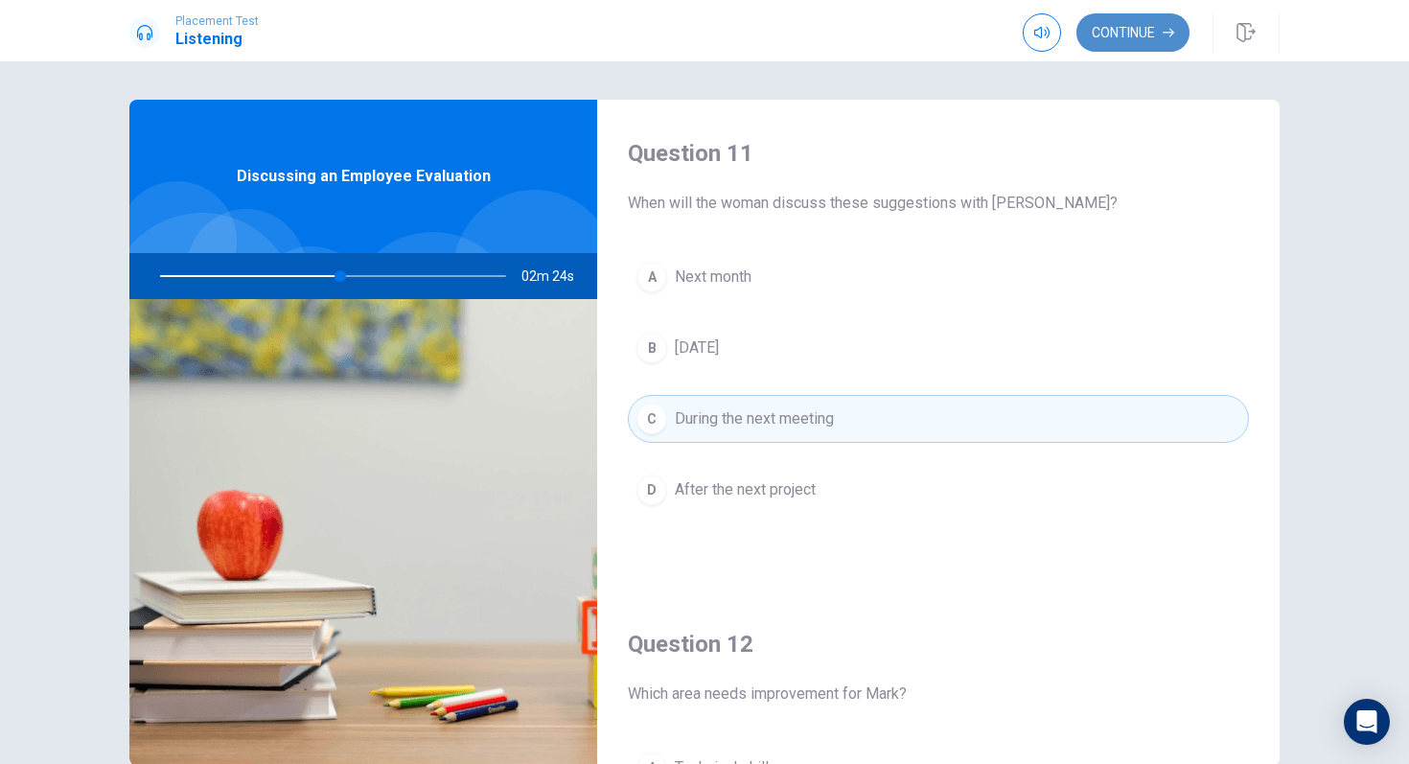
click at [1104, 37] on button "Continue" at bounding box center [1133, 32] width 113 height 38
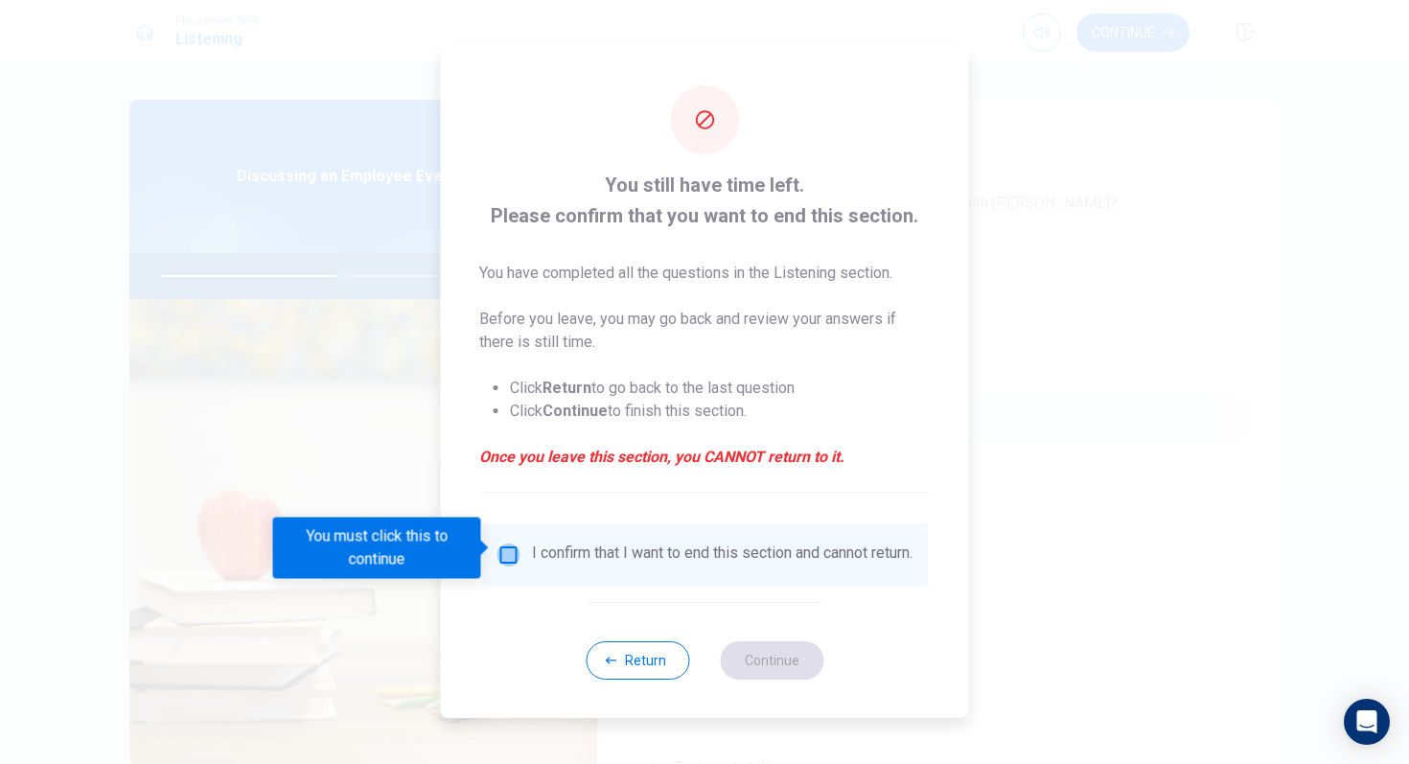
click at [499, 544] on input "You must click this to continue" at bounding box center [509, 555] width 23 height 23
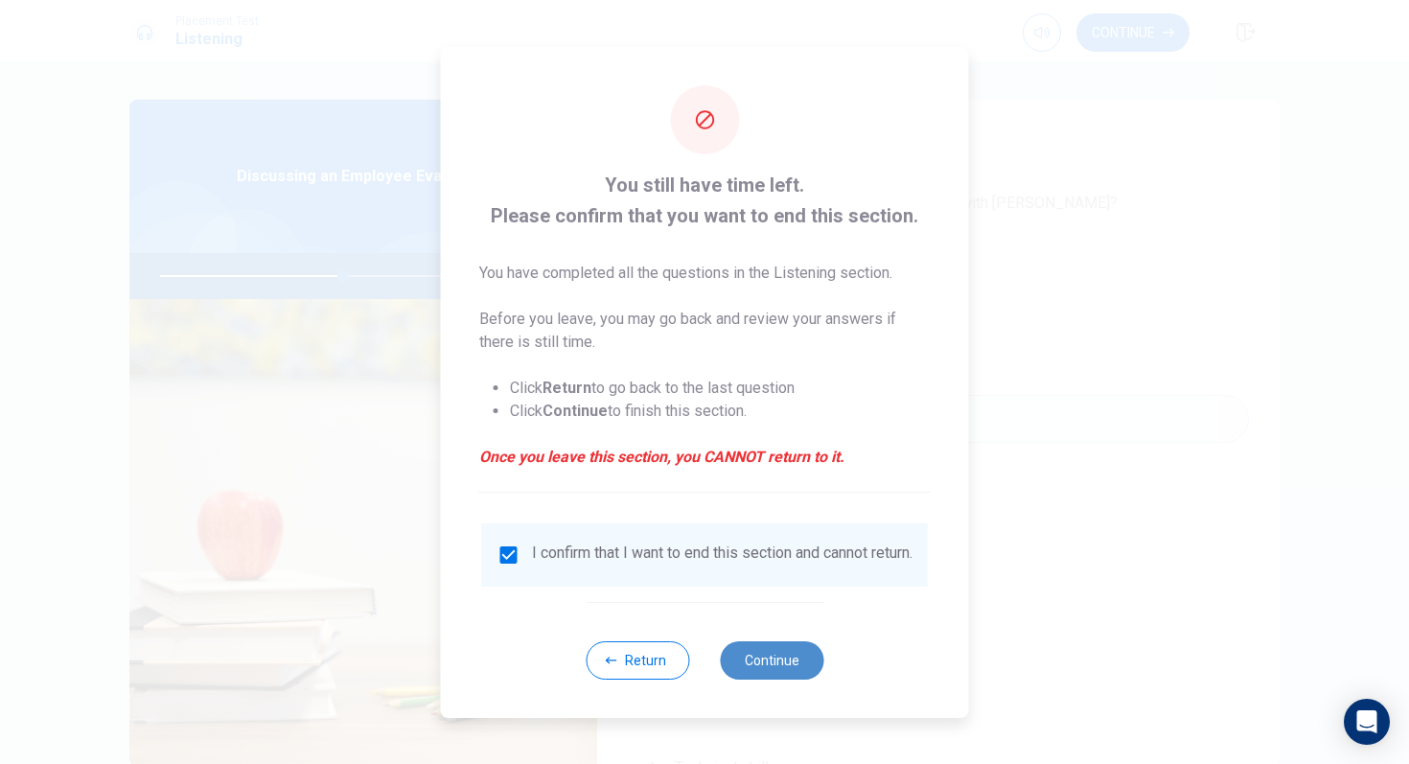
click at [752, 677] on button "Continue" at bounding box center [772, 660] width 104 height 38
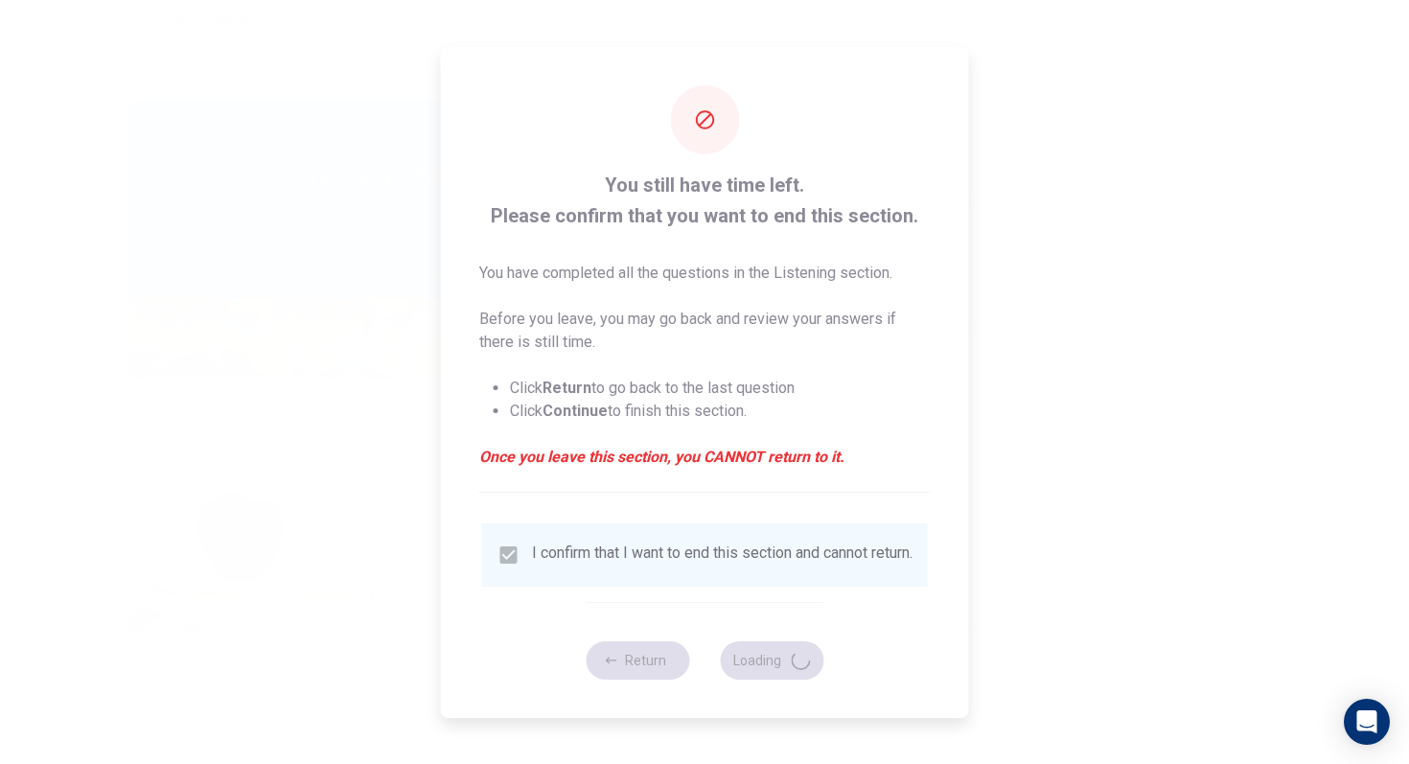
type input "54"
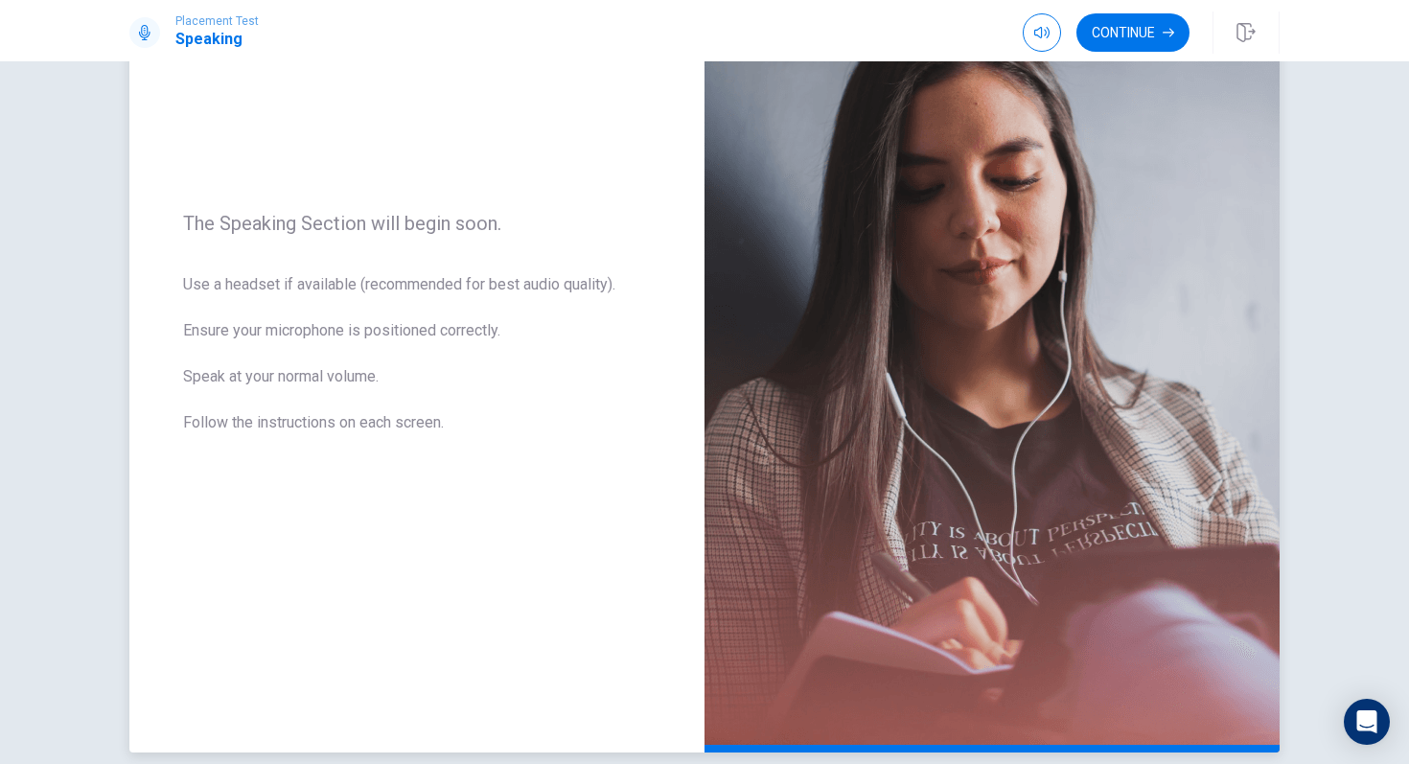
scroll to position [271, 0]
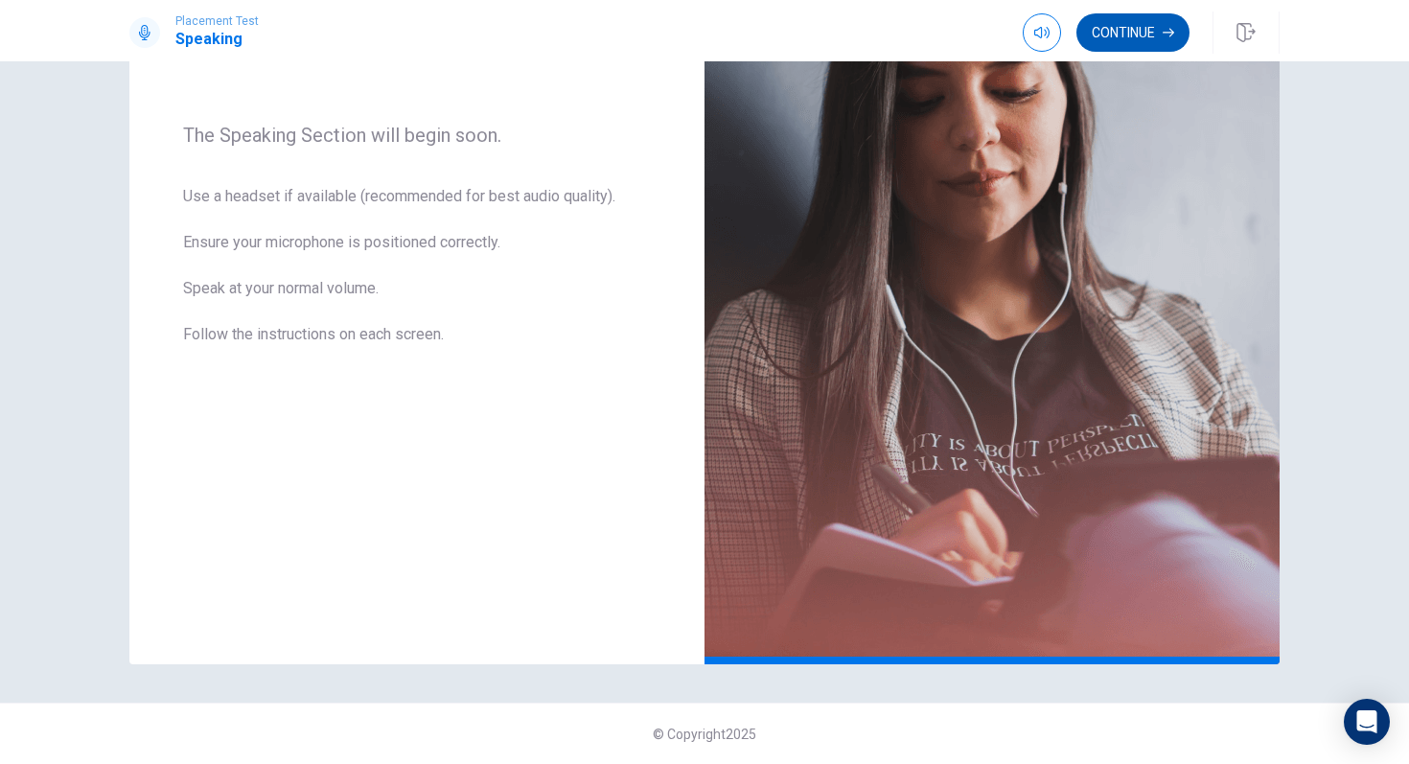
click at [1151, 23] on button "Continue" at bounding box center [1133, 32] width 113 height 38
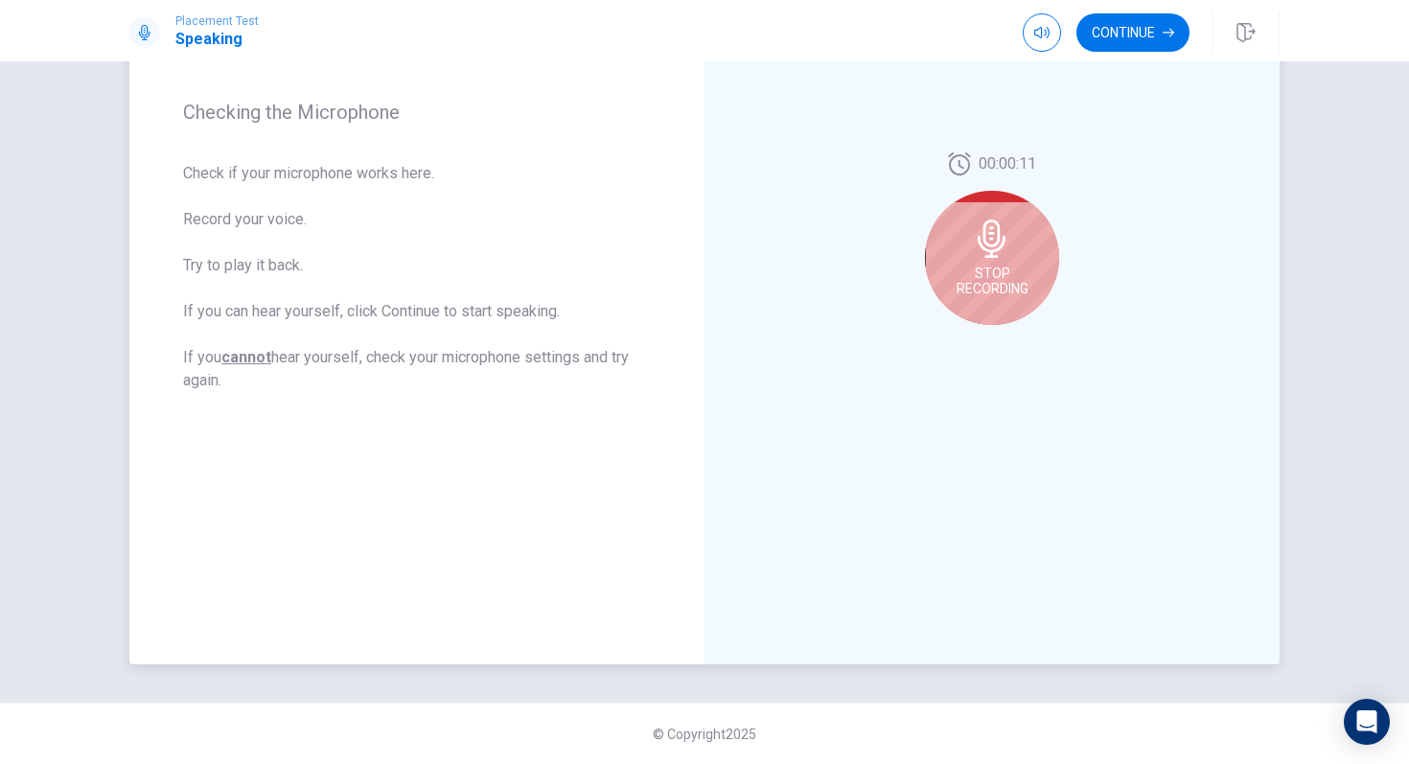
click at [959, 218] on div "Stop Recording" at bounding box center [992, 258] width 134 height 134
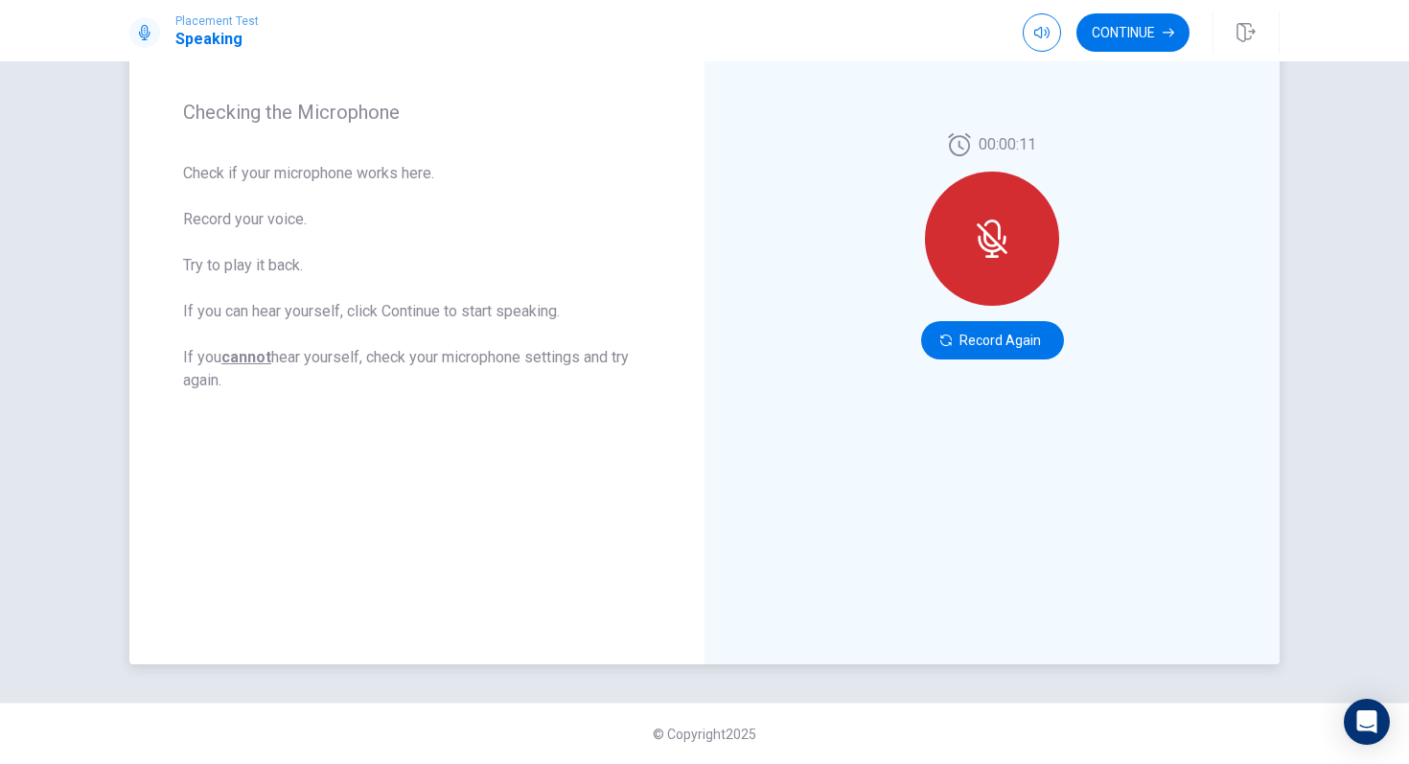
click at [959, 239] on div at bounding box center [992, 239] width 134 height 134
click at [1011, 249] on div at bounding box center [992, 239] width 134 height 134
click at [990, 346] on button "Record Again" at bounding box center [992, 340] width 143 height 38
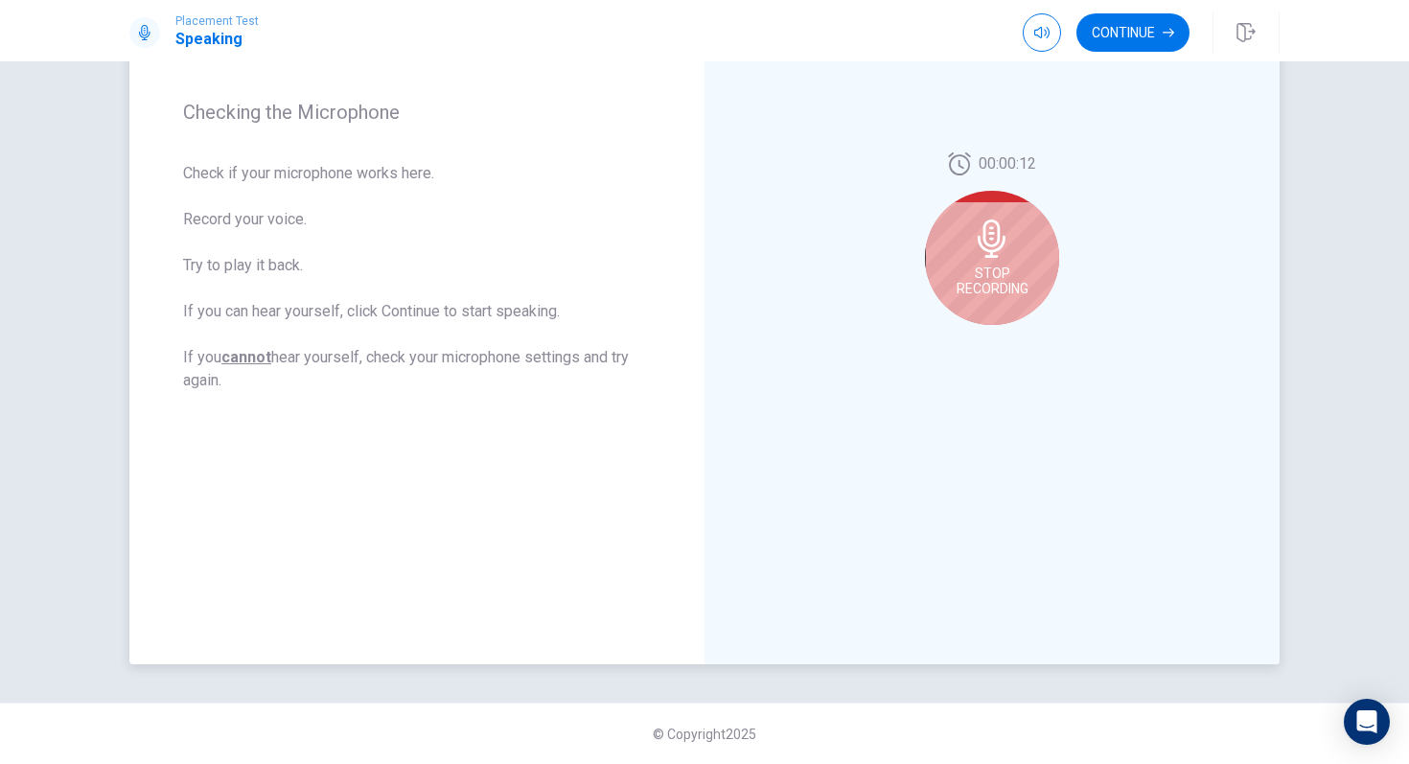
click at [966, 269] on span "Stop Recording" at bounding box center [993, 281] width 72 height 31
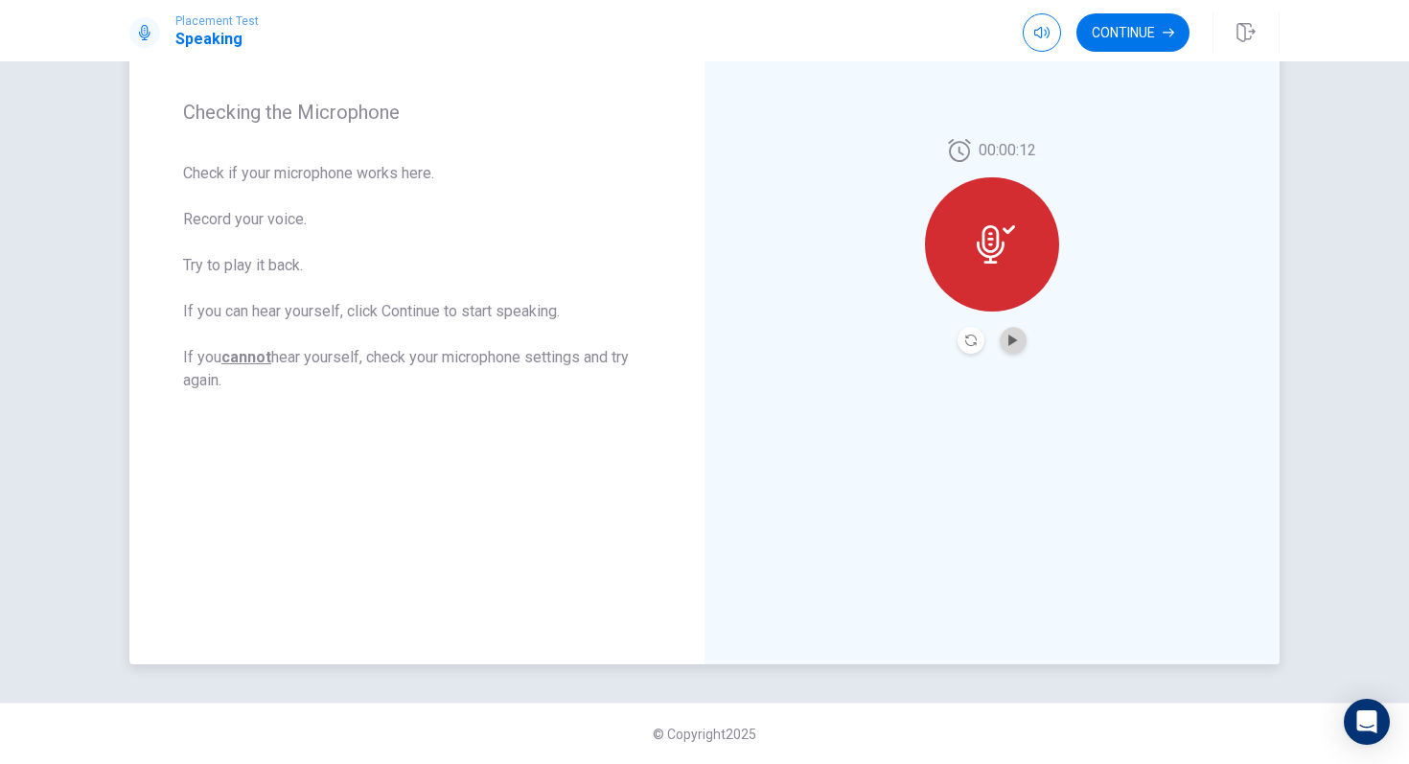
click at [1014, 332] on button "Play Audio" at bounding box center [1013, 340] width 27 height 27
click at [1168, 28] on icon "button" at bounding box center [1169, 33] width 12 height 12
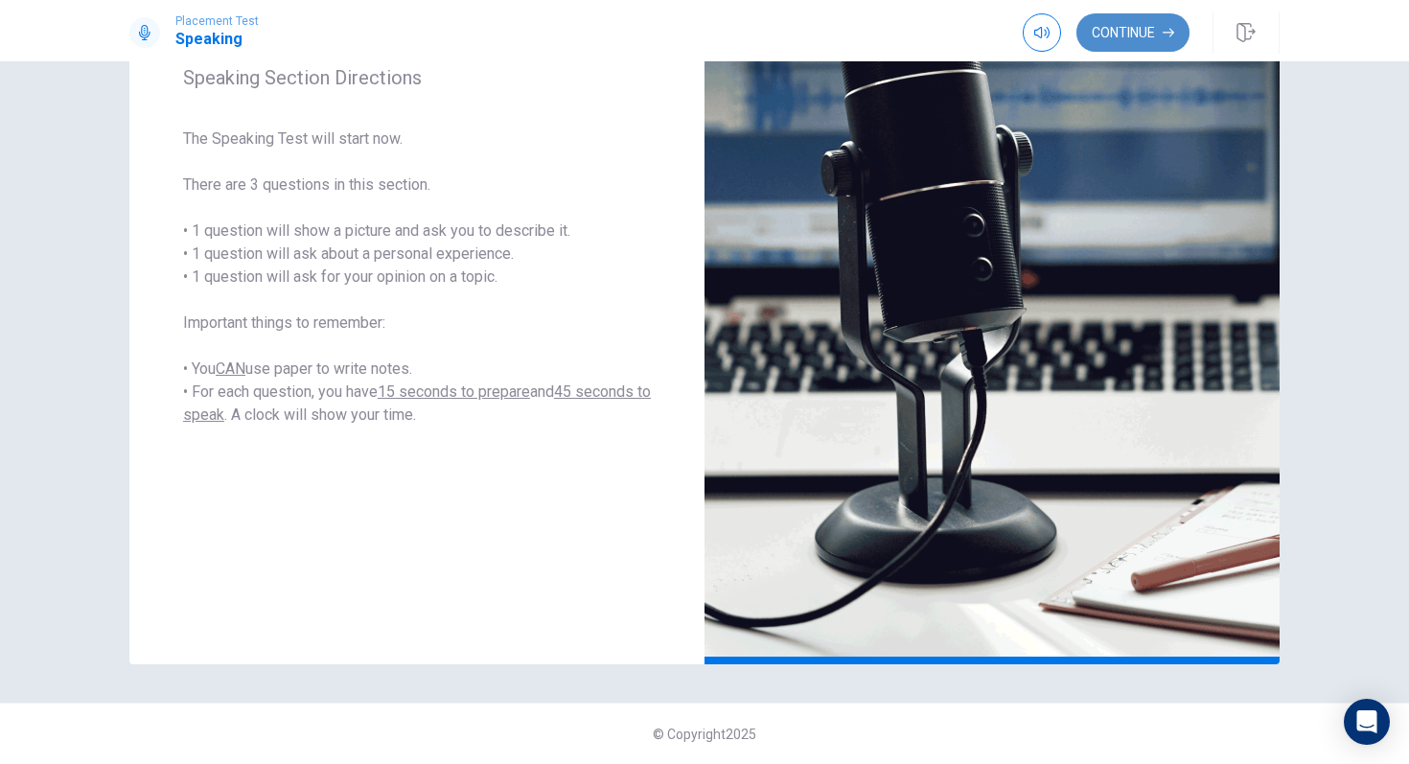
click at [1147, 27] on button "Continue" at bounding box center [1133, 32] width 113 height 38
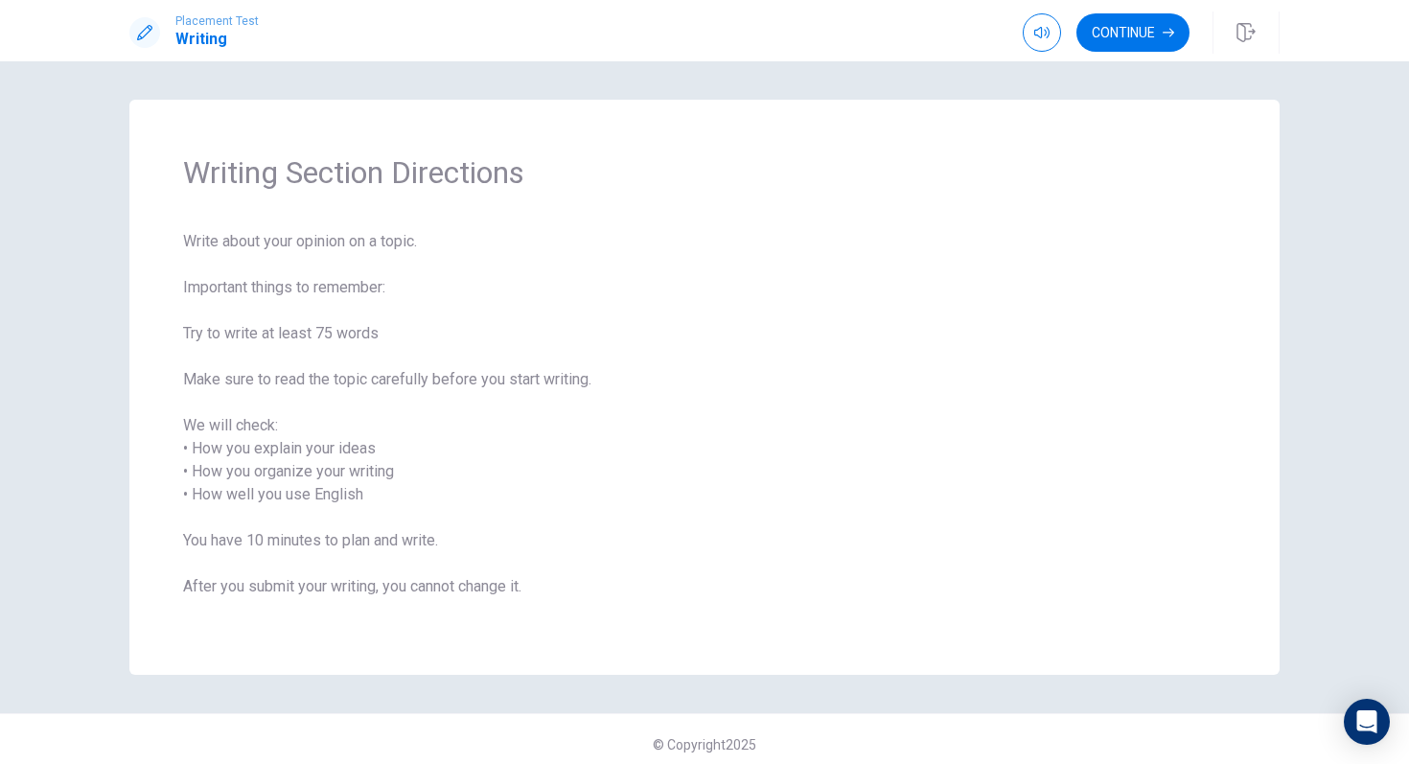
scroll to position [11, 0]
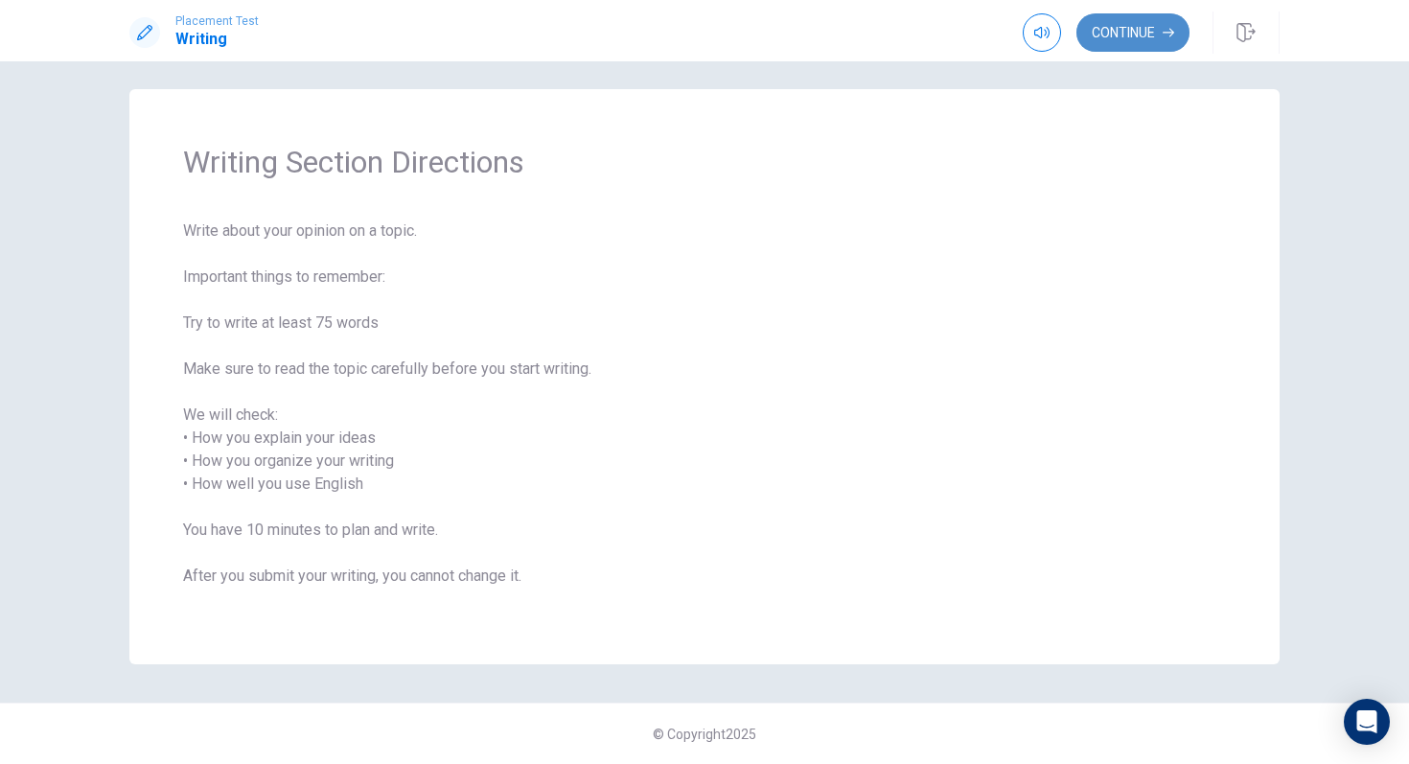
click at [1146, 16] on button "Continue" at bounding box center [1133, 32] width 113 height 38
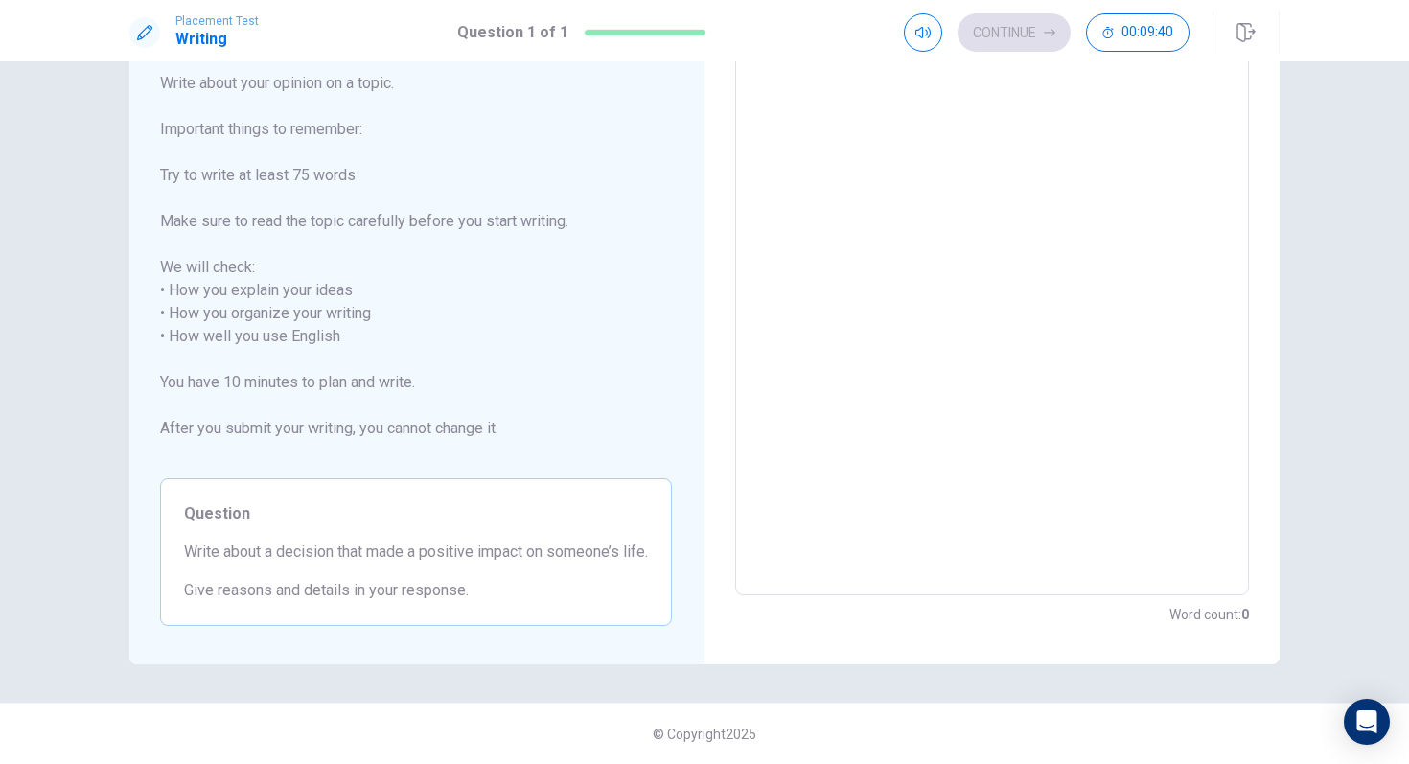
scroll to position [0, 0]
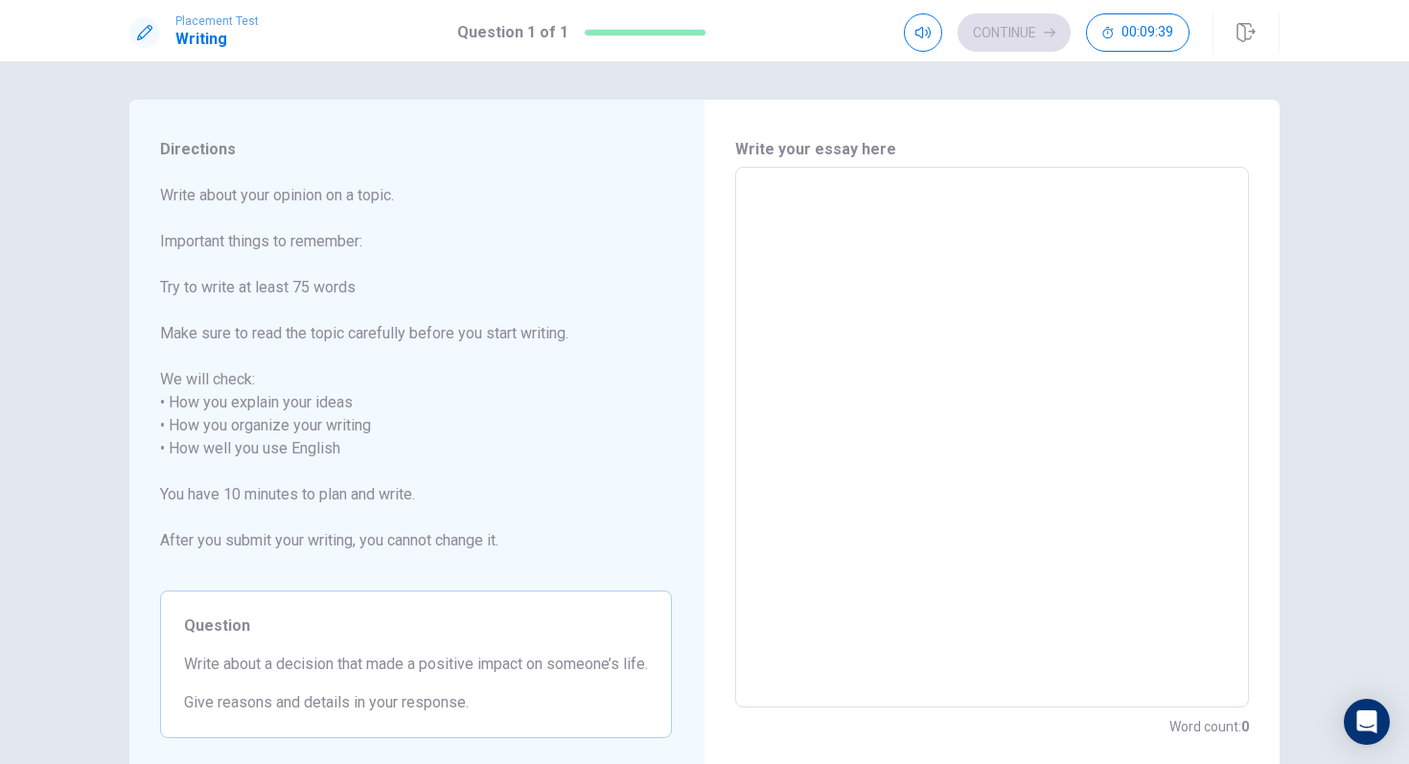
click at [875, 296] on textarea at bounding box center [992, 437] width 487 height 509
type textarea "a"
type textarea "x"
type textarea "a"
type textarea "x"
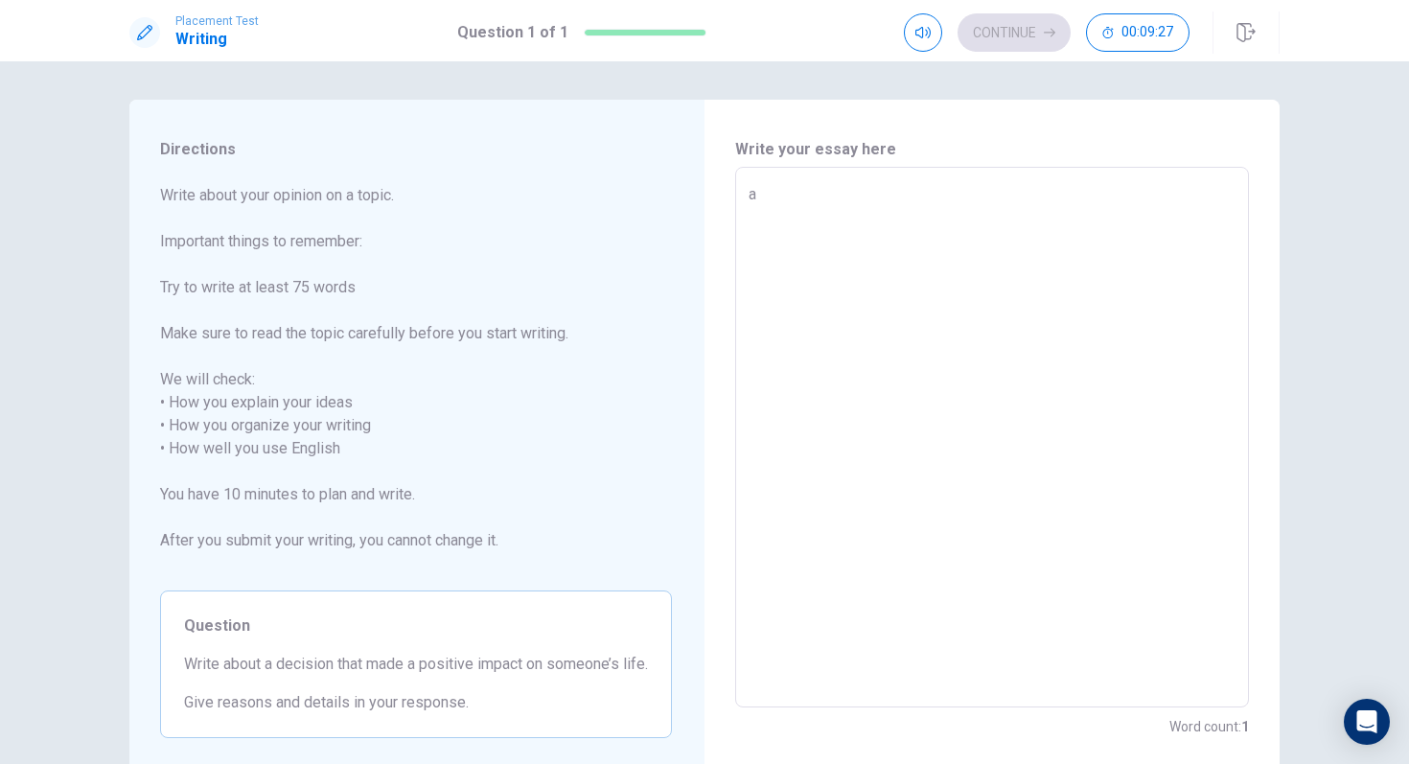
type textarea "a i"
type textarea "x"
type textarea "a im"
type textarea "x"
type textarea "a imp"
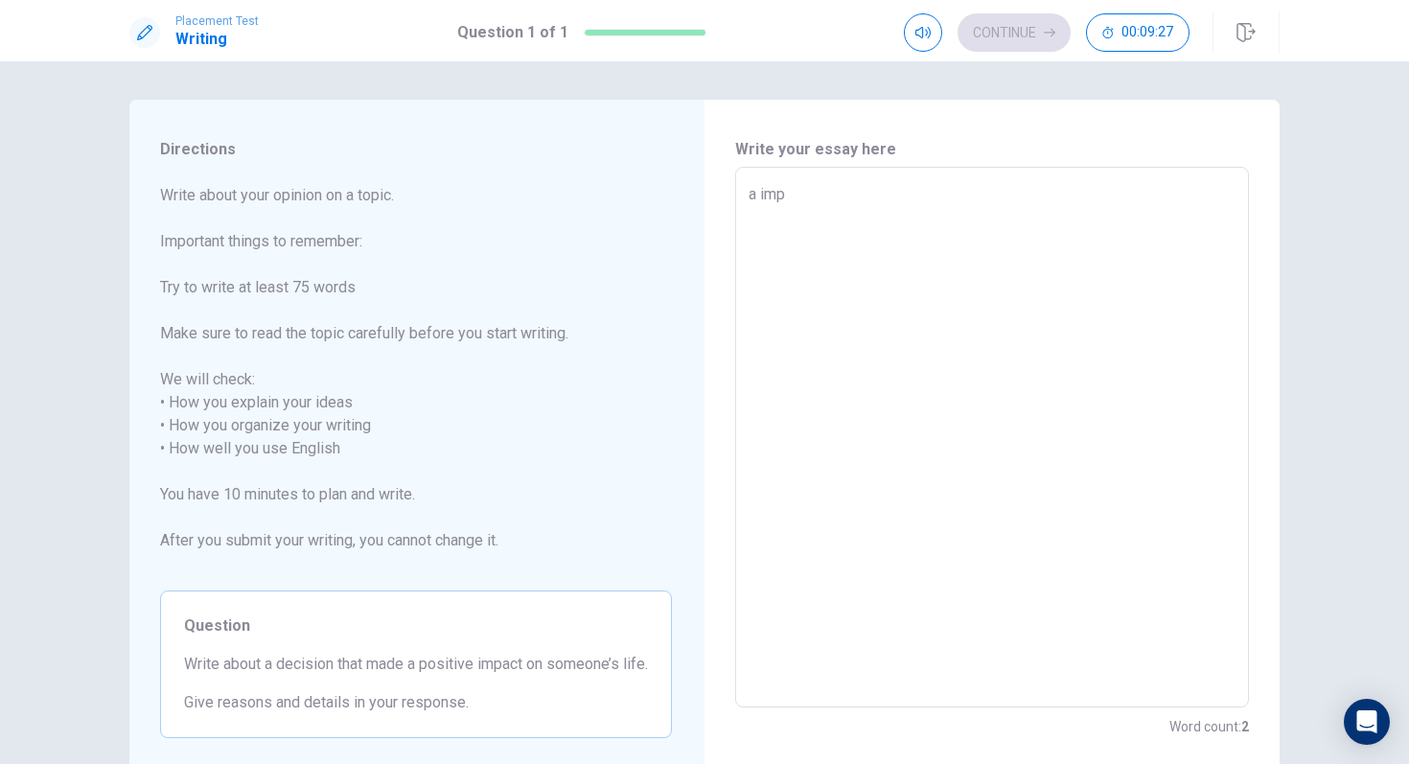
type textarea "x"
type textarea "a impo"
type textarea "x"
type textarea "a impor"
type textarea "x"
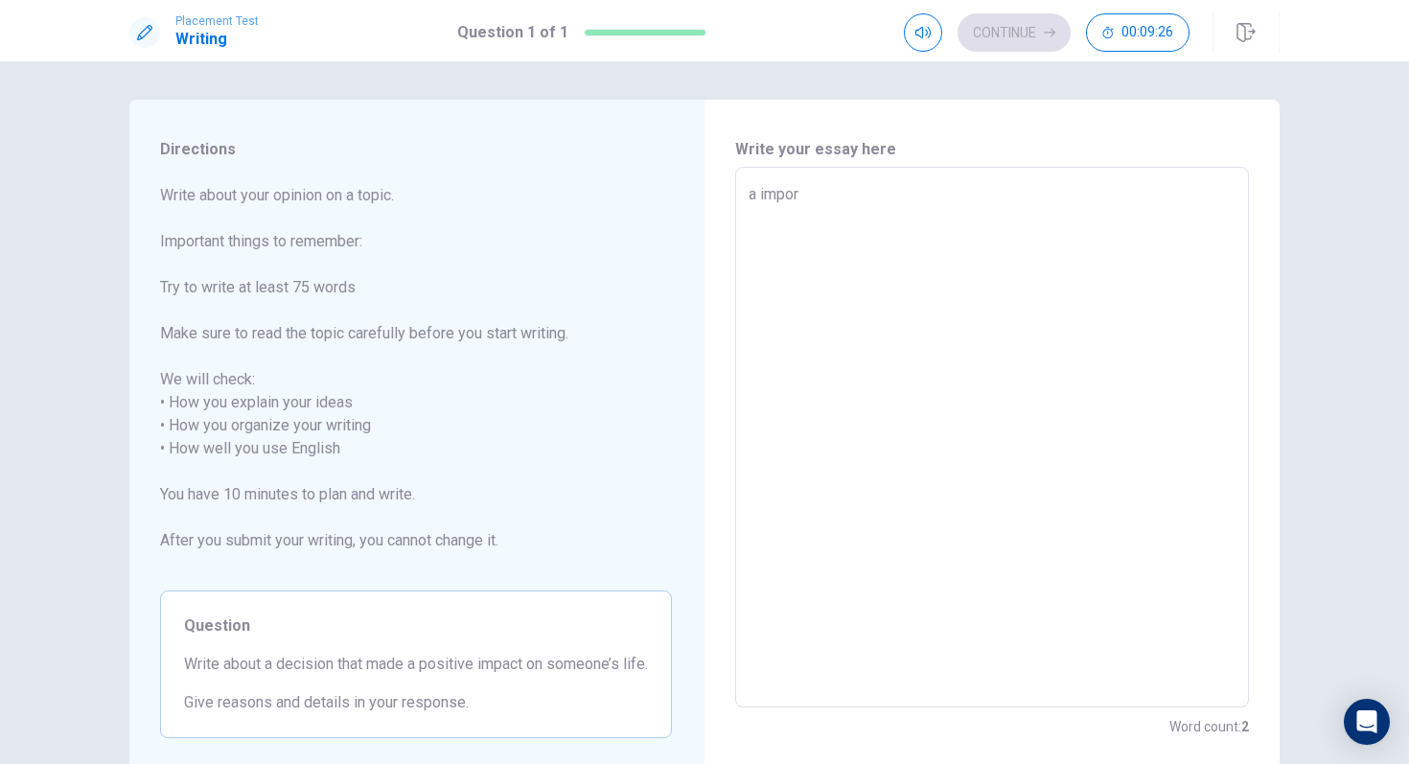
type textarea "a import"
type textarea "x"
type textarea "a importa"
type textarea "x"
type textarea "a importan"
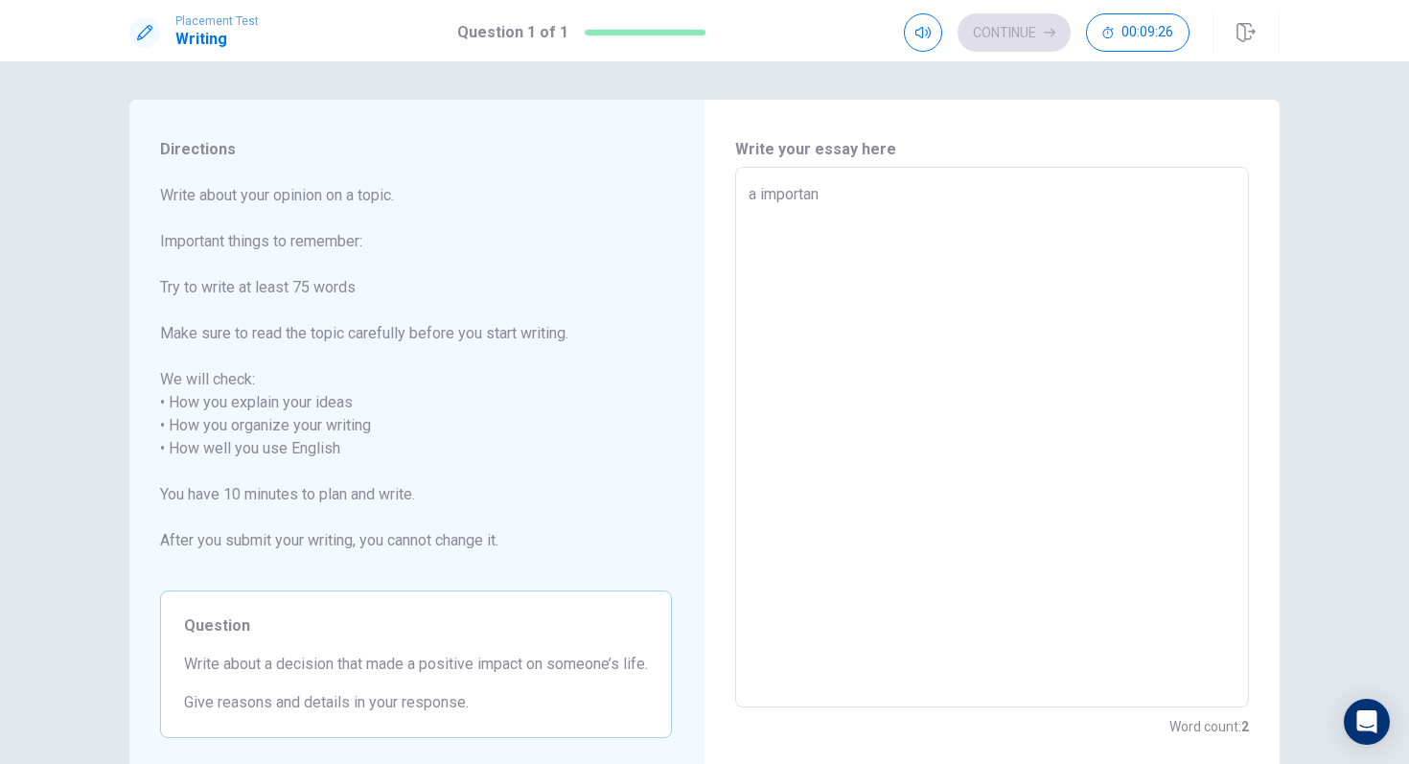
type textarea "x"
type textarea "a important"
type textarea "x"
type textarea "a important"
type textarea "x"
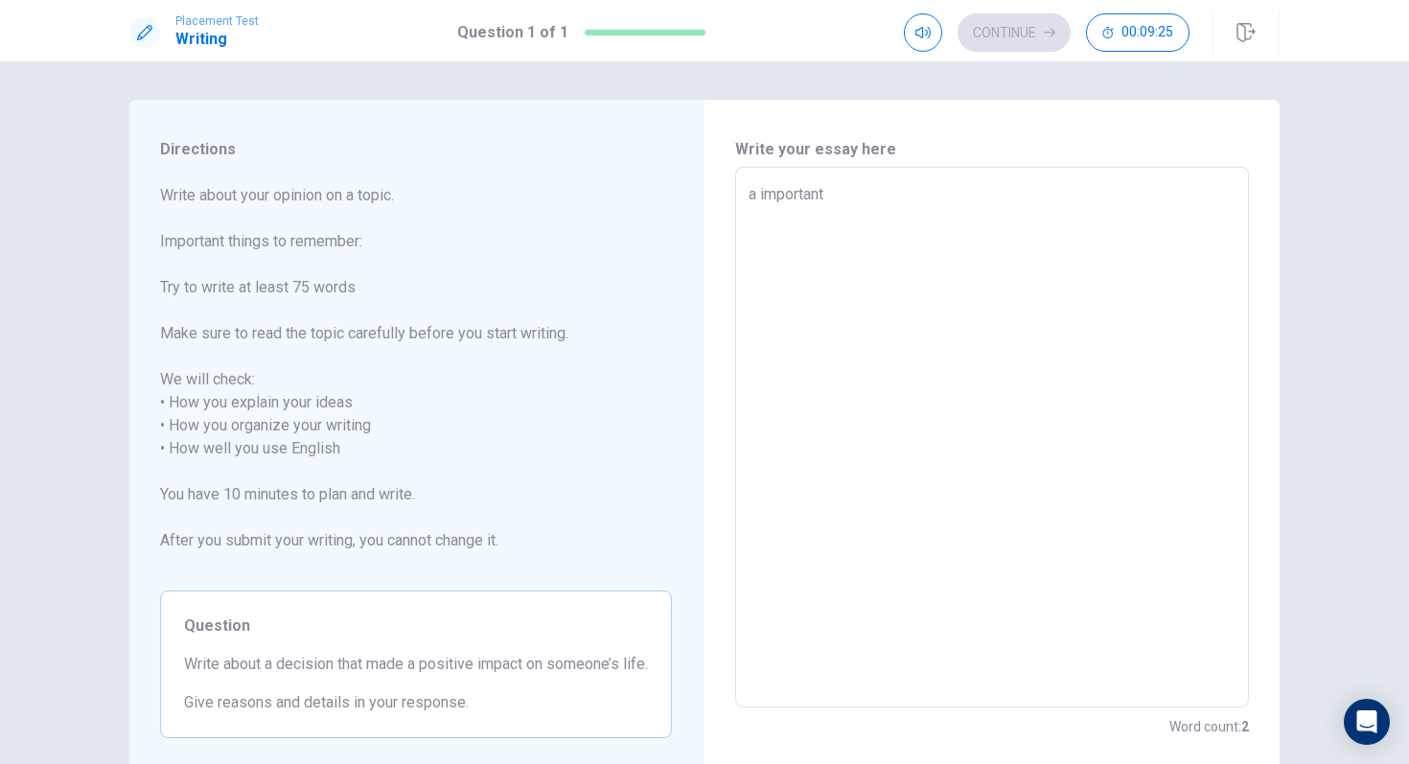
type textarea "a important d"
type textarea "x"
type textarea "a important de"
type textarea "x"
type textarea "a important dec"
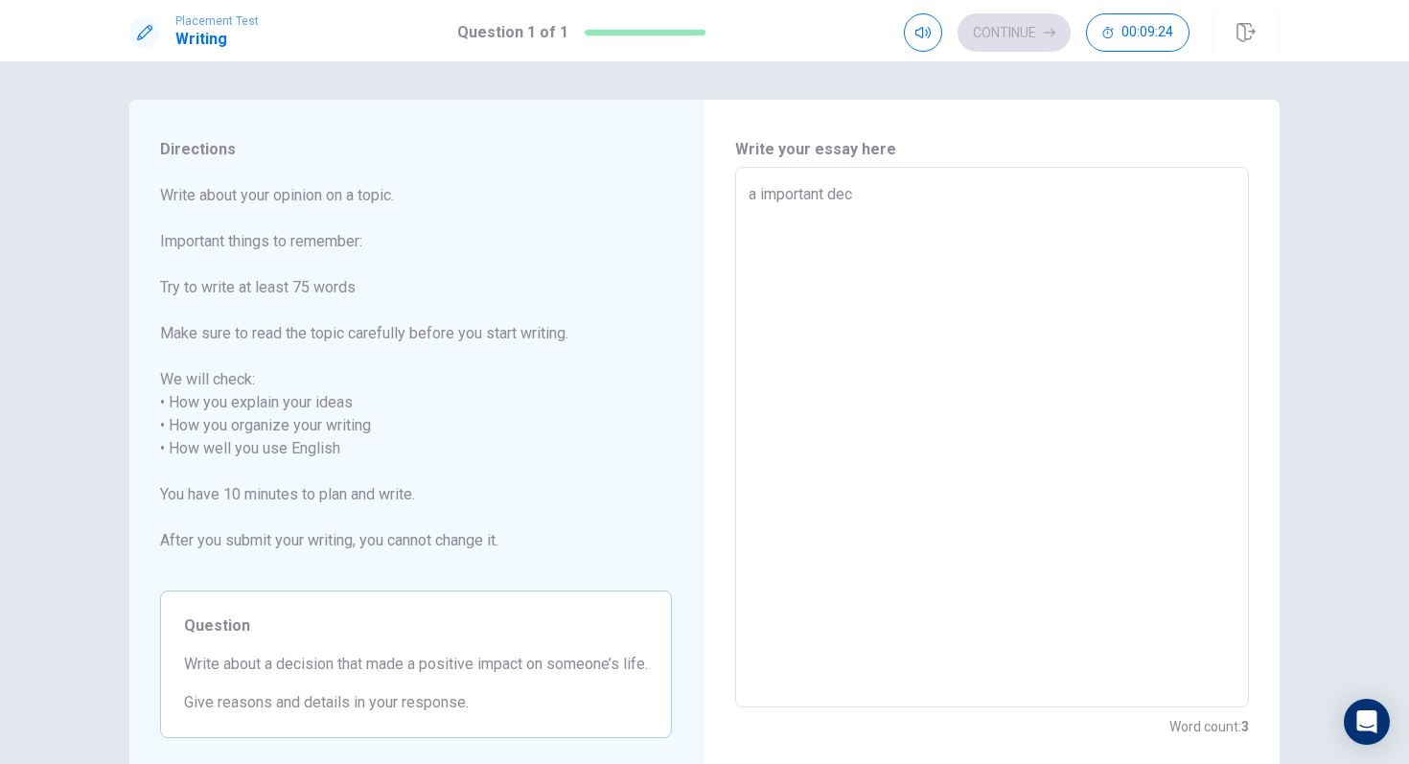
type textarea "x"
type textarea "a important deci"
type textarea "x"
type textarea "a important decis"
type textarea "x"
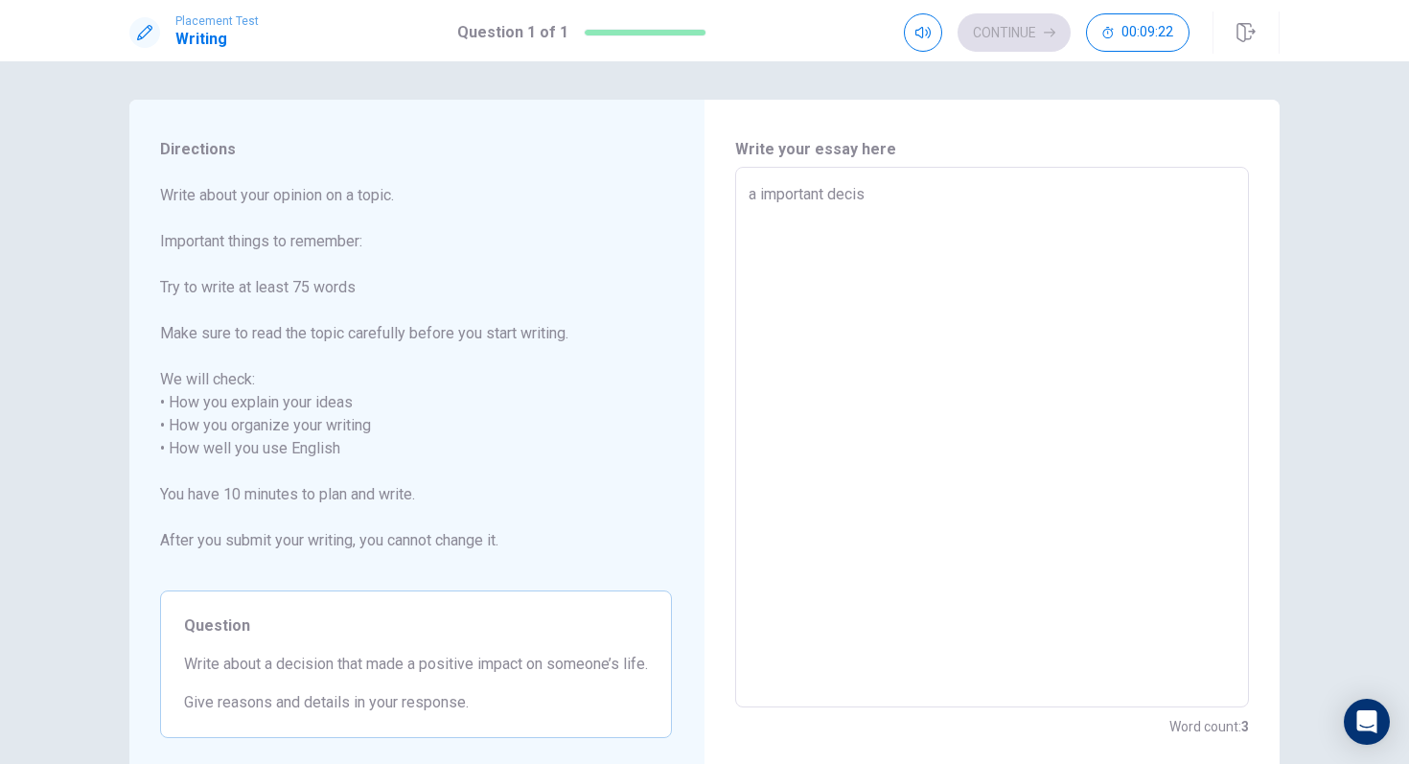
type textarea "a important decisi"
type textarea "x"
type textarea "a important decisio"
type textarea "x"
type textarea "a important decision"
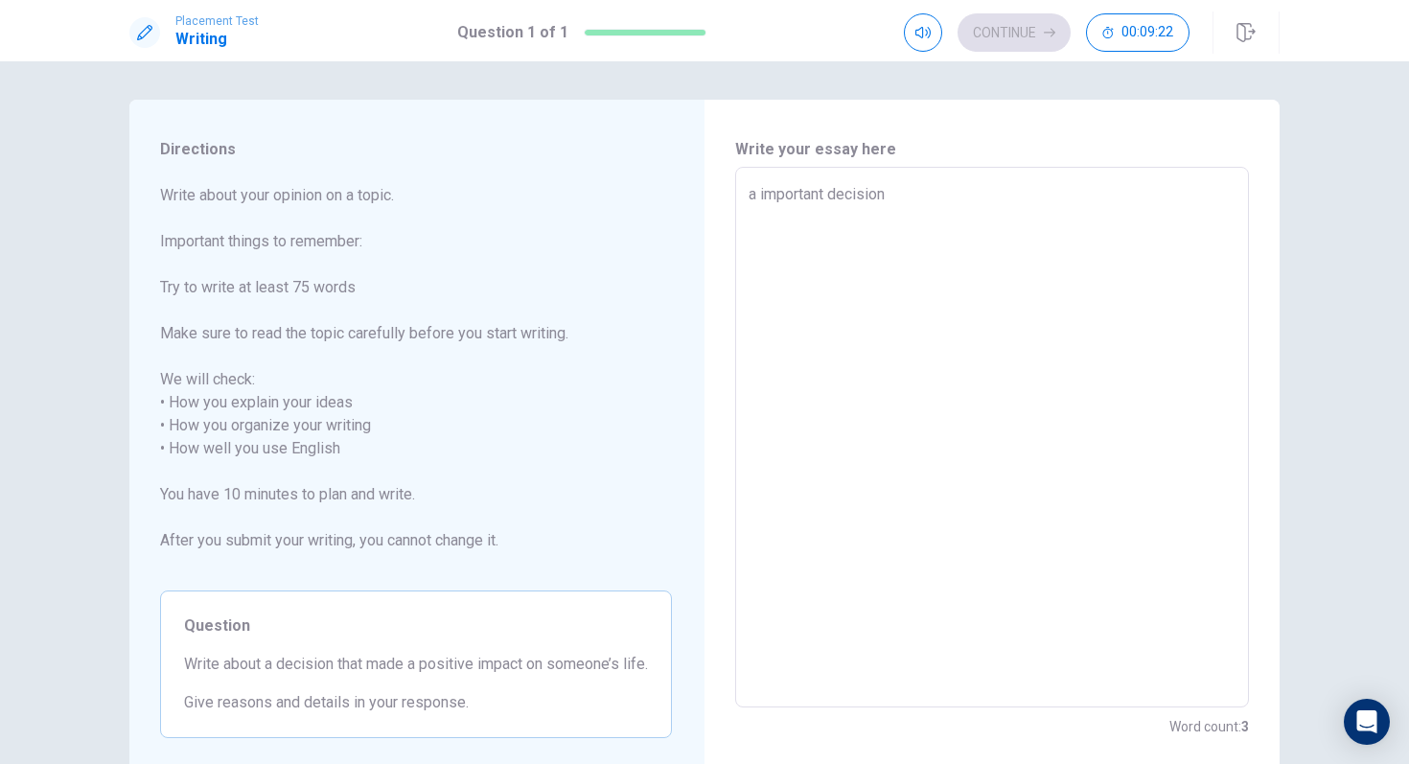
type textarea "x"
type textarea "a important decision"
type textarea "x"
type textarea "a important decision t"
type textarea "x"
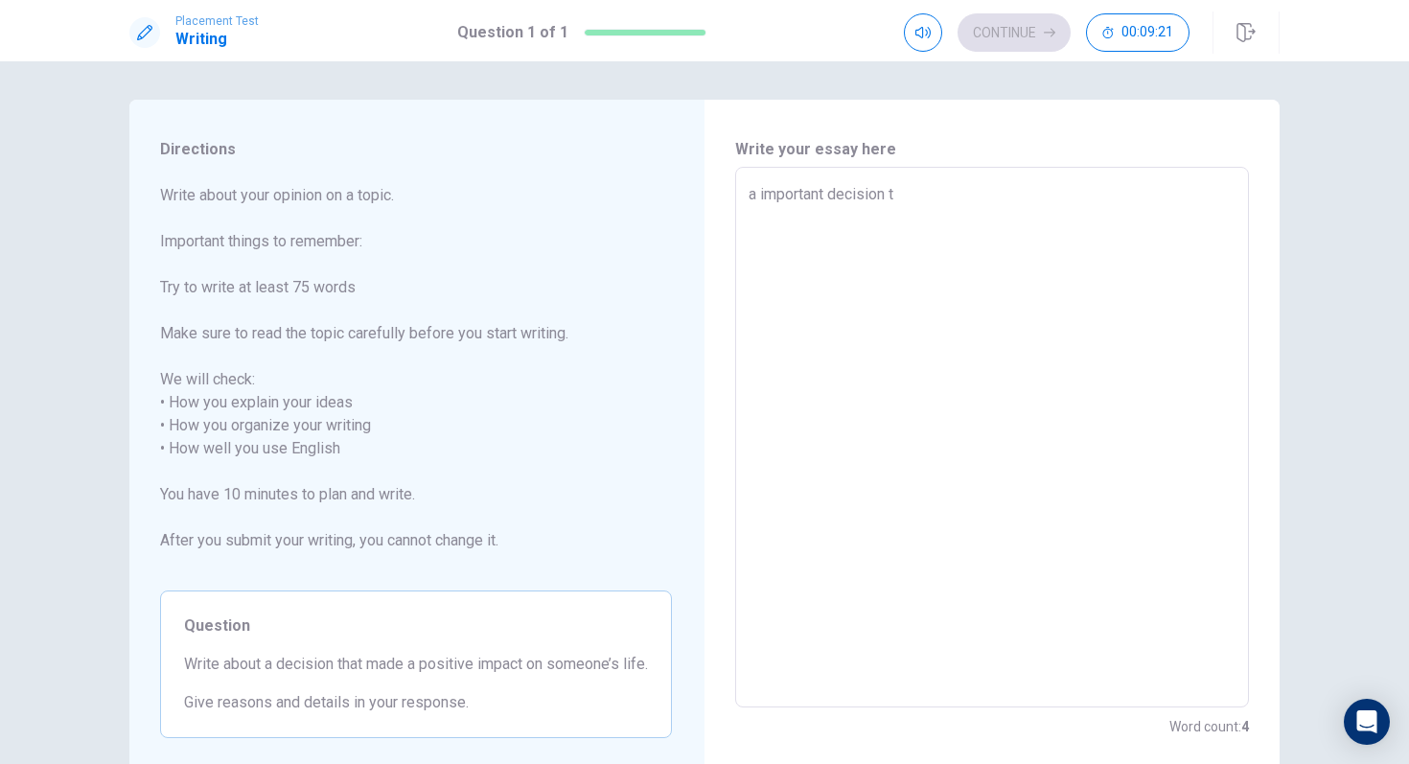
type textarea "a important decision th"
type textarea "x"
type textarea "a important decision tha"
type textarea "x"
type textarea "a important decision that"
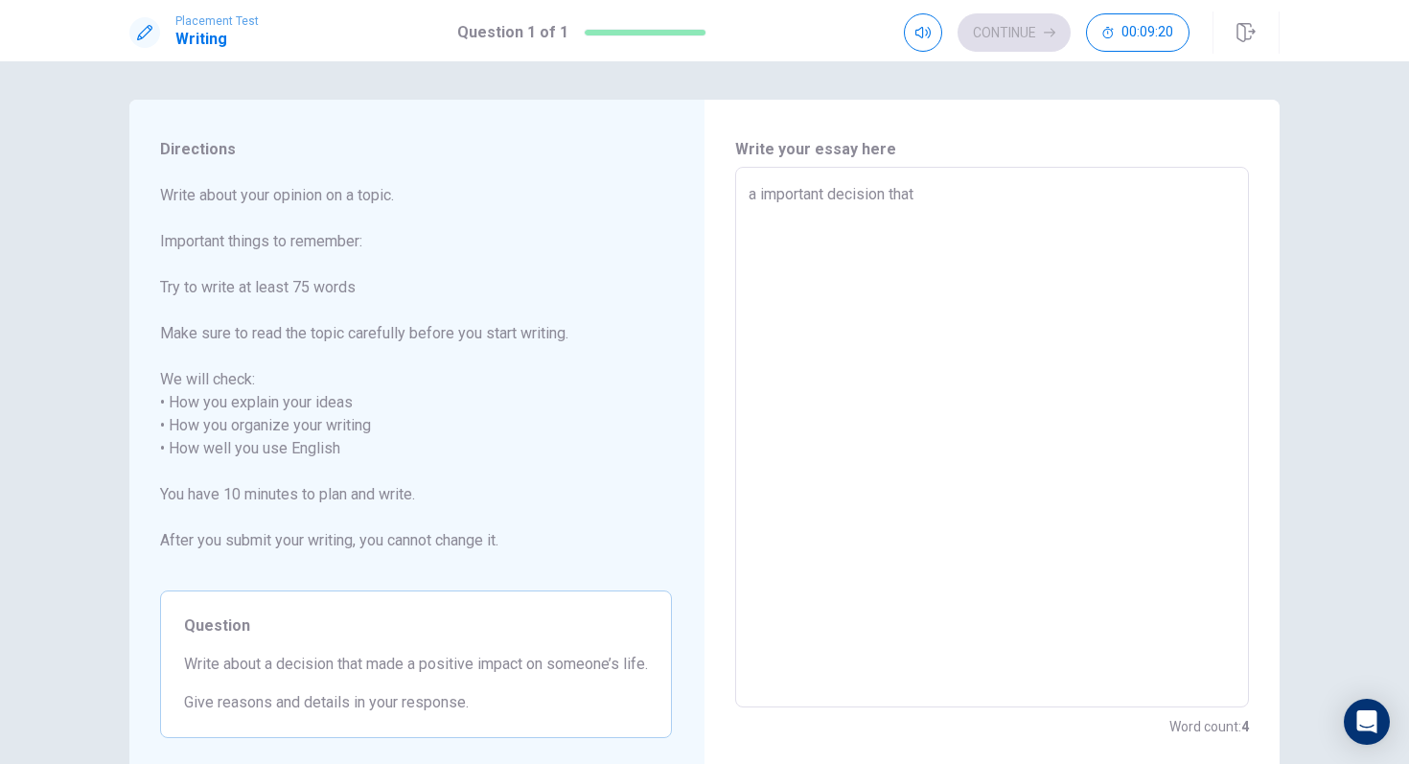
type textarea "x"
type textarea "a important decision that"
type textarea "x"
type textarea "a important decision that p"
type textarea "x"
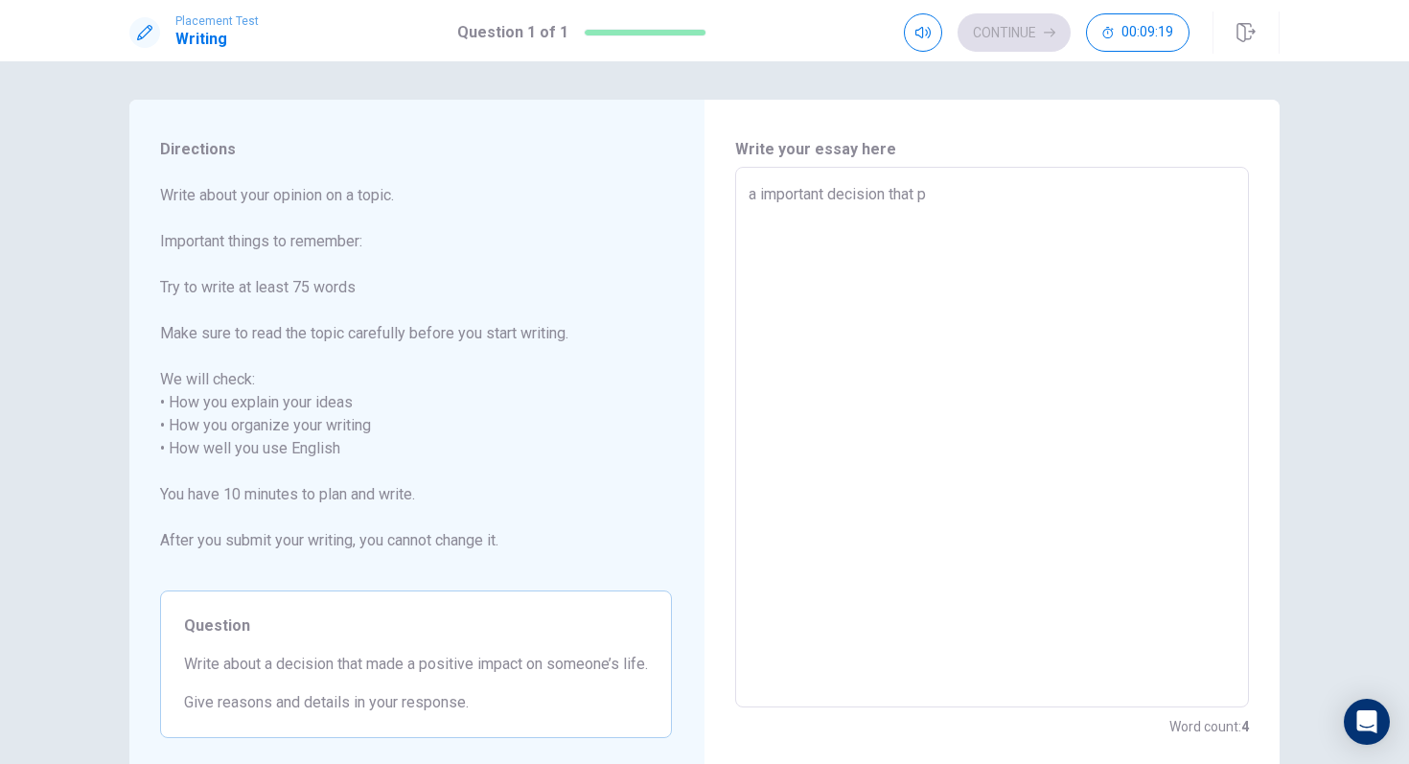
type textarea "a important decision that pe"
type textarea "x"
type textarea "a important decision that peo"
type textarea "x"
type textarea "a important decision that peop"
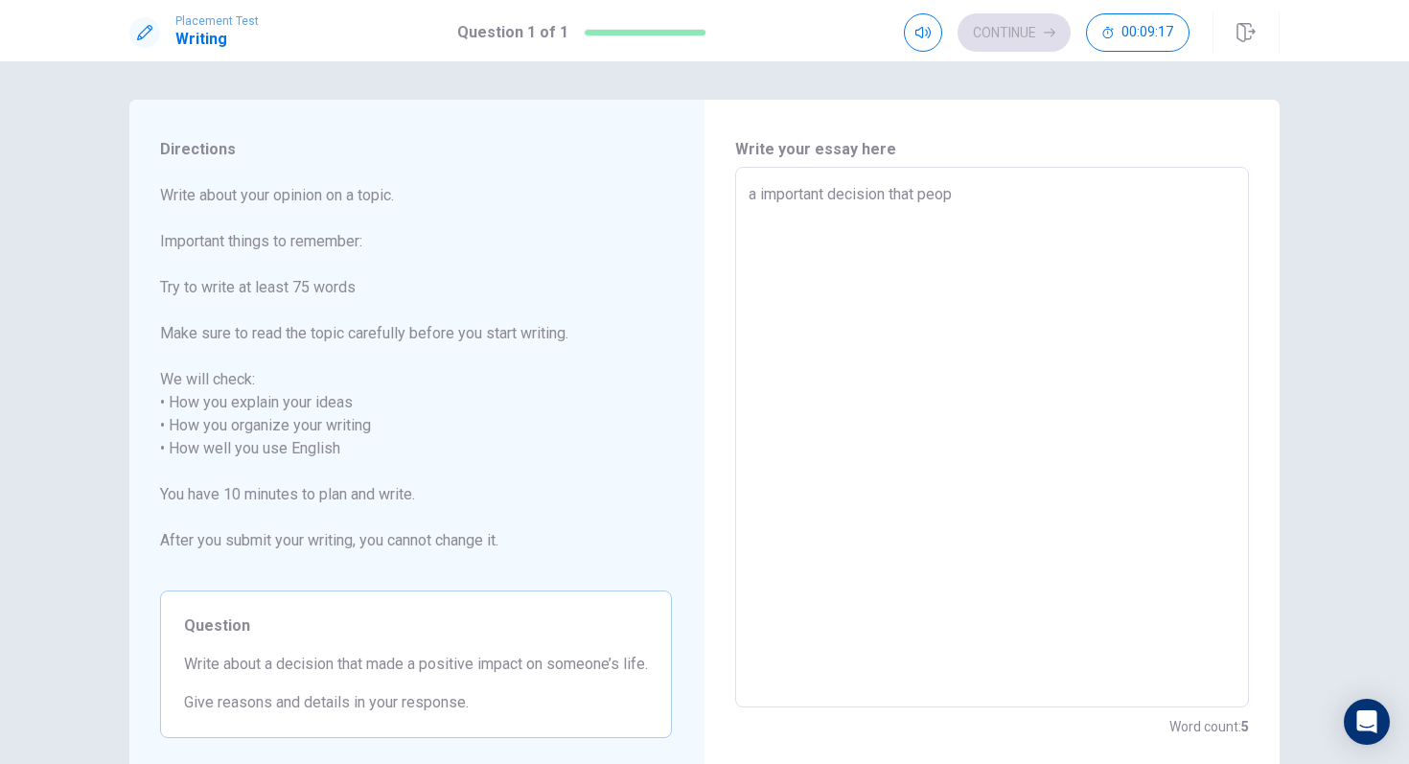
type textarea "x"
type textarea "a important decision that peopl"
type textarea "x"
type textarea "a important decision that people"
type textarea "x"
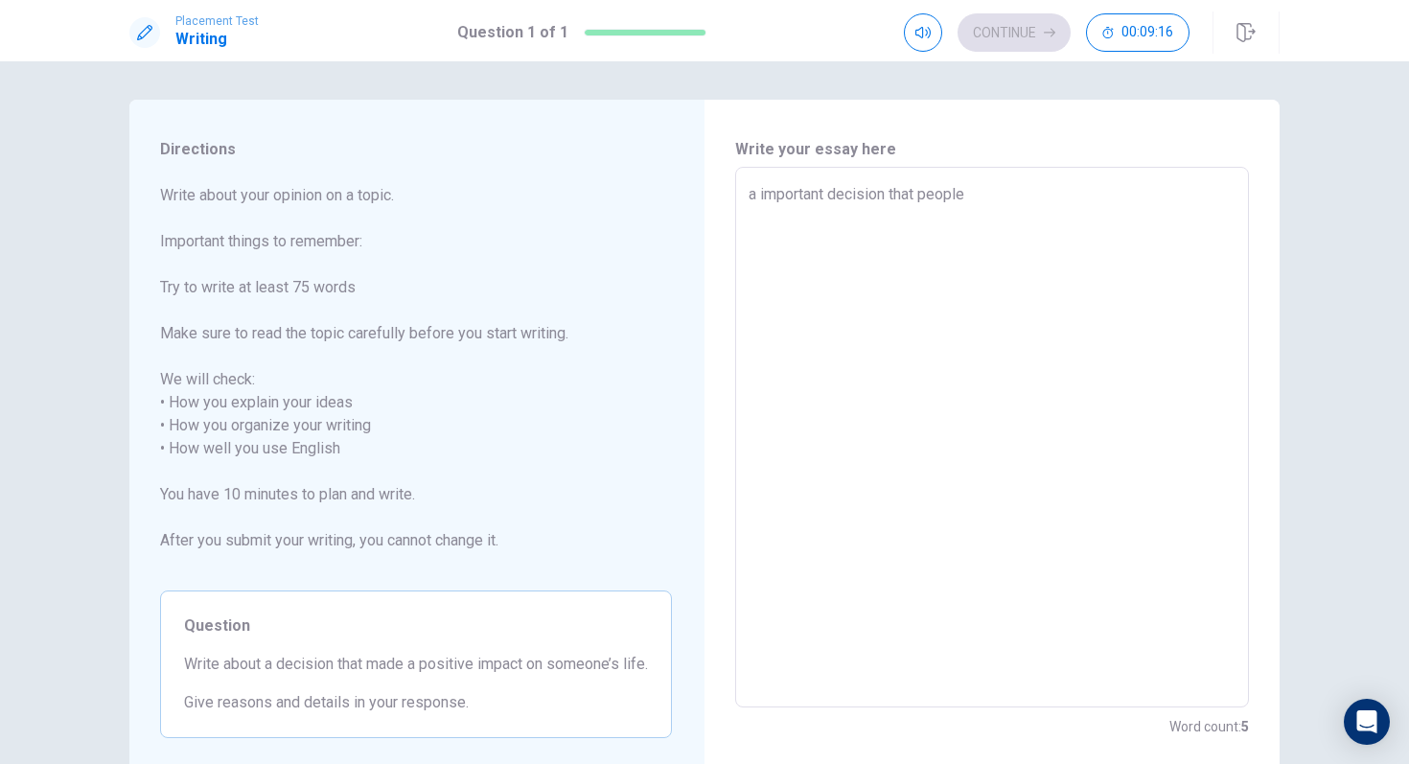
type textarea "a important decision that people"
type textarea "x"
type textarea "a important decision that people d"
type textarea "x"
type textarea "a important decision that people do"
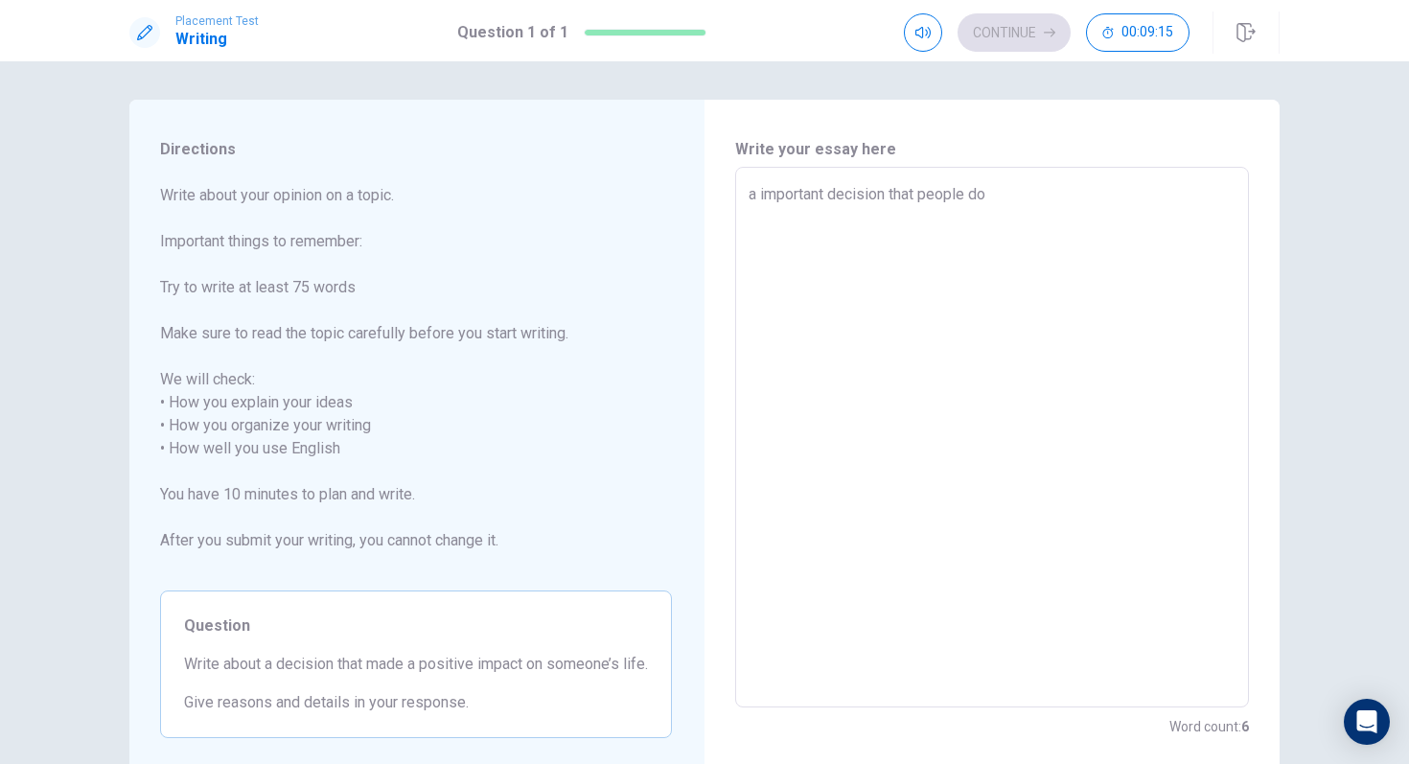
type textarea "x"
type textarea "a important decision that people do"
type textarea "x"
type textarea "a important decision that people do i"
type textarea "x"
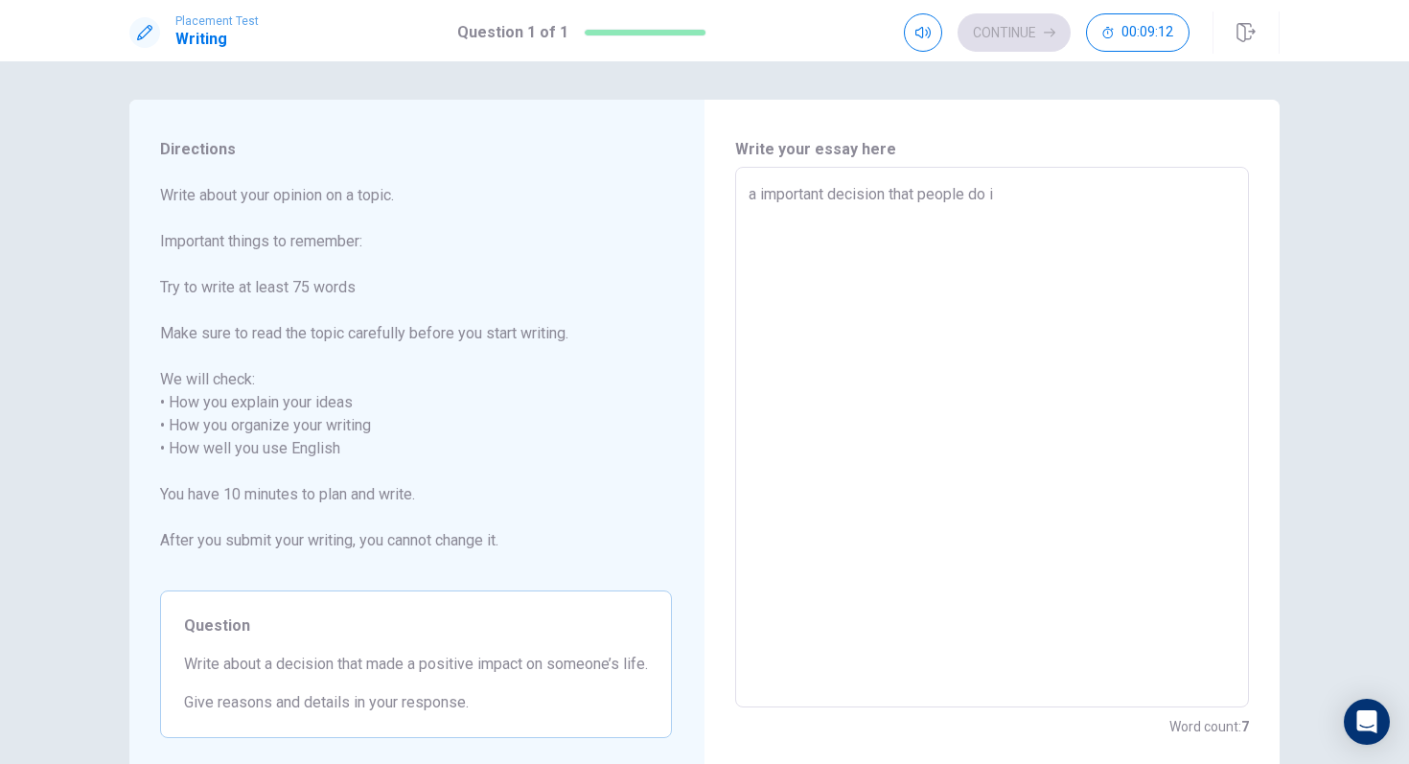
type textarea "a important decision that people do i\"
type textarea "x"
type textarea "a important decision that people do i"
type textarea "x"
type textarea "a important decision that people do"
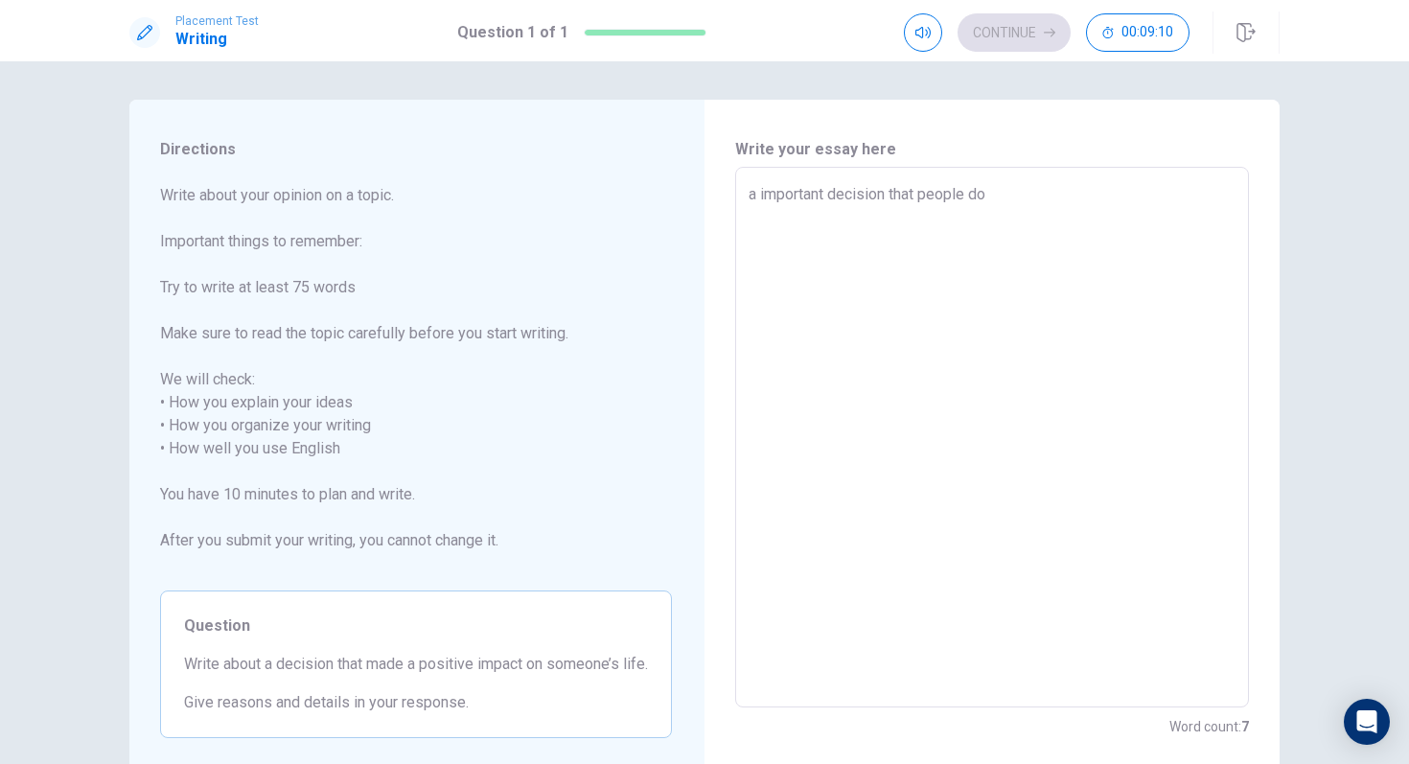
type textarea "x"
type textarea "a important decision that people do i"
type textarea "x"
type textarea "a important decision that people do is"
type textarea "x"
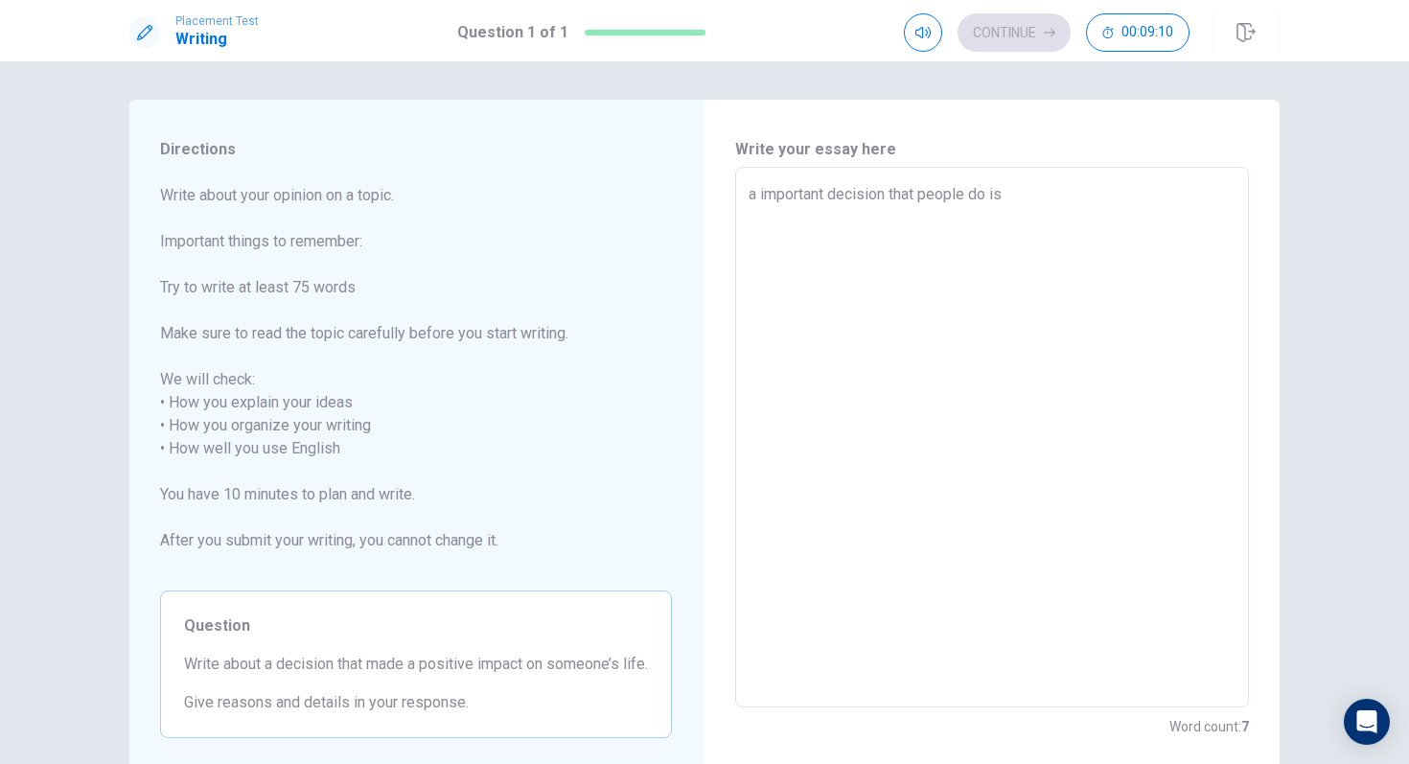
type textarea "a important decision that people do is"
type textarea "x"
type textarea "a important decision that people do is t"
type textarea "x"
type textarea "a important decision that people do is to"
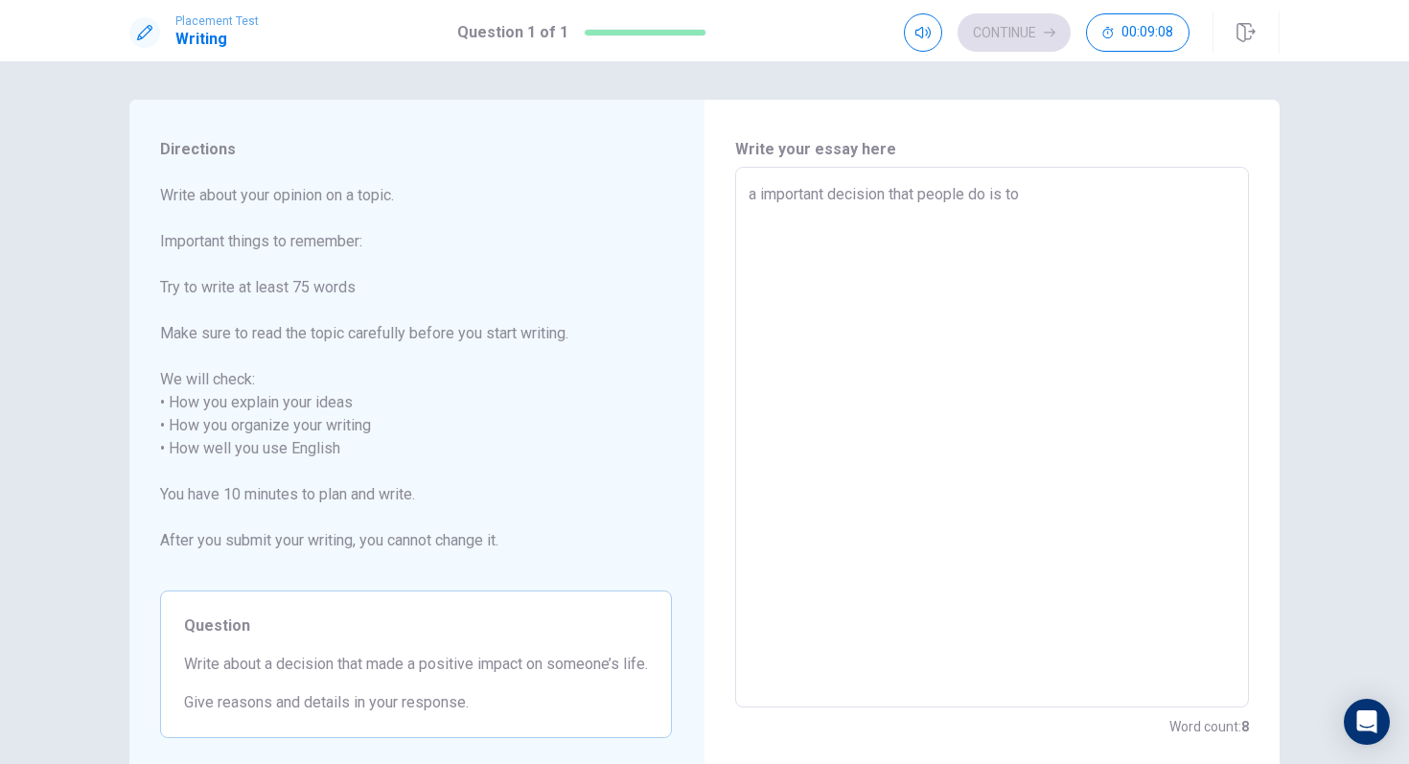
type textarea "x"
type textarea "a important decision that people do is to"
type textarea "x"
type textarea "a important decision that people do is to c"
type textarea "x"
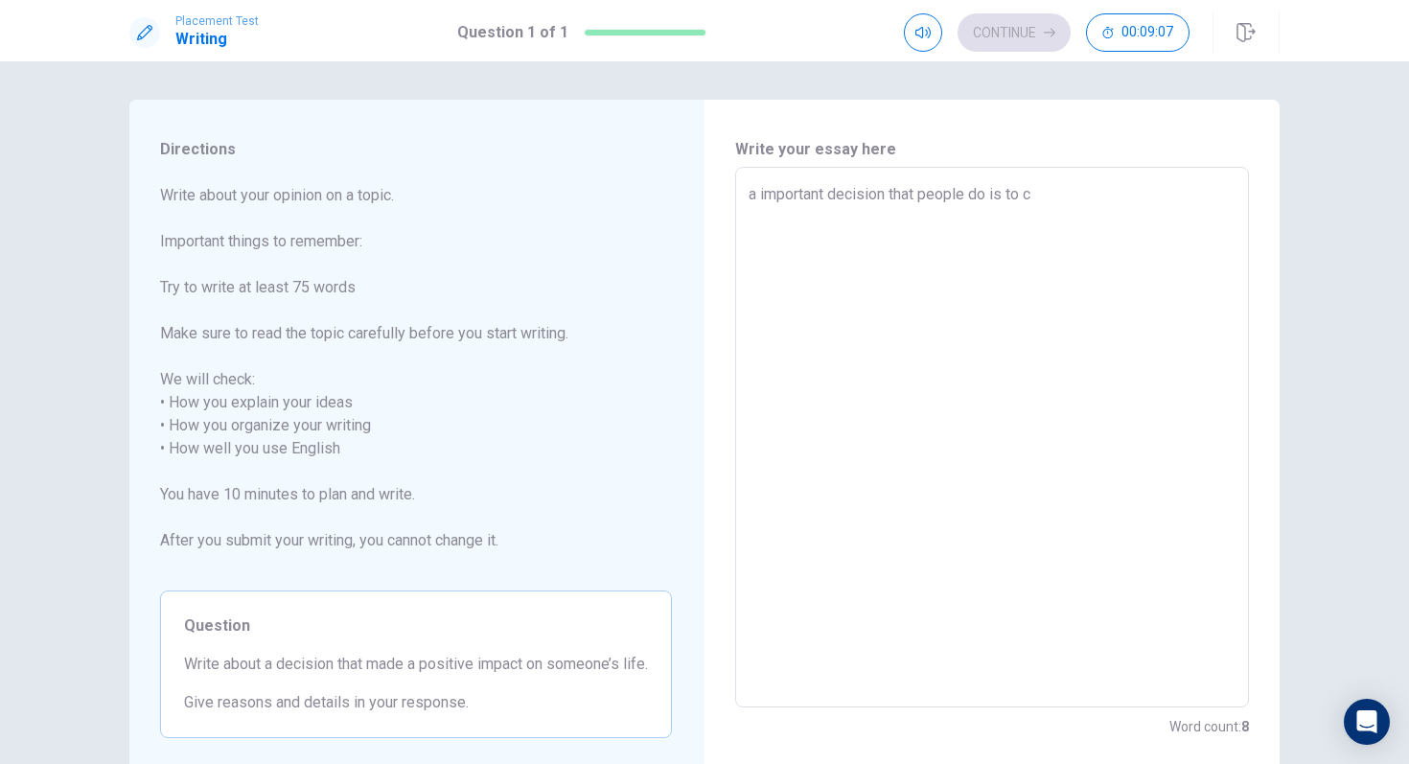
type textarea "a important decision that people do is to ch"
type textarea "x"
type textarea "a important decision that people do is to cho"
type textarea "x"
type textarea "a important decision that people do is to chos"
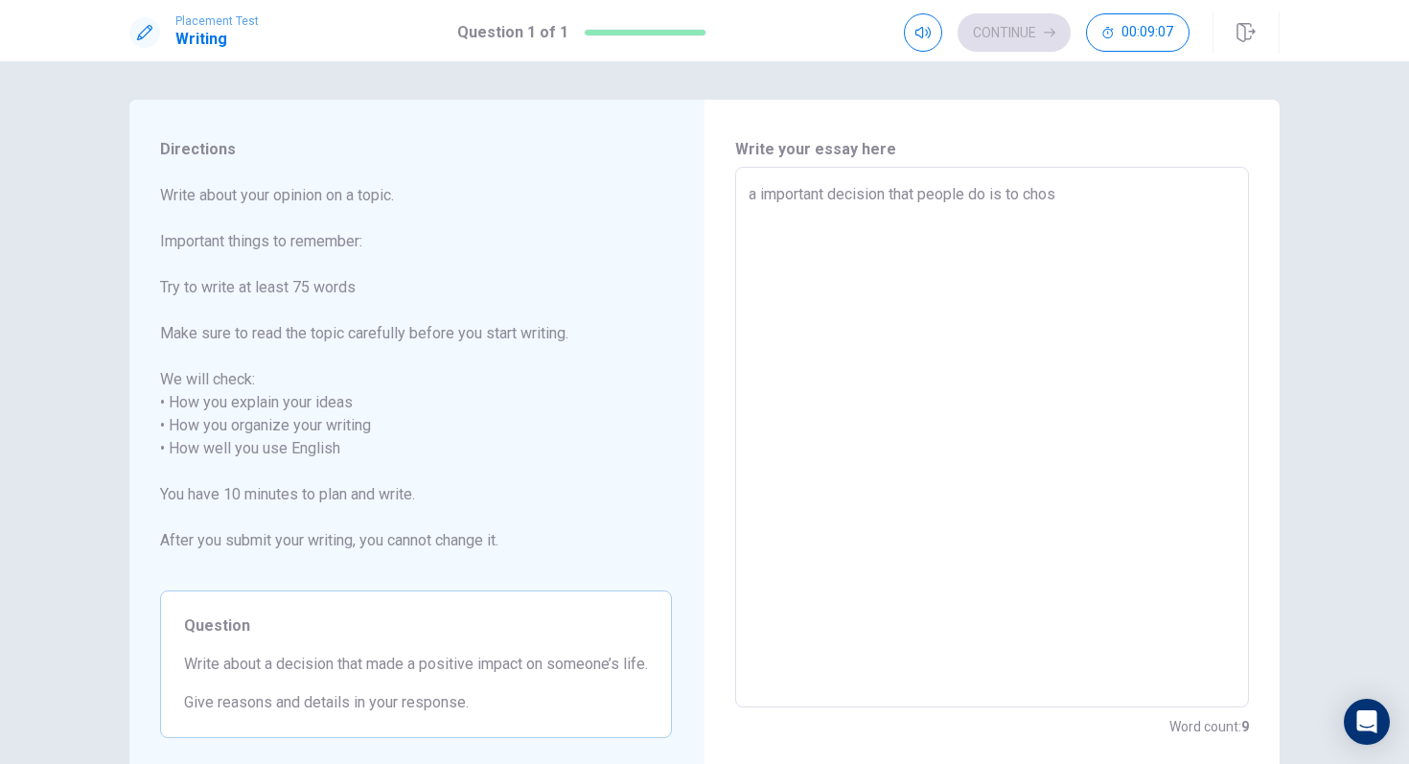
type textarea "x"
type textarea "a important decision that people do is to choss"
type textarea "x"
type textarea "a important decision that people do is to chosse"
type textarea "x"
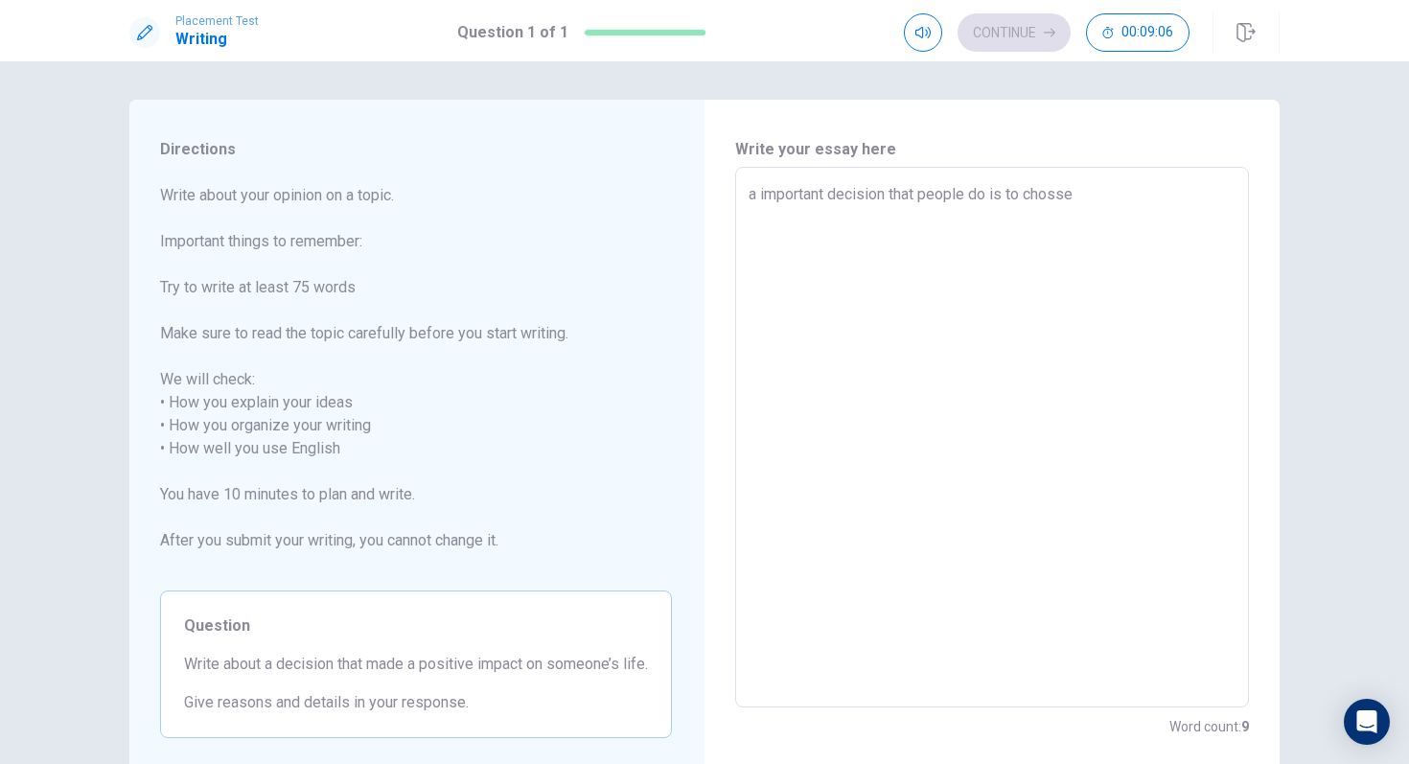
type textarea "a important decision that people do is to chosse"
type textarea "x"
type textarea "a important decision that people do is to chosse c"
type textarea "x"
type textarea "a important decision that people do is to chosse co"
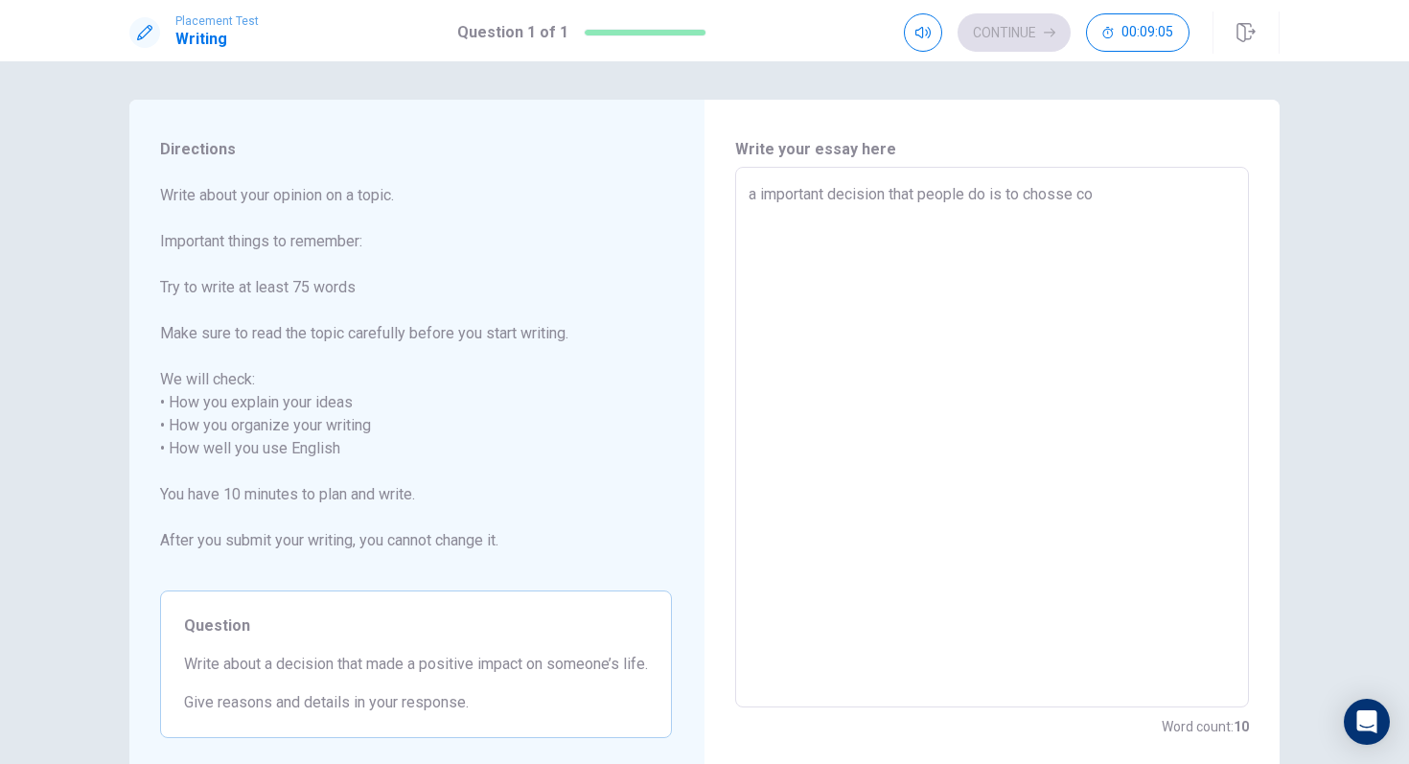
type textarea "x"
type textarea "a important decision that people do is to chosse col"
type textarea "x"
type textarea "a important decision that people do is to chosse coll"
type textarea "x"
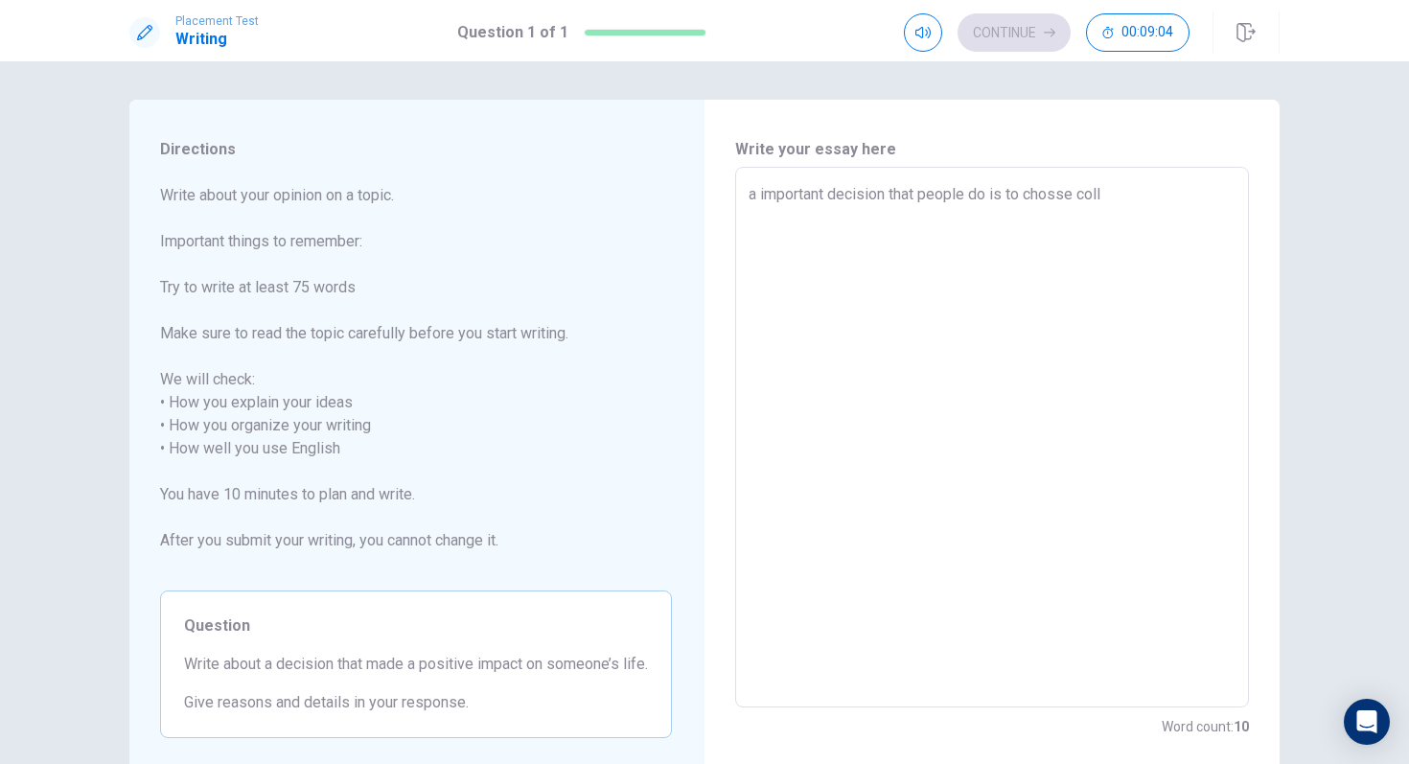
type textarea "a important decision that people do is to chosse colle"
type textarea "x"
type textarea "a important decision that people do is to chosse colleg"
type textarea "x"
type textarea "a important decision that people do is to chosse college"
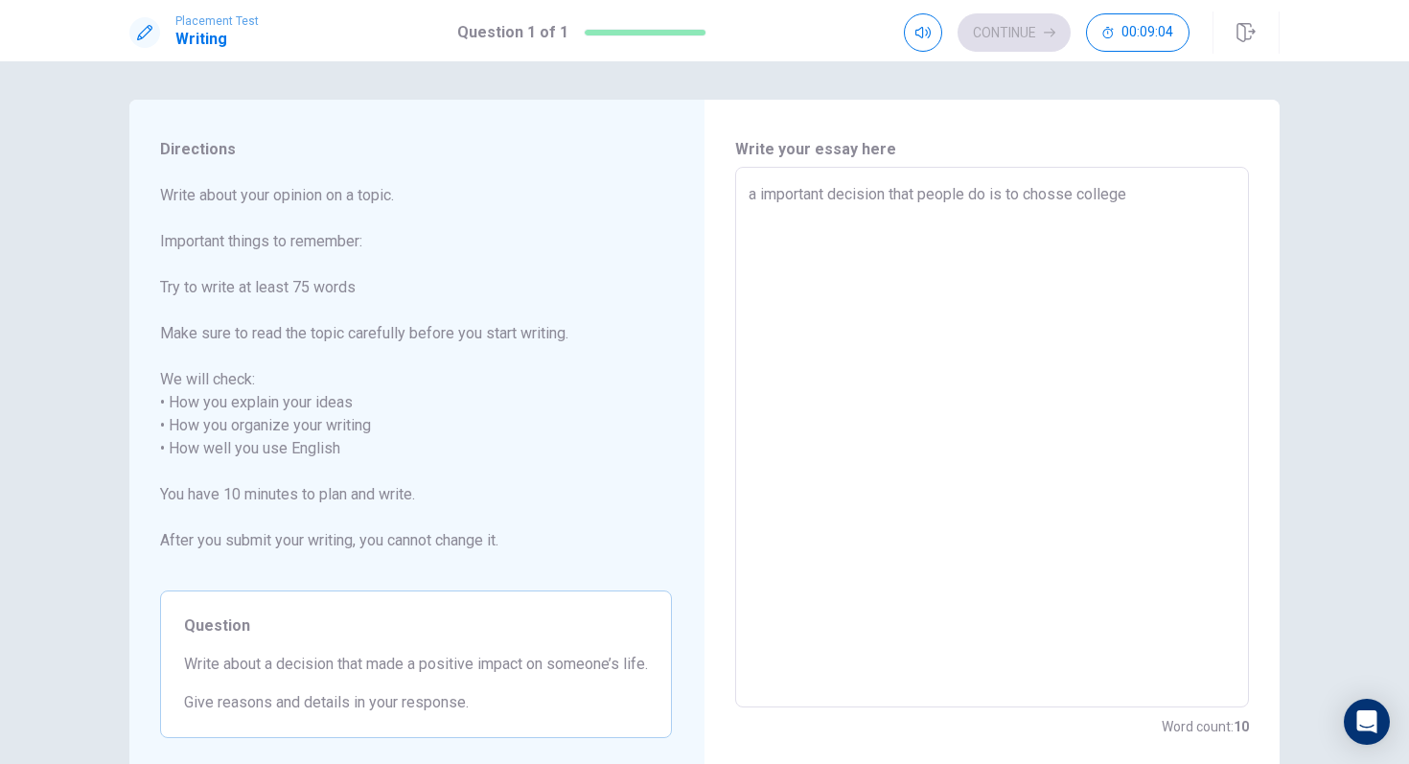
type textarea "x"
type textarea "a important decision that people do is to chosse college"
type textarea "x"
type textarea "a important decision that people do is to chosse college"
type textarea "x"
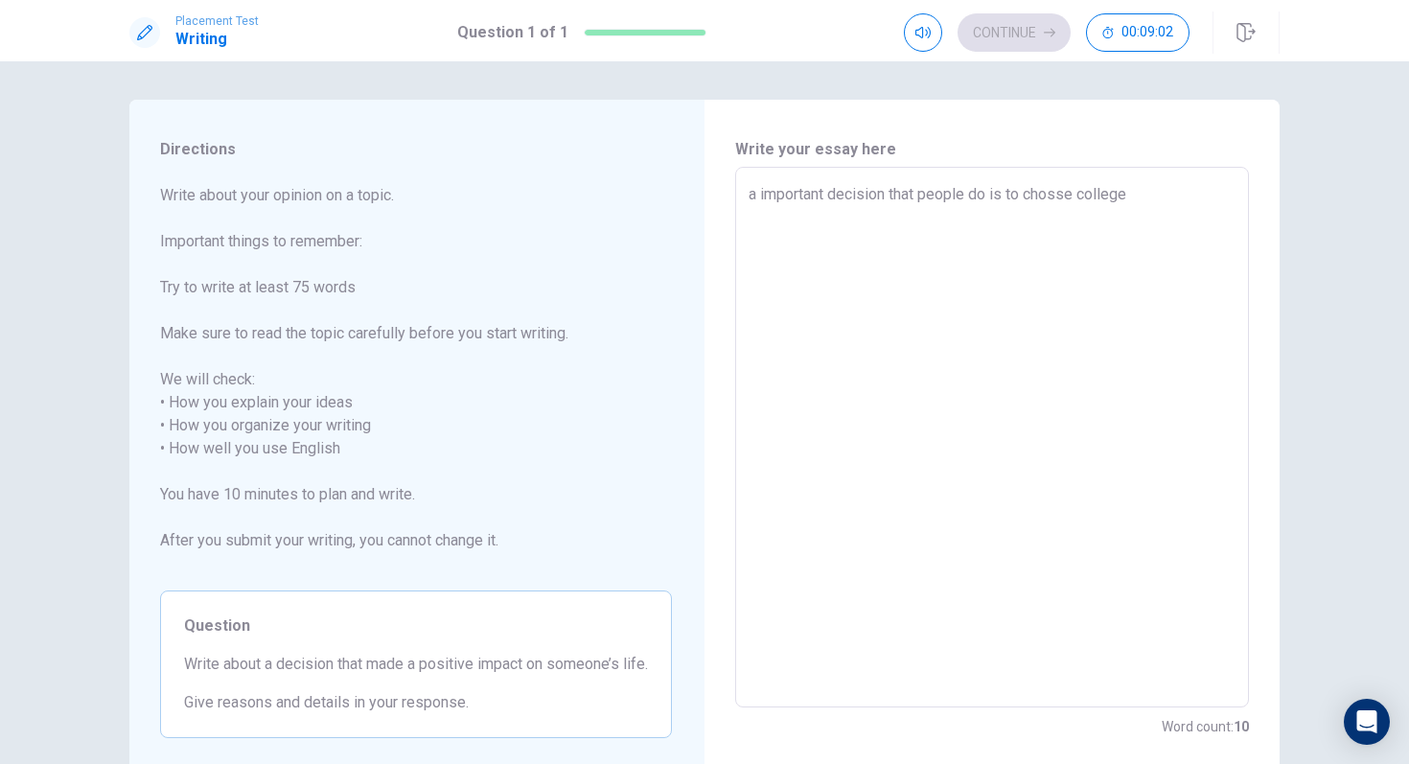
type textarea "a important decision that people do is to chosse college."
type textarea "x"
type textarea "a important decision that people do is to chosse college."
type textarea "x"
type textarea "a important decision that people do is to chosse college. i"
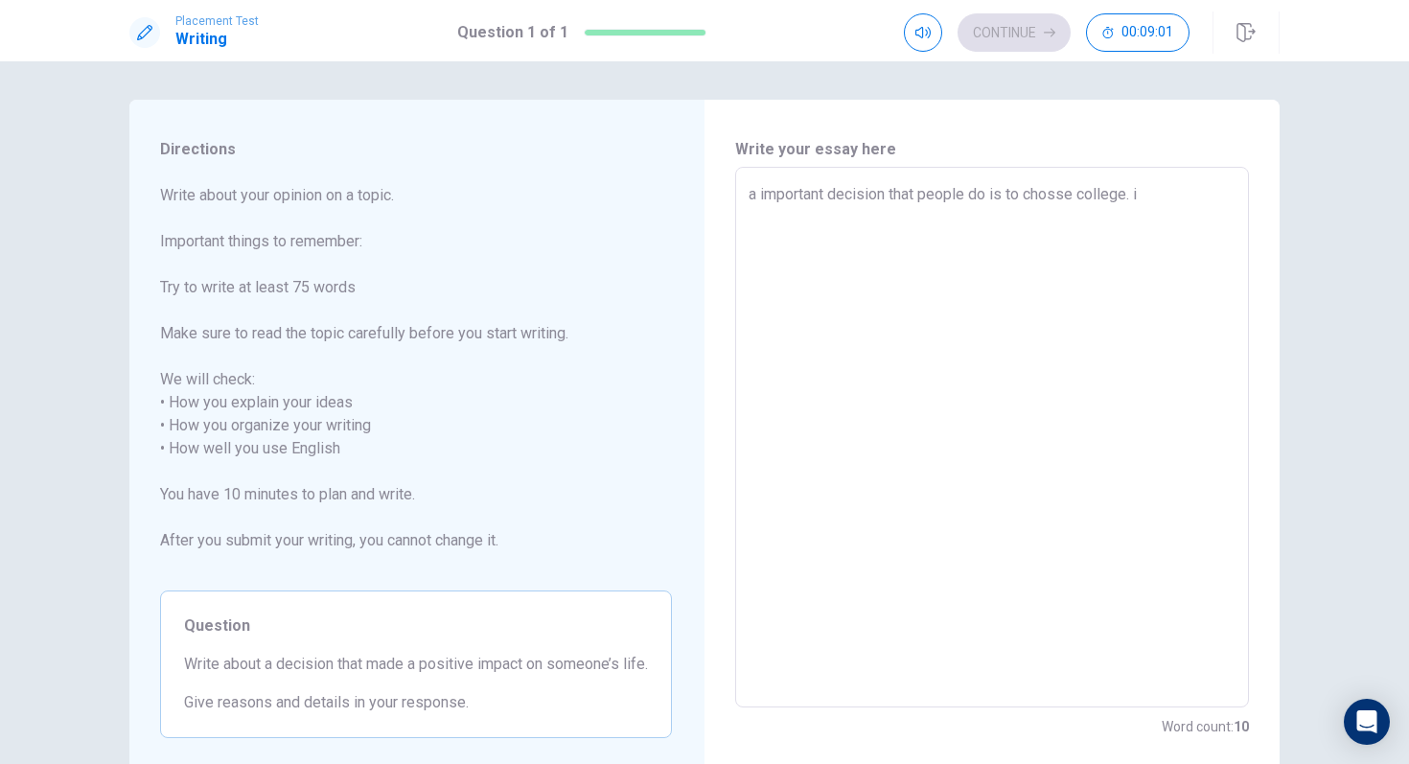
type textarea "x"
type textarea "a important decision that people do is to chosse college. i"
type textarea "x"
type textarea "a important decision that people do is to chosse college. i t"
type textarea "x"
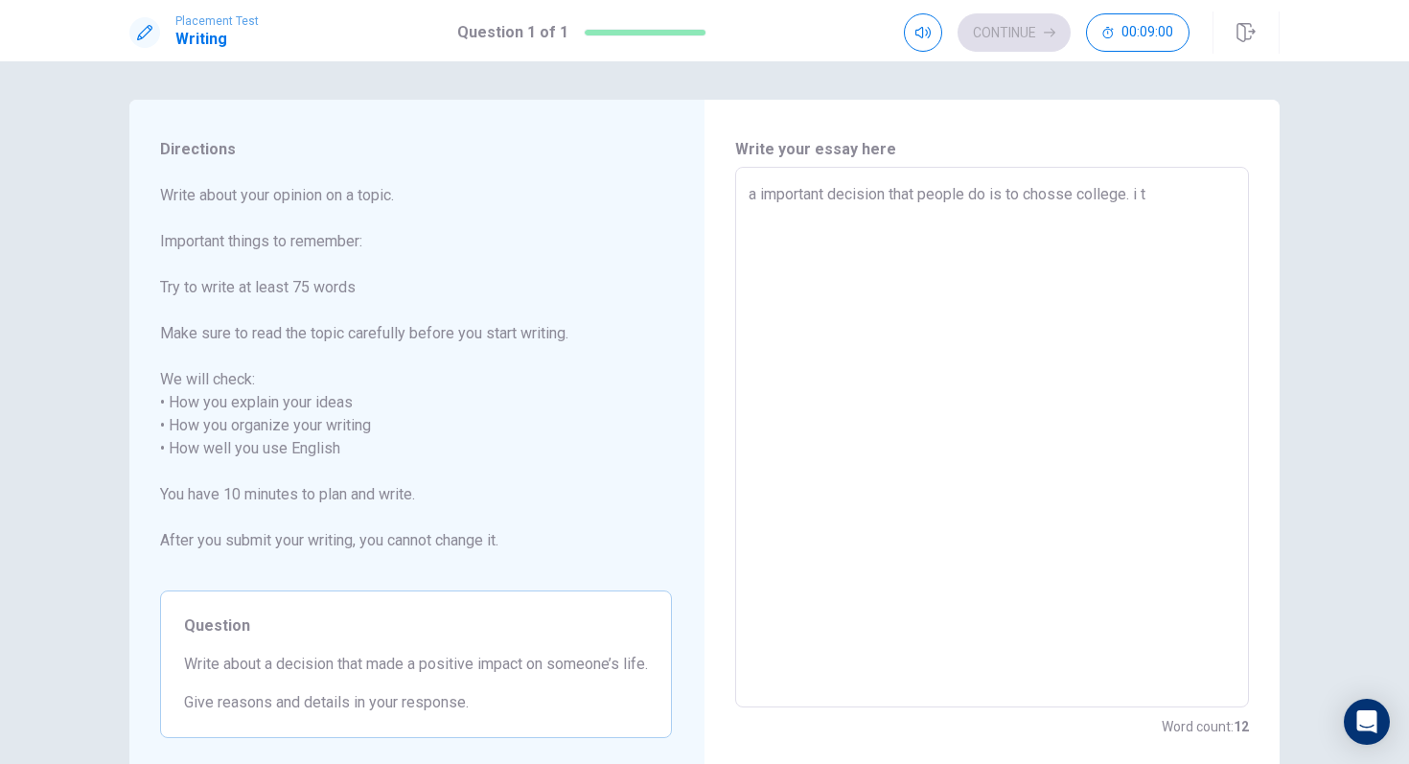
type textarea "a important decision that people do is to chosse college. i th"
type textarea "x"
type textarea "a important decision that people do is to chosse college. i thi"
type textarea "x"
type textarea "a important decision that people do is to chosse college. i thin"
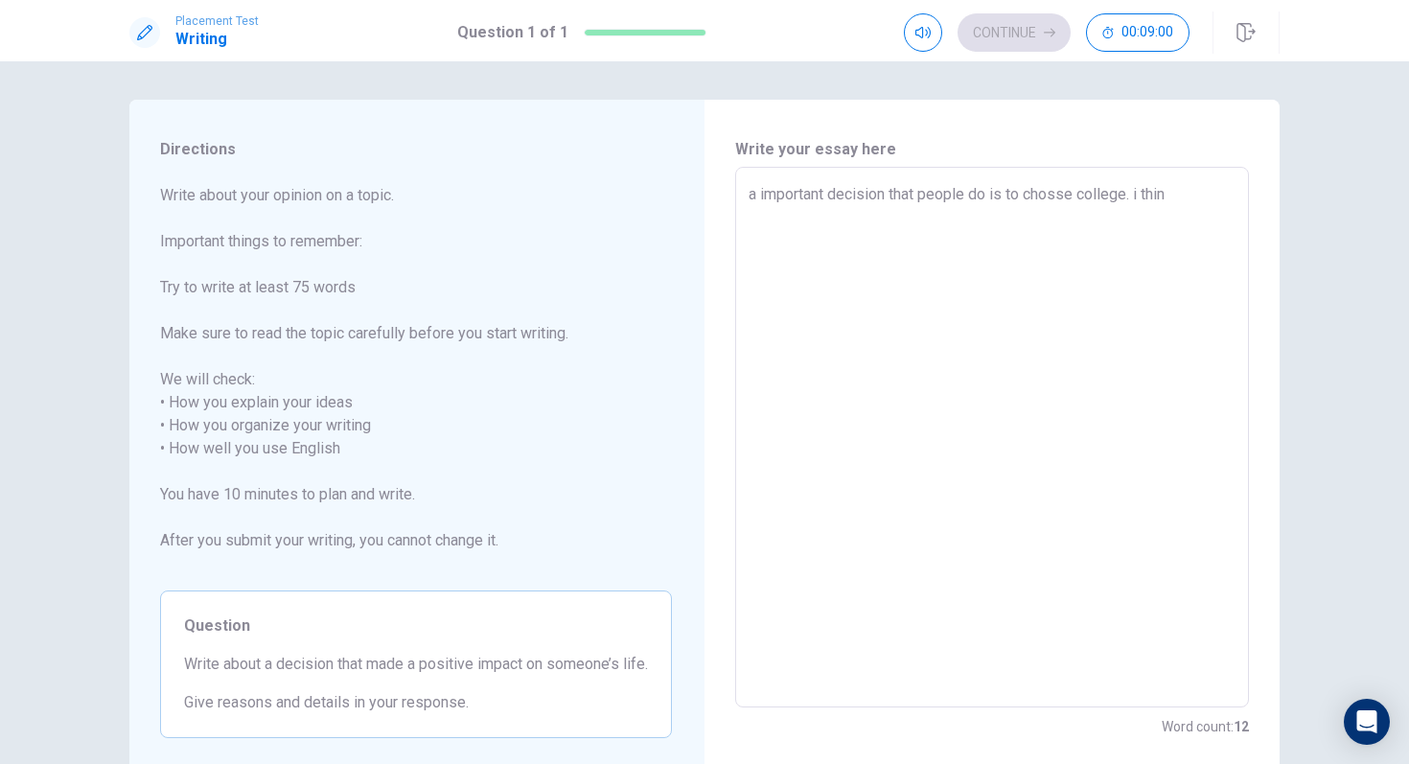
type textarea "x"
type textarea "a important decision that people do is to chosse college. i think"
type textarea "x"
type textarea "a important decision that people do is to chosse college. i think"
type textarea "x"
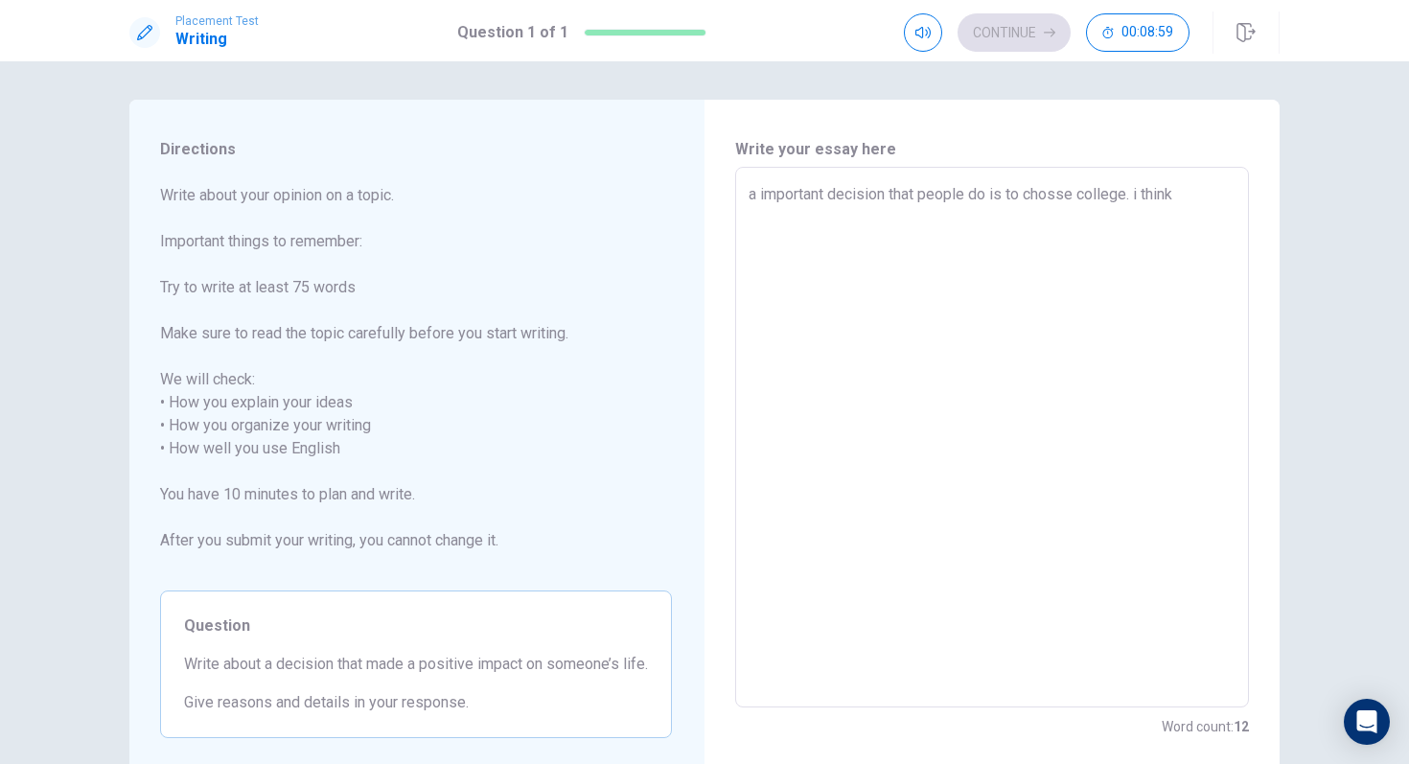
type textarea "a important decision that people do is to chosse college. i think t"
type textarea "x"
type textarea "a important decision that people do is to chosse college. i think th"
type textarea "x"
type textarea "a important decision that people do is to chosse college. i think tha"
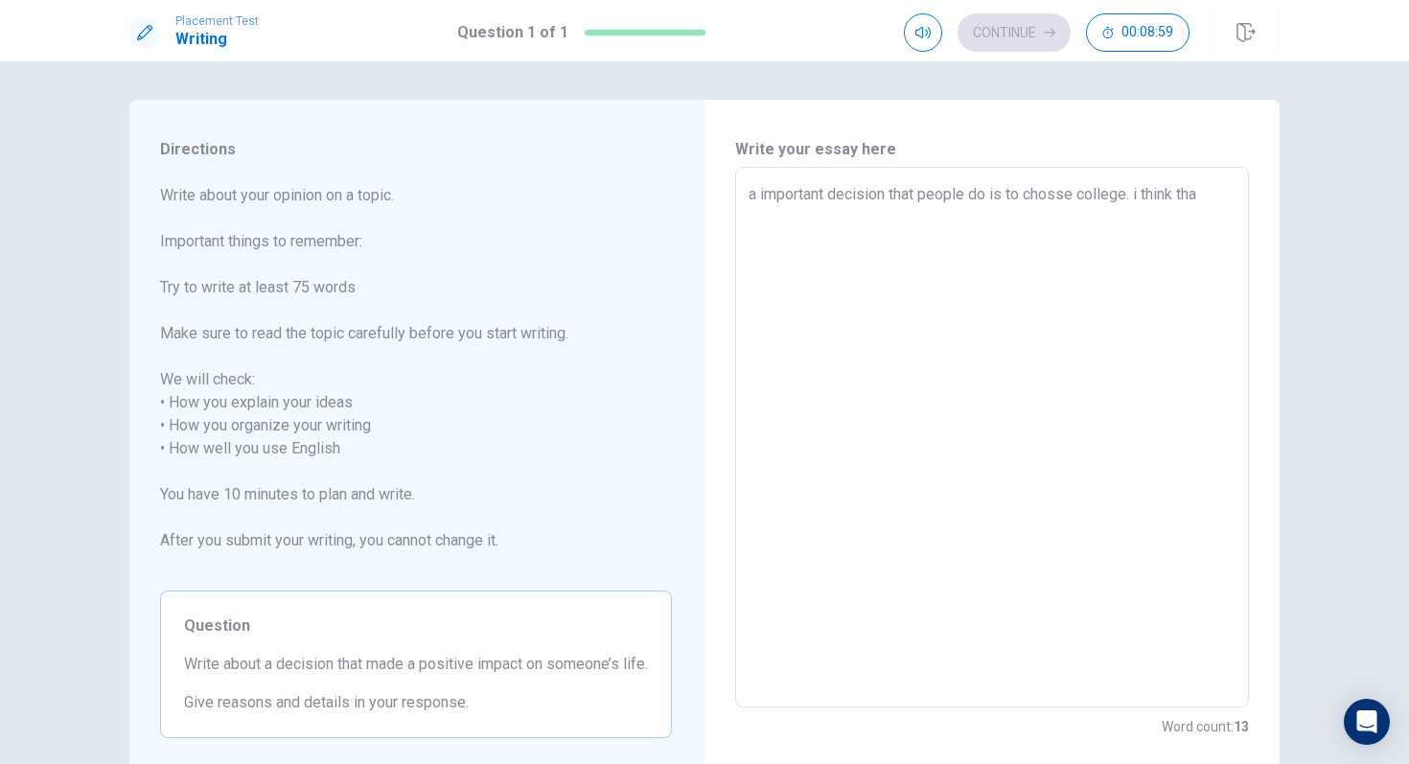
type textarea "x"
type textarea "a important decision that people do is to chosse college. i think that"
type textarea "x"
type textarea "a important decision that people do is to chosse college. i think that"
type textarea "x"
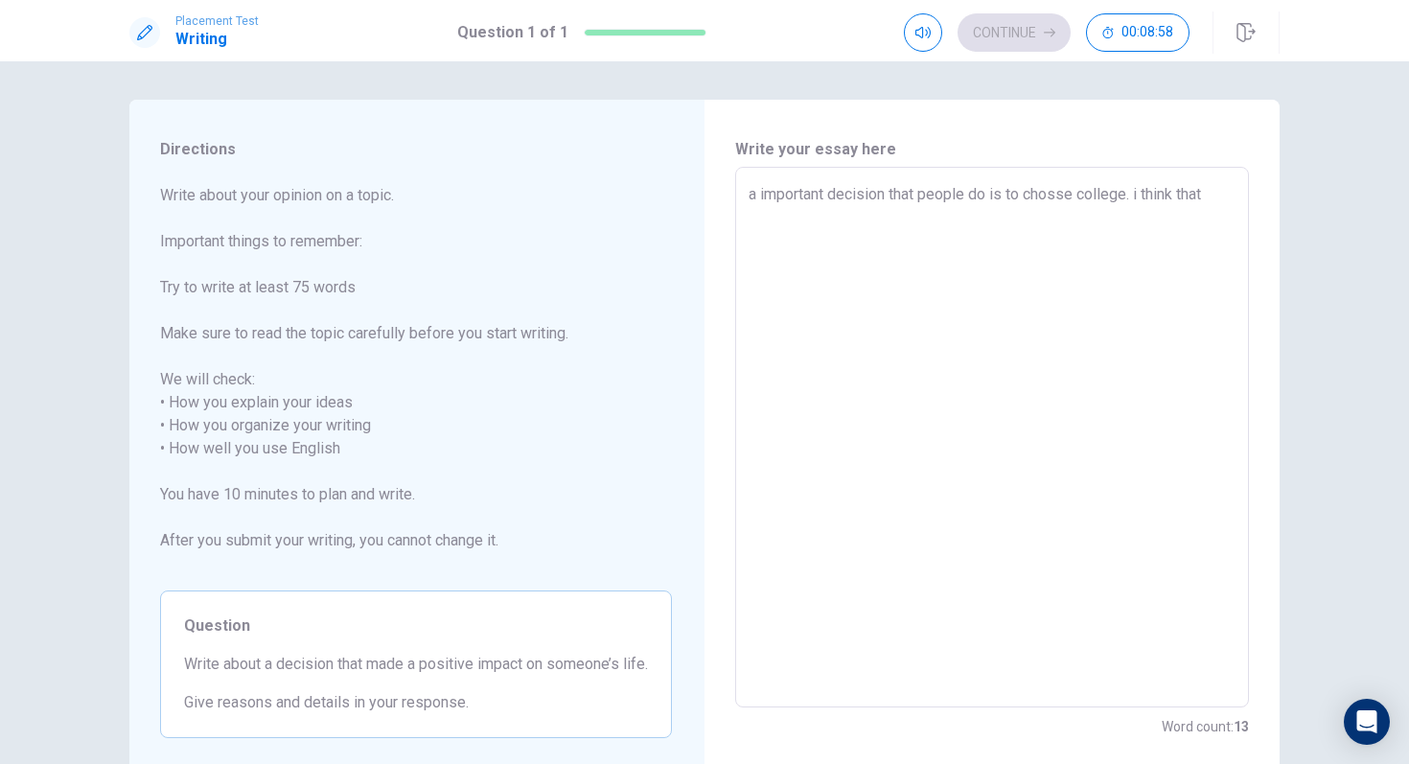
type textarea "a important decision that people do is to chosse college. i think that i"
type textarea "x"
type textarea "a important decision that people do is to chosse college. i think that is"
type textarea "x"
type textarea "a important decision that people do is to chosse college. i think that is"
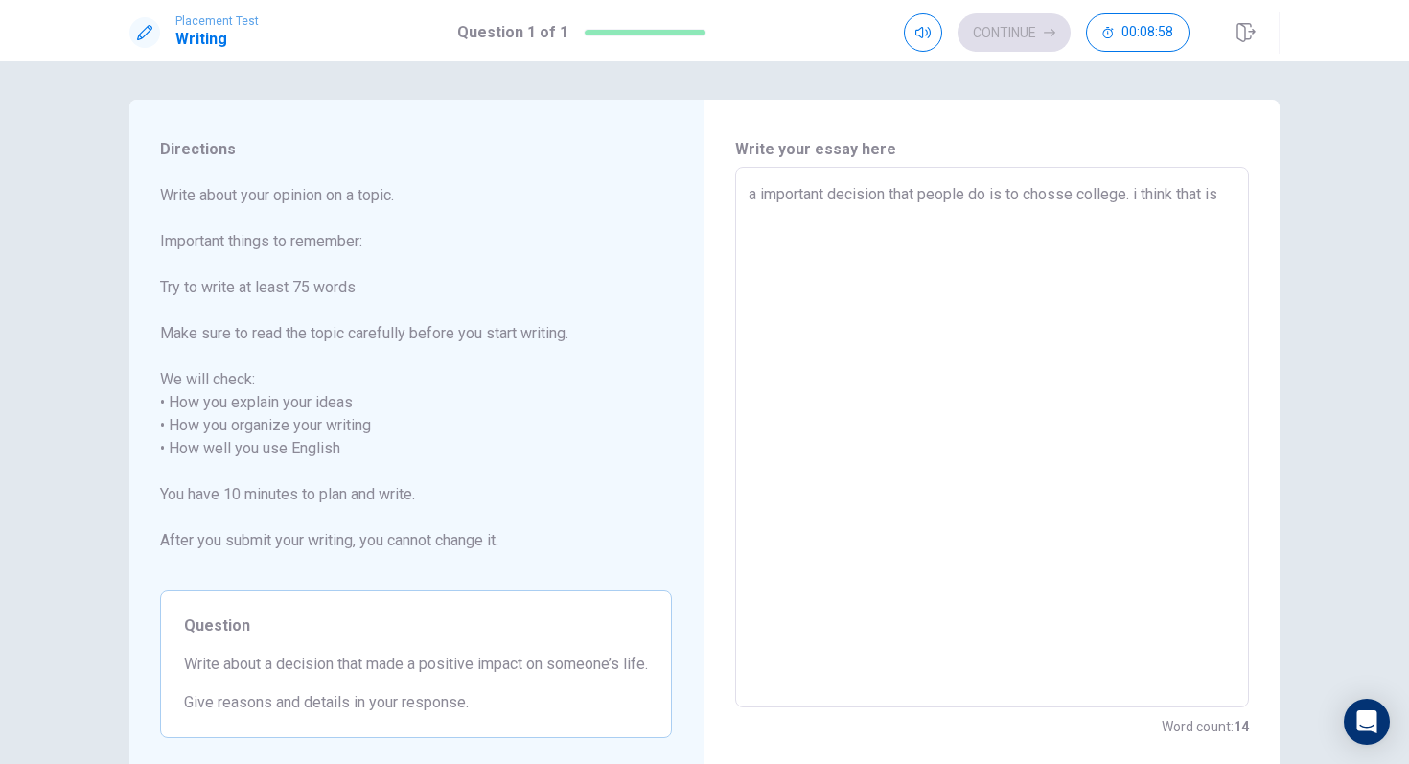
type textarea "x"
type textarea "a important decision that people do is to chosse college. i think that is o"
type textarea "x"
type textarea "a important decision that people do is to chosse college. i think that is on"
type textarea "x"
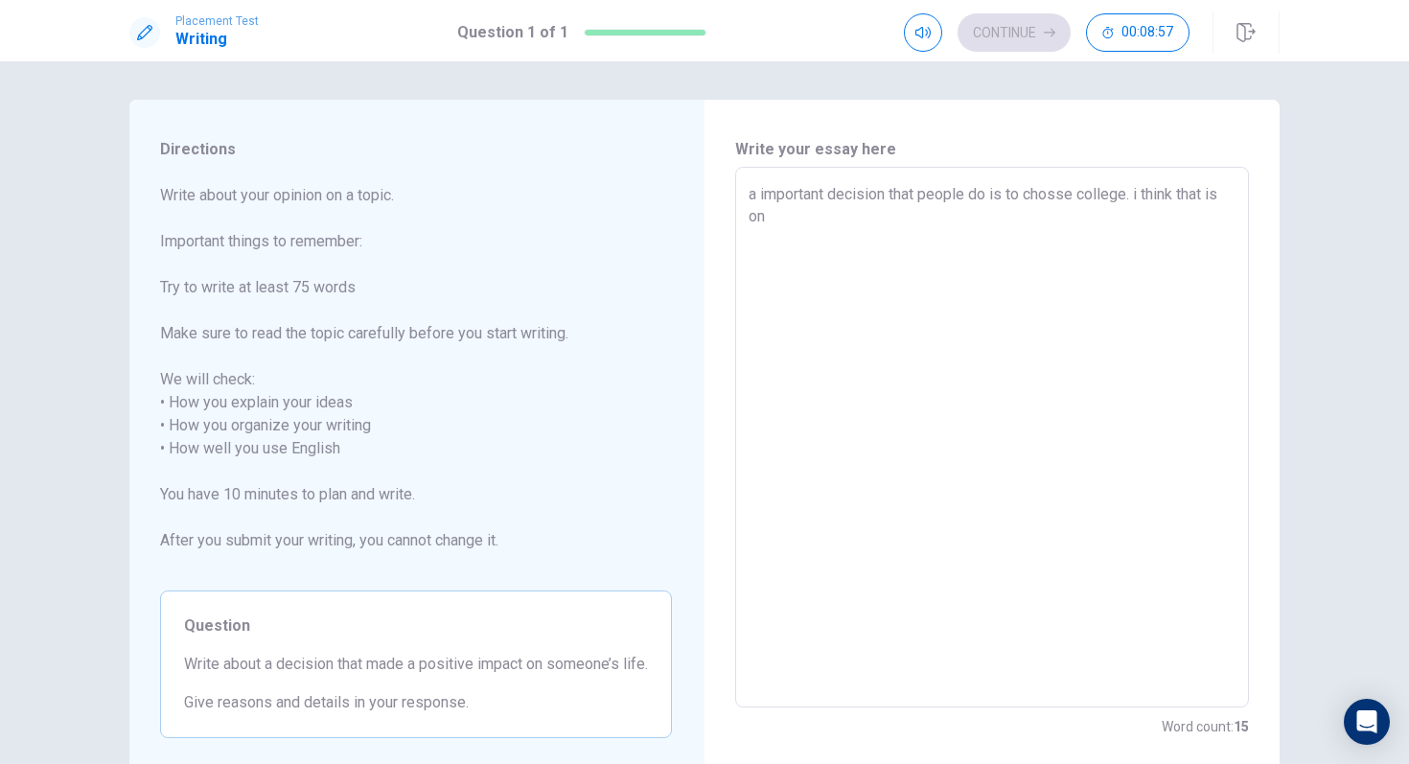
type textarea "a important decision that people do is to chosse college. i think that is one"
type textarea "x"
type textarea "a important decision that people do is to chosse college. i think that is one"
type textarea "x"
type textarea "a important decision that people do is to chosse college. i think that is one o"
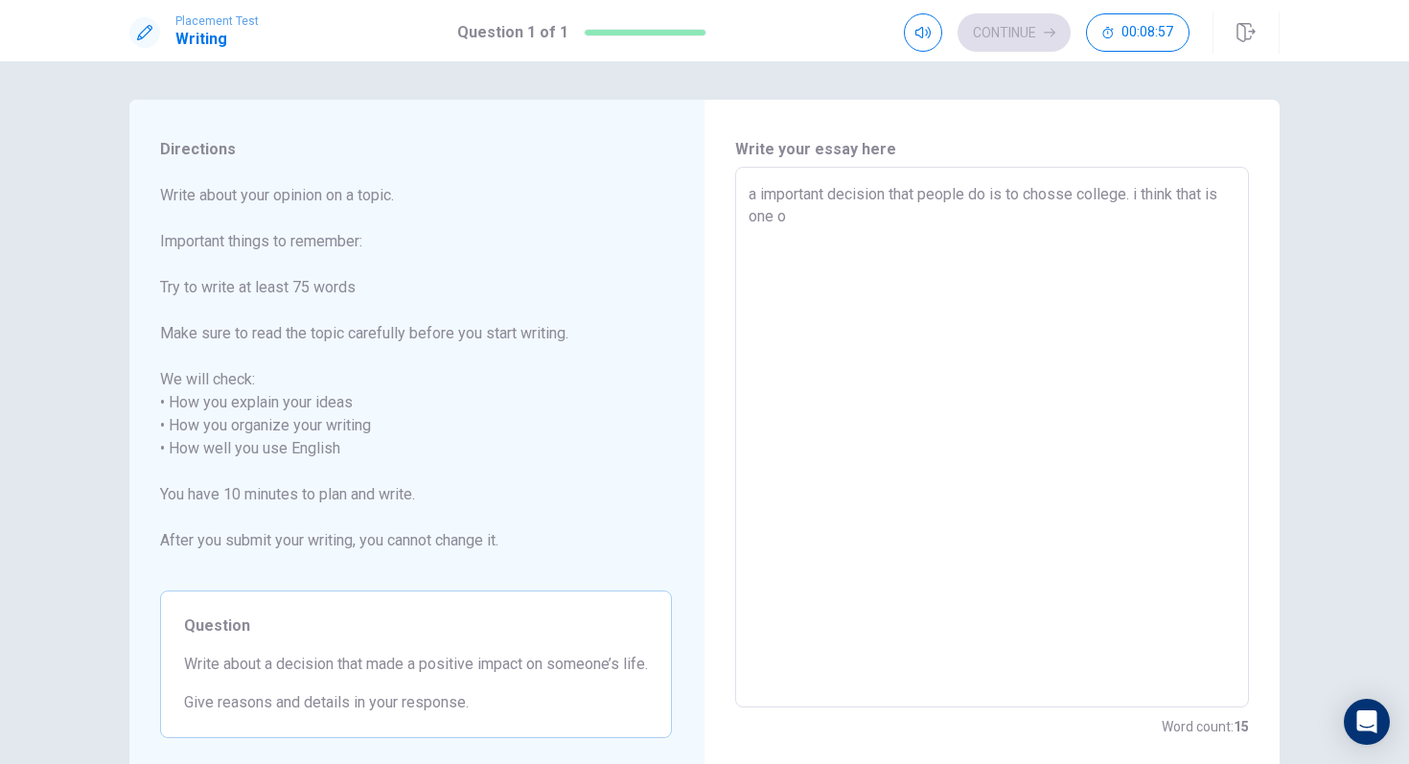
type textarea "x"
type textarea "a important decision that people do is to chosse college. i think that is one of"
type textarea "x"
type textarea "a important decision that people do is to chosse college. i think that is one of"
type textarea "x"
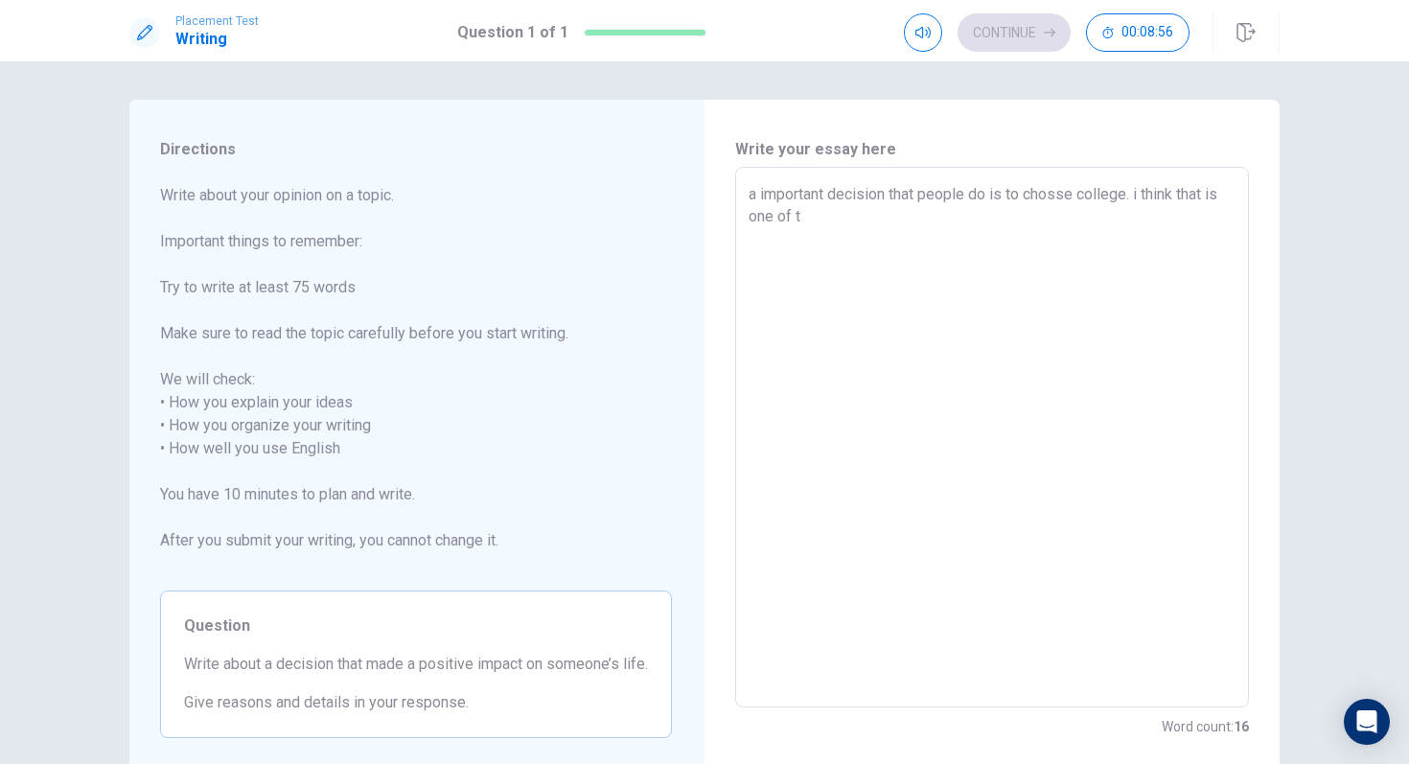
type textarea "a important decision that people do is to chosse college. i think that is one o…"
type textarea "x"
type textarea "a important decision that people do is to chosse college. i think that is one o…"
type textarea "x"
type textarea "a important decision that people do is to chosse college. i think that is one o…"
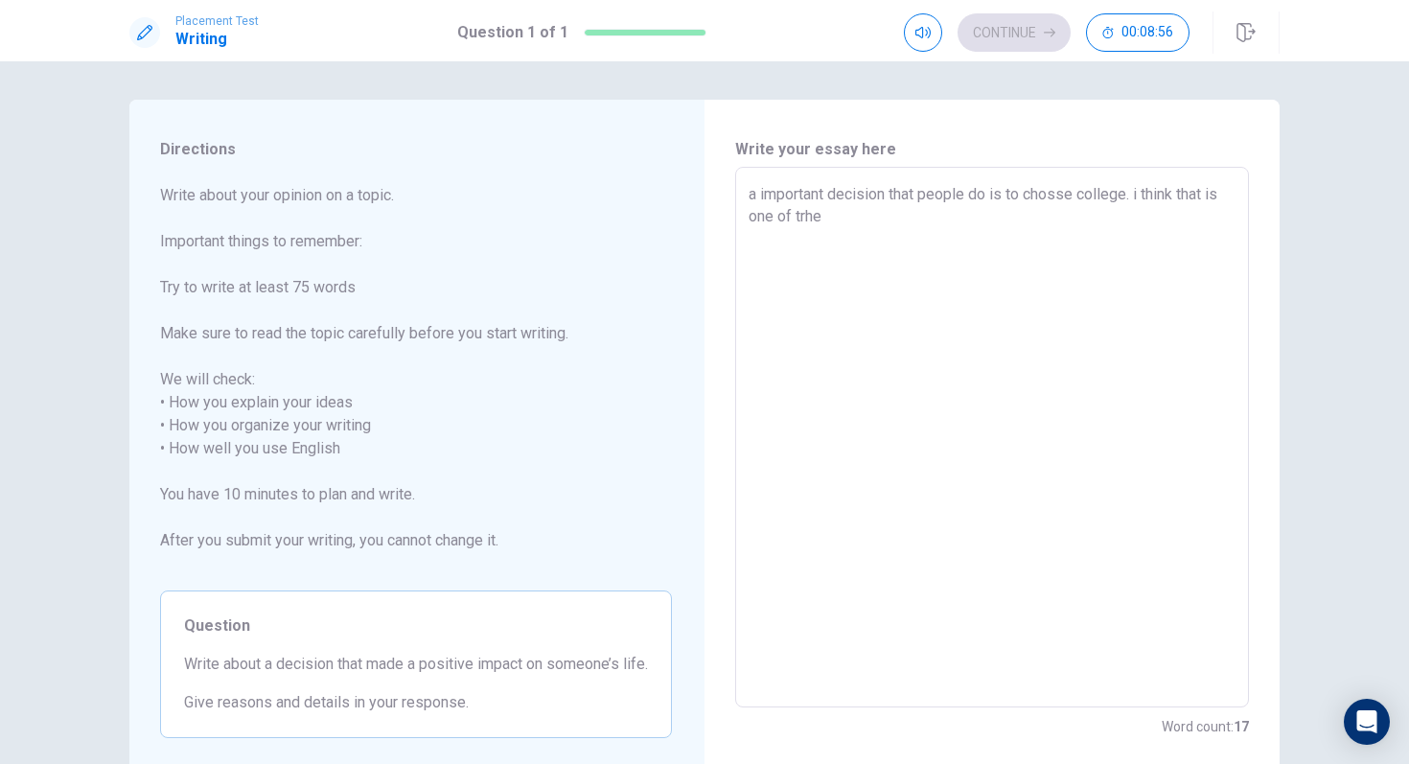
type textarea "x"
type textarea "a important decision that people do is to chosse college. i think that is one o…"
type textarea "x"
type textarea "a important decision that people do is to chosse college. i think that is one o…"
type textarea "x"
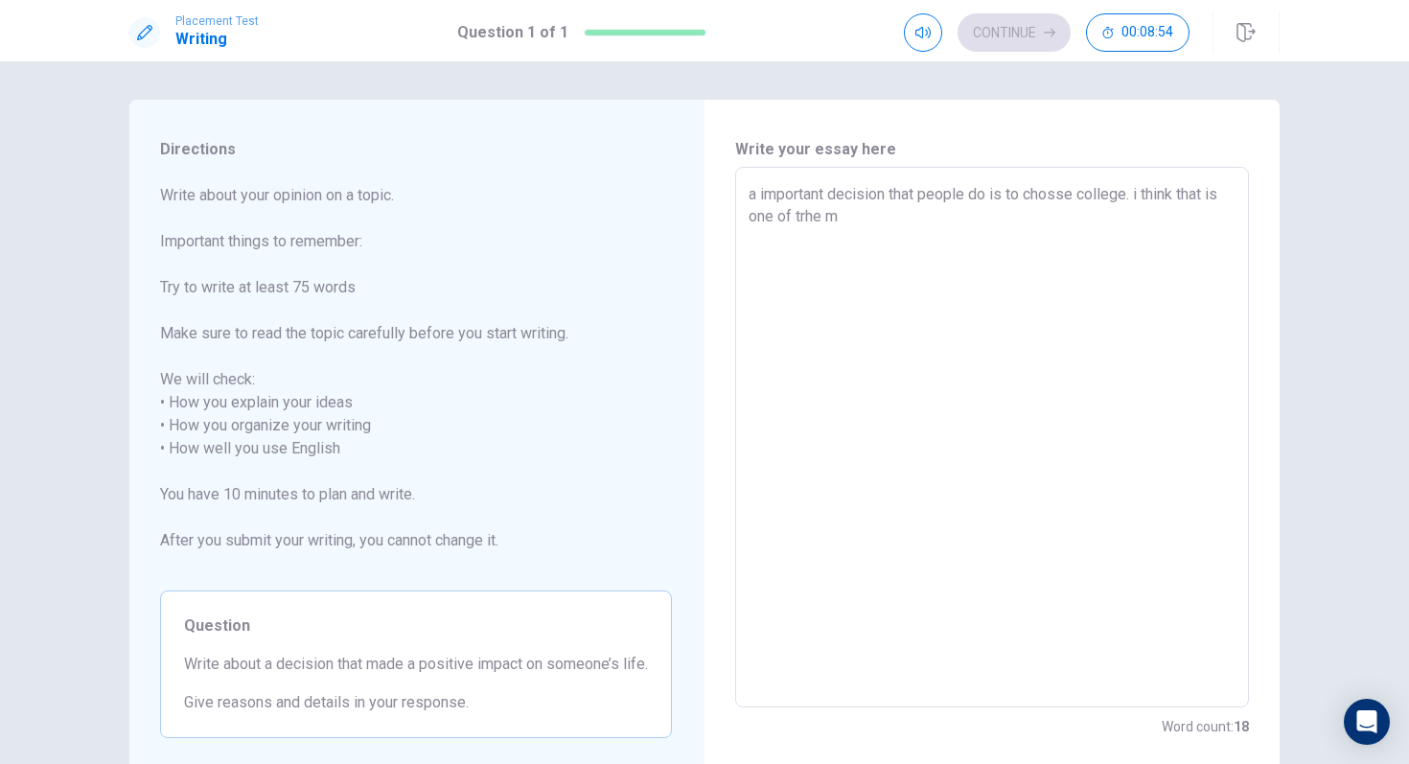
type textarea "a important decision that people do is to chosse college. i think that is one o…"
type textarea "x"
type textarea "a important decision that people do is to chosse college. i think that is one o…"
type textarea "x"
type textarea "a important decision that people do is to chosse college. i think that is one o…"
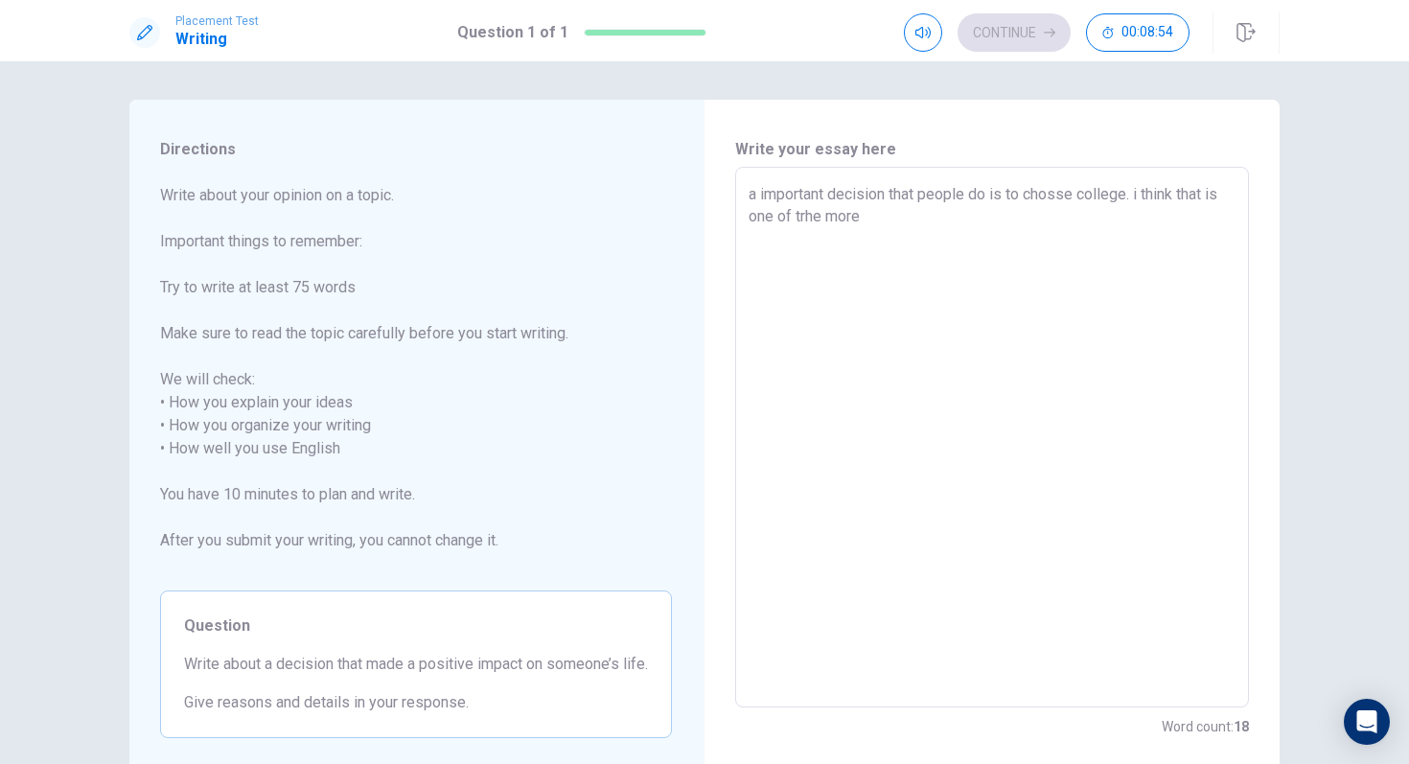
type textarea "x"
type textarea "a important decision that people do is to chosse college. i think that is one o…"
type textarea "x"
type textarea "a important decision that people do is to chosse college. i think that is one o…"
type textarea "x"
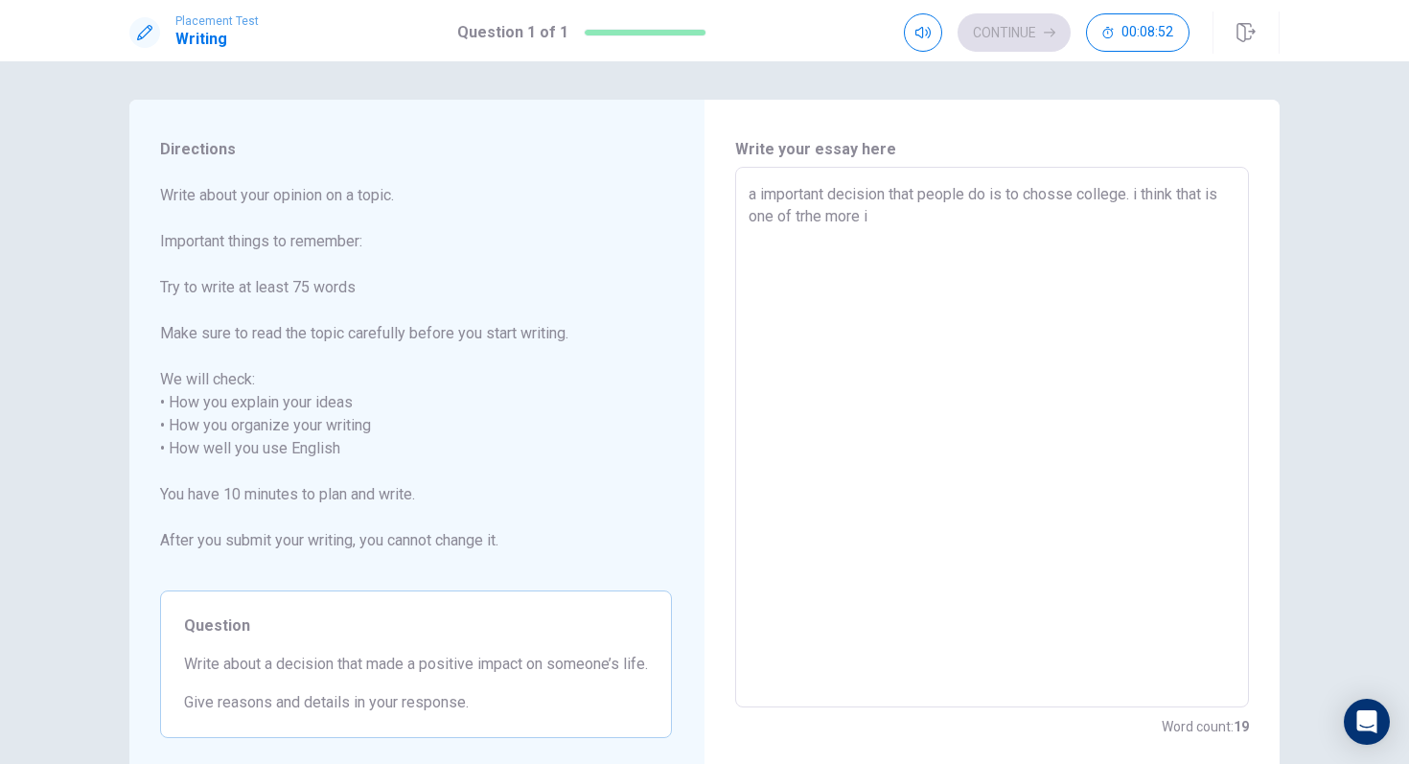
type textarea "a important decision that people do is to chosse college. i think that is one o…"
type textarea "x"
type textarea "a important decision that people do is to chosse college. i think that is one o…"
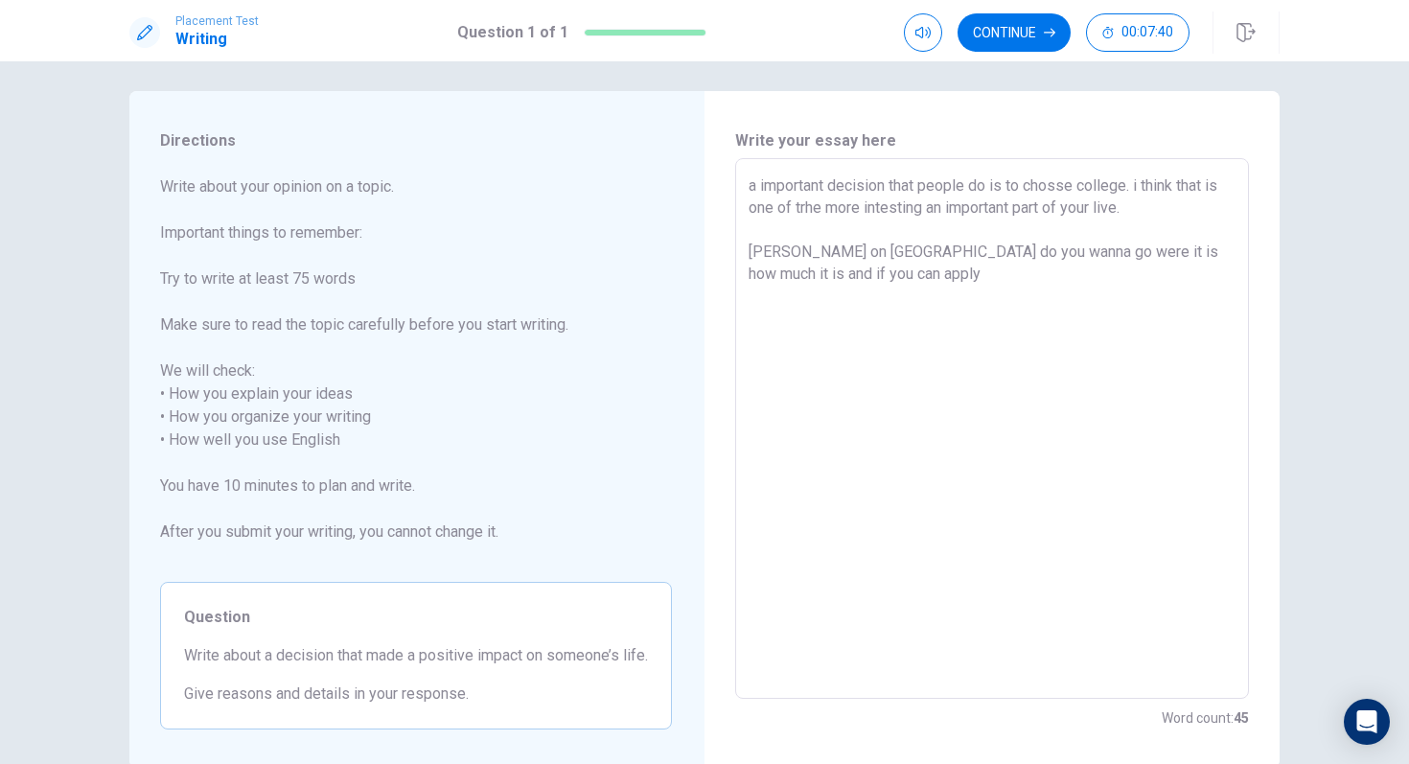
scroll to position [3, 0]
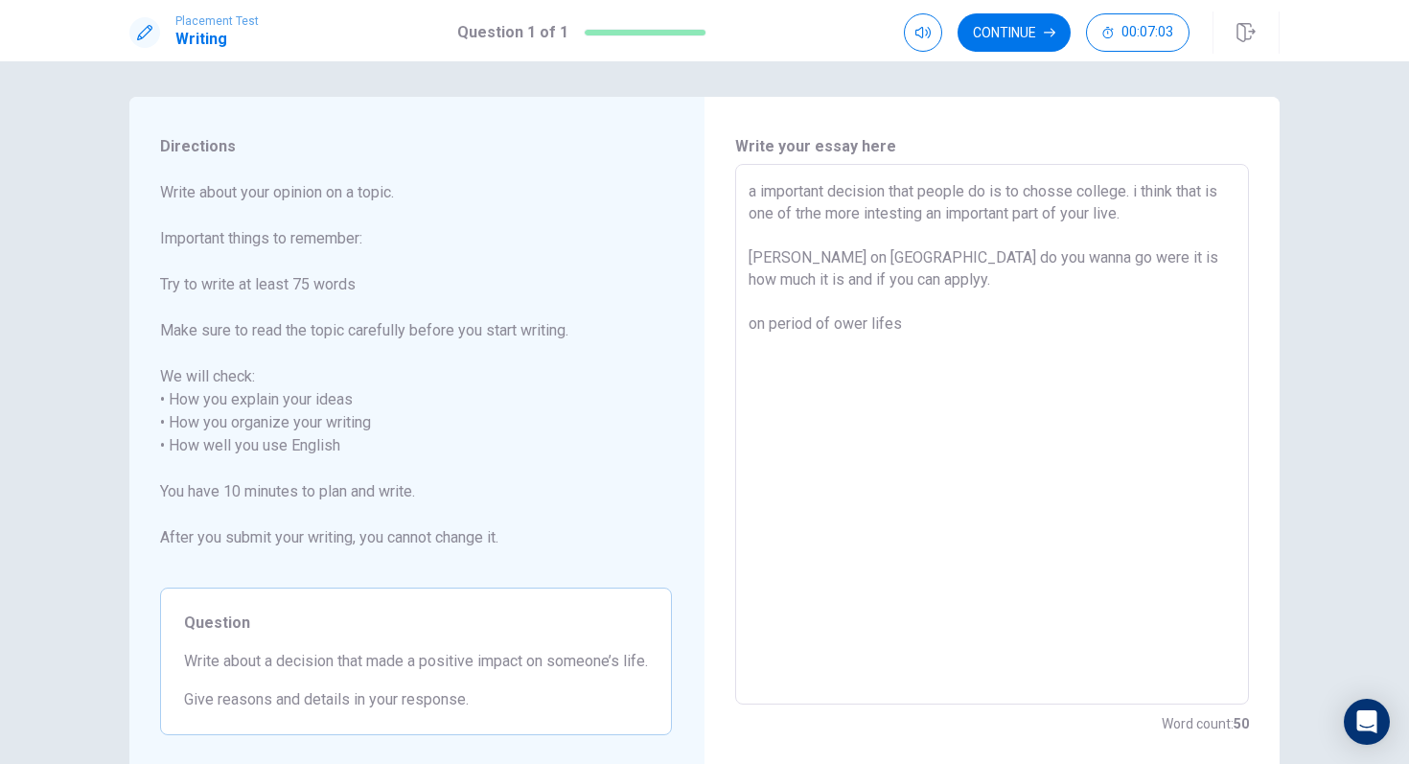
drag, startPoint x: 1077, startPoint y: 281, endPoint x: 859, endPoint y: 332, distance: 223.5
click at [859, 332] on textarea "a important decision that people do is to chosse college. i think that is one o…" at bounding box center [992, 434] width 487 height 509
click at [765, 328] on textarea "a important decision that people do is to chosse college. i think that is one o…" at bounding box center [992, 434] width 487 height 509
click at [981, 331] on textarea "a important decision that people do is to chosse college. i think that is one o…" at bounding box center [992, 434] width 487 height 509
click at [915, 348] on textarea "a important decision that people do is to chosse college. i think that is one o…" at bounding box center [992, 434] width 487 height 509
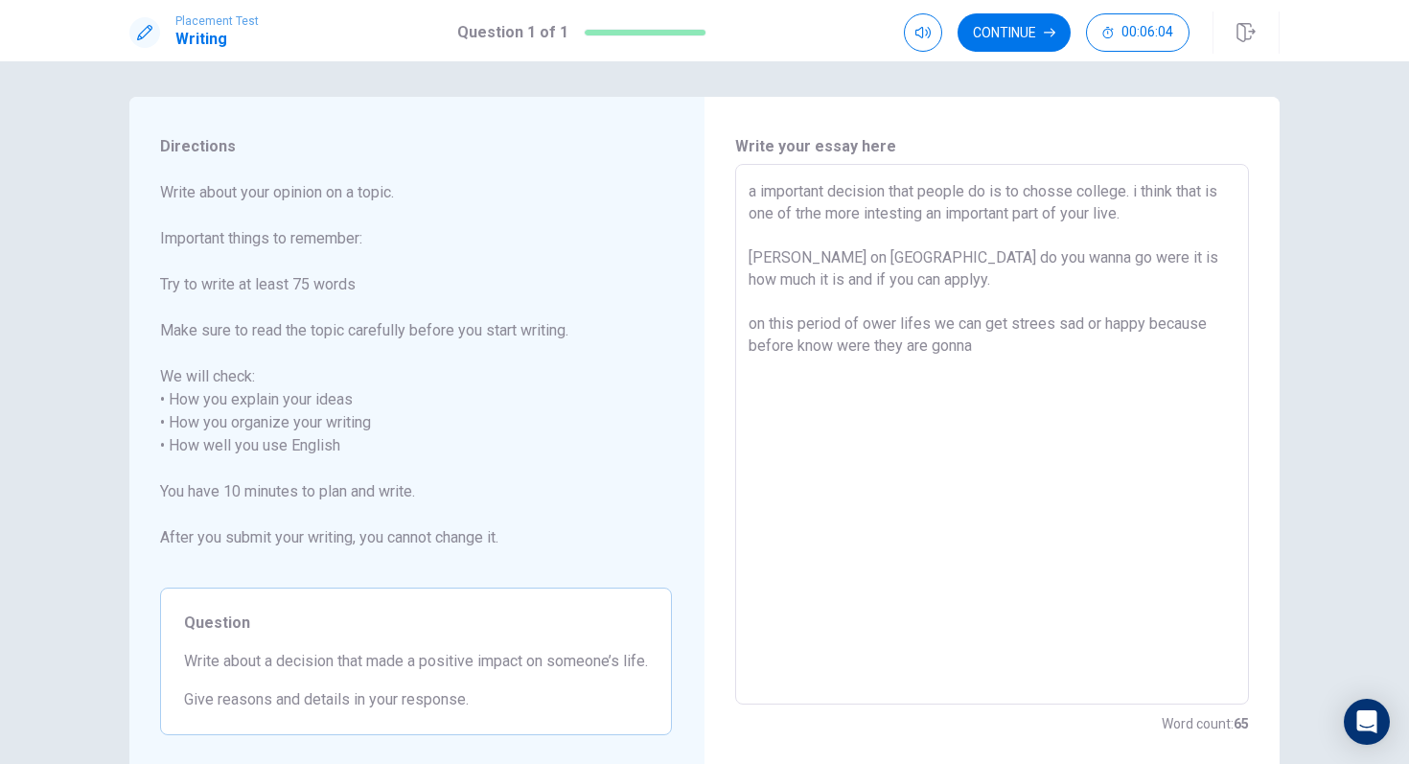
click at [932, 344] on textarea "a important decision that people do is to chosse college. i think that is one o…" at bounding box center [992, 434] width 487 height 509
click at [995, 344] on textarea "a important decision that people do is to chosse college. i think that is one o…" at bounding box center [992, 434] width 487 height 509
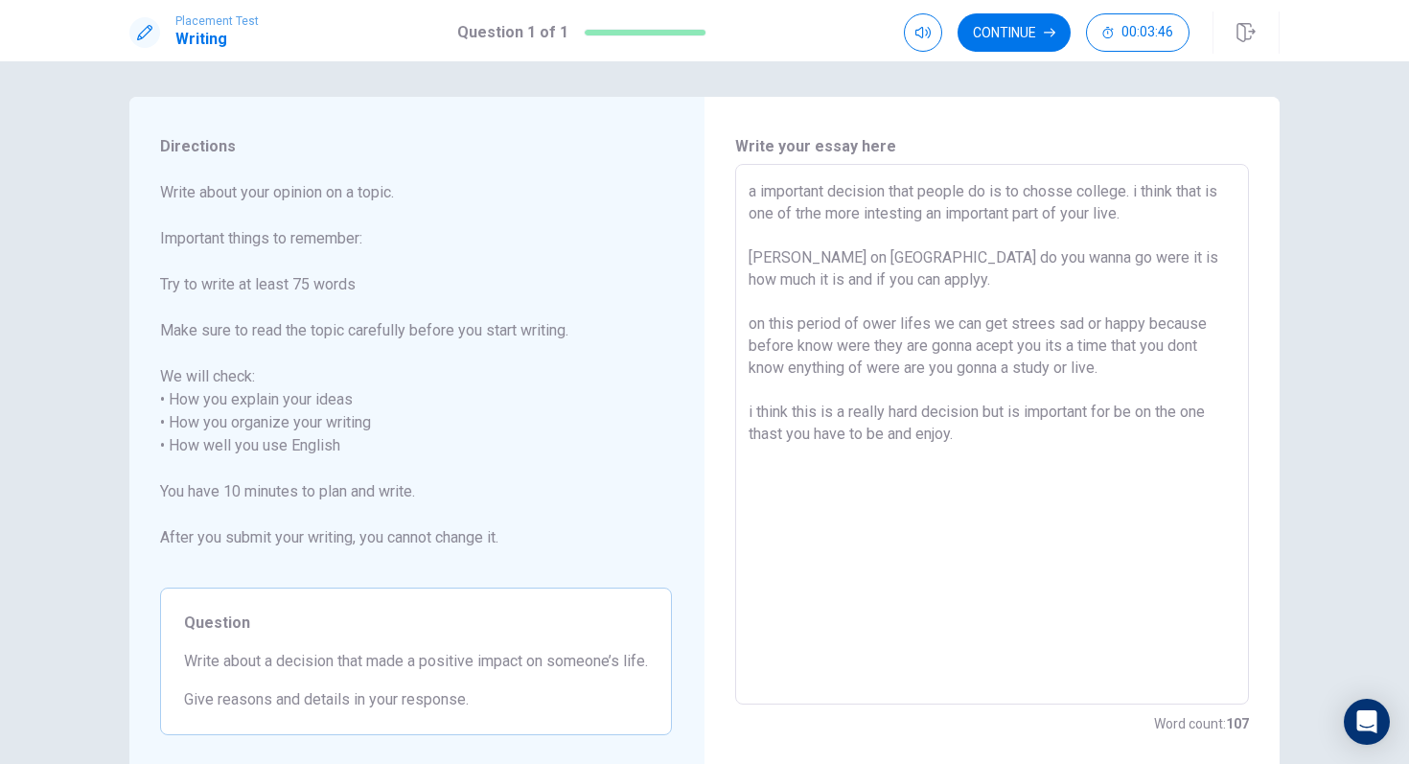
scroll to position [0, 0]
click at [808, 216] on textarea "a important decision that people do is to chosse college. i think that is one o…" at bounding box center [992, 437] width 487 height 509
click at [1039, 216] on textarea "a important decision that people do is to chosse college. i think that is one o…" at bounding box center [992, 437] width 487 height 509
click at [1040, 216] on textarea "a important decision that people do is to chosse college. i think that is one o…" at bounding box center [992, 437] width 487 height 509
click at [1094, 219] on textarea "a important decision that people do is to chosse college. i think that is one o…" at bounding box center [992, 437] width 487 height 509
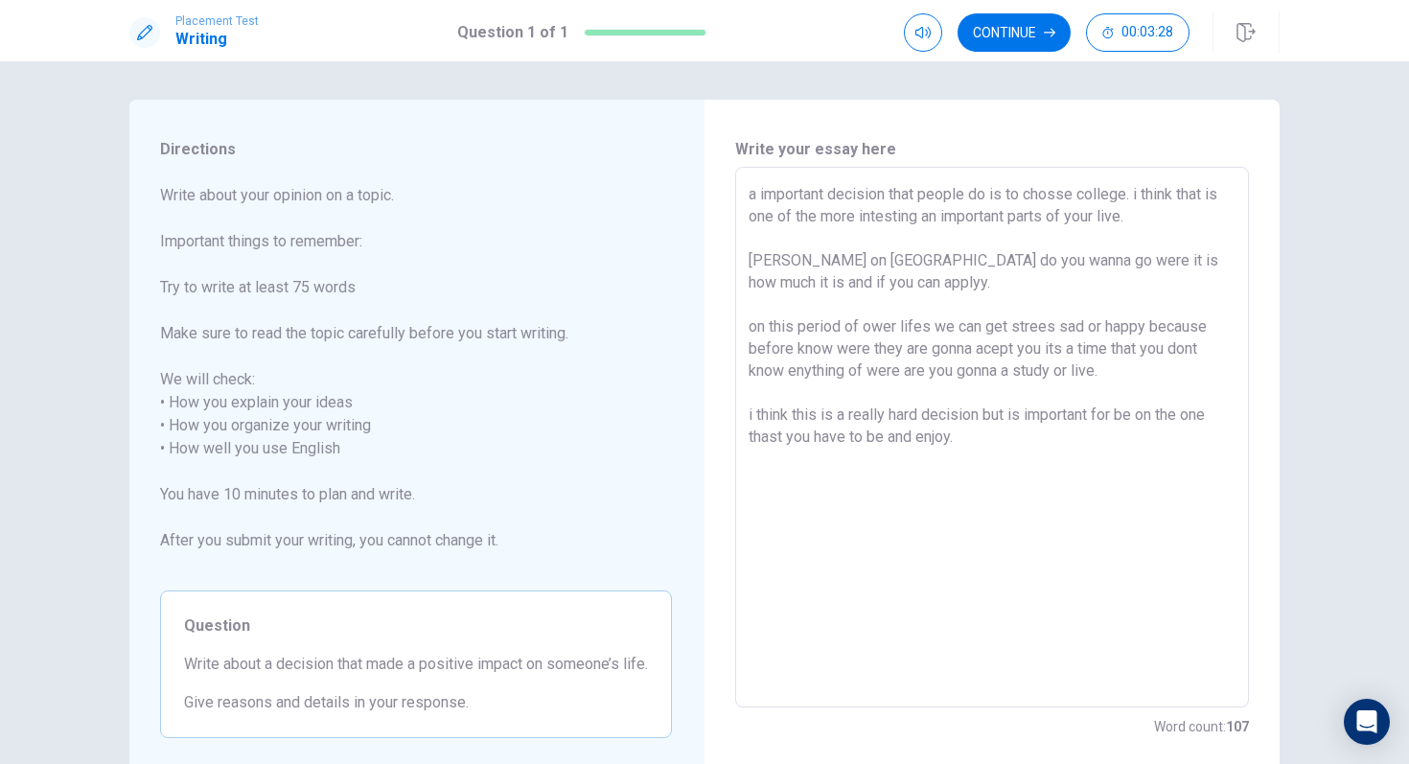
click at [1094, 219] on textarea "a important decision that people do is to chosse college. i think that is one o…" at bounding box center [992, 437] width 487 height 509
click at [1033, 263] on textarea "a important decision that people do is to chosse college. i think that is one o…" at bounding box center [992, 437] width 487 height 509
click at [1098, 261] on textarea "a important decision that people do is to chosse college. i think that is one o…" at bounding box center [992, 437] width 487 height 509
click at [982, 50] on button "Continue" at bounding box center [1014, 32] width 113 height 38
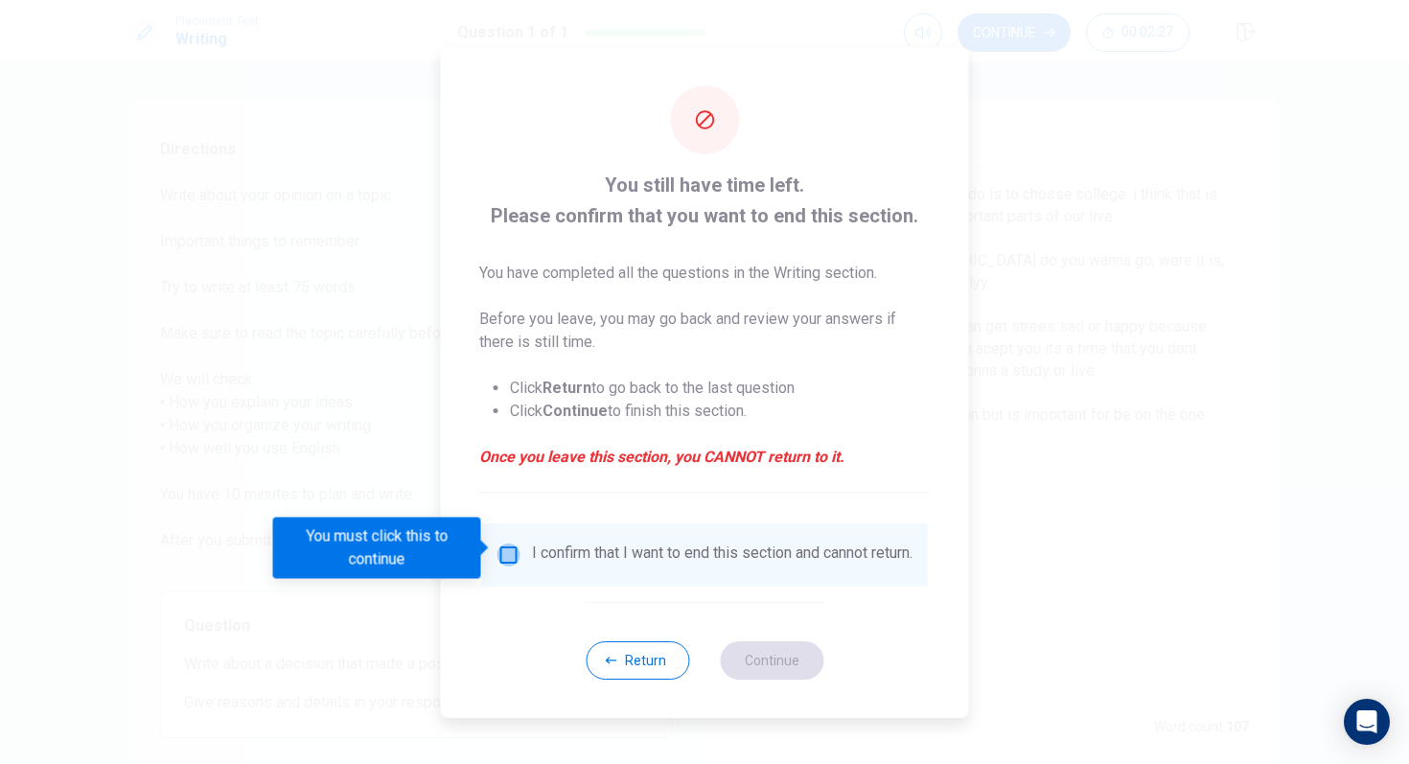
click at [511, 551] on input "You must click this to continue" at bounding box center [509, 555] width 23 height 23
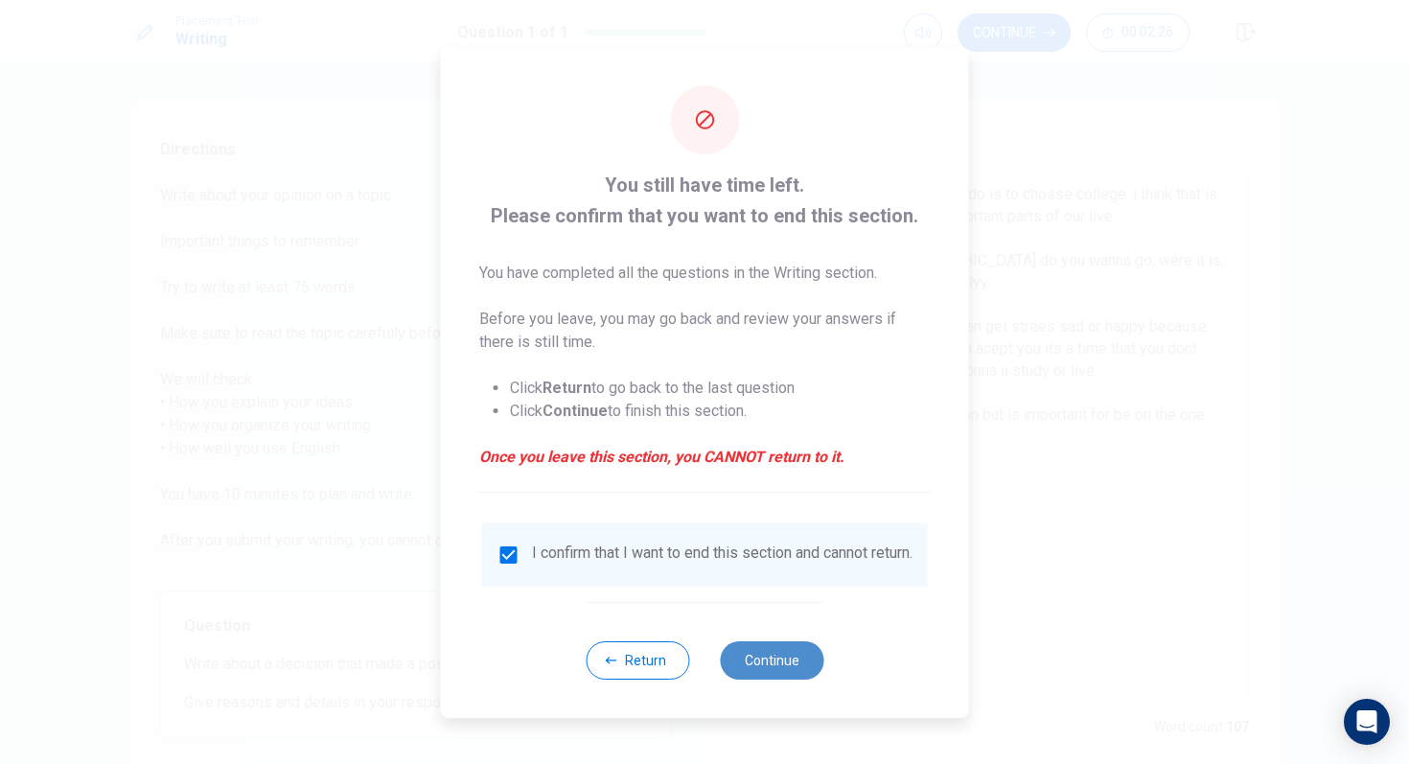
click at [735, 652] on button "Continue" at bounding box center [772, 660] width 104 height 38
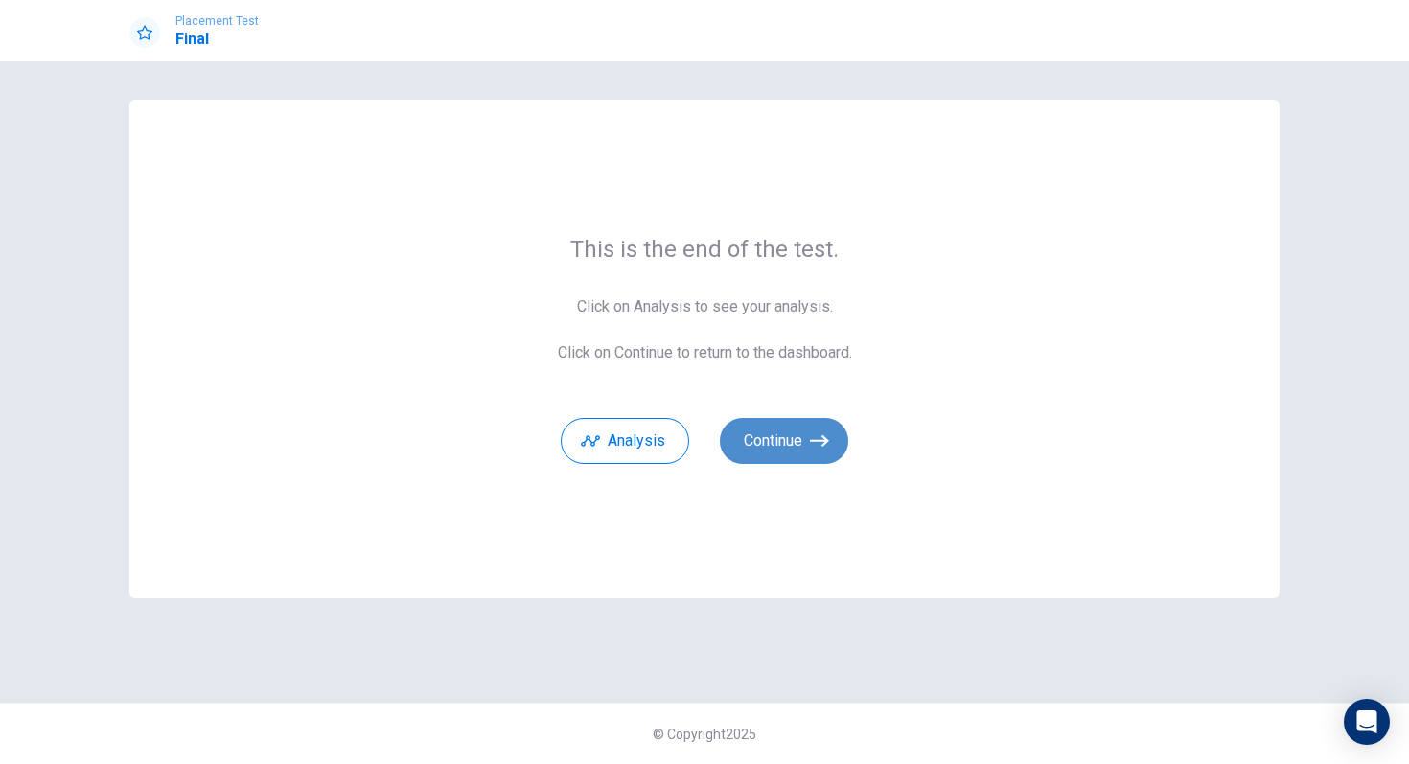
click at [786, 441] on button "Continue" at bounding box center [784, 441] width 128 height 46
